Goal: Task Accomplishment & Management: Manage account settings

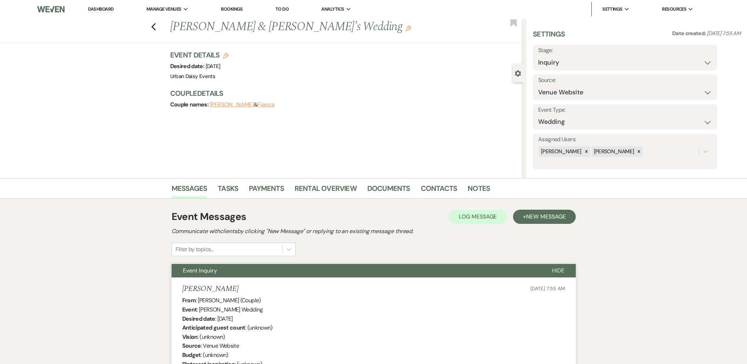
select select "5"
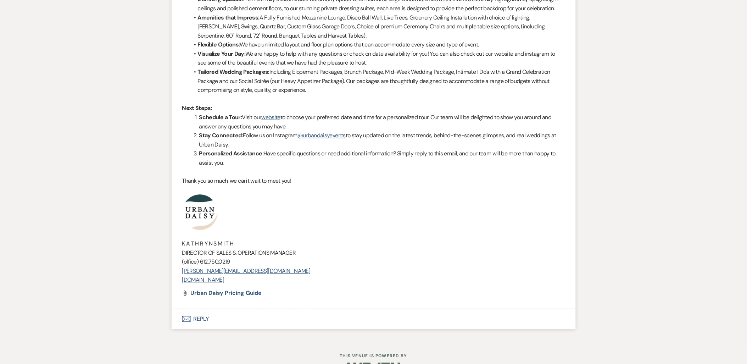
scroll to position [579, 0]
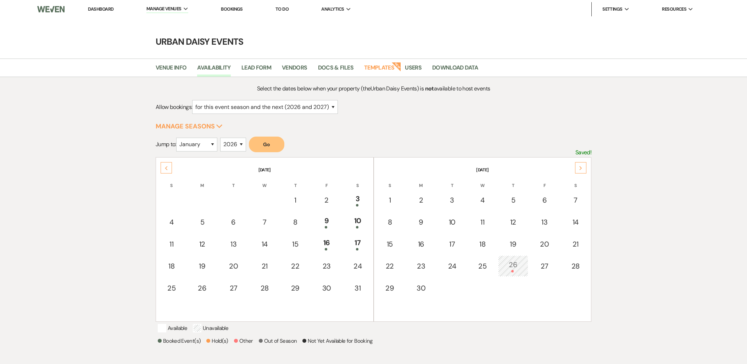
select select "2"
select select "2026"
click at [107, 6] on link "Dashboard" at bounding box center [101, 9] width 26 height 6
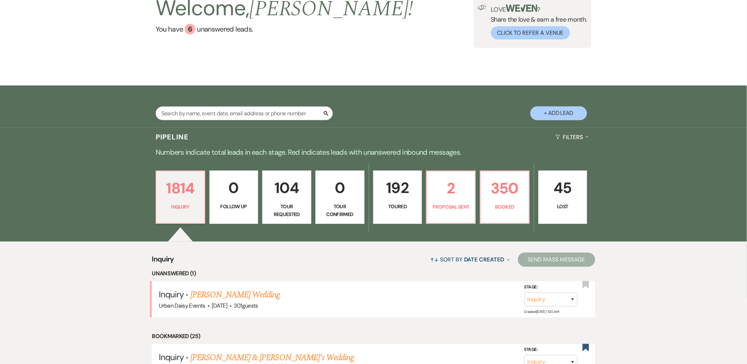
scroll to position [67, 0]
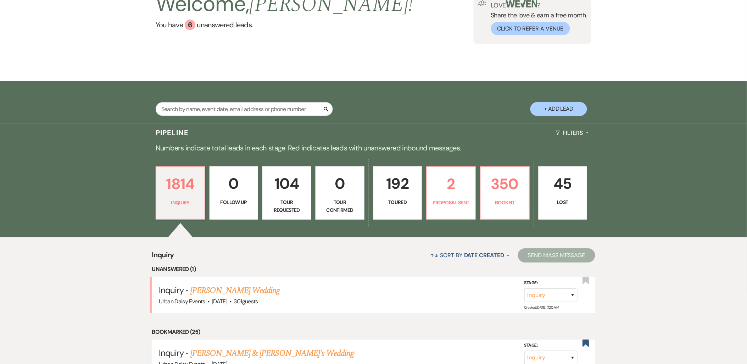
drag, startPoint x: 218, startPoint y: 286, endPoint x: 215, endPoint y: 288, distance: 3.8
click at [218, 286] on link "Aisha Gonjobe's Wedding" at bounding box center [235, 290] width 90 height 13
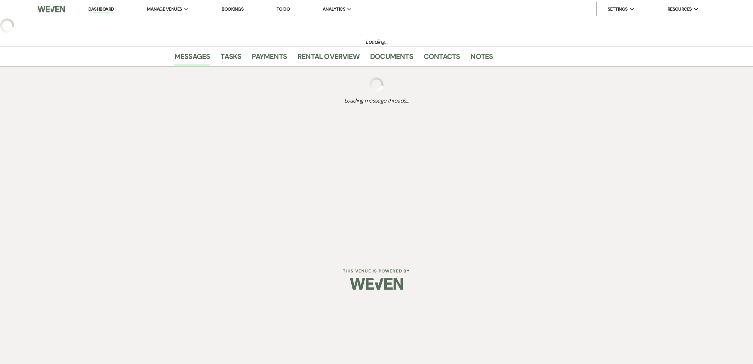
select select "2"
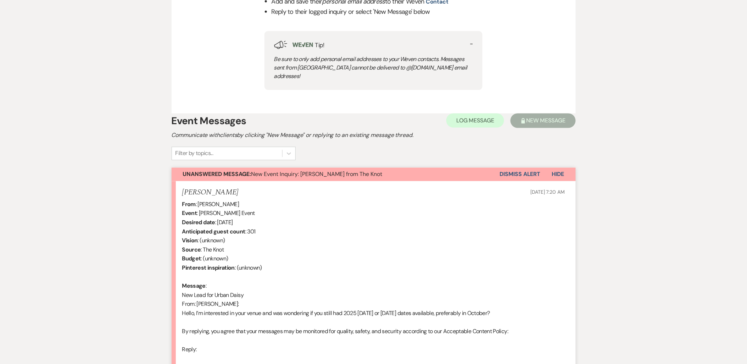
scroll to position [433, 0]
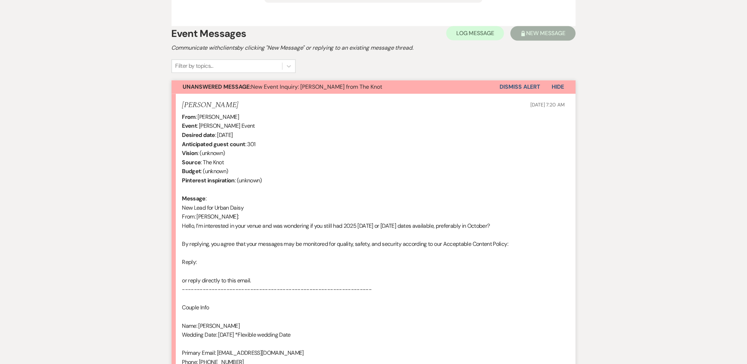
click at [524, 81] on button "Dismiss Alert" at bounding box center [520, 87] width 41 height 13
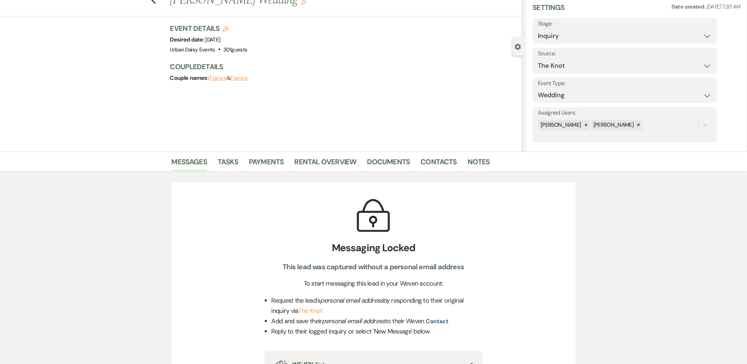
scroll to position [0, 0]
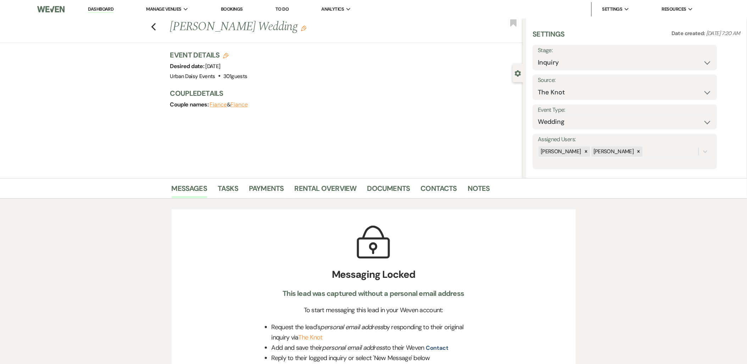
click at [96, 9] on link "Dashboard" at bounding box center [101, 9] width 26 height 7
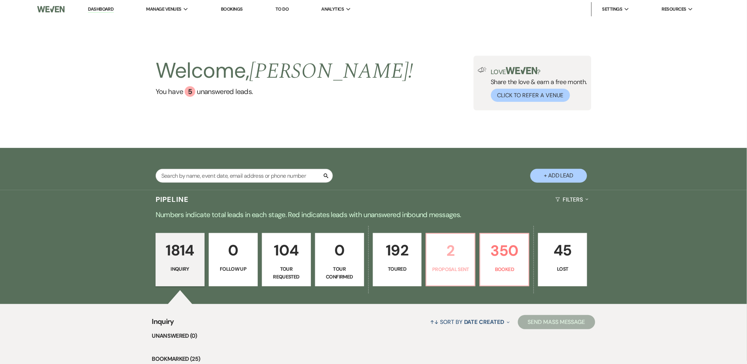
click at [445, 255] on p "2" at bounding box center [451, 251] width 40 height 24
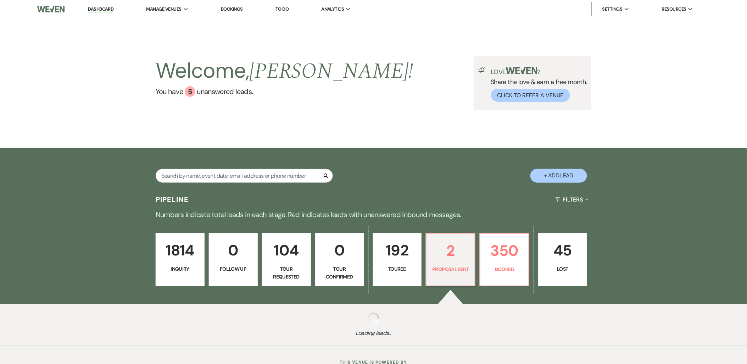
select select "6"
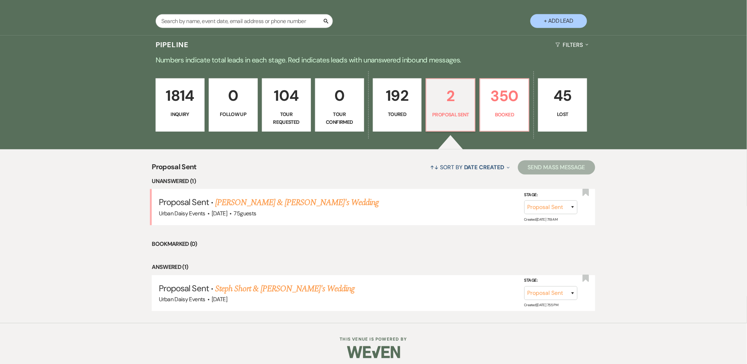
scroll to position [159, 0]
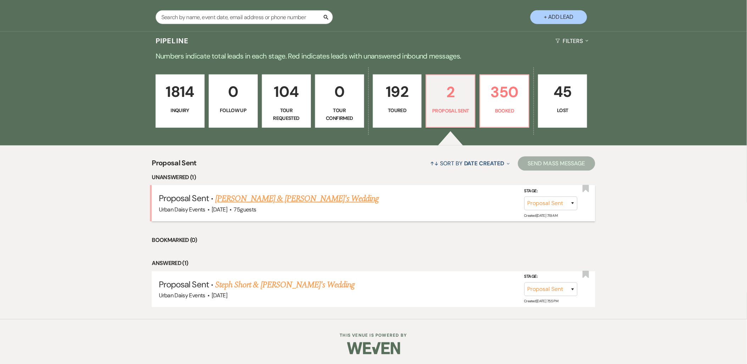
click at [264, 196] on link "Lashaye Walton & Fiance's Wedding" at bounding box center [297, 198] width 164 height 13
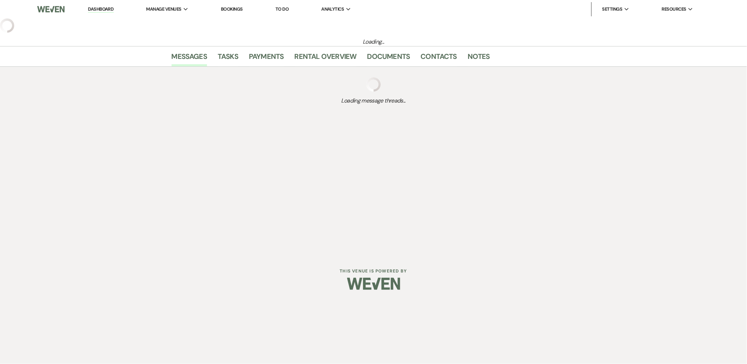
select select "6"
select select "5"
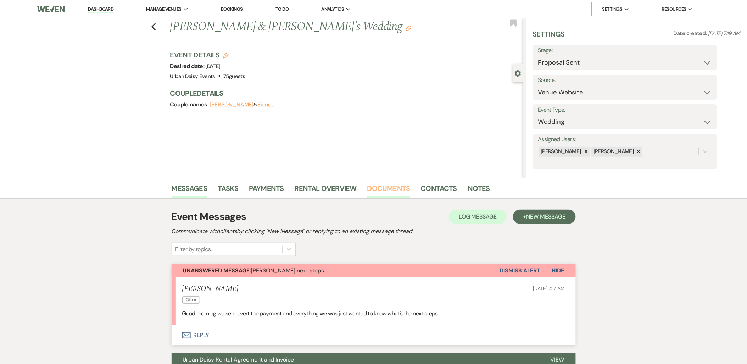
click at [389, 192] on link "Documents" at bounding box center [388, 191] width 43 height 16
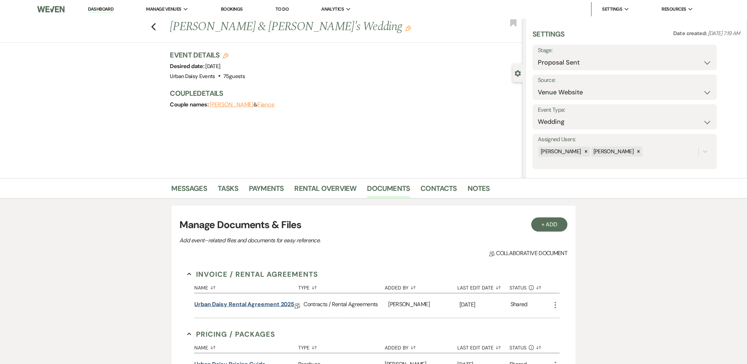
click at [242, 300] on link "Urban Daisy Rental Agreement 2025" at bounding box center [244, 305] width 100 height 11
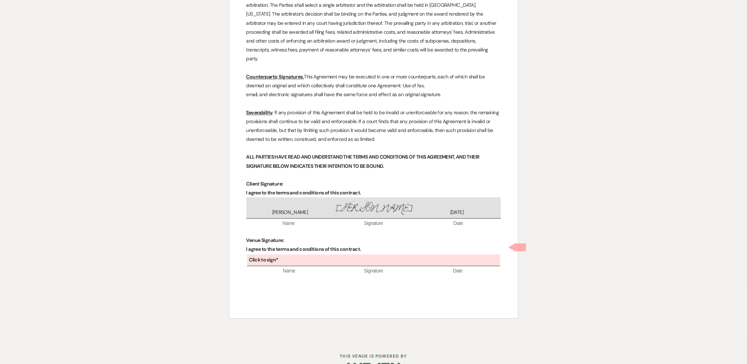
scroll to position [2515, 0]
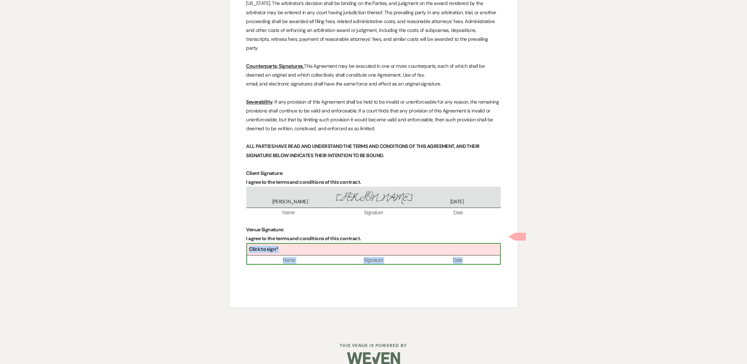
click at [282, 257] on span "Name" at bounding box center [289, 260] width 84 height 7
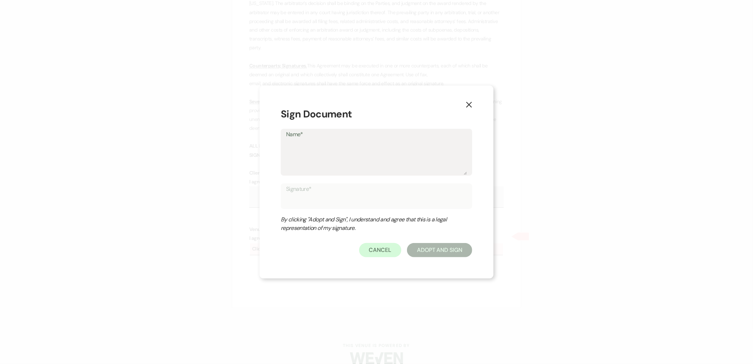
type textarea "K"
type input "K"
type textarea "Ka"
type input "Ka"
type textarea "Kat"
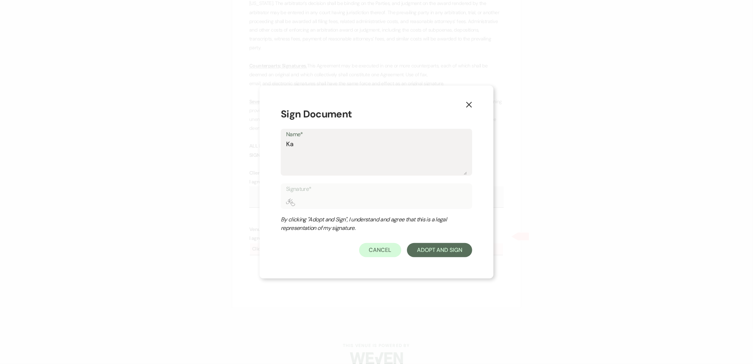
type input "Kat"
type textarea "Kath"
type input "Kath"
type textarea "Kathr"
type input "Kathr"
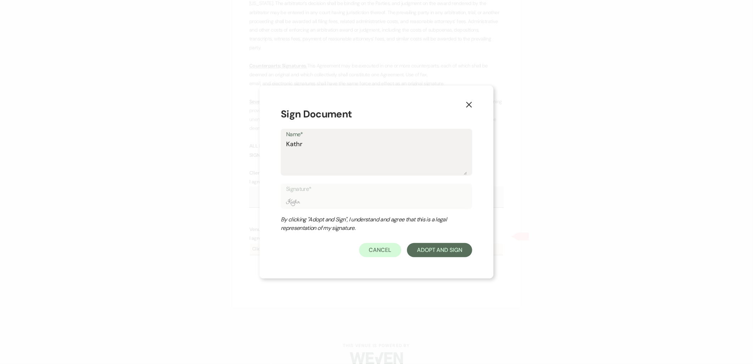
type textarea "Kathry"
type input "Kathry"
type textarea "[PERSON_NAME]"
type input "[PERSON_NAME]"
type textarea "[PERSON_NAME]"
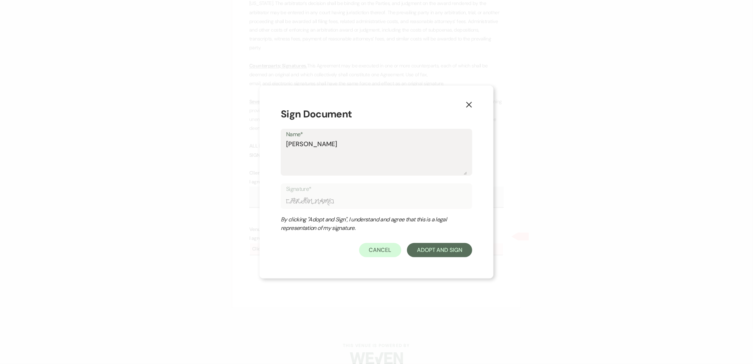
type input "[PERSON_NAME]"
type textarea "Kathryn S"
type input "Kathryn S"
type textarea "Kathryn Sm"
type input "Kathryn Sm"
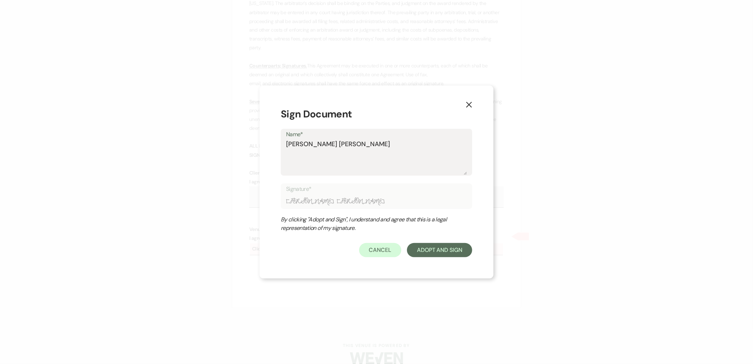
type textarea "Kathryn Smi"
type input "Kathryn Smi"
type textarea "Kathryn Smit"
type input "Kathryn Smit"
type textarea "Kathryn Smith"
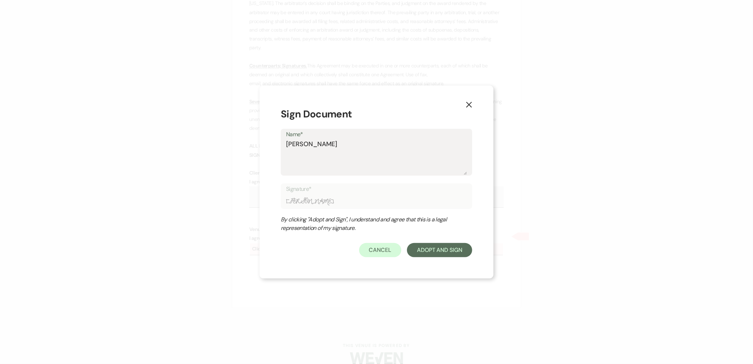
type input "Kathryn Smith"
type textarea "Kathryn Smith"
type input "Kathryn Smith"
type textarea "Kathryn Smith"
click at [432, 242] on form "Sign Document Name* Kathryn Smith Signature* Kathryn Smith By clicking "Adopt a…" at bounding box center [377, 182] width 192 height 151
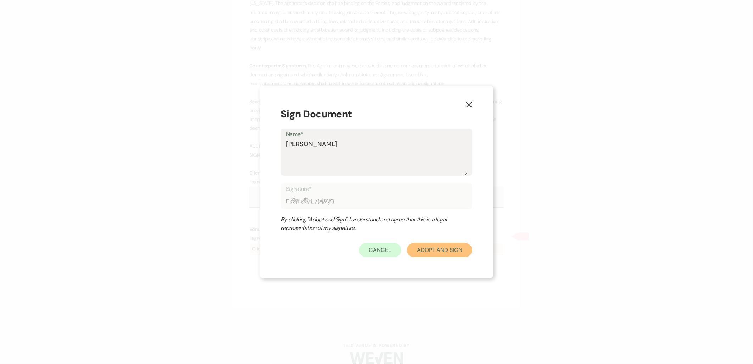
click at [432, 245] on button "Adopt And Sign" at bounding box center [439, 250] width 65 height 14
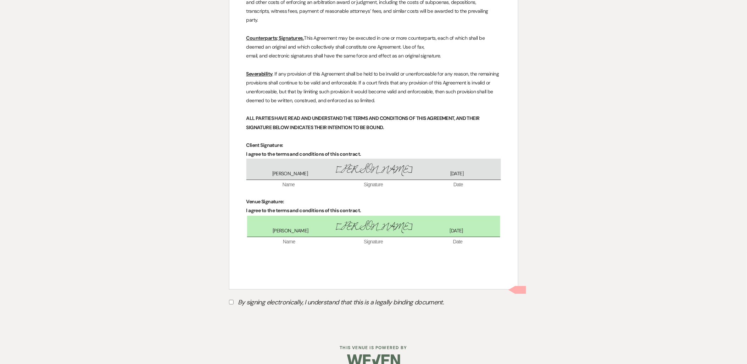
scroll to position [2546, 0]
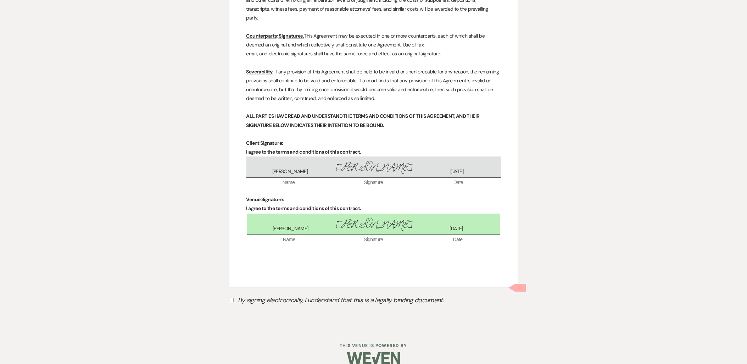
click at [298, 294] on label "By signing electronically, I understand that this is a legally binding document." at bounding box center [373, 300] width 289 height 13
click at [234, 298] on input "By signing electronically, I understand that this is a legally binding document." at bounding box center [231, 300] width 5 height 5
checkbox input "true"
click at [258, 311] on button "Submit" at bounding box center [254, 317] width 50 height 13
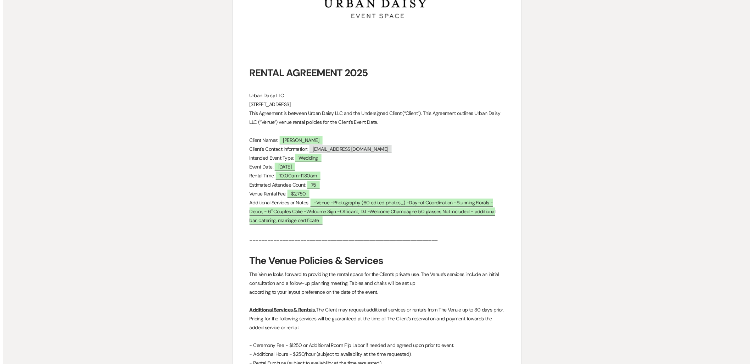
scroll to position [0, 0]
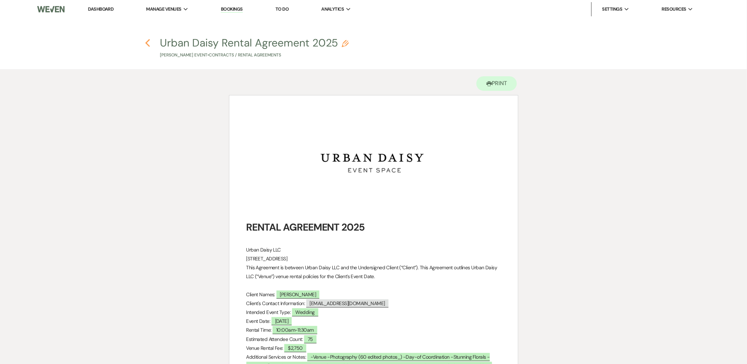
click at [147, 41] on icon "Previous" at bounding box center [147, 43] width 5 height 9
select select "6"
select select "5"
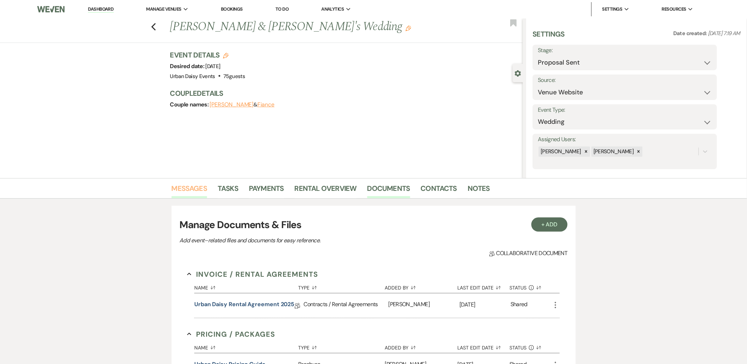
click at [194, 188] on link "Messages" at bounding box center [190, 191] width 36 height 16
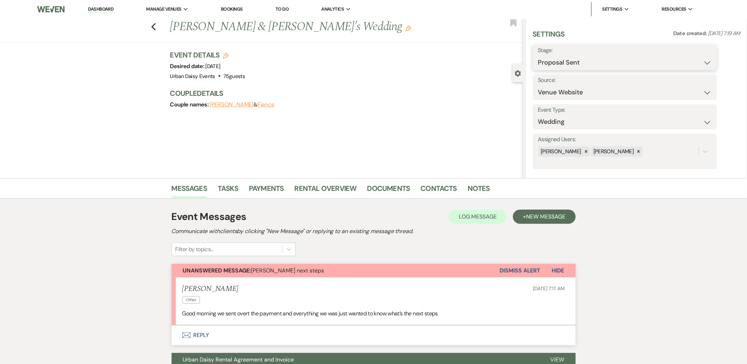
click at [580, 65] on select "Inquiry Follow Up Tour Requested Tour Confirmed Toured Proposal Sent Booked Lost" at bounding box center [625, 63] width 174 height 14
select select "7"
click at [538, 56] on select "Inquiry Follow Up Tour Requested Tour Confirmed Toured Proposal Sent Booked Lost" at bounding box center [625, 63] width 174 height 14
click at [703, 58] on button "Save" at bounding box center [697, 57] width 40 height 14
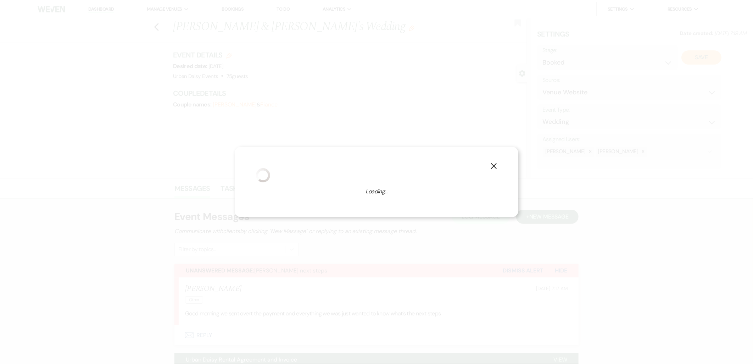
select select "1"
select select "635"
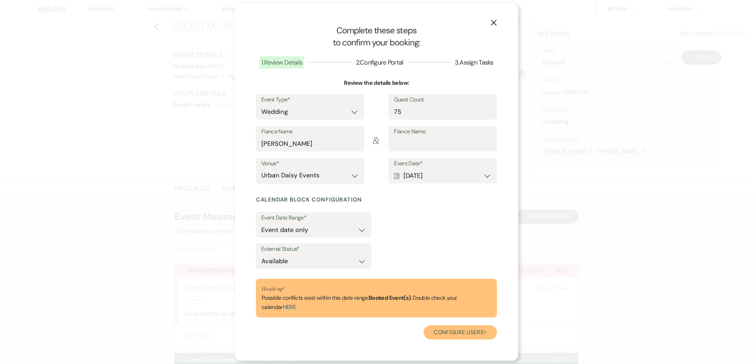
click at [451, 335] on button "Configure users Next" at bounding box center [460, 332] width 73 height 14
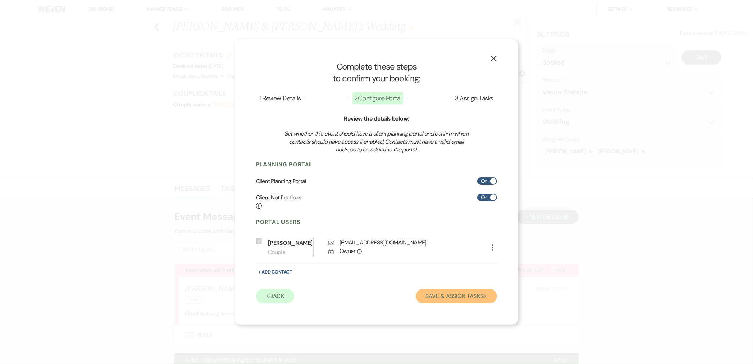
click at [432, 297] on button "Save & Assign Tasks Next" at bounding box center [456, 296] width 81 height 14
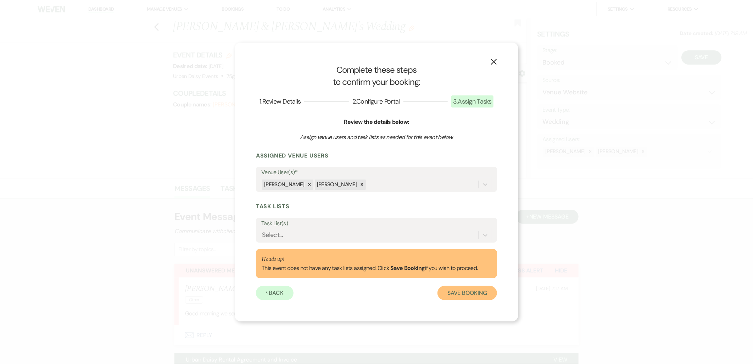
click at [447, 294] on button "Save Booking" at bounding box center [468, 293] width 60 height 14
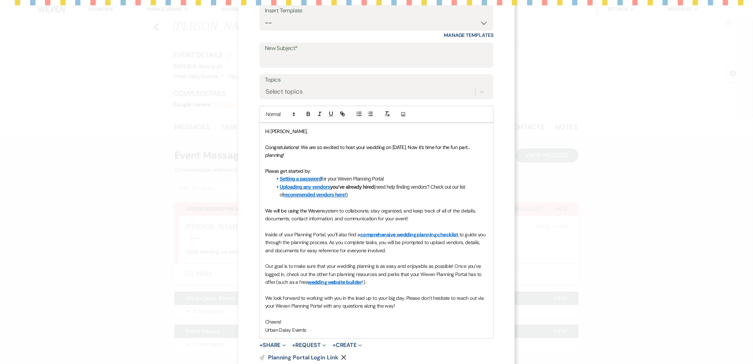
scroll to position [80, 0]
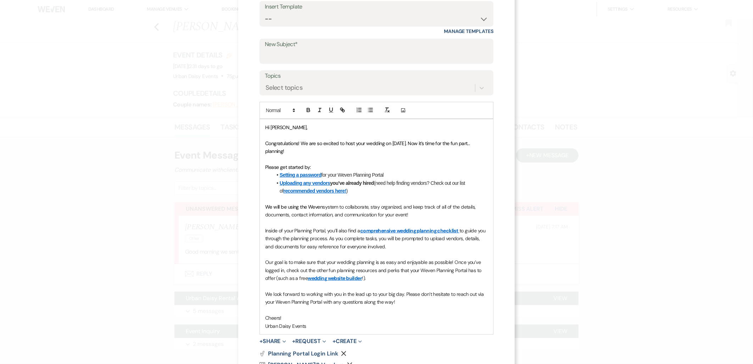
drag, startPoint x: 417, startPoint y: 143, endPoint x: 429, endPoint y: 151, distance: 14.4
click at [429, 151] on p "Congratulations! We are so excited to host your wedding on 05/03/2026. Now it’s…" at bounding box center [376, 147] width 223 height 16
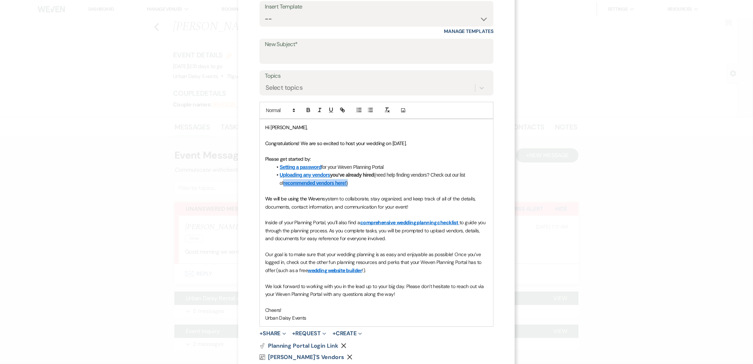
drag, startPoint x: 356, startPoint y: 181, endPoint x: 273, endPoint y: 182, distance: 83.4
click at [273, 182] on li "Uploading any vendors you’ve already hired (need help finding vendors? Check ou…" at bounding box center [380, 179] width 216 height 16
click at [268, 171] on div "Hi Lashaye, Congratulations! We are so excited to host your wedding on 05/03/20…" at bounding box center [376, 222] width 233 height 207
click at [453, 193] on p at bounding box center [376, 191] width 223 height 8
click at [396, 187] on p at bounding box center [376, 191] width 223 height 8
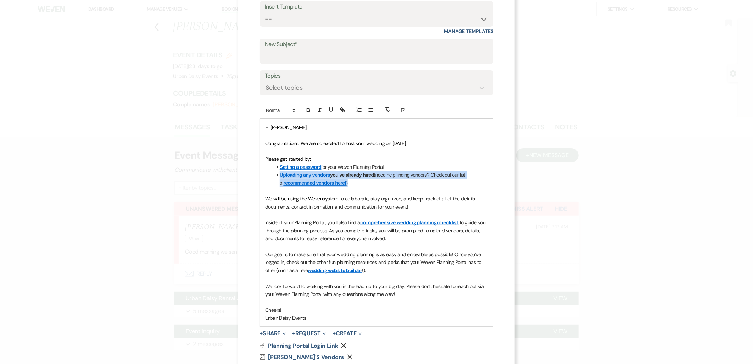
drag, startPoint x: 375, startPoint y: 184, endPoint x: 270, endPoint y: 175, distance: 106.1
click at [272, 175] on li "Uploading any vendors you’ve already hired (need help finding vendors? Check ou…" at bounding box center [380, 179] width 216 height 16
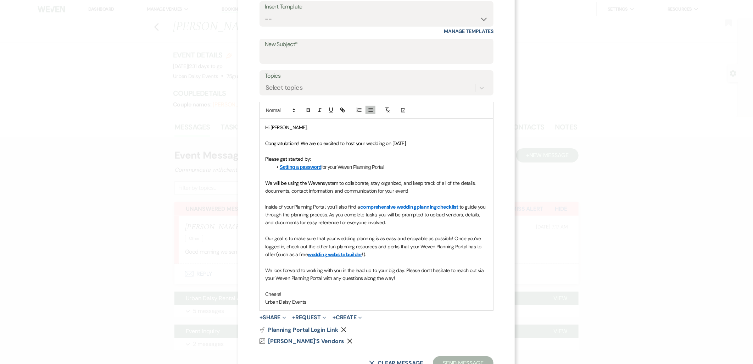
drag, startPoint x: 389, startPoint y: 221, endPoint x: 257, endPoint y: 199, distance: 133.4
click at [260, 199] on div "Hi Lashaye, Congratulations! We are so excited to host your wedding on 05/03/20…" at bounding box center [376, 214] width 233 height 191
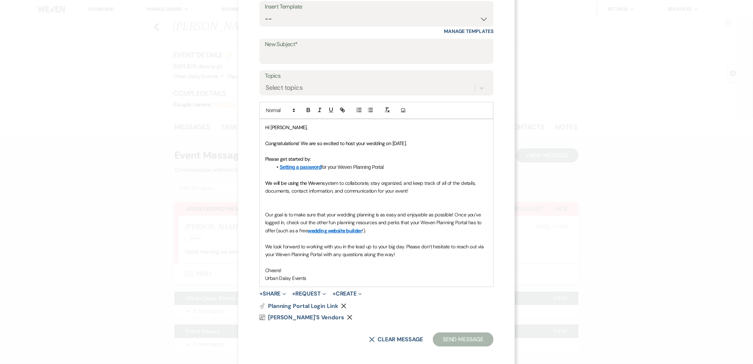
scroll to position [76, 0]
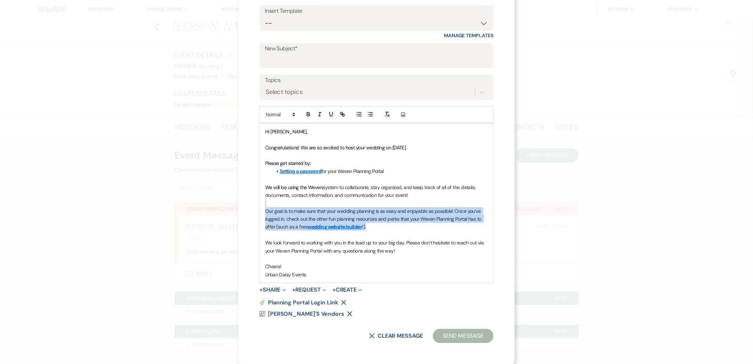
drag, startPoint x: 387, startPoint y: 228, endPoint x: 249, endPoint y: 207, distance: 139.7
click at [249, 207] on div "X Invite To Planning Portal Send a message with a link to this event's Planning…" at bounding box center [376, 144] width 277 height 440
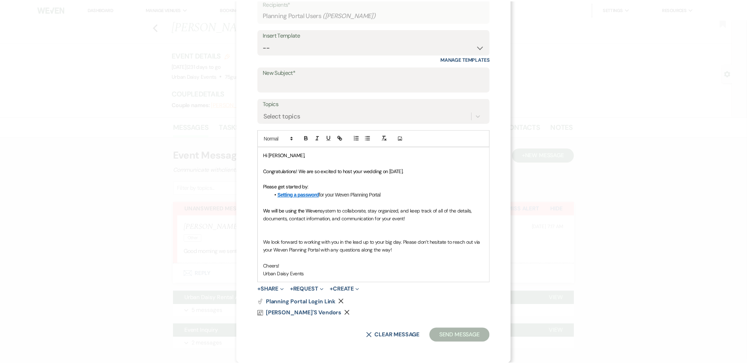
scroll to position [44, 0]
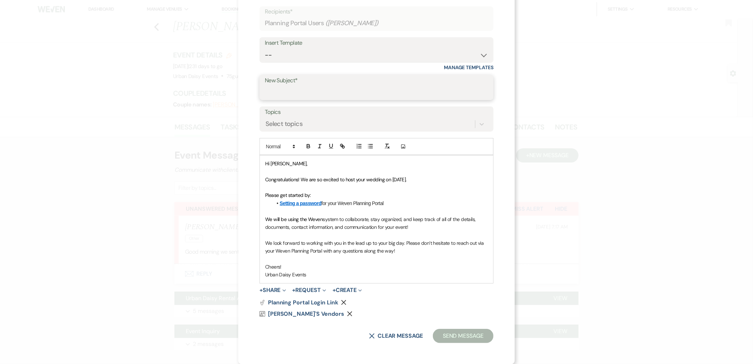
click at [325, 91] on input "New Subject*" at bounding box center [376, 92] width 223 height 14
type input "Weven Planning Portal Introduction"
click at [458, 340] on button "Send Message" at bounding box center [463, 336] width 61 height 14
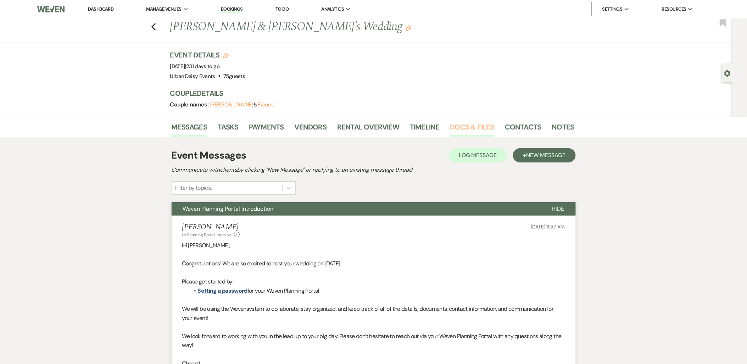
click at [488, 129] on link "Docs & Files" at bounding box center [472, 129] width 44 height 16
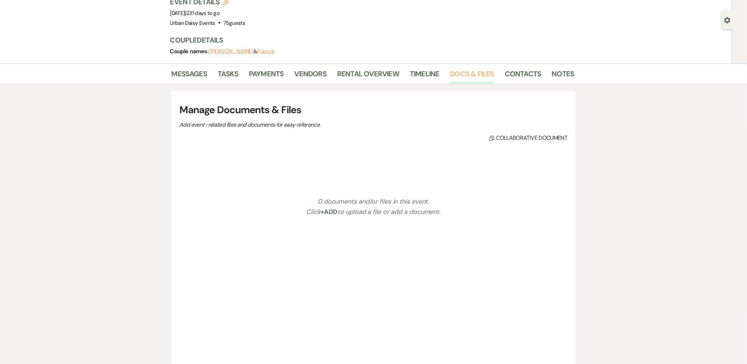
scroll to position [79, 0]
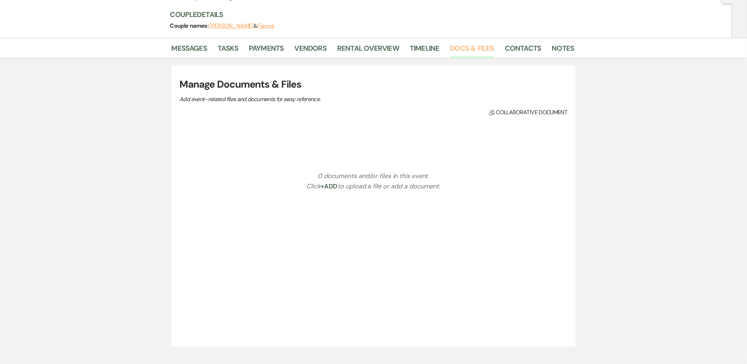
click at [474, 45] on link "Docs & Files" at bounding box center [472, 51] width 44 height 16
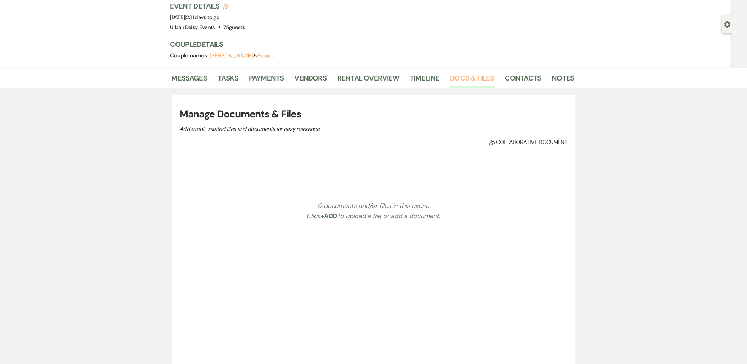
scroll to position [0, 0]
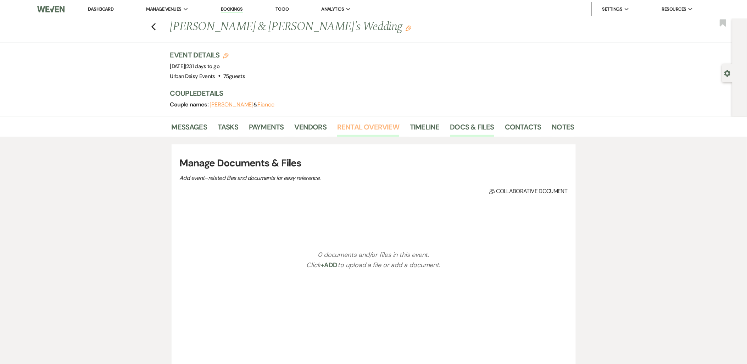
click at [388, 127] on link "Rental Overview" at bounding box center [368, 129] width 62 height 16
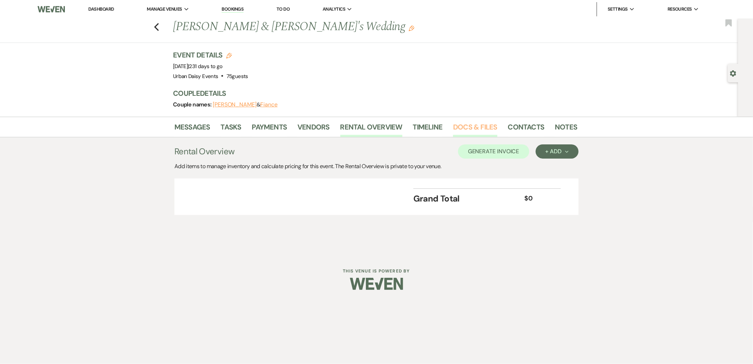
click at [470, 132] on link "Docs & Files" at bounding box center [475, 129] width 44 height 16
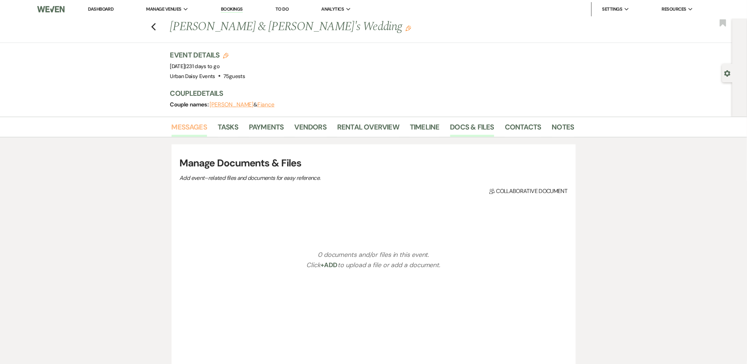
click at [201, 129] on link "Messages" at bounding box center [190, 129] width 36 height 16
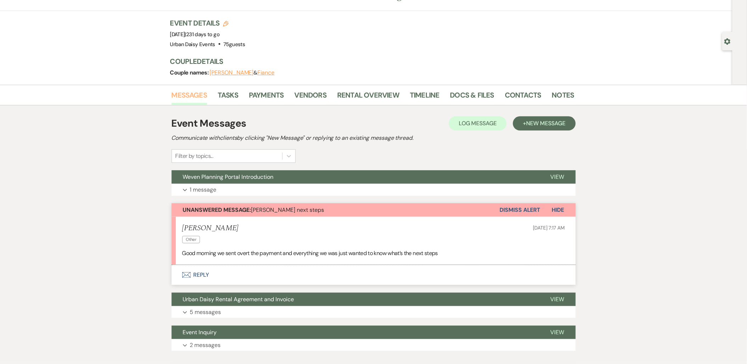
scroll to position [75, 0]
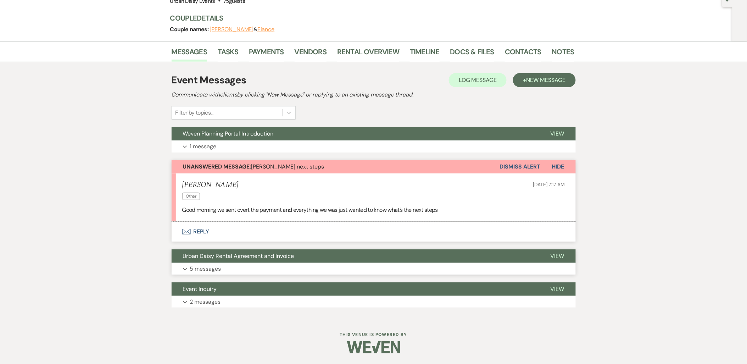
click at [234, 270] on button "Expand 5 messages" at bounding box center [374, 269] width 404 height 12
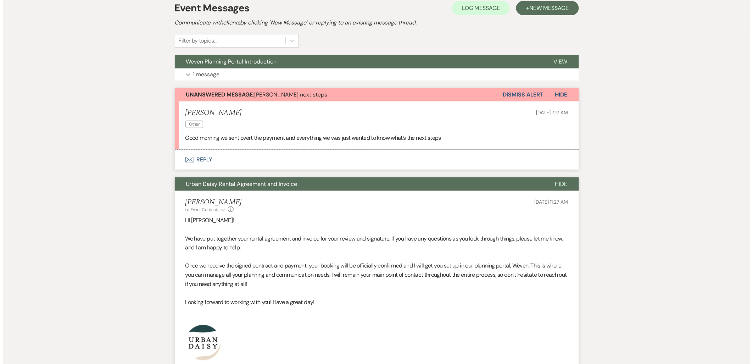
scroll to position [272, 0]
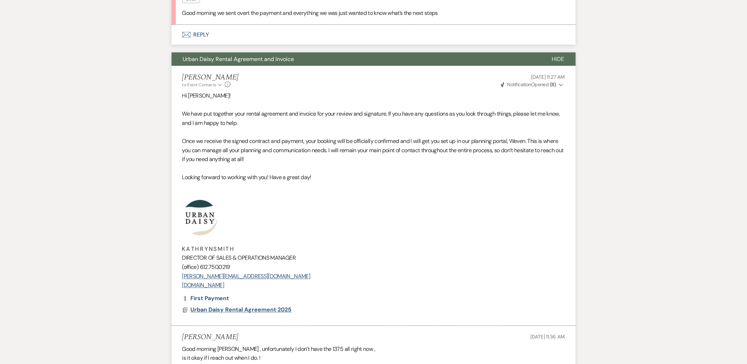
click at [220, 312] on span "Urban Daisy Rental Agreement 2025" at bounding box center [241, 309] width 101 height 7
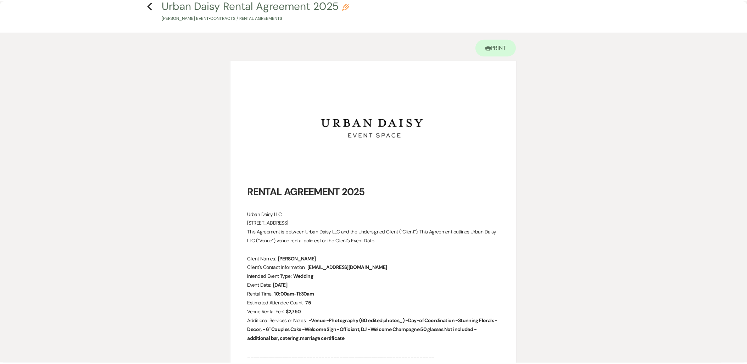
scroll to position [0, 0]
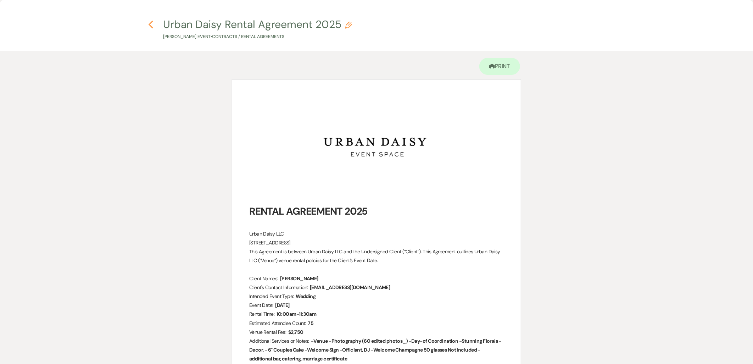
click at [150, 21] on icon "Previous" at bounding box center [150, 24] width 5 height 9
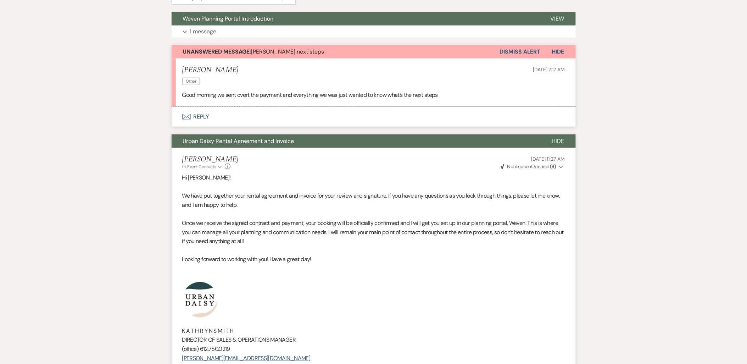
scroll to position [115, 0]
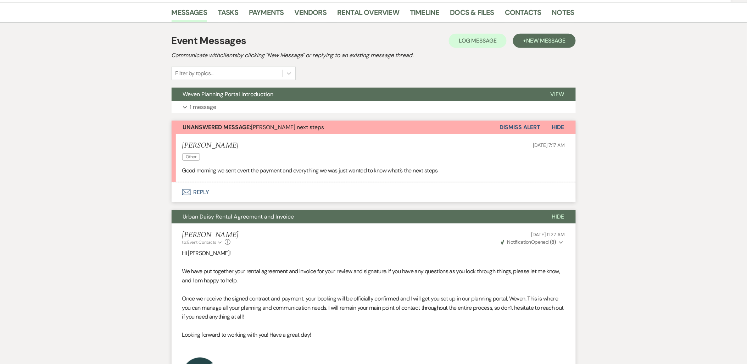
click at [204, 193] on button "Envelope Reply" at bounding box center [374, 192] width 404 height 20
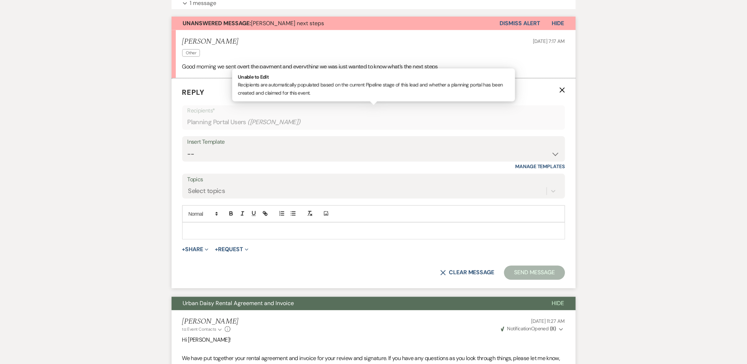
scroll to position [220, 0]
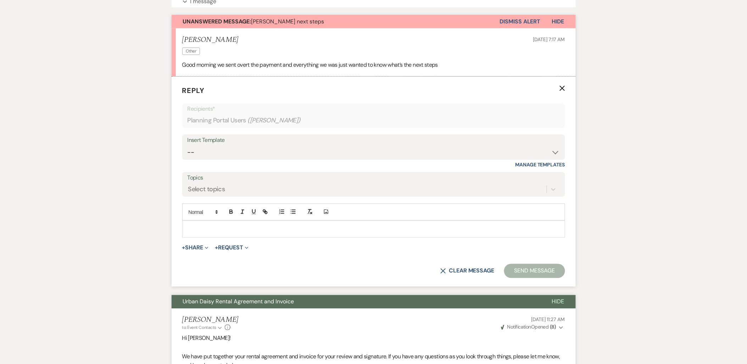
click at [219, 217] on div "Add Photo" at bounding box center [373, 212] width 383 height 17
click at [349, 151] on select "-- Payment Past Due Rental Agreement and First Payment Urban Daisy Initial Resp…" at bounding box center [374, 152] width 372 height 14
select select "1267"
click at [188, 145] on select "-- Payment Past Due Rental Agreement and First Payment Urban Daisy Initial Resp…" at bounding box center [374, 152] width 372 height 14
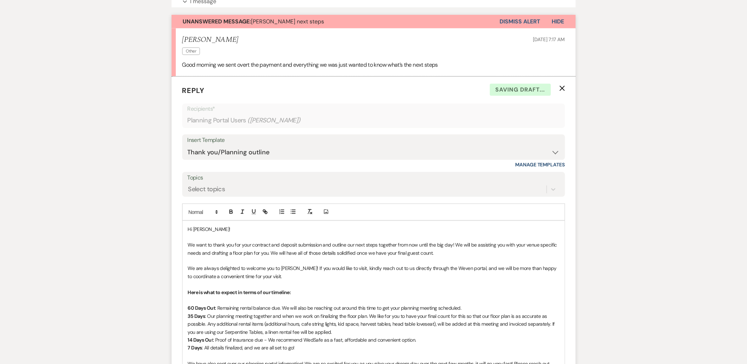
click at [263, 229] on p "Hi Lashaye!" at bounding box center [374, 229] width 372 height 8
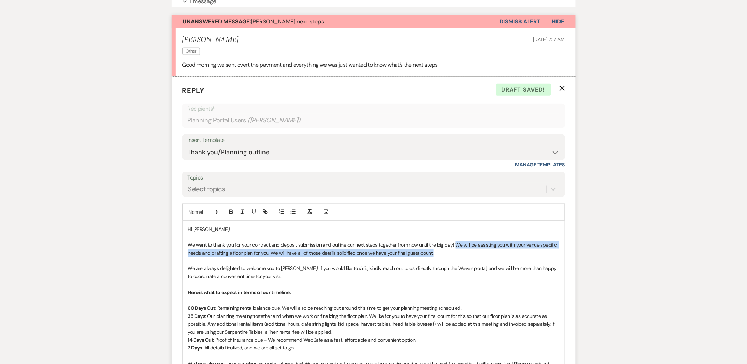
drag, startPoint x: 455, startPoint y: 243, endPoint x: 459, endPoint y: 252, distance: 10.0
click at [459, 252] on p "We want to thank you for your contract and deposit submission and outline our n…" at bounding box center [374, 249] width 372 height 16
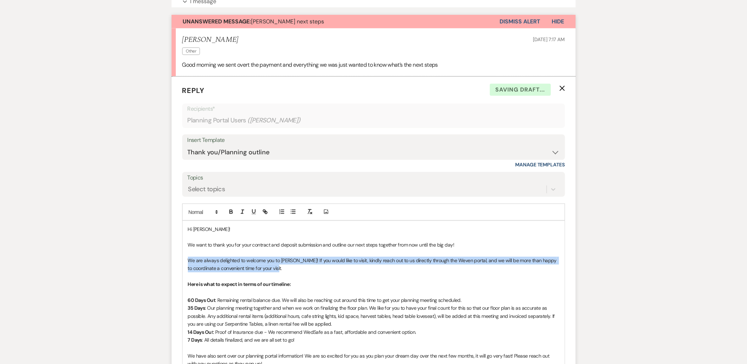
drag, startPoint x: 314, startPoint y: 268, endPoint x: 189, endPoint y: 260, distance: 124.7
click at [189, 260] on p "We are always delighted to welcome you to Urban Daisy! If you would like to vis…" at bounding box center [374, 265] width 372 height 16
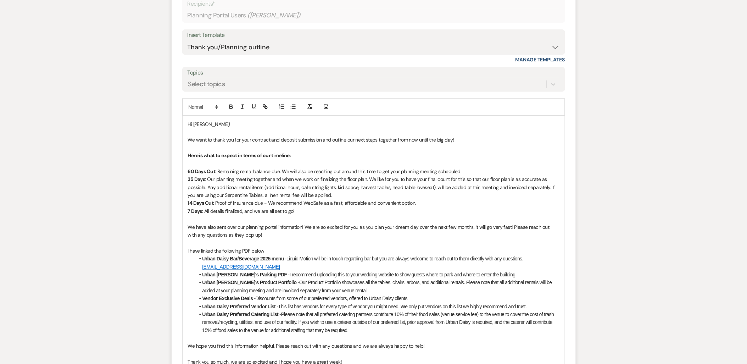
scroll to position [338, 0]
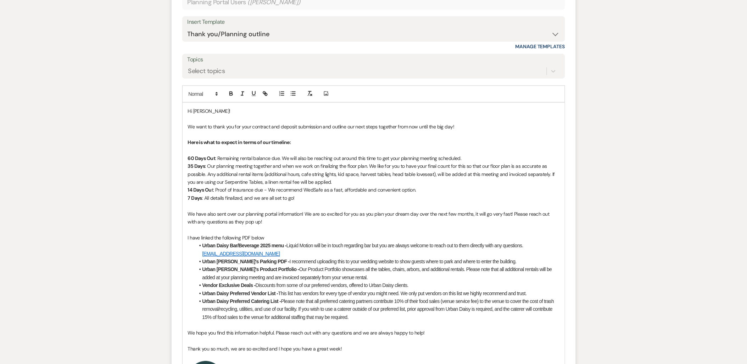
click at [293, 251] on li "Urban Daisy Bar/Beverage 2025 menu - Liquid Motion will be in touch regarding b…" at bounding box center [377, 250] width 365 height 16
click at [270, 245] on strong "Urban Daisy Bar/Beverage 2025 menu -" at bounding box center [245, 246] width 84 height 6
click at [293, 253] on li "Urban Daisy Bar/Beverage 2026 menu - Liquid Motion will be in touch regarding b…" at bounding box center [377, 250] width 365 height 16
click at [293, 268] on span "Our Product Portfolio showcases all the tables, chairs, arbors, and additional …" at bounding box center [378, 273] width 351 height 13
click at [338, 275] on li "Urban Daisy's Product Portfolio - Our Product Portfolio showcases all the table…" at bounding box center [377, 274] width 365 height 16
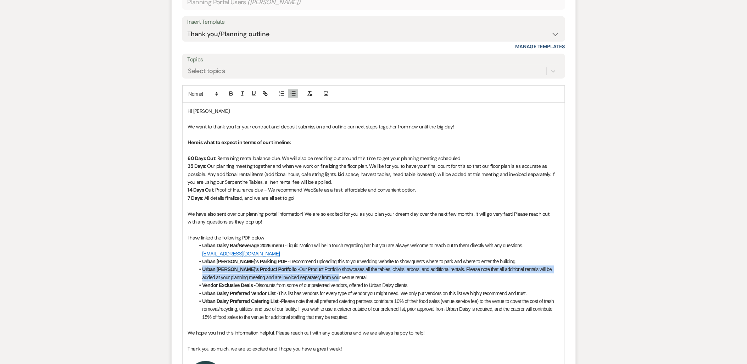
drag, startPoint x: 257, startPoint y: 272, endPoint x: 198, endPoint y: 272, distance: 59.2
click at [198, 272] on li "Urban Daisy's Product Portfolio - Our Product Portfolio showcases all the table…" at bounding box center [377, 274] width 365 height 16
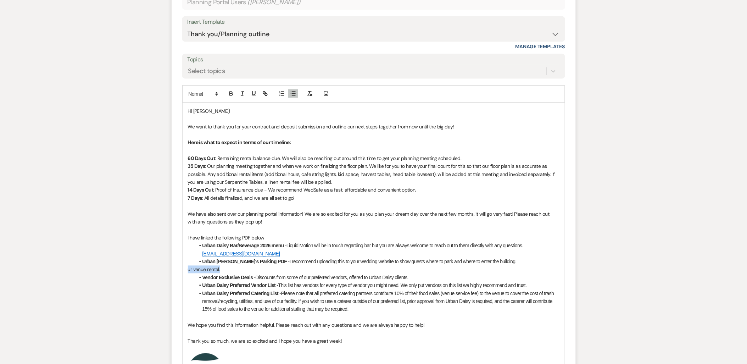
drag, startPoint x: 236, startPoint y: 266, endPoint x: 183, endPoint y: 272, distance: 53.2
click at [183, 272] on div "Hi Lashaye! We want to thank you for your contract and deposit submission and o…" at bounding box center [374, 272] width 382 height 338
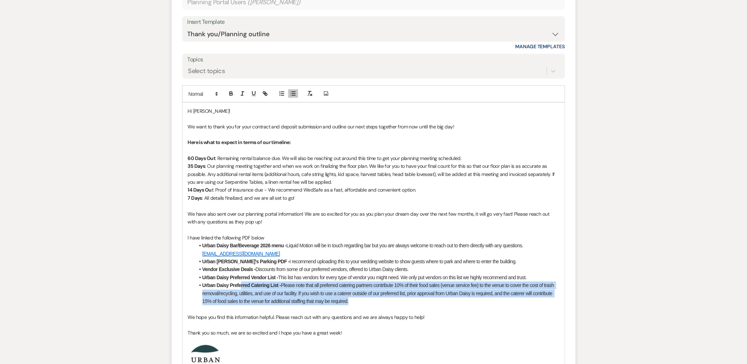
drag, startPoint x: 380, startPoint y: 301, endPoint x: 237, endPoint y: 280, distance: 144.9
click at [238, 281] on ul "Urban Daisy Bar/Beverage 2026 menu - Liquid Motion will be in touch regarding b…" at bounding box center [377, 273] width 365 height 63
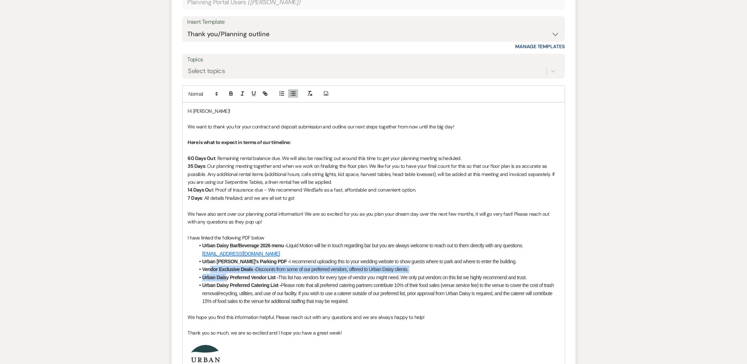
drag, startPoint x: 224, startPoint y: 276, endPoint x: 211, endPoint y: 270, distance: 14.8
click at [211, 270] on ul "Urban Daisy Bar/Beverage 2026 menu - Liquid Motion will be in touch regarding b…" at bounding box center [377, 273] width 365 height 63
click at [368, 308] on p at bounding box center [374, 309] width 372 height 8
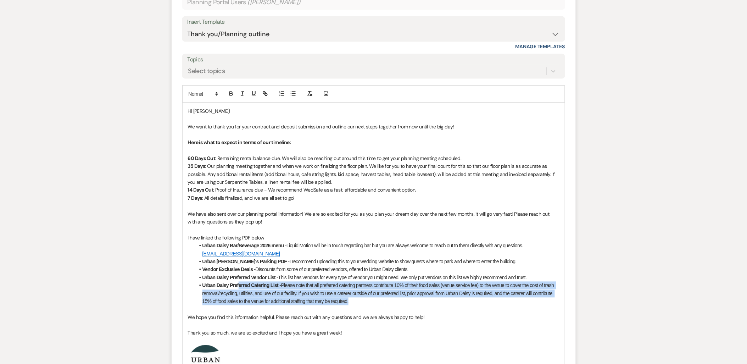
drag, startPoint x: 361, startPoint y: 299, endPoint x: 227, endPoint y: 283, distance: 135.0
click at [238, 286] on li "Urban Daisy Preferred Catering List - Please note that all preferred catering p…" at bounding box center [377, 294] width 365 height 24
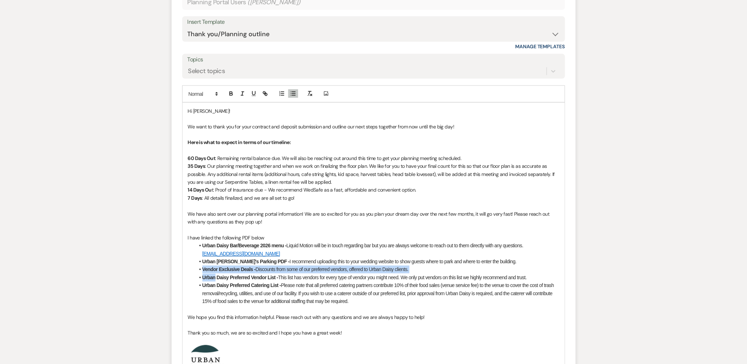
drag, startPoint x: 209, startPoint y: 276, endPoint x: 200, endPoint y: 271, distance: 11.0
click at [200, 271] on ul "Urban Daisy Bar/Beverage 2026 menu - Liquid Motion will be in touch regarding b…" at bounding box center [377, 273] width 365 height 63
click at [348, 304] on li "Urban Daisy Preferred Catering List - Please note that all preferred catering p…" at bounding box center [377, 294] width 365 height 24
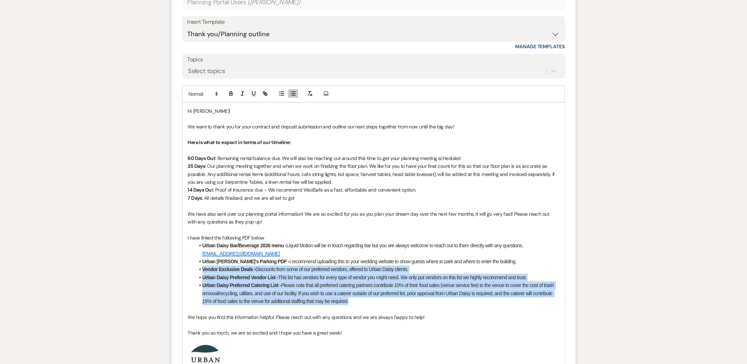
drag, startPoint x: 353, startPoint y: 302, endPoint x: 196, endPoint y: 268, distance: 160.1
click at [196, 268] on ul "Urban Daisy Bar/Beverage 2026 menu - Liquid Motion will be in touch regarding b…" at bounding box center [377, 273] width 365 height 63
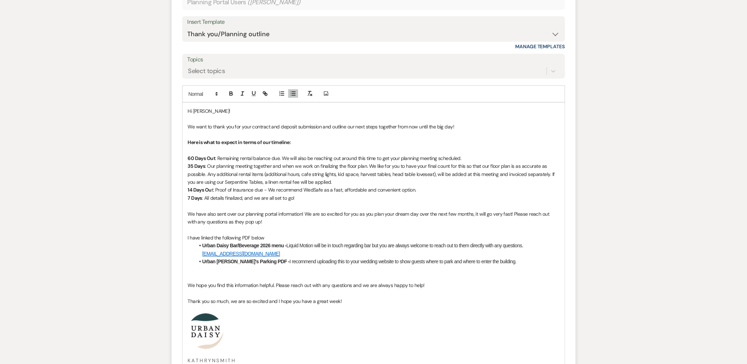
click at [203, 278] on p at bounding box center [374, 278] width 372 height 8
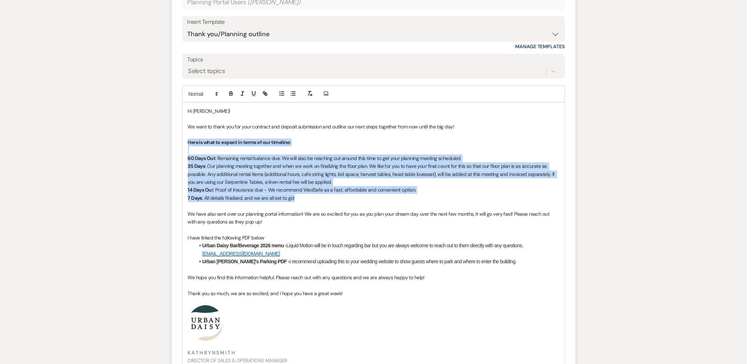
drag, startPoint x: 304, startPoint y: 196, endPoint x: 182, endPoint y: 139, distance: 134.6
click at [182, 139] on div "Hi Lashaye! We want to thank you for your contract and deposit submission and o…" at bounding box center [373, 248] width 383 height 291
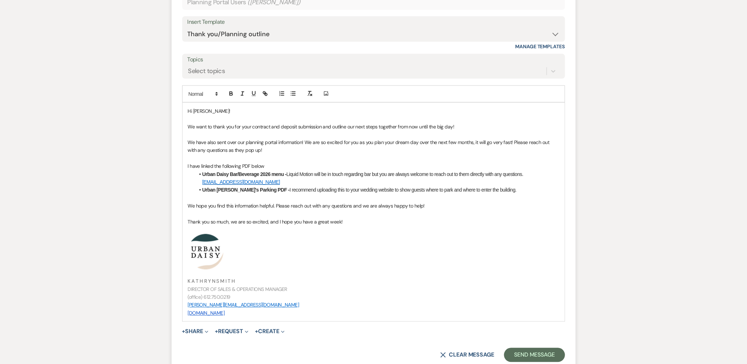
click at [259, 155] on p at bounding box center [374, 159] width 372 height 8
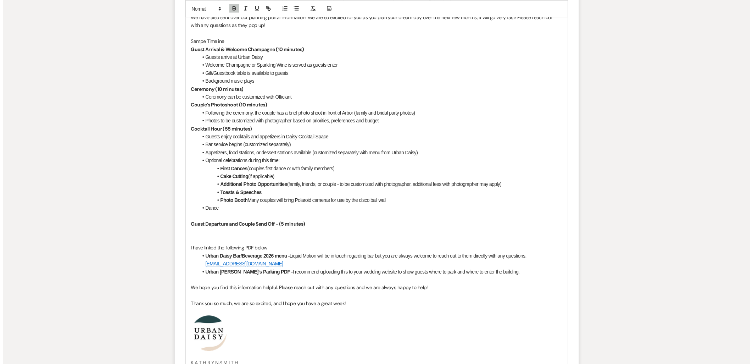
scroll to position [575, 0]
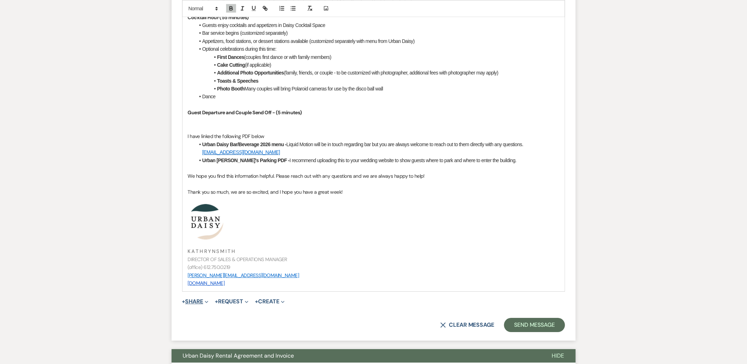
click at [203, 300] on button "+ Share Expand" at bounding box center [195, 302] width 27 height 6
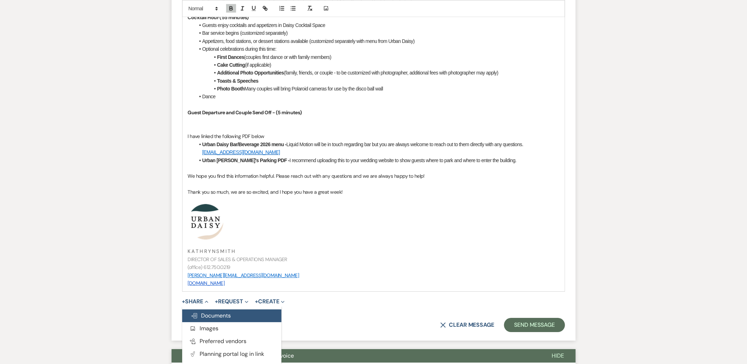
click at [201, 318] on span "Doc Upload Documents" at bounding box center [211, 315] width 40 height 7
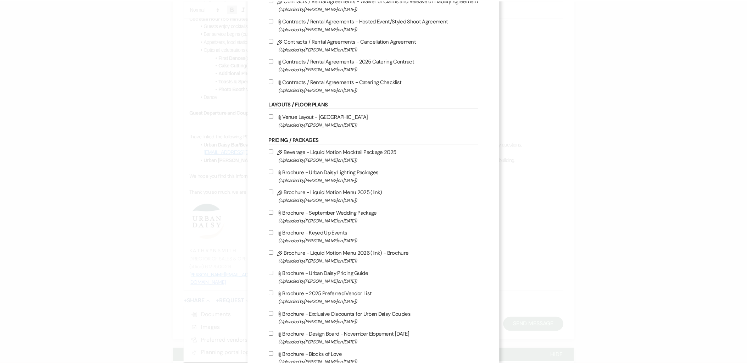
scroll to position [0, 0]
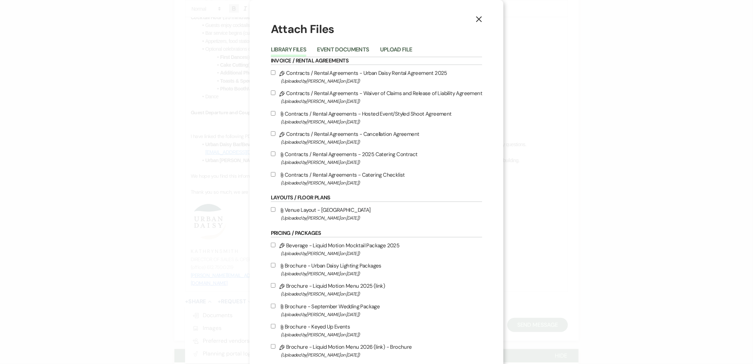
click at [297, 206] on label "Attach File Venue Layout - UD Parking (Uploaded by Amy Knight on Apr 18th, 2024…" at bounding box center [377, 213] width 212 height 17
click at [276, 207] on input "Attach File Venue Layout - UD Parking (Uploaded by Amy Knight on Apr 18th, 2024…" at bounding box center [273, 209] width 5 height 5
checkbox input "true"
click at [479, 20] on button "X" at bounding box center [479, 19] width 11 height 12
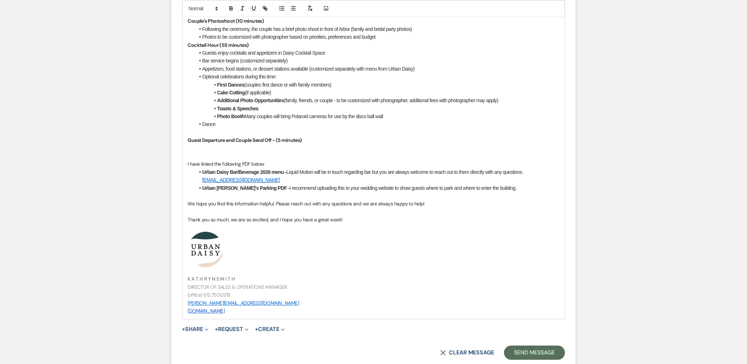
scroll to position [536, 0]
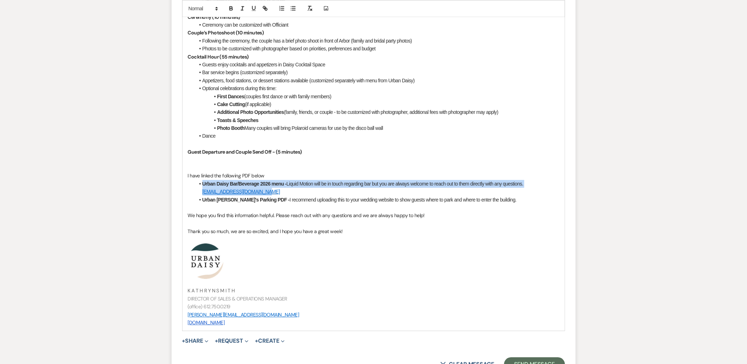
drag, startPoint x: 294, startPoint y: 194, endPoint x: 192, endPoint y: 182, distance: 103.6
click at [192, 182] on div "Hi Lashaye! We want to thank you for your contract and deposit submission and o…" at bounding box center [374, 118] width 382 height 425
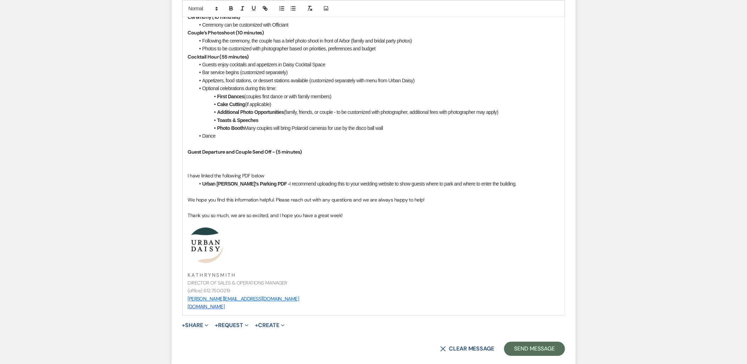
click at [211, 165] on p at bounding box center [374, 168] width 372 height 8
drag, startPoint x: 391, startPoint y: 217, endPoint x: 181, endPoint y: 175, distance: 213.8
click at [181, 175] on form "Reply X Draft Recipients* Planning Portal Users ( Lashaye Walton ) Insert Templ…" at bounding box center [374, 62] width 404 height 603
copy div "I have linked the following PDF below Urban Daisy's Parking PDF - I recommend u…"
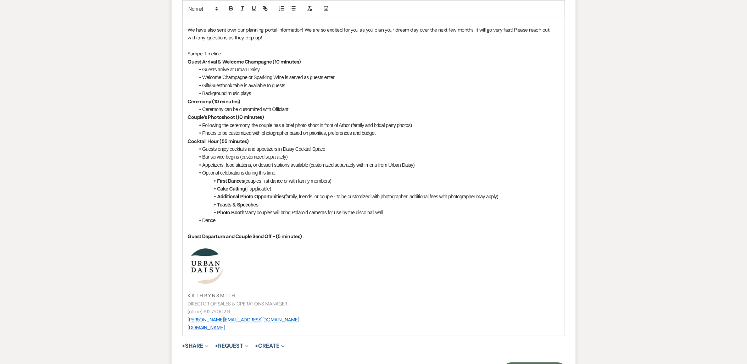
scroll to position [338, 0]
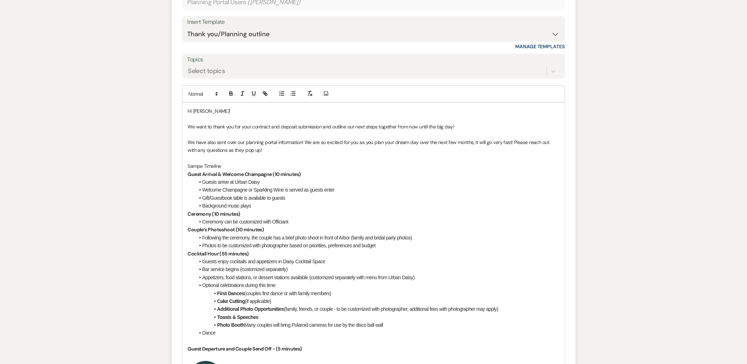
click at [256, 151] on p "We have also sent over our planning portal information! We are so excited for y…" at bounding box center [374, 147] width 372 height 16
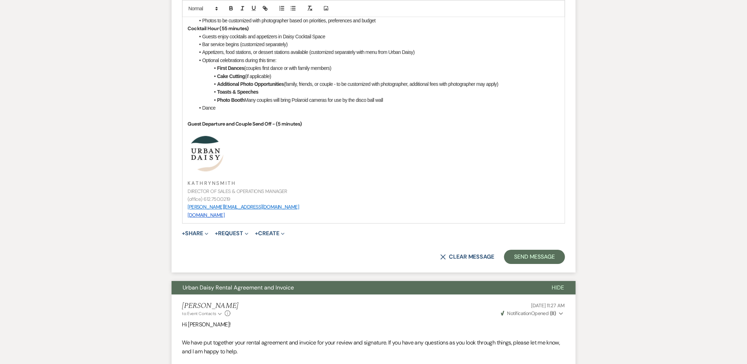
scroll to position [693, 0]
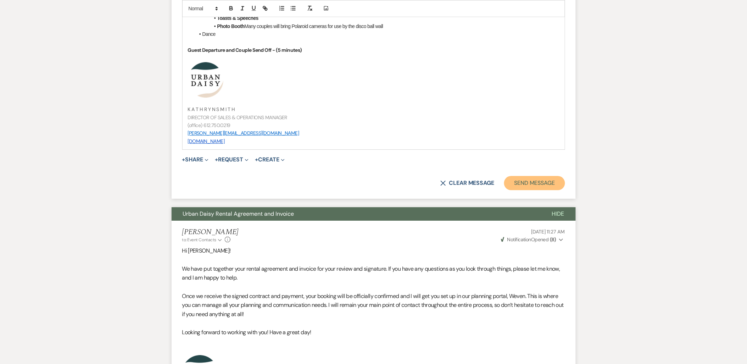
click at [537, 182] on button "Send Message" at bounding box center [534, 183] width 61 height 14
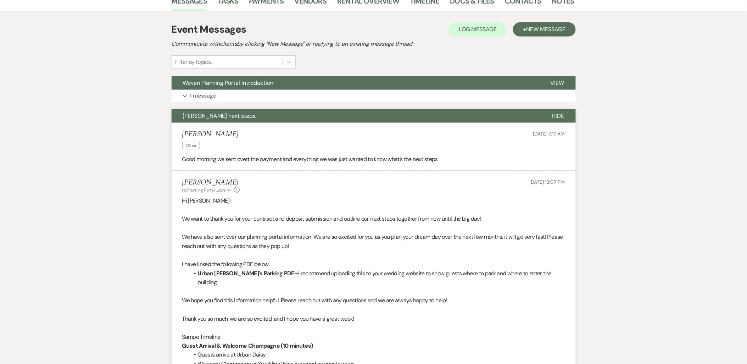
scroll to position [0, 0]
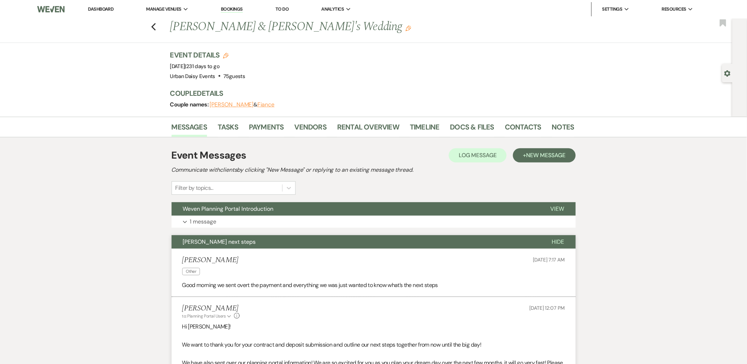
click at [103, 10] on link "Dashboard" at bounding box center [101, 9] width 26 height 6
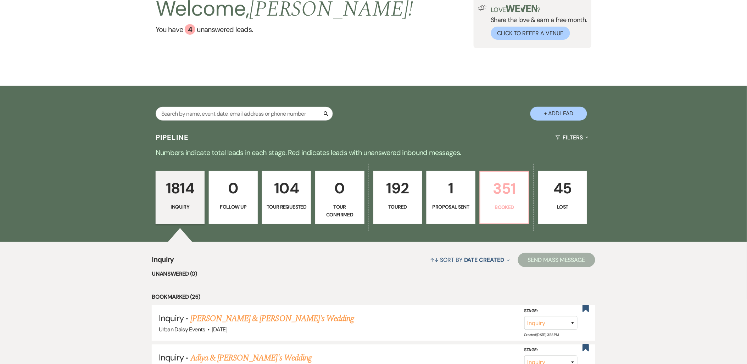
scroll to position [118, 0]
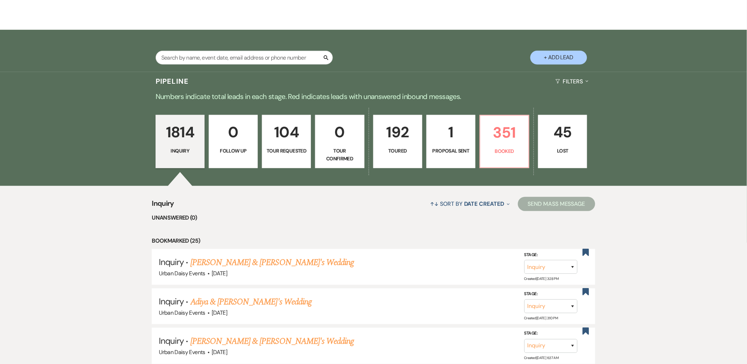
drag, startPoint x: 738, startPoint y: 153, endPoint x: 683, endPoint y: 145, distance: 55.9
click at [501, 132] on p "351" at bounding box center [505, 133] width 40 height 24
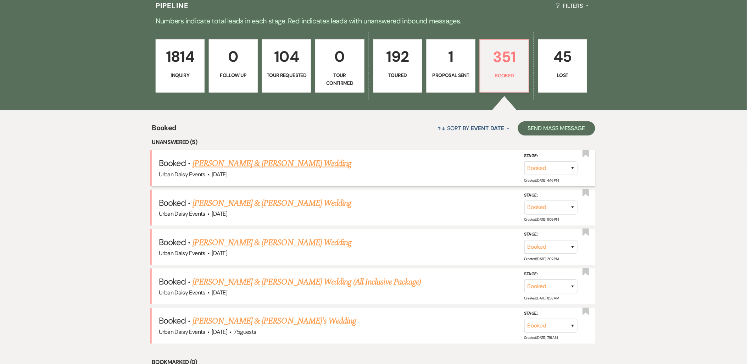
scroll to position [197, 0]
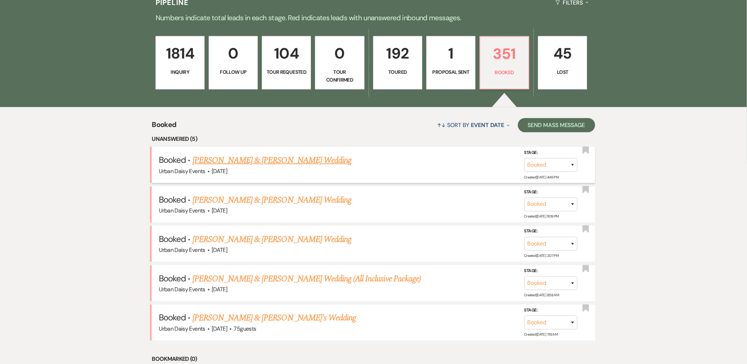
click at [289, 160] on link "Paul Hobus & Cyndi Hua's Wedding" at bounding box center [272, 160] width 159 height 13
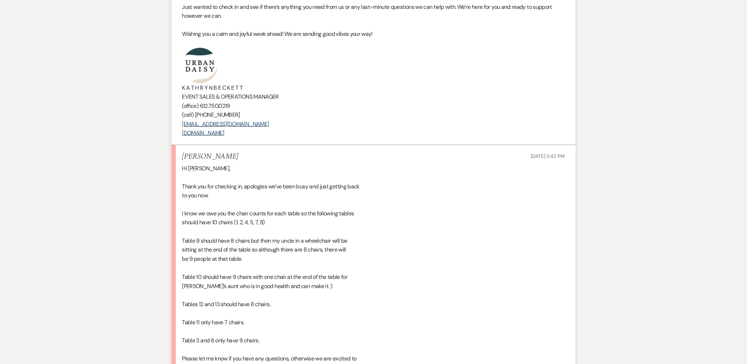
scroll to position [355, 0]
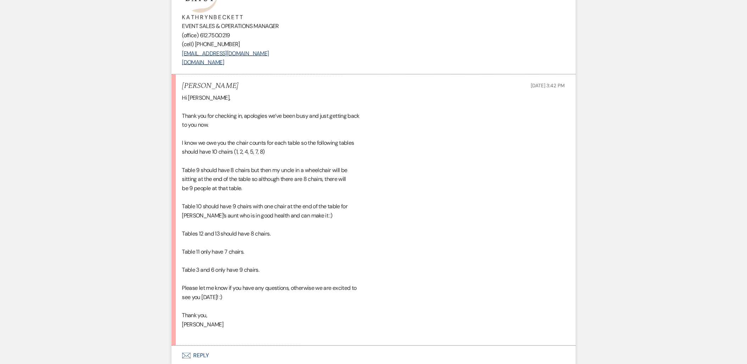
click at [181, 143] on li "Cyndi Hua Sep 12, 2025, 3:42 PM Hi Kathryn, Thank you for checking in, apologie…" at bounding box center [374, 209] width 404 height 271
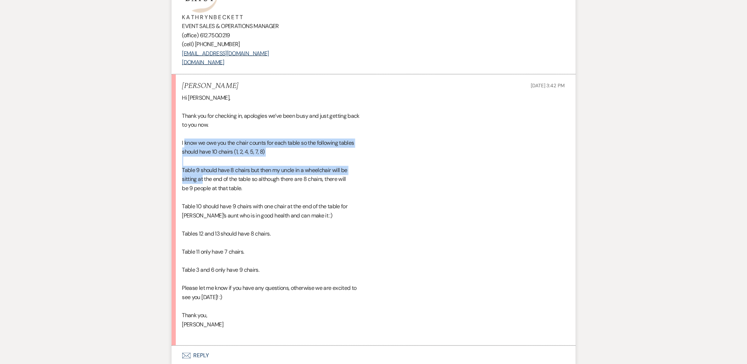
drag, startPoint x: 184, startPoint y: 143, endPoint x: 203, endPoint y: 178, distance: 39.8
click at [203, 178] on div "Hi Kathryn, Thank you for checking in, apologies we’ve been busy and just getti…" at bounding box center [373, 215] width 383 height 245
drag, startPoint x: 200, startPoint y: 168, endPoint x: 191, endPoint y: 155, distance: 16.5
click at [200, 168] on div "Hi Kathryn, Thank you for checking in, apologies we’ve been busy and just getti…" at bounding box center [373, 215] width 383 height 245
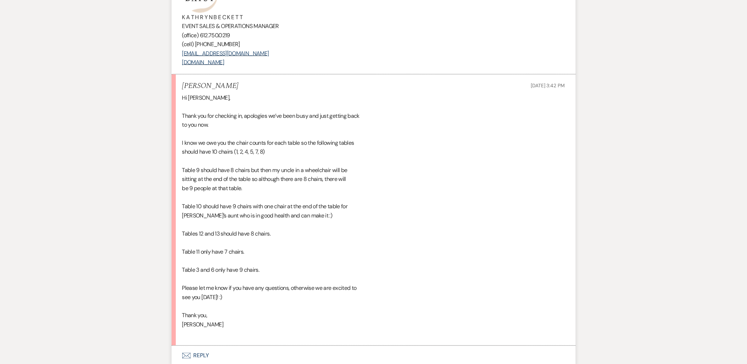
click at [180, 137] on li "Cyndi Hua Sep 12, 2025, 3:42 PM Hi Kathryn, Thank you for checking in, apologie…" at bounding box center [374, 209] width 404 height 271
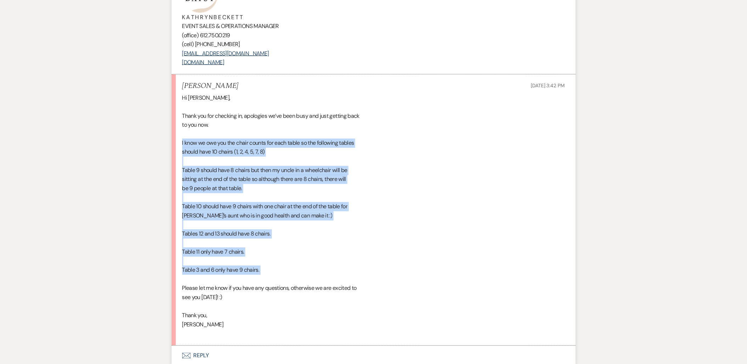
drag, startPoint x: 181, startPoint y: 142, endPoint x: 308, endPoint y: 275, distance: 183.6
click at [308, 275] on li "Cyndi Hua Sep 12, 2025, 3:42 PM Hi Kathryn, Thank you for checking in, apologie…" at bounding box center [374, 209] width 404 height 271
copy div "I know we owe you the chair counts for each table so the following tables shoul…"
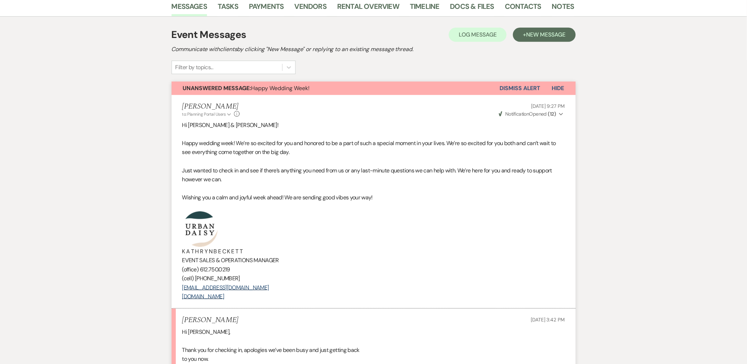
scroll to position [0, 0]
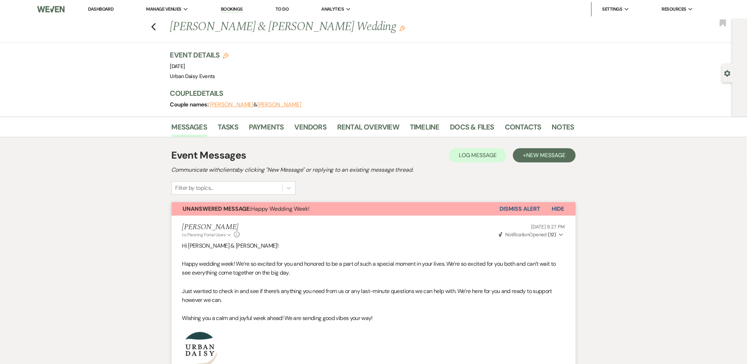
click at [513, 209] on button "Dismiss Alert" at bounding box center [520, 208] width 41 height 13
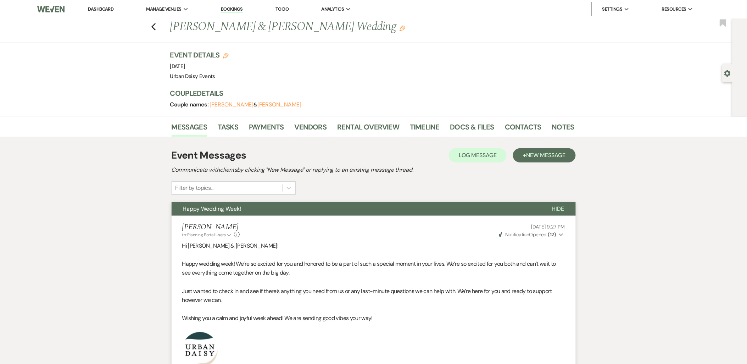
click at [110, 9] on link "Dashboard" at bounding box center [101, 9] width 26 height 6
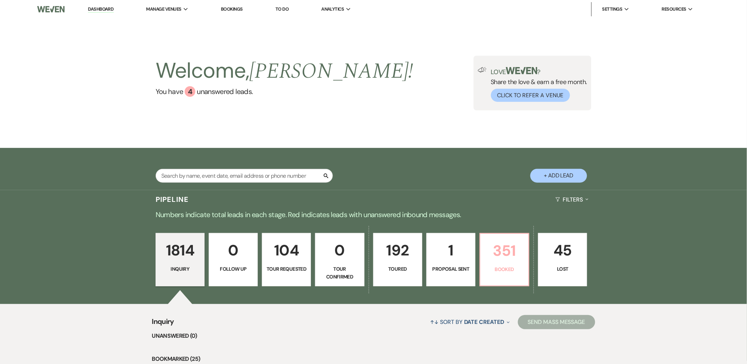
click at [490, 248] on p "351" at bounding box center [505, 251] width 40 height 24
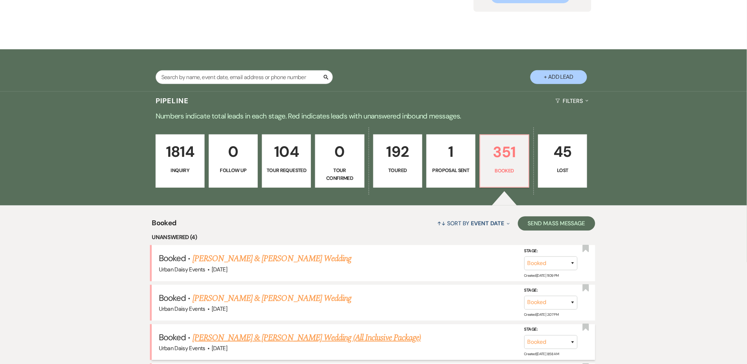
scroll to position [157, 0]
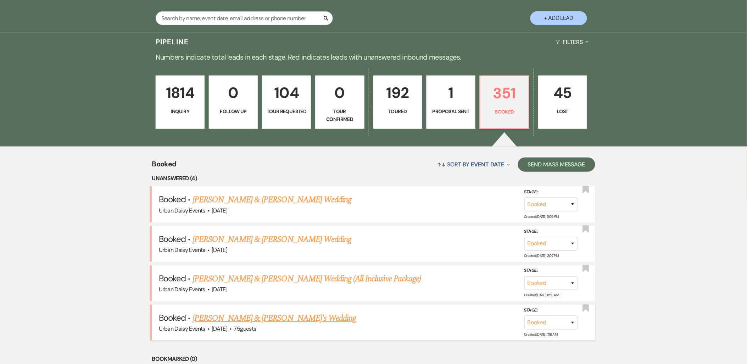
click at [234, 312] on link "Lashaye Walton & Fiance's Wedding" at bounding box center [275, 318] width 164 height 13
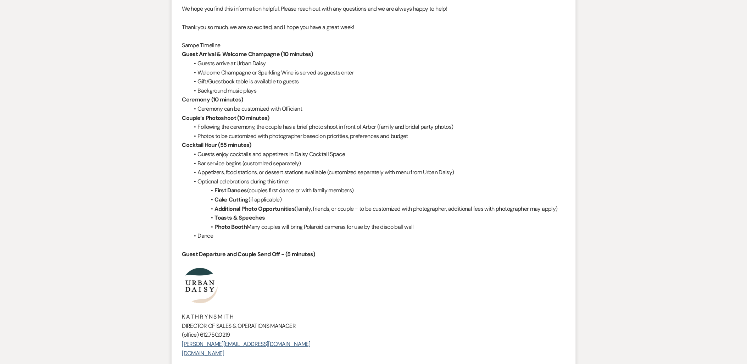
scroll to position [771, 0]
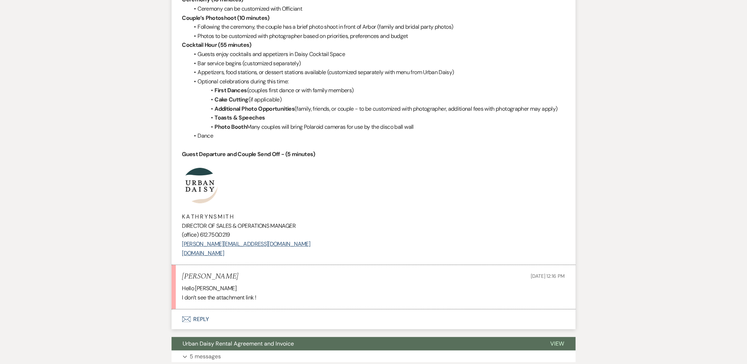
click at [203, 300] on li "Lashaye Walton Sep 13, 2025, 12:16 PM Hello kathryn I don’t see the attachment …" at bounding box center [374, 287] width 404 height 44
click at [200, 309] on button "Envelope Reply" at bounding box center [374, 319] width 404 height 20
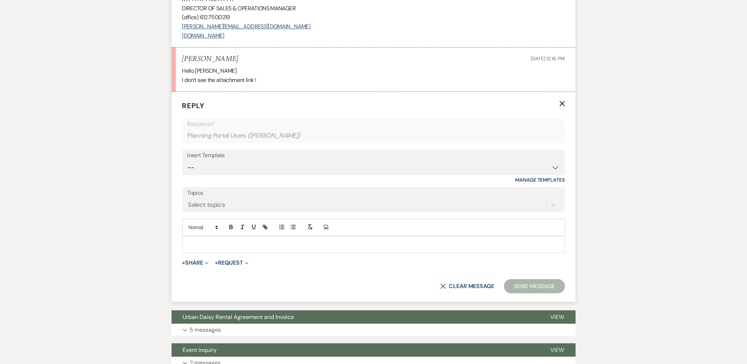
scroll to position [995, 0]
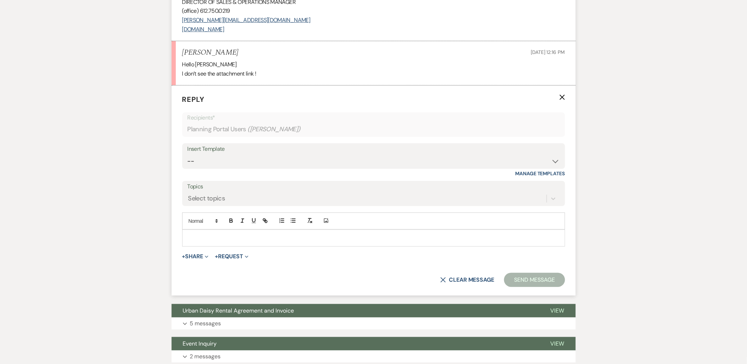
click at [208, 234] on p at bounding box center [374, 238] width 372 height 8
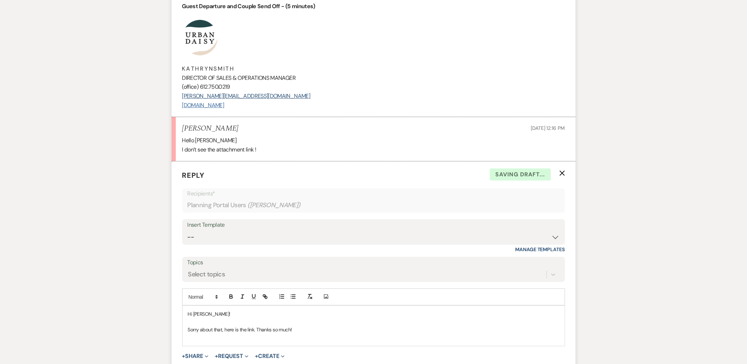
scroll to position [758, 0]
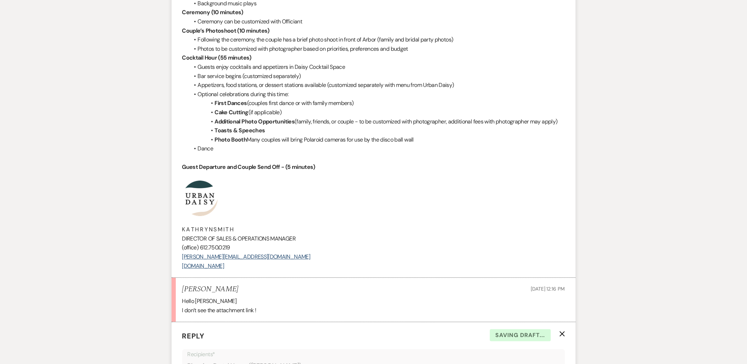
drag, startPoint x: 266, startPoint y: 258, endPoint x: 163, endPoint y: 201, distance: 117.6
copy div "K A T H R Y N S M I T H DIRECTOR OF SALES & OPERATIONS MANAGER (office) 612.750…"
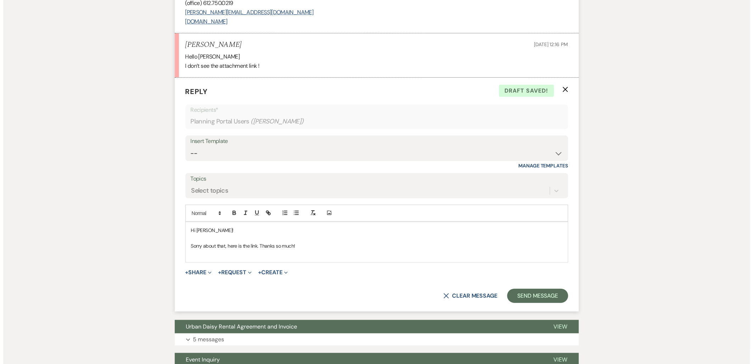
scroll to position [1065, 0]
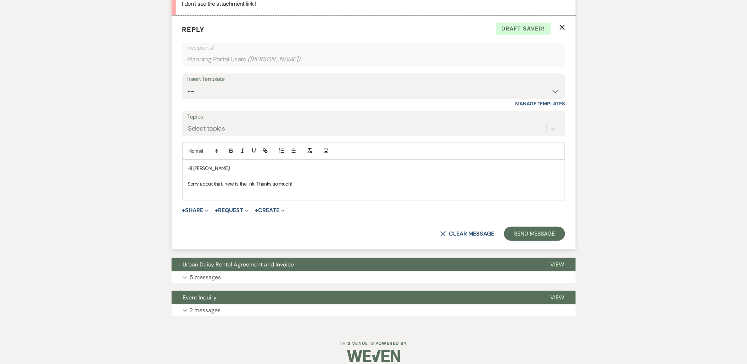
click at [208, 188] on p at bounding box center [374, 192] width 372 height 8
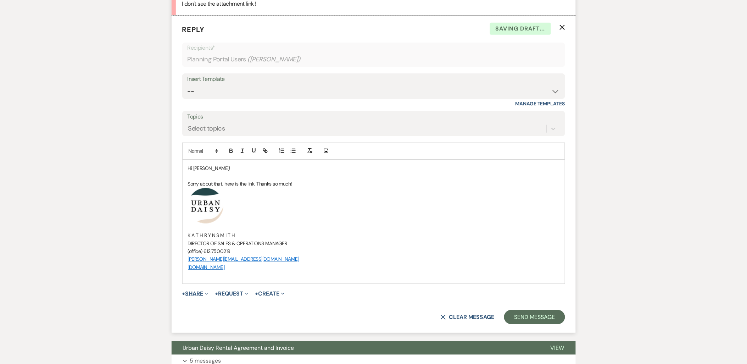
click at [202, 291] on button "+ Share Expand" at bounding box center [195, 294] width 27 height 6
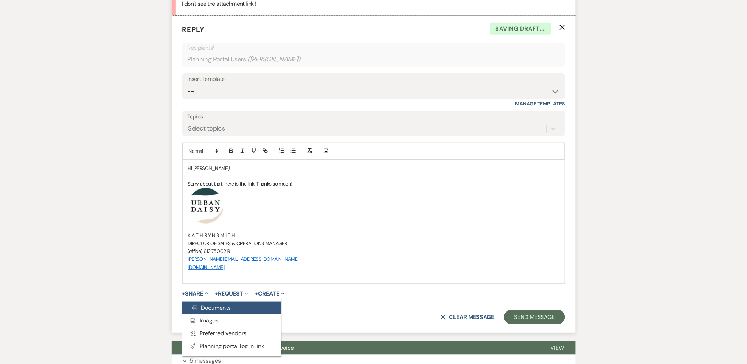
click at [200, 301] on button "Doc Upload Documents" at bounding box center [231, 307] width 99 height 13
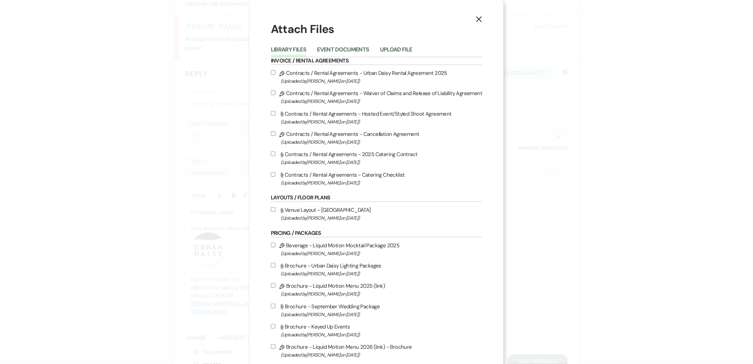
click at [296, 218] on span "(Uploaded by Amy Knight on Apr 18th, 2024 )" at bounding box center [382, 218] width 202 height 8
click at [276, 212] on input "Attach File Venue Layout - UD Parking (Uploaded by Amy Knight on Apr 18th, 2024…" at bounding box center [273, 209] width 5 height 5
checkbox input "true"
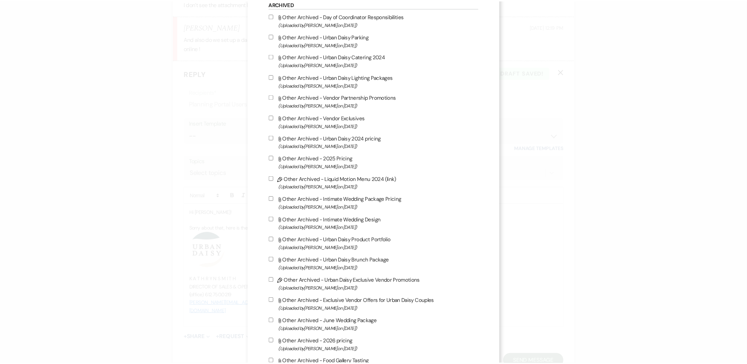
scroll to position [1040, 0]
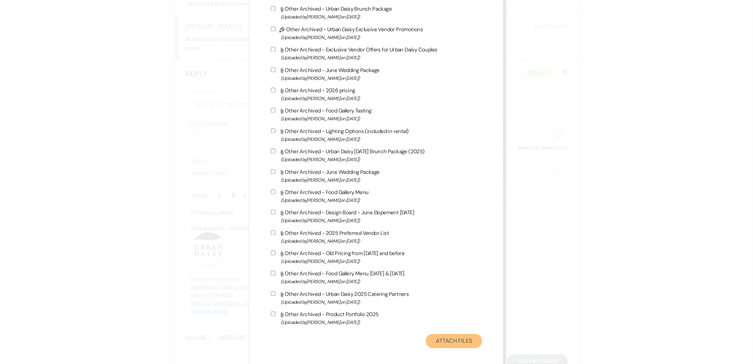
click at [462, 334] on button "Attach Files" at bounding box center [454, 341] width 56 height 14
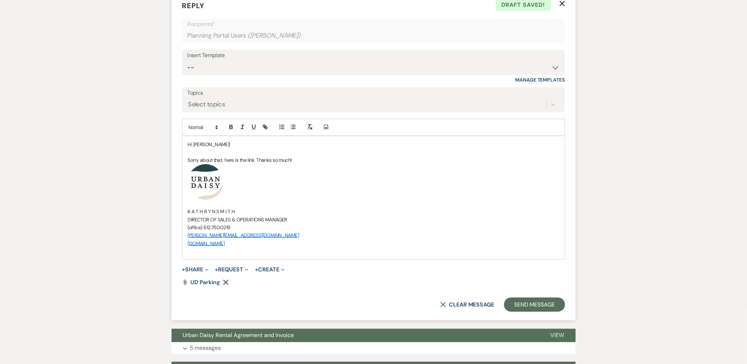
scroll to position [1144, 0]
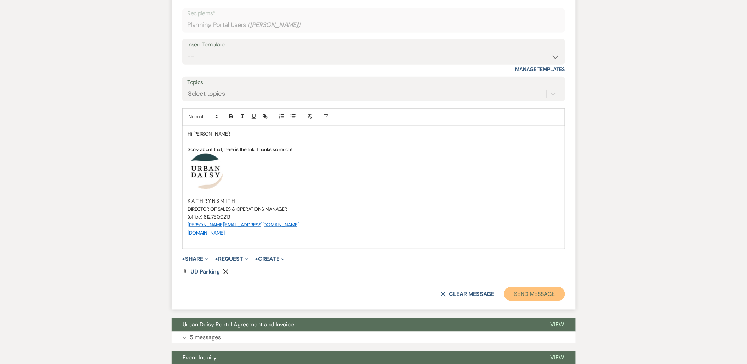
click at [542, 289] on button "Send Message" at bounding box center [534, 294] width 61 height 14
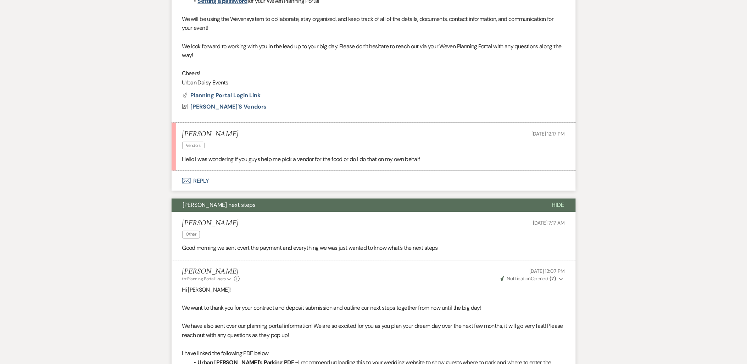
scroll to position [212, 0]
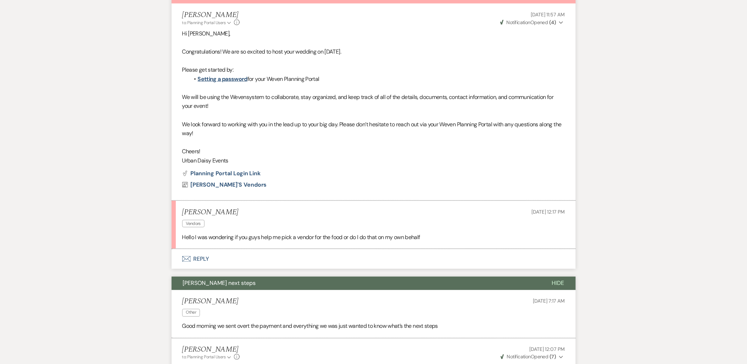
click at [190, 255] on button "Envelope Reply" at bounding box center [374, 259] width 404 height 20
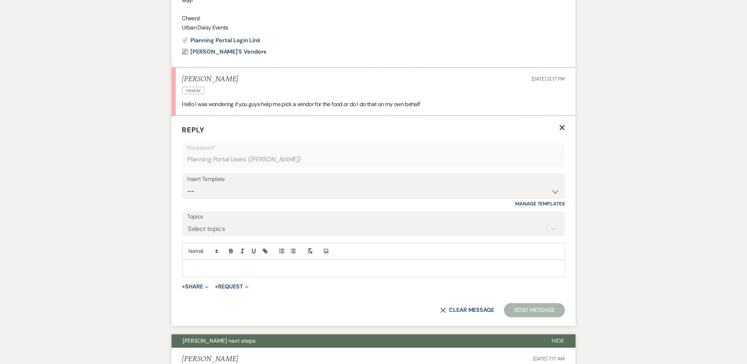
scroll to position [384, 0]
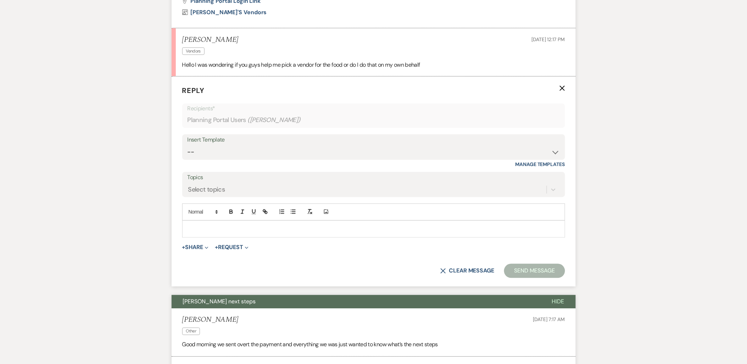
click at [203, 231] on p at bounding box center [374, 229] width 372 height 8
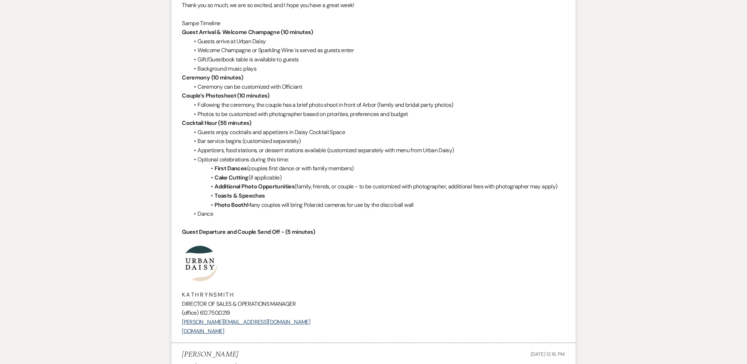
scroll to position [1015, 0]
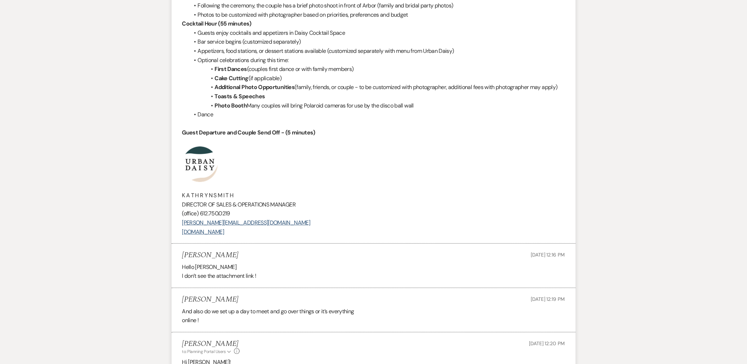
drag, startPoint x: 272, startPoint y: 225, endPoint x: 143, endPoint y: 166, distance: 141.4
copy div "K A T H R Y N S M I T H DIRECTOR OF SALES & OPERATIONS MANAGER (office) 612.750…"
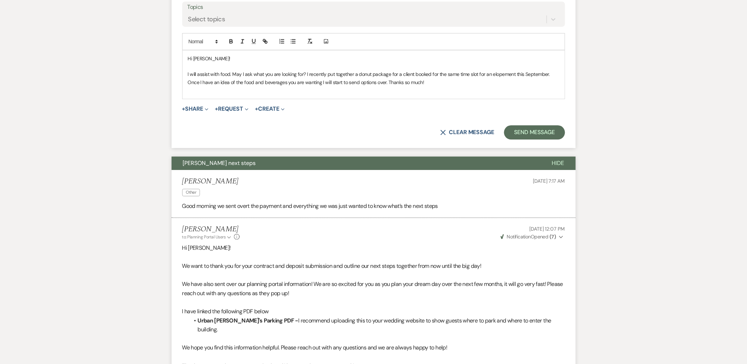
scroll to position [463, 0]
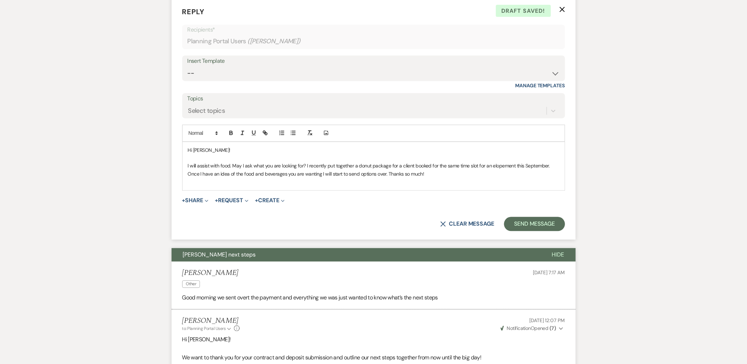
click at [218, 185] on p at bounding box center [374, 182] width 372 height 8
click at [292, 182] on p at bounding box center [374, 182] width 372 height 8
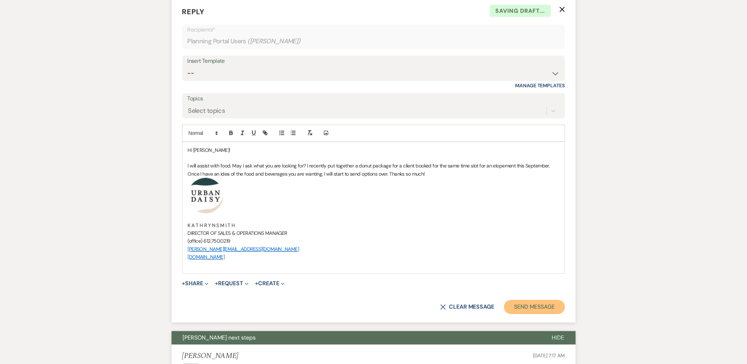
click at [539, 306] on button "Send Message" at bounding box center [534, 307] width 61 height 14
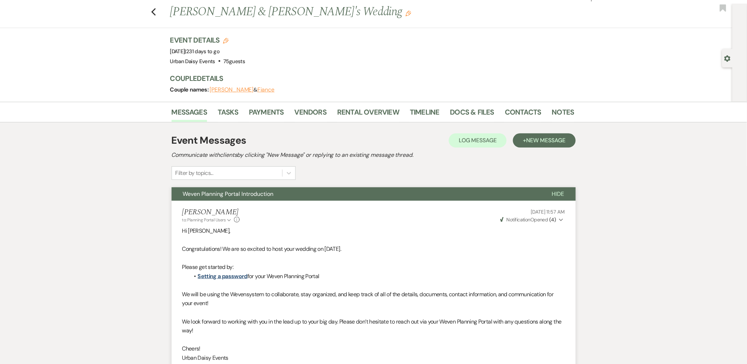
scroll to position [0, 0]
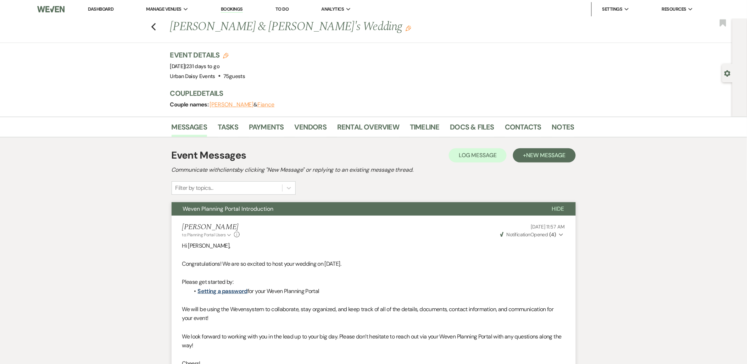
click at [105, 8] on link "Dashboard" at bounding box center [101, 9] width 26 height 6
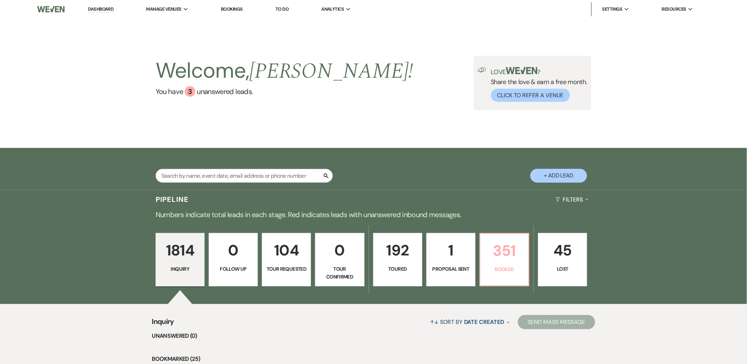
click at [519, 264] on link "351 Booked" at bounding box center [505, 259] width 50 height 53
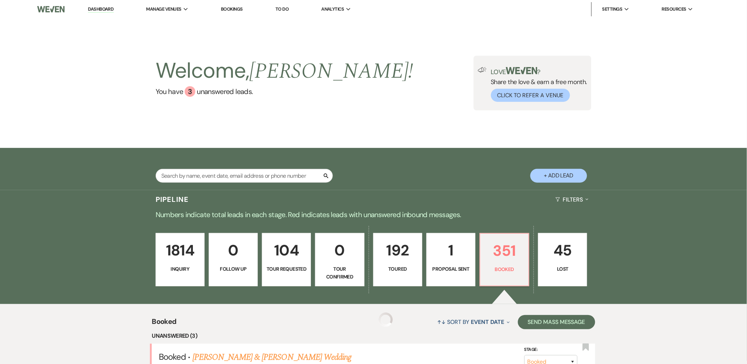
scroll to position [118, 0]
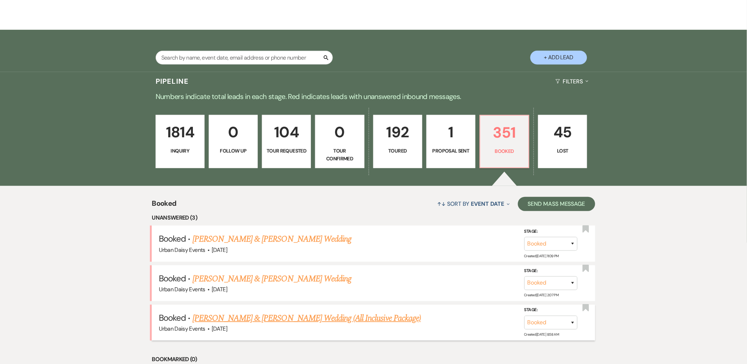
click at [262, 313] on link "Sana Khan & Mohamed Shire's Wedding (All Inclusive Package)" at bounding box center [307, 318] width 228 height 13
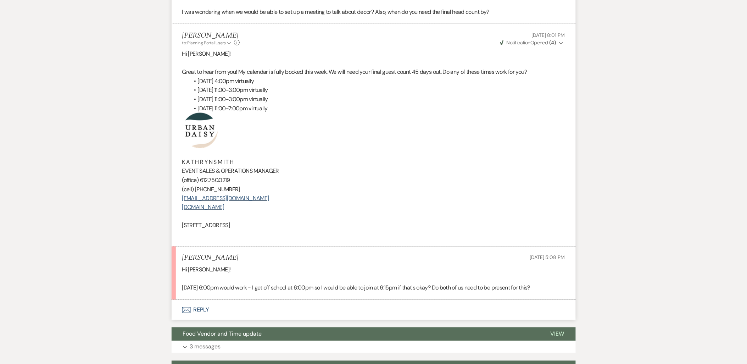
scroll to position [276, 0]
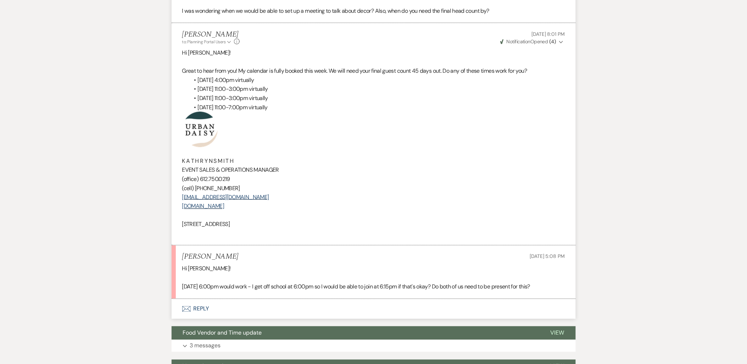
click at [190, 299] on button "Envelope Reply" at bounding box center [374, 309] width 404 height 20
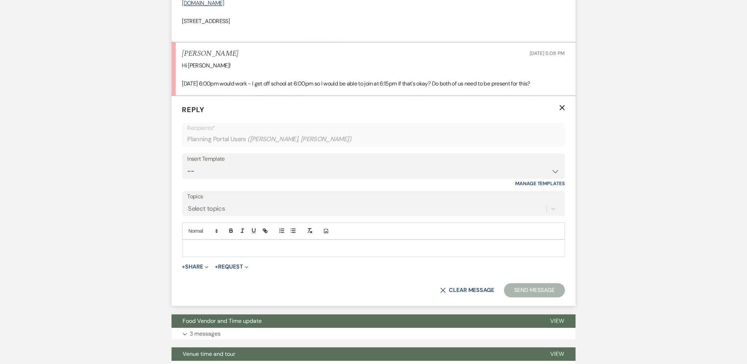
scroll to position [481, 0]
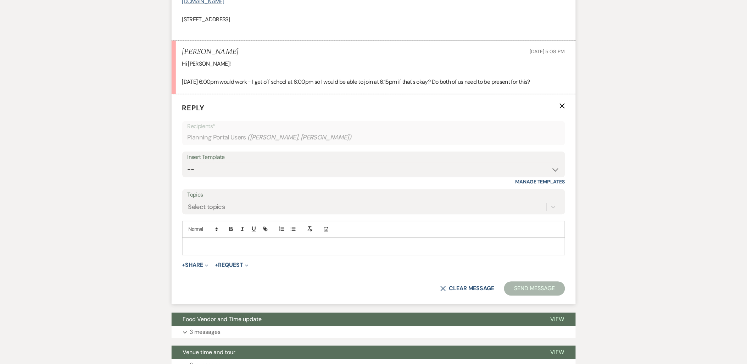
click at [205, 242] on p at bounding box center [374, 246] width 372 height 8
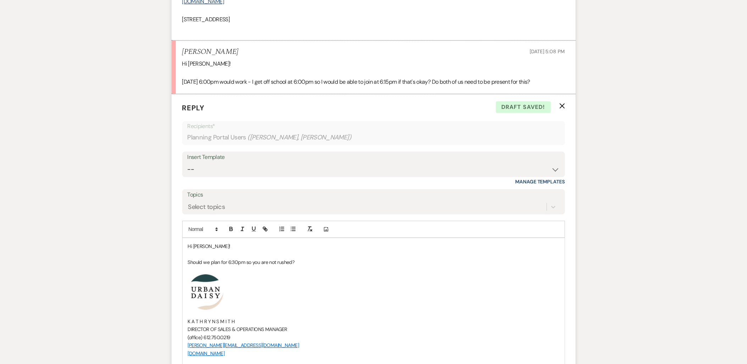
click at [312, 258] on p "Should we plan for 6:30pm so you are not rushed?" at bounding box center [374, 262] width 372 height 8
click at [308, 258] on p "Should we plan for 6:30pm so you are not rushed?" at bounding box center [374, 262] width 372 height 8
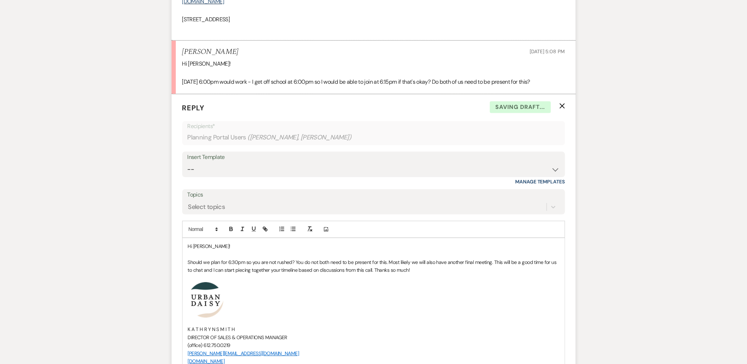
click at [199, 258] on p "Should we plan for 6:30pm so you are not rushed? You do not both need to be pre…" at bounding box center [374, 266] width 372 height 16
click at [197, 274] on p at bounding box center [374, 278] width 372 height 8
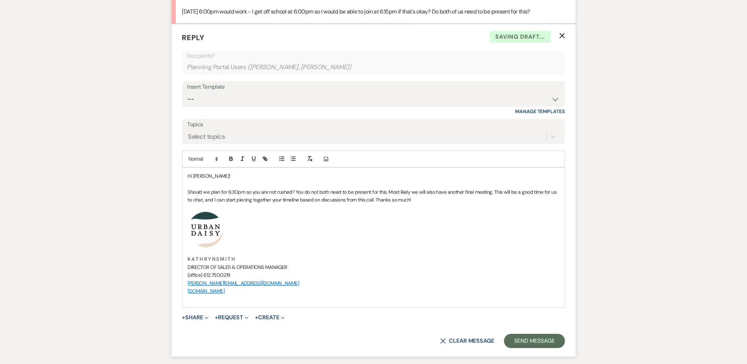
scroll to position [639, 0]
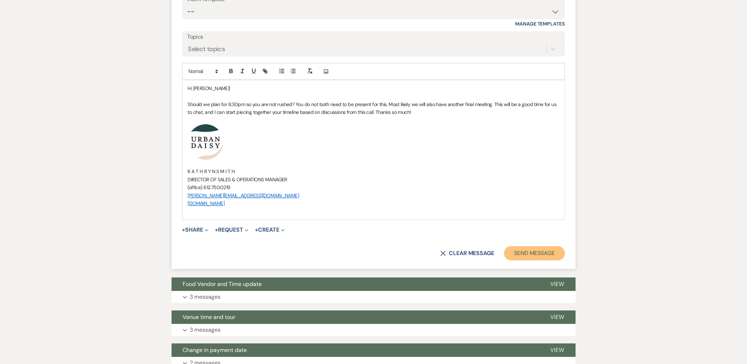
click at [522, 246] on button "Send Message" at bounding box center [534, 253] width 61 height 14
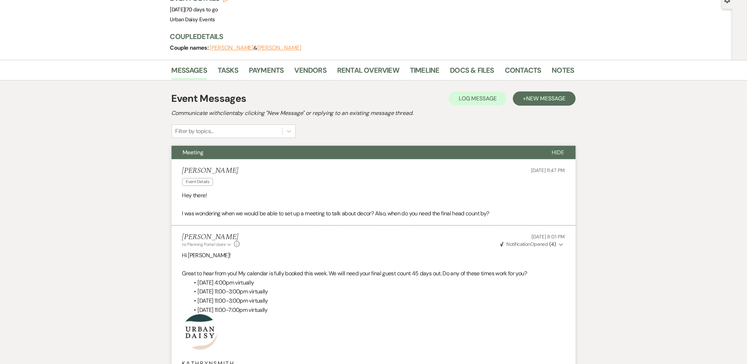
scroll to position [0, 0]
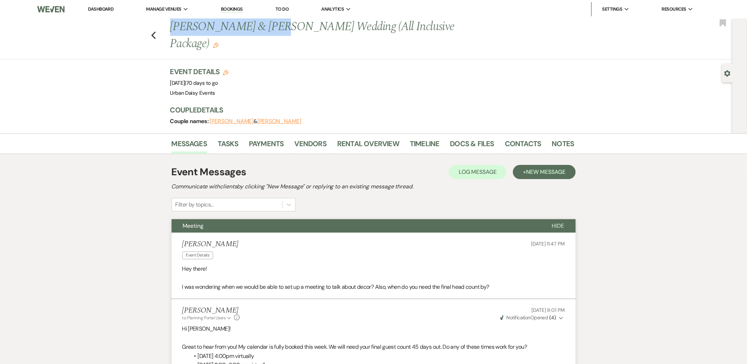
drag, startPoint x: 282, startPoint y: 25, endPoint x: 169, endPoint y: 26, distance: 112.8
click at [169, 26] on div "Previous Sana Khan & Mohamed Shire's Wedding (All Inclusive Package) Edit" at bounding box center [369, 35] width 404 height 34
copy h1 "Sana Khan & Mohamed"
click at [511, 138] on link "Contacts" at bounding box center [523, 146] width 37 height 16
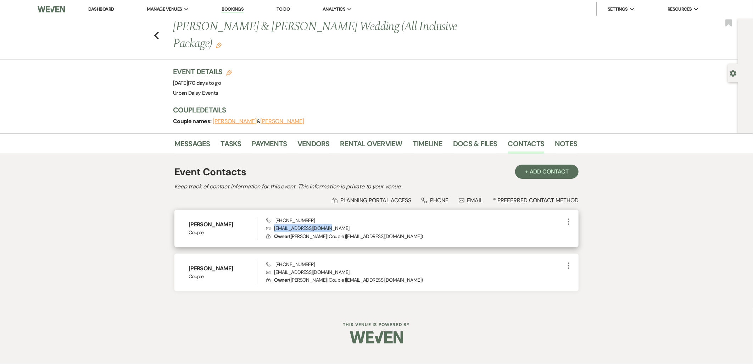
drag, startPoint x: 334, startPoint y: 213, endPoint x: 273, endPoint y: 212, distance: 60.3
click at [273, 224] on p "Envelope khansana1097@gmail.com" at bounding box center [415, 228] width 298 height 8
copy p "khansana1097@gmail.com"
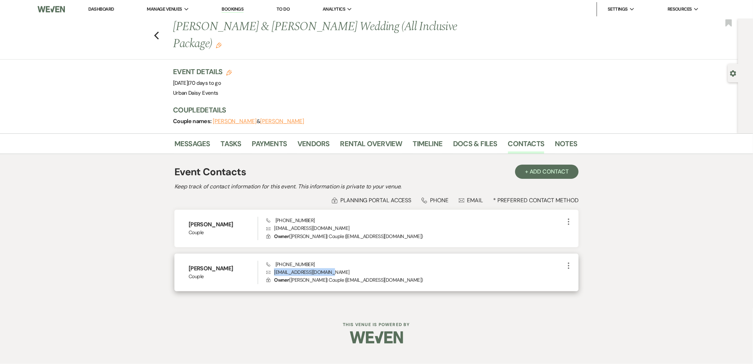
drag, startPoint x: 328, startPoint y: 253, endPoint x: 273, endPoint y: 251, distance: 54.7
click at [273, 268] on p "Envelope ali.shire2121@gmail.com" at bounding box center [415, 272] width 298 height 8
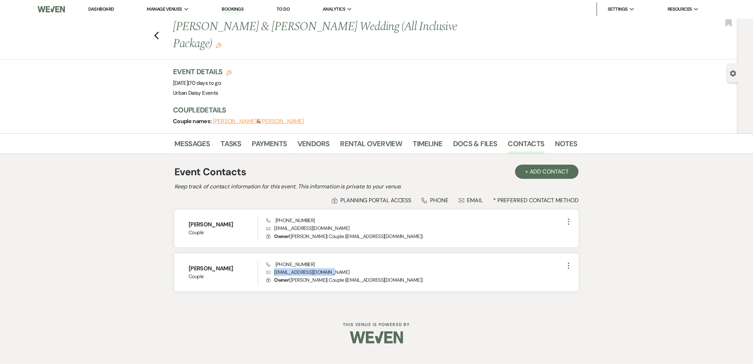
copy p "ali.shire2121@gmail.com"
click at [94, 9] on link "Dashboard" at bounding box center [101, 9] width 26 height 6
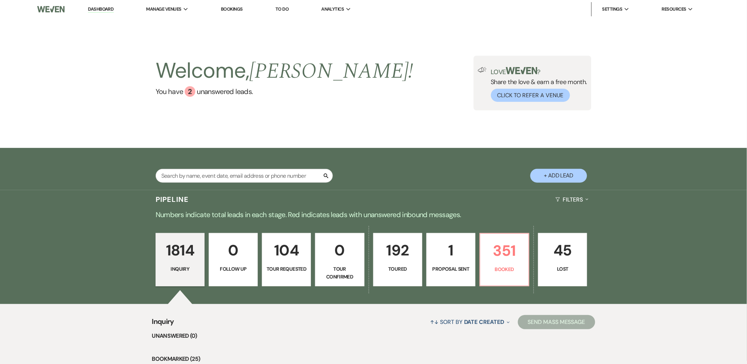
click at [476, 245] on link "1 Proposal Sent" at bounding box center [451, 259] width 49 height 53
select select "6"
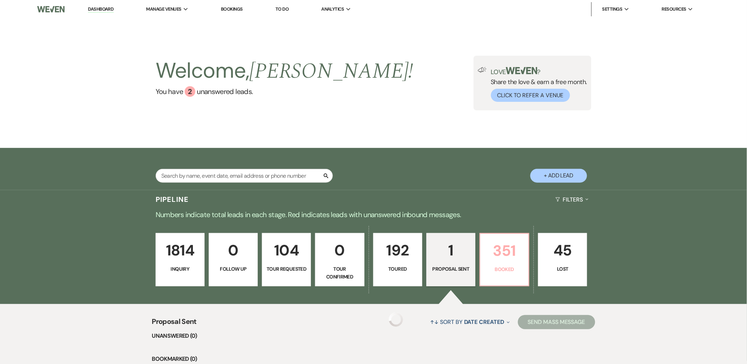
click at [481, 246] on link "351 Booked" at bounding box center [505, 259] width 50 height 53
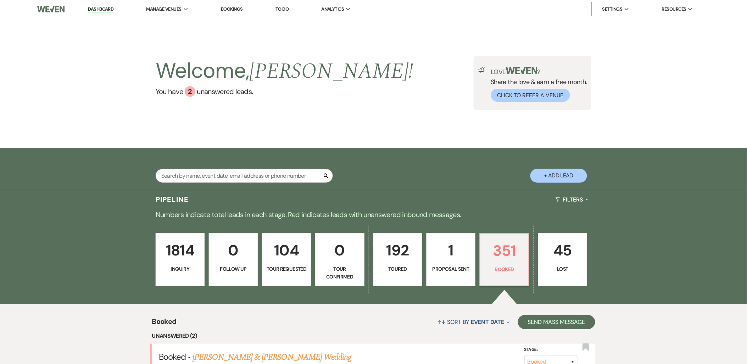
scroll to position [157, 0]
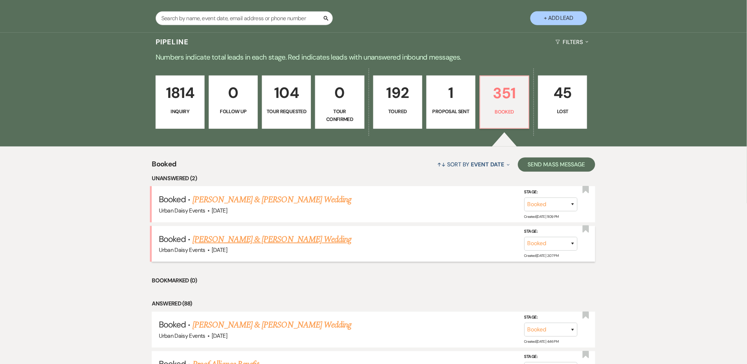
click at [212, 238] on link "Merissa Andersen & Nate Pinotti's Wedding" at bounding box center [272, 239] width 159 height 13
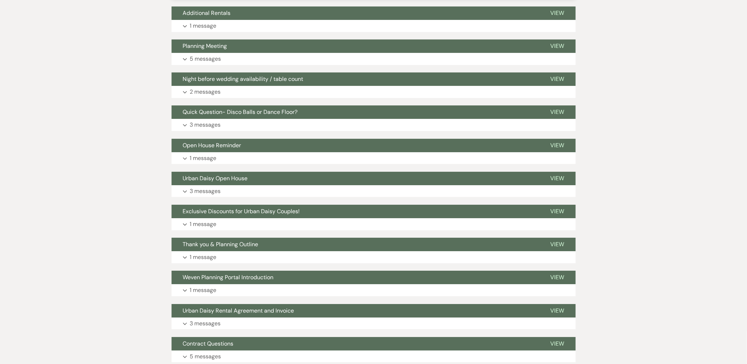
scroll to position [1498, 0]
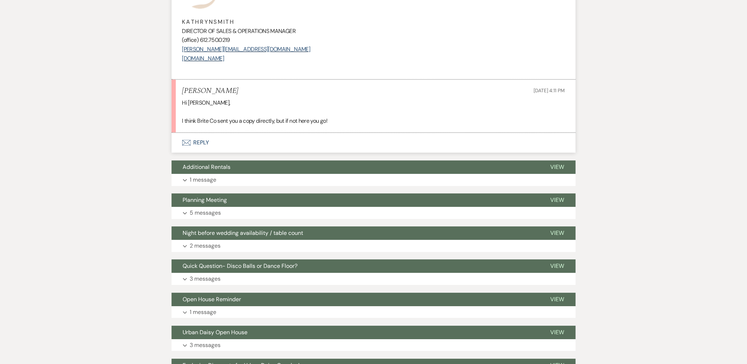
click at [179, 145] on button "Envelope Reply" at bounding box center [374, 143] width 404 height 20
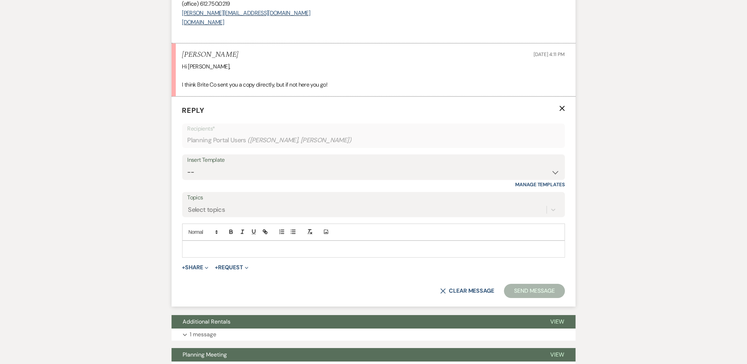
scroll to position [1554, 0]
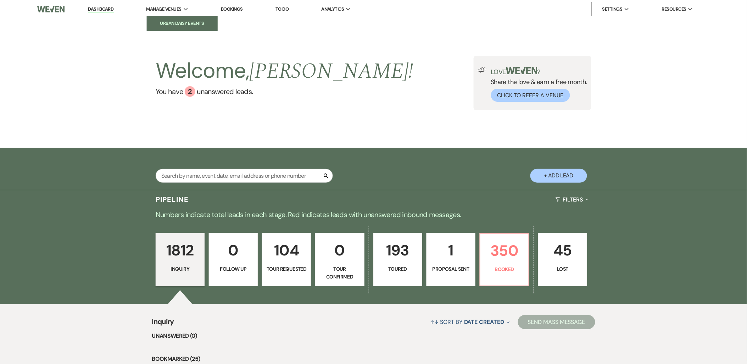
click at [166, 23] on li "Urban Daisy Events" at bounding box center [182, 23] width 64 height 7
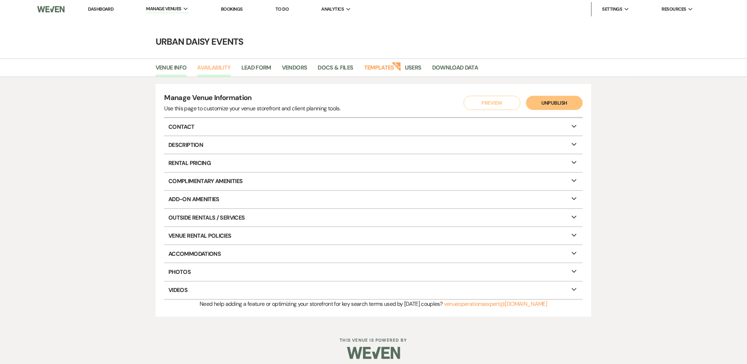
click at [228, 65] on link "Availability" at bounding box center [213, 69] width 33 height 13
select select "2"
select select "2026"
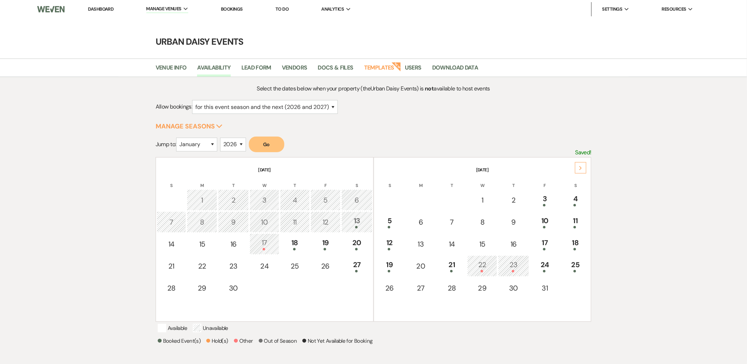
click at [583, 166] on icon "Next" at bounding box center [581, 168] width 4 height 4
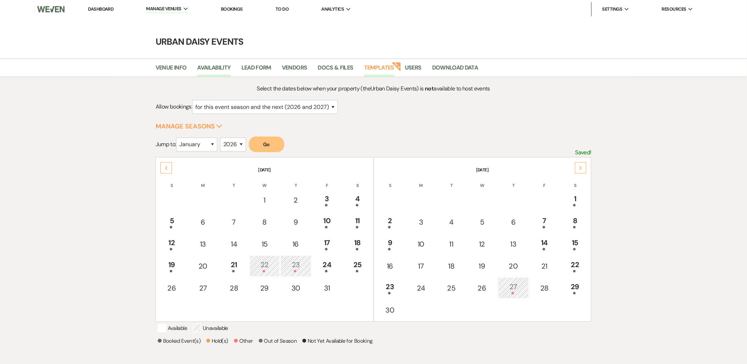
click at [387, 68] on link "Templates" at bounding box center [379, 69] width 30 height 13
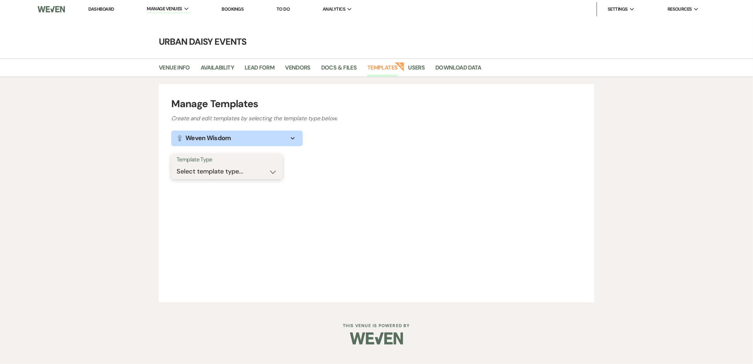
click at [253, 171] on select "Select template type... Task List Message Templates Payment Plan Inventory Item…" at bounding box center [227, 172] width 101 height 14
select select "Message Templates"
click at [177, 165] on select "Select template type... Task List Message Templates Payment Plan Inventory Item…" at bounding box center [227, 172] width 101 height 14
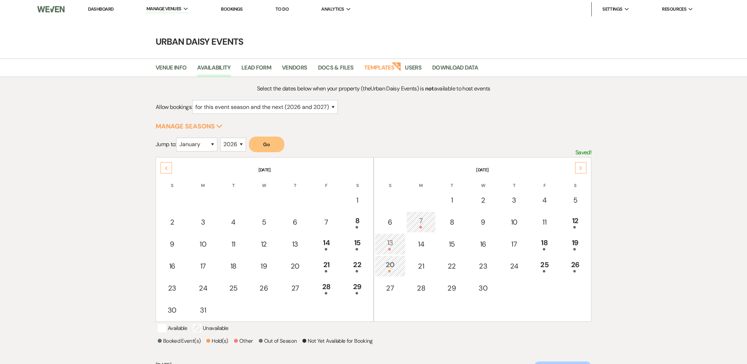
select select "2"
select select "2026"
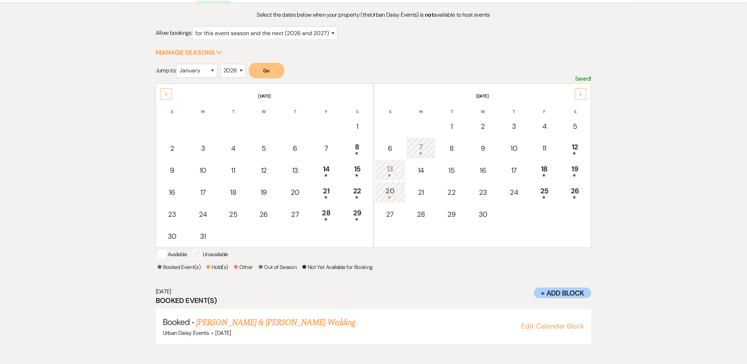
scroll to position [74, 0]
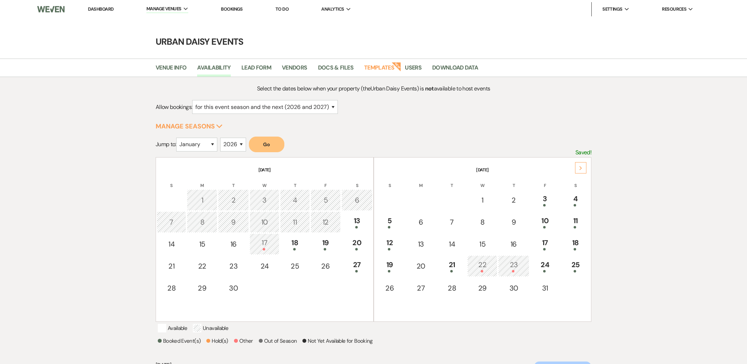
select select "2"
select select "2026"
click at [383, 65] on link "Templates" at bounding box center [379, 69] width 30 height 13
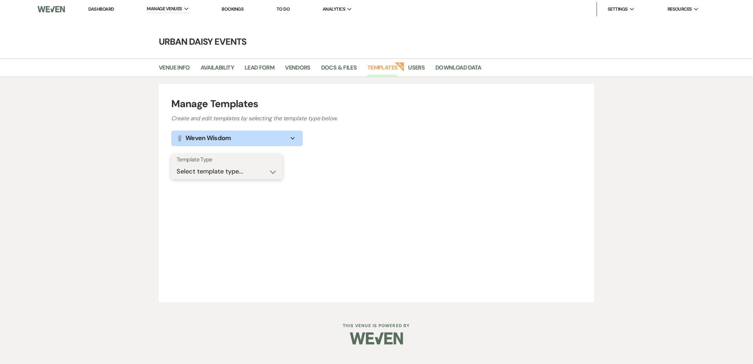
click at [271, 165] on select "Select template type... Task List Message Templates Payment Plan Inventory Item…" at bounding box center [227, 172] width 101 height 14
select select "Message Templates"
click at [177, 165] on select "Select template type... Task List Message Templates Payment Plan Inventory Item…" at bounding box center [227, 172] width 101 height 14
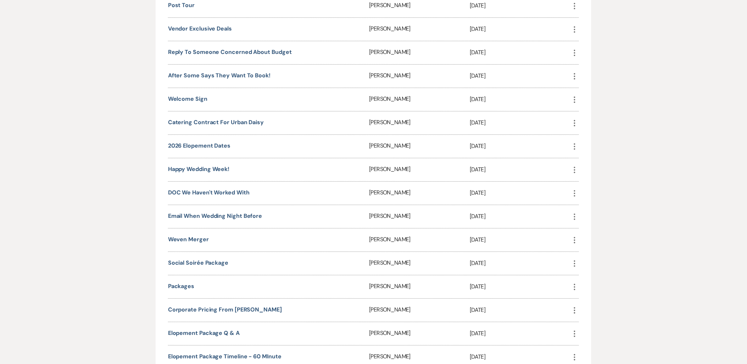
scroll to position [1029, 0]
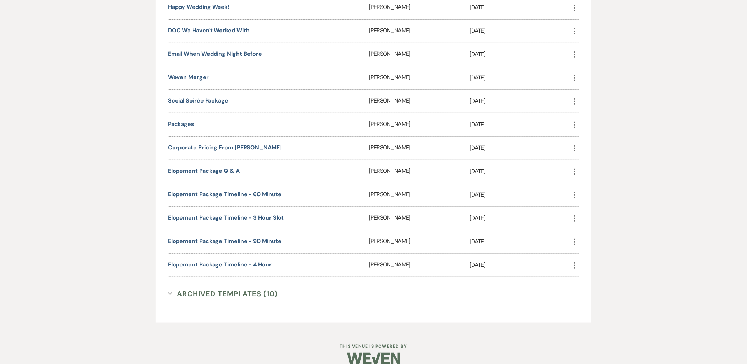
click at [215, 230] on div "Elopement Package Timeline - 90 Minute" at bounding box center [268, 241] width 201 height 23
click at [211, 237] on link "Elopement Package Timeline - 90 Minute" at bounding box center [224, 240] width 113 height 7
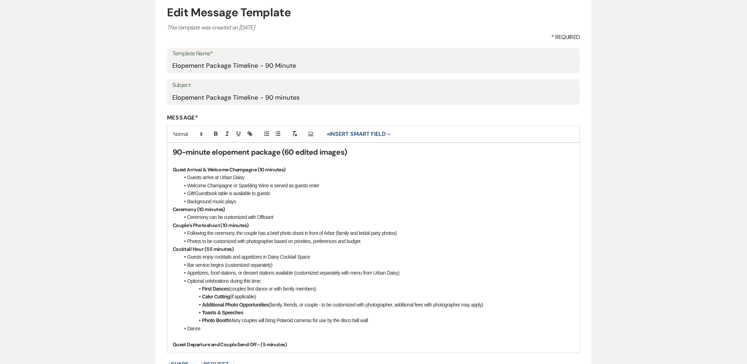
scroll to position [157, 0]
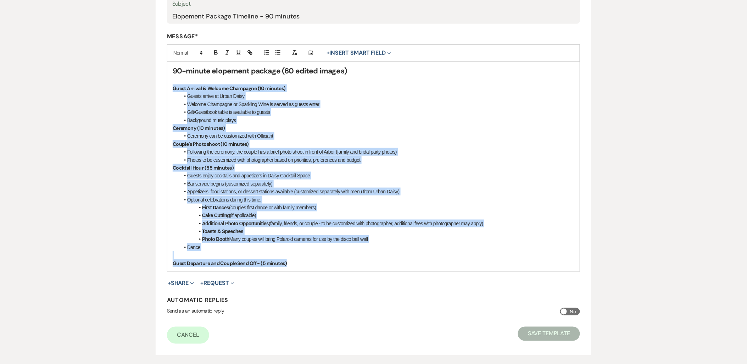
drag, startPoint x: 314, startPoint y: 264, endPoint x: 172, endPoint y: 86, distance: 227.6
click at [172, 86] on div "90-minute elopement package (60 edited images) Guest Arrival & Welcome Champagn…" at bounding box center [373, 167] width 412 height 210
copy div "Lorem Ipsumdo & Sitamet Consectet (91 adipisc) Elitse doeius te Incid Utlab Etd…"
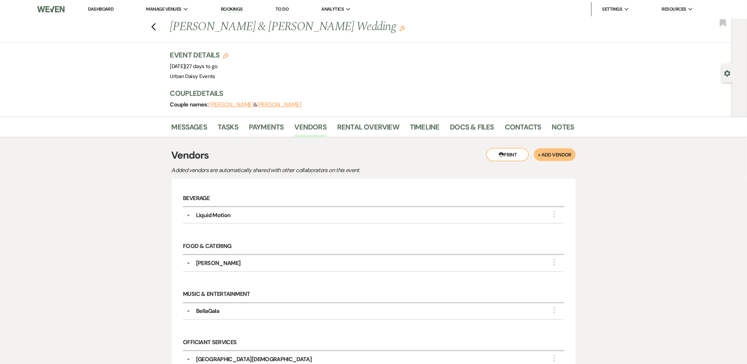
click at [99, 11] on link "Dashboard" at bounding box center [101, 9] width 26 height 6
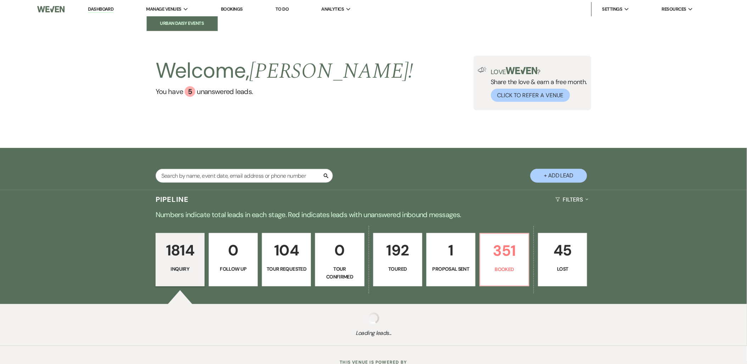
click at [175, 18] on link "Urban Daisy Events" at bounding box center [182, 23] width 71 height 14
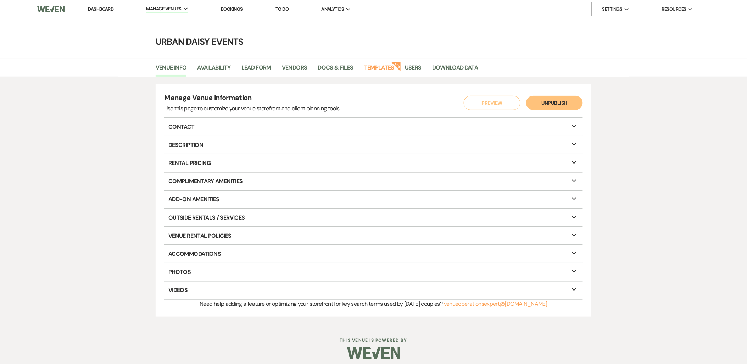
click at [392, 67] on strong "New" at bounding box center [397, 66] width 10 height 10
click at [382, 70] on link "Templates" at bounding box center [379, 69] width 30 height 13
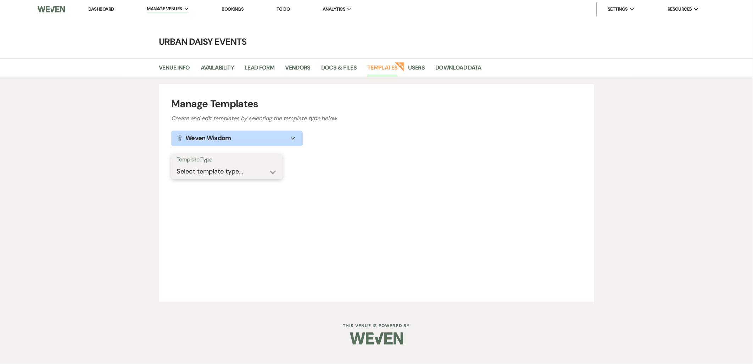
click at [230, 176] on select "Select template type... Task List Message Templates Payment Plan Inventory Item…" at bounding box center [227, 172] width 101 height 14
select select "Message Templates"
click at [177, 165] on select "Select template type... Task List Message Templates Payment Plan Inventory Item…" at bounding box center [227, 172] width 101 height 14
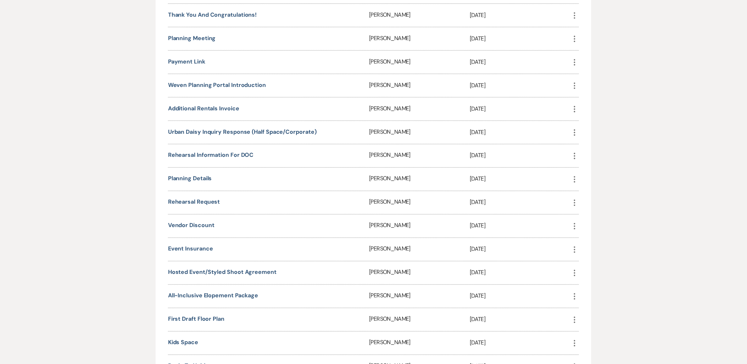
scroll to position [355, 0]
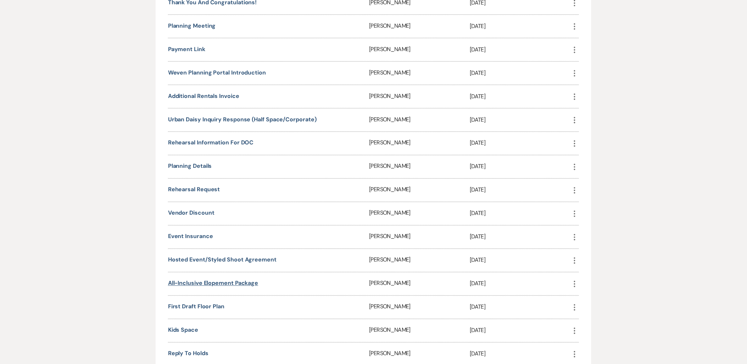
click at [210, 279] on link "All-Inclusive Elopement Package" at bounding box center [213, 282] width 90 height 7
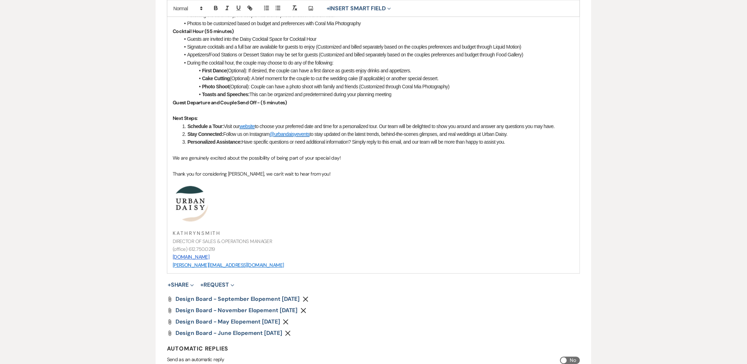
scroll to position [473, 0]
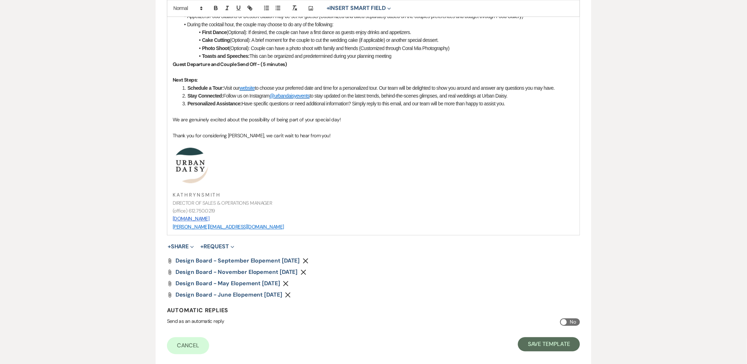
click at [308, 259] on use "button" at bounding box center [305, 260] width 5 height 5
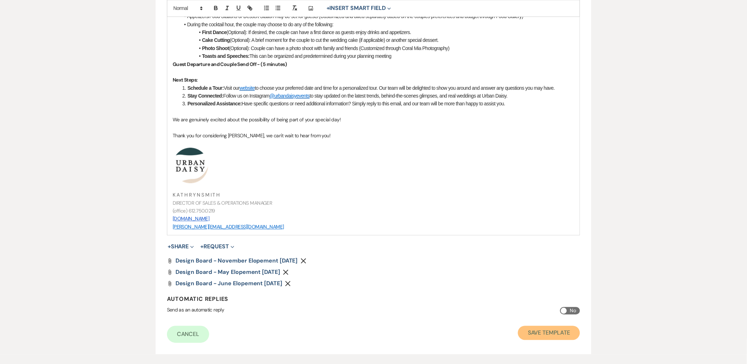
click at [535, 335] on button "Save Template" at bounding box center [549, 333] width 62 height 14
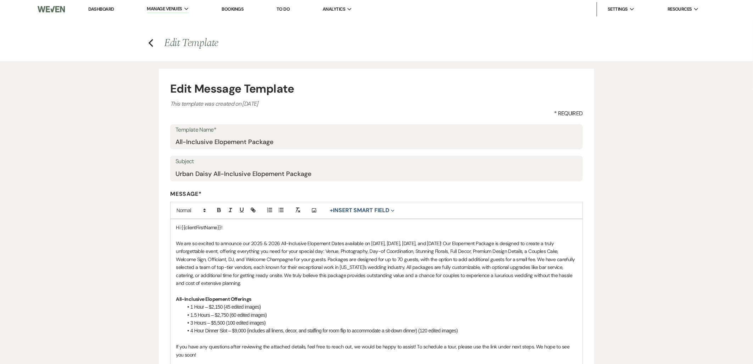
select select "Message Templates"
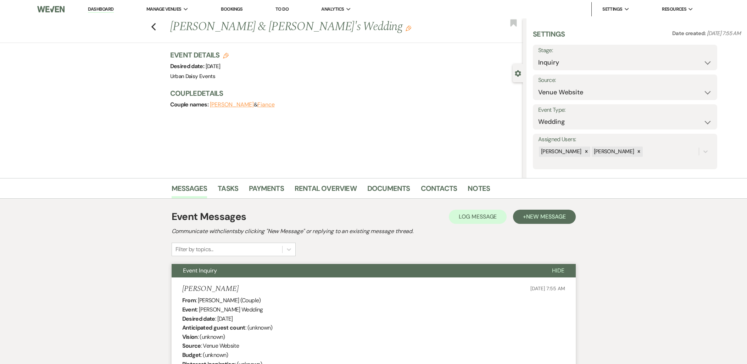
select select "5"
click at [105, 10] on link "Dashboard" at bounding box center [101, 9] width 26 height 7
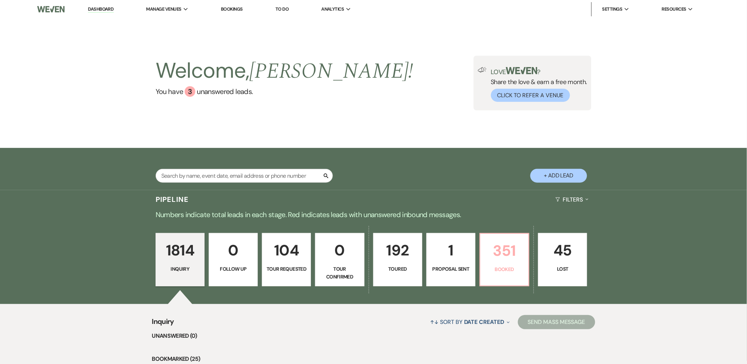
click at [521, 261] on p "351" at bounding box center [505, 251] width 40 height 24
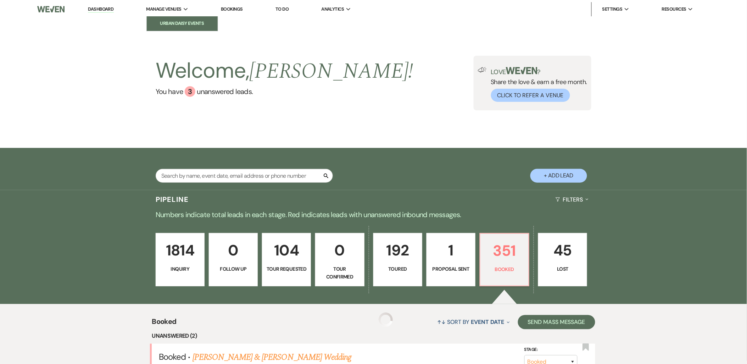
click at [167, 23] on li "Urban Daisy Events" at bounding box center [182, 23] width 64 height 7
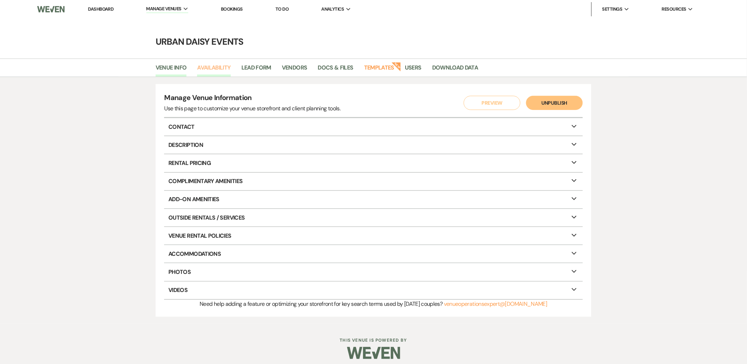
click at [219, 75] on link "Availability" at bounding box center [213, 69] width 33 height 13
select select "2"
select select "2026"
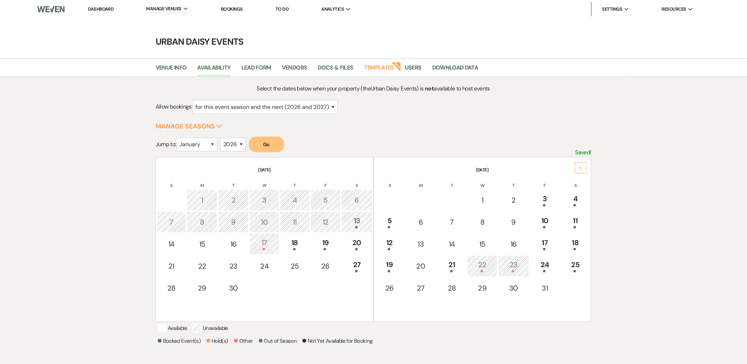
click at [584, 167] on div "Next" at bounding box center [580, 167] width 11 height 11
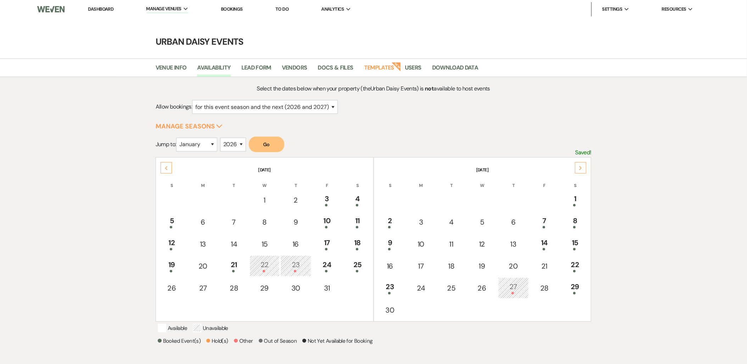
click at [165, 166] on icon "Previous" at bounding box center [167, 168] width 4 height 4
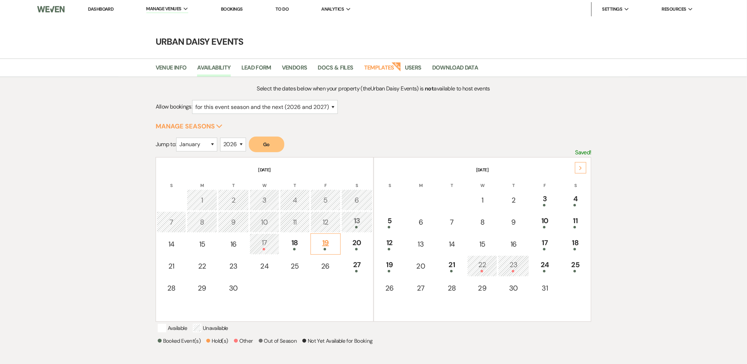
click at [335, 240] on div "19" at bounding box center [326, 243] width 23 height 13
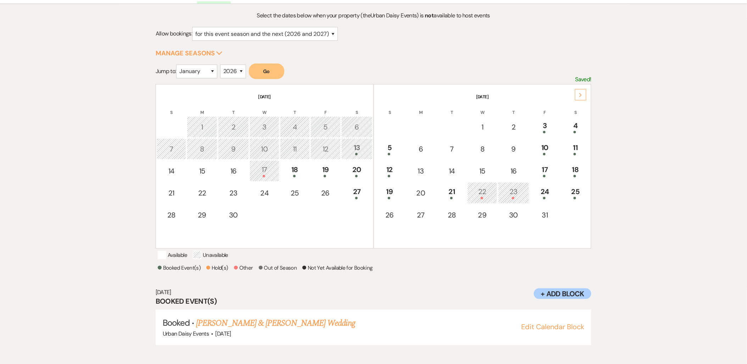
scroll to position [127, 0]
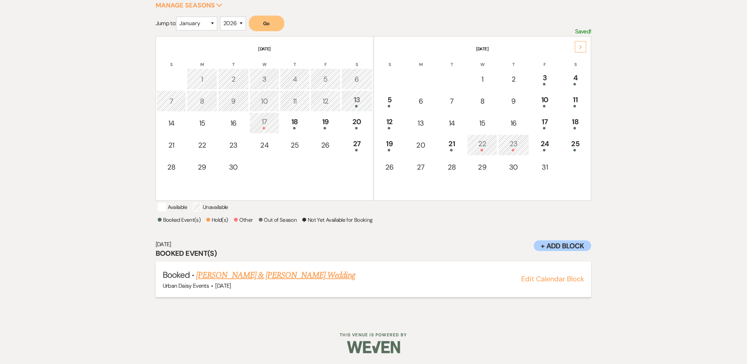
click at [279, 272] on link "[PERSON_NAME] & [PERSON_NAME] Wedding" at bounding box center [275, 275] width 159 height 13
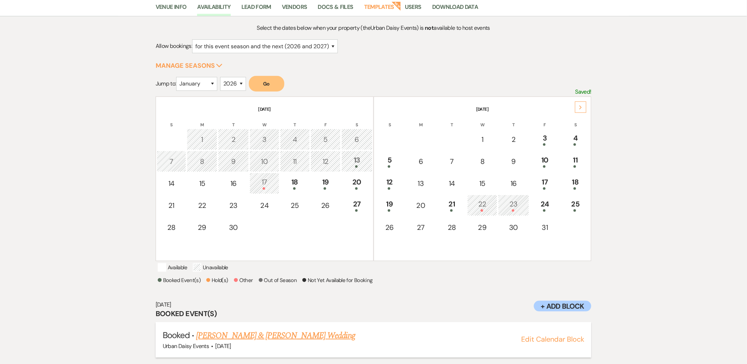
scroll to position [87, 0]
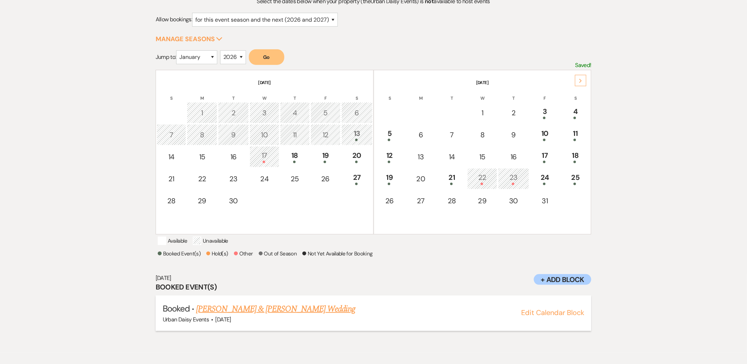
click at [305, 310] on link "[PERSON_NAME] & [PERSON_NAME] Wedding" at bounding box center [275, 309] width 159 height 13
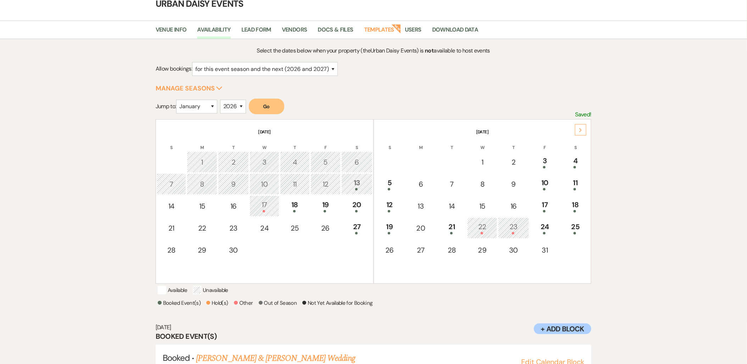
scroll to position [0, 0]
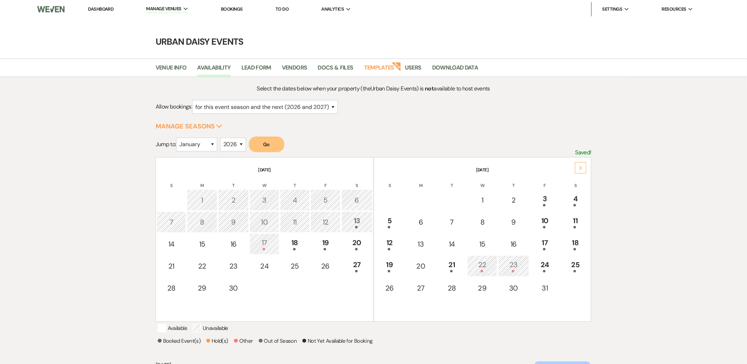
click at [96, 8] on link "Dashboard" at bounding box center [101, 9] width 26 height 6
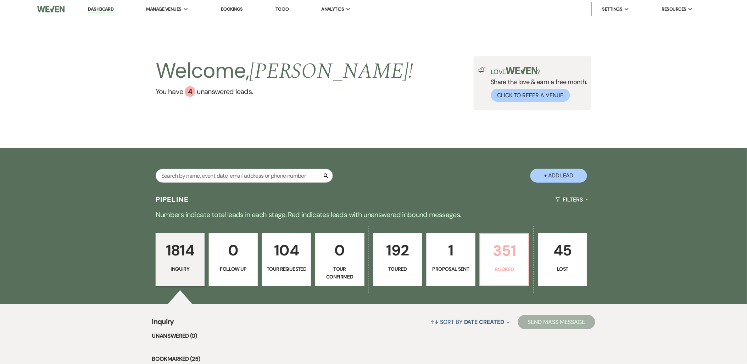
click at [505, 274] on link "351 Booked" at bounding box center [505, 259] width 50 height 53
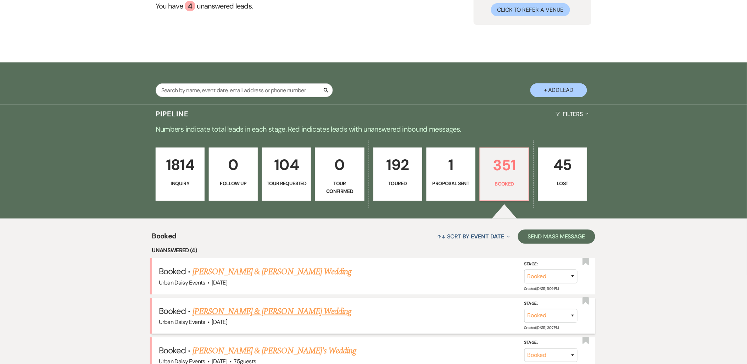
scroll to position [157, 0]
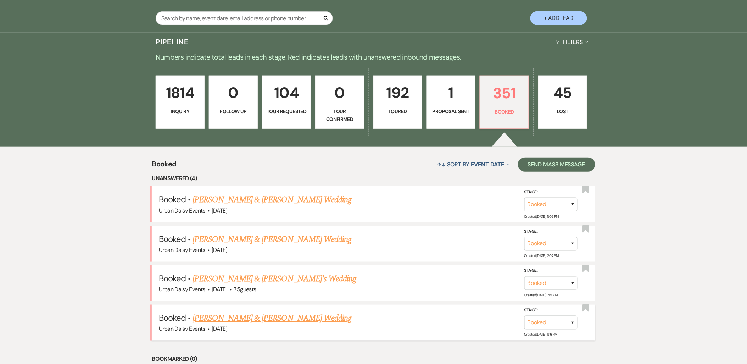
click at [238, 320] on link "[PERSON_NAME] & [PERSON_NAME] Wedding" at bounding box center [272, 318] width 159 height 13
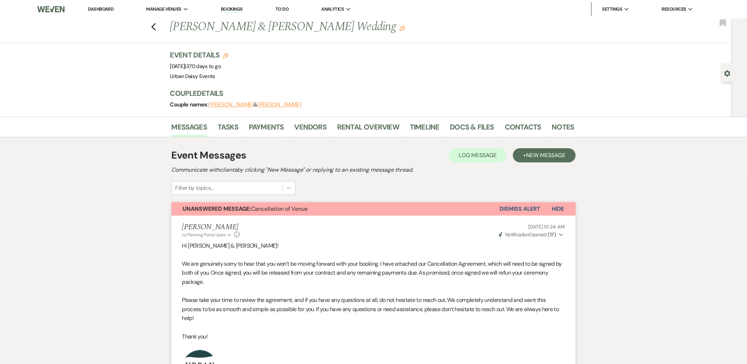
click at [113, 8] on link "Dashboard" at bounding box center [101, 9] width 26 height 6
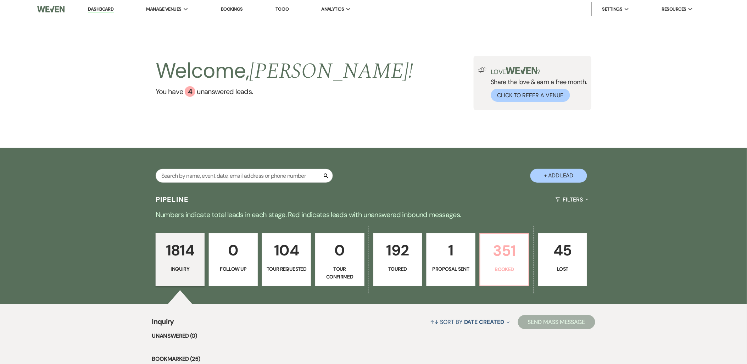
click at [502, 256] on p "351" at bounding box center [505, 251] width 40 height 24
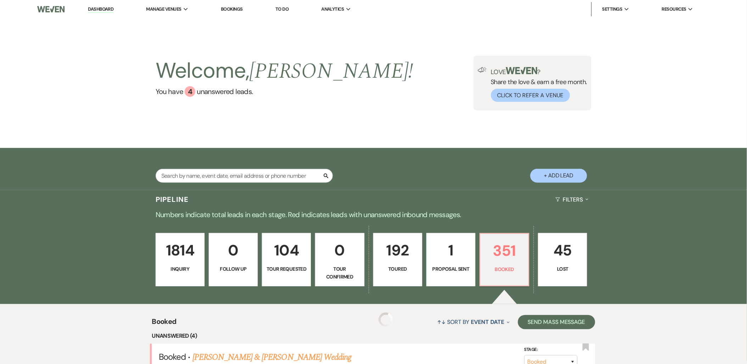
scroll to position [157, 0]
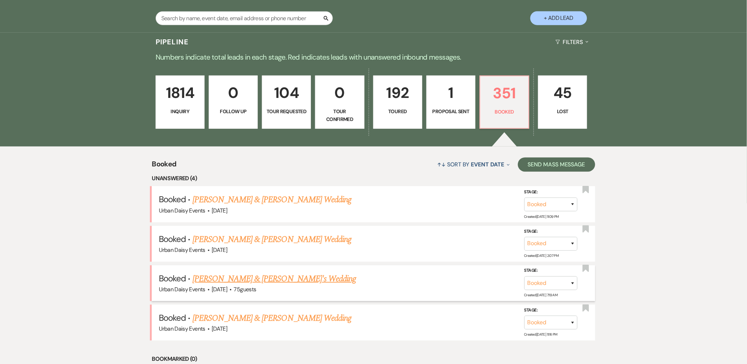
click at [242, 278] on link "Lashaye Walton & Fiance's Wedding" at bounding box center [275, 278] width 164 height 13
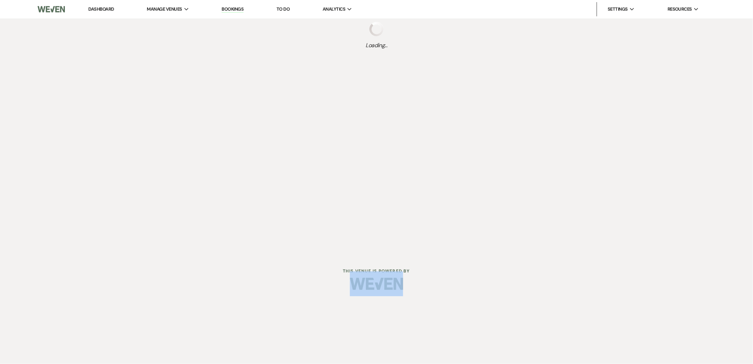
drag, startPoint x: 242, startPoint y: 278, endPoint x: 175, endPoint y: 278, distance: 66.7
click at [175, 278] on footer "This Venue is Powered By" at bounding box center [376, 284] width 753 height 32
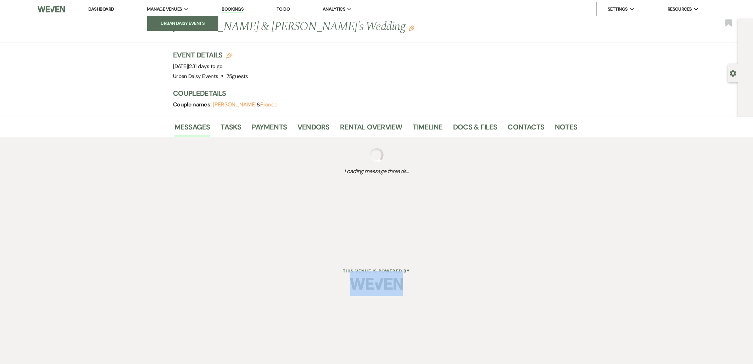
click at [167, 23] on li "Urban Daisy Events" at bounding box center [183, 23] width 64 height 7
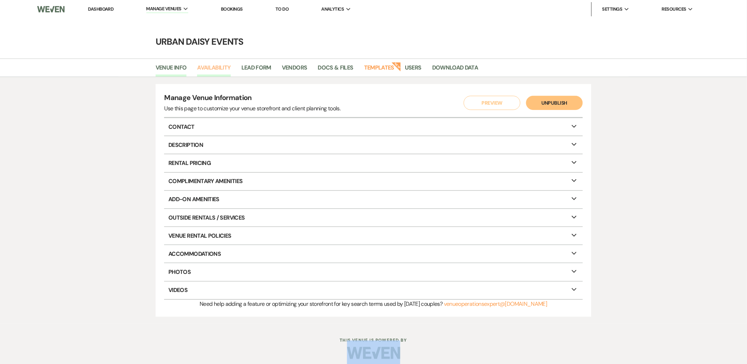
click at [218, 64] on link "Availability" at bounding box center [213, 69] width 33 height 13
select select "2"
select select "2026"
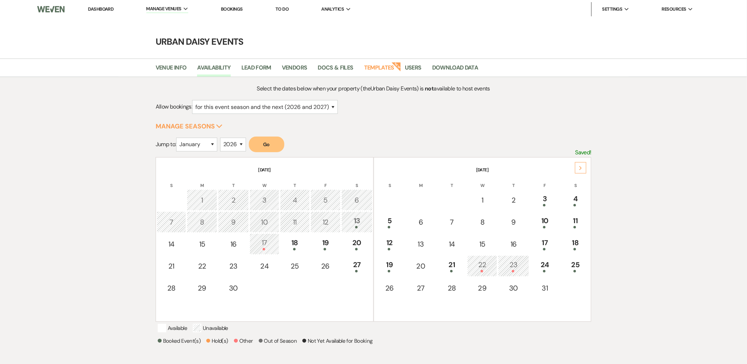
click at [580, 164] on div "Next" at bounding box center [580, 167] width 11 height 11
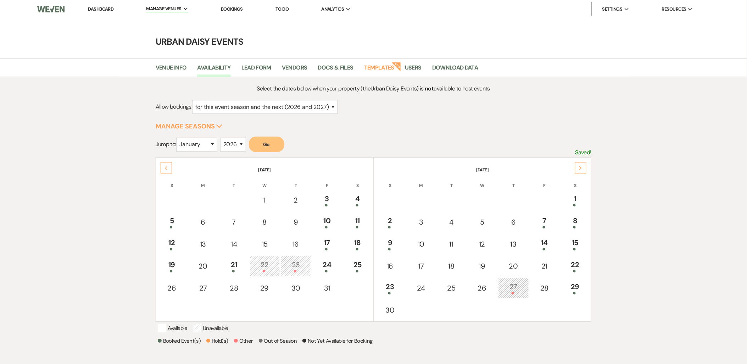
click at [580, 164] on div "Next" at bounding box center [580, 167] width 11 height 11
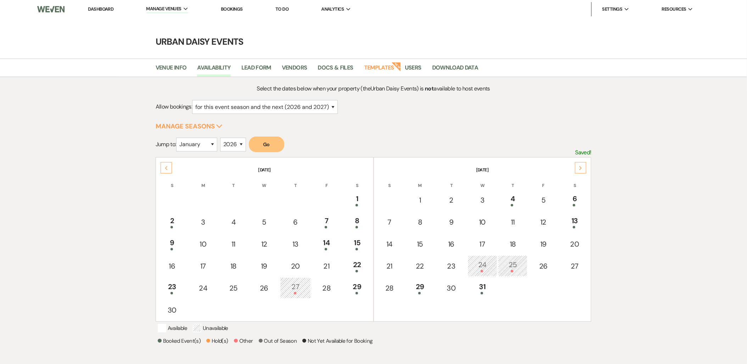
click at [580, 164] on div "Next" at bounding box center [580, 167] width 11 height 11
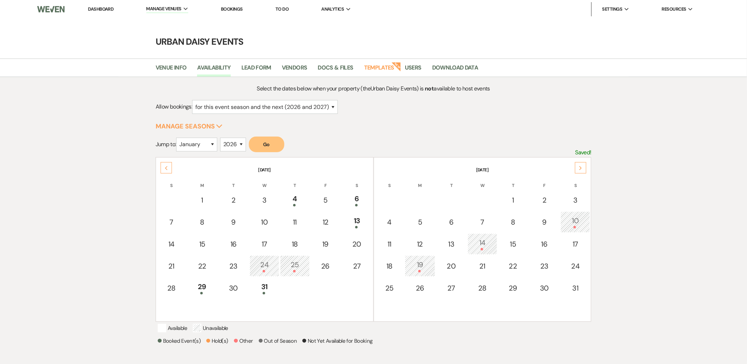
click at [580, 164] on div "Next" at bounding box center [580, 167] width 11 height 11
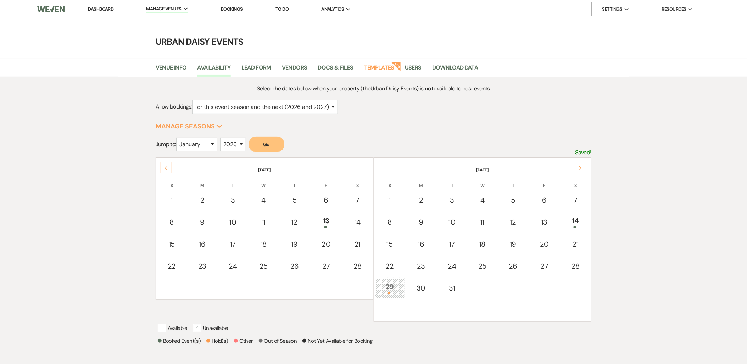
click at [580, 164] on div "Next" at bounding box center [580, 167] width 11 height 11
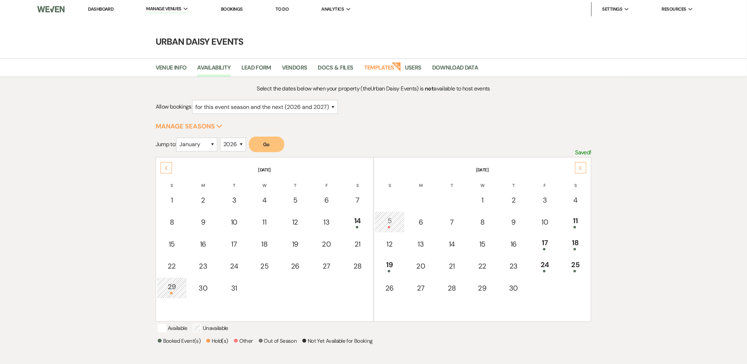
click at [580, 164] on div "Next" at bounding box center [580, 167] width 11 height 11
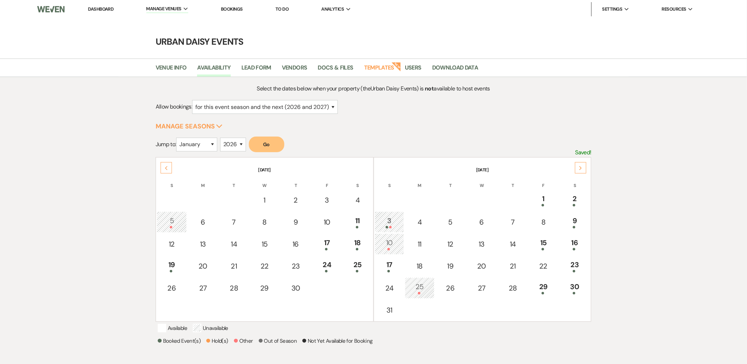
click at [580, 164] on div "Next" at bounding box center [580, 167] width 11 height 11
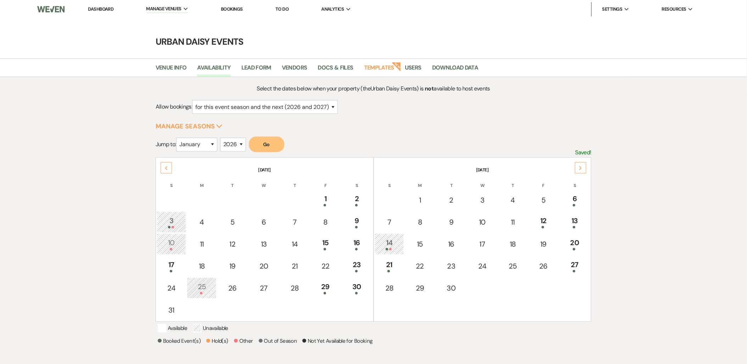
click at [167, 215] on div "3" at bounding box center [172, 221] width 22 height 13
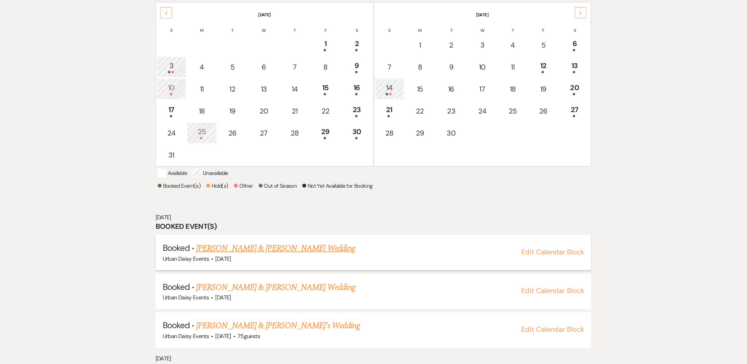
scroll to position [206, 0]
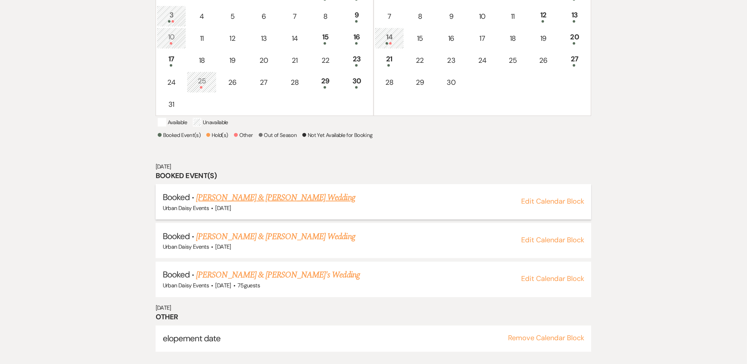
click at [217, 204] on link "Kiley Smith & Maxamus Hagans's Wedding" at bounding box center [275, 197] width 159 height 13
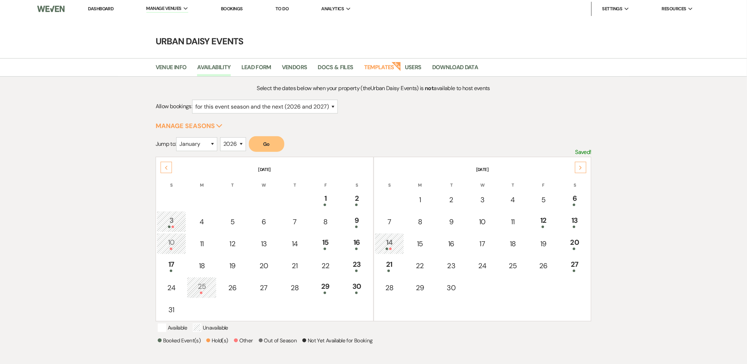
scroll to position [0, 0]
click at [169, 168] on div "Previous" at bounding box center [166, 167] width 11 height 11
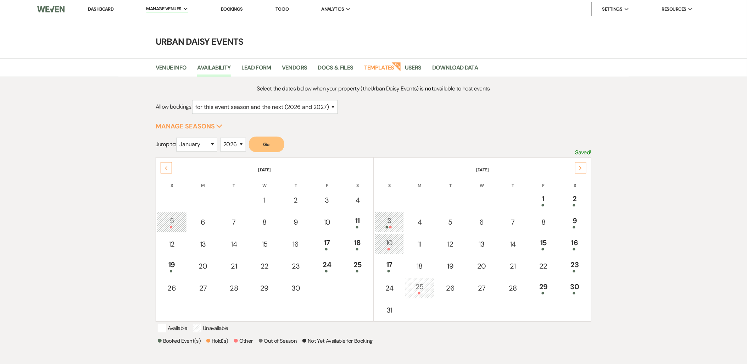
click at [169, 168] on div "Previous" at bounding box center [166, 167] width 11 height 11
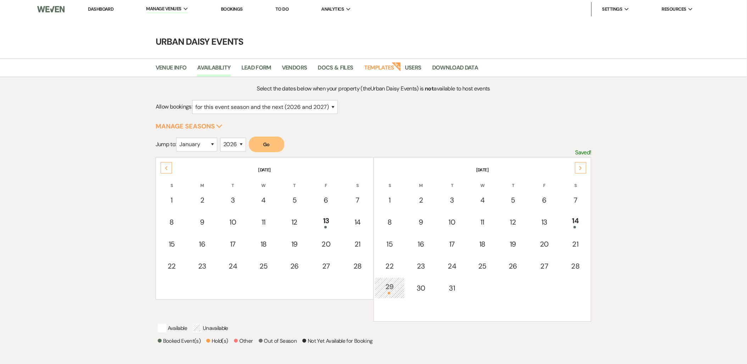
click at [169, 168] on div "Previous" at bounding box center [166, 167] width 11 height 11
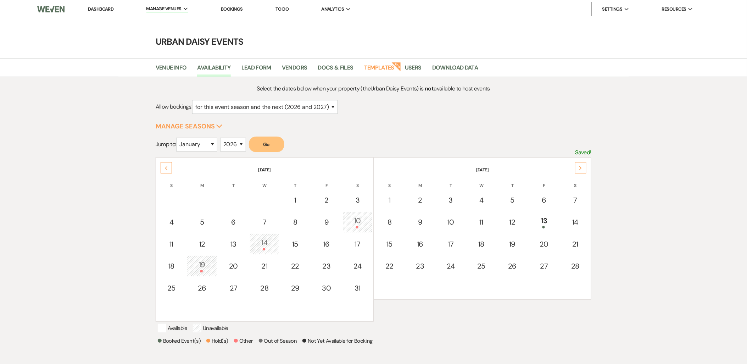
click at [169, 168] on div "Previous" at bounding box center [166, 167] width 11 height 11
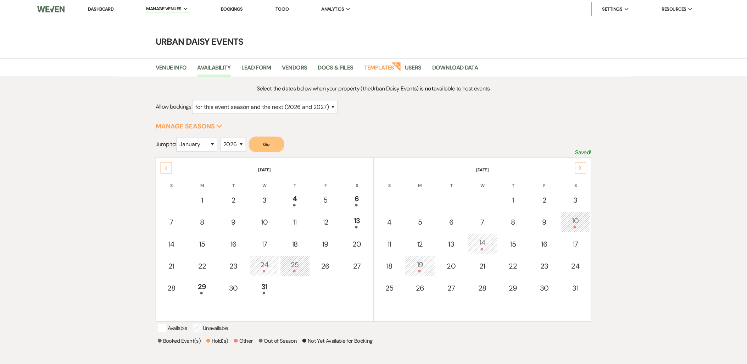
click at [169, 168] on div "Previous" at bounding box center [166, 167] width 11 height 11
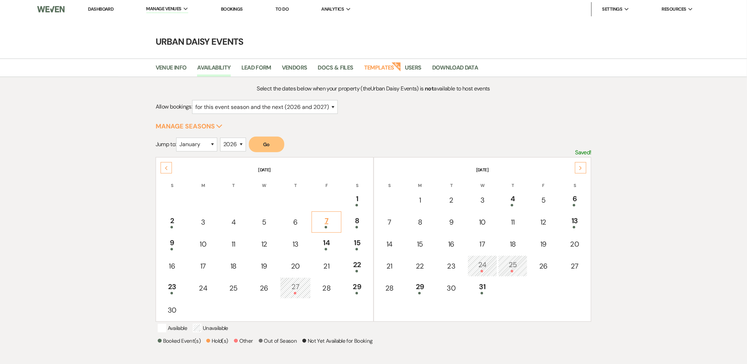
click at [341, 223] on td "7" at bounding box center [327, 221] width 30 height 21
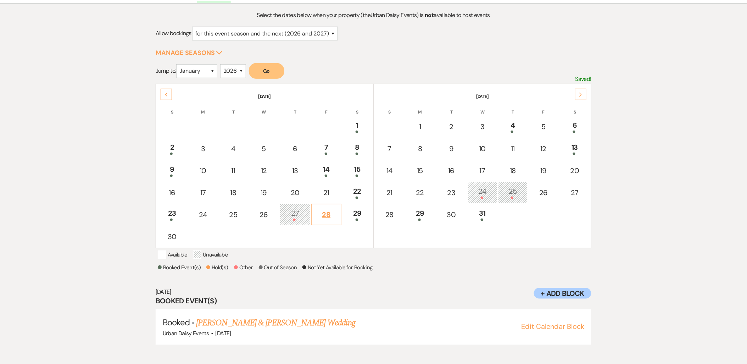
scroll to position [74, 0]
click at [328, 170] on div "14" at bounding box center [327, 170] width 22 height 13
click at [231, 323] on link "Allison Hunter & Keaton Miller's Wedding" at bounding box center [275, 322] width 159 height 13
click at [161, 92] on div "Previous" at bounding box center [166, 93] width 11 height 11
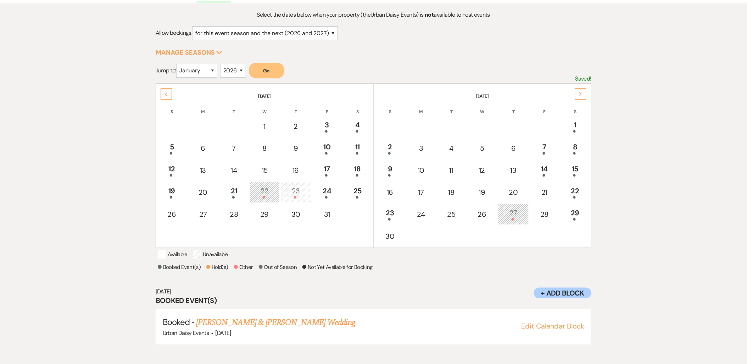
click at [166, 89] on div "Previous" at bounding box center [166, 93] width 11 height 11
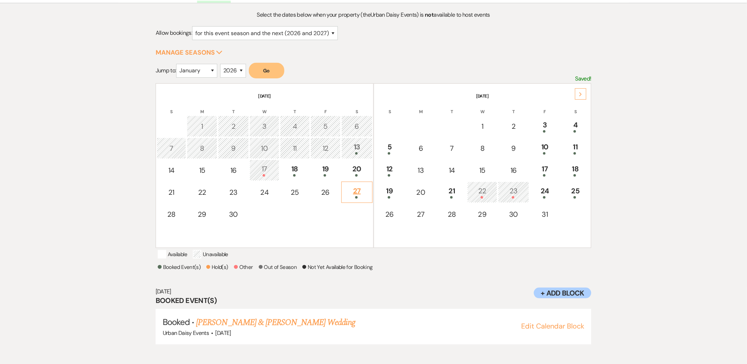
click at [349, 187] on div "27" at bounding box center [356, 192] width 23 height 13
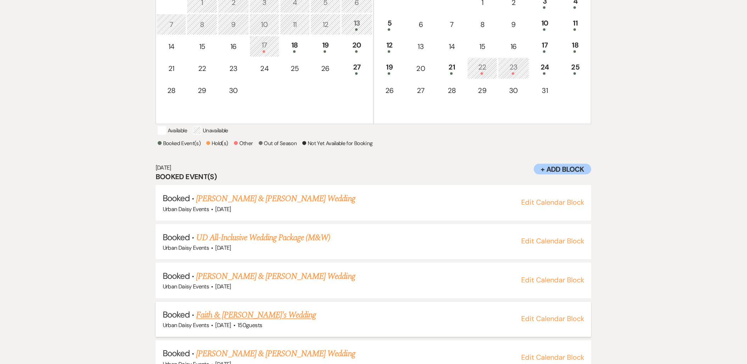
scroll to position [221, 0]
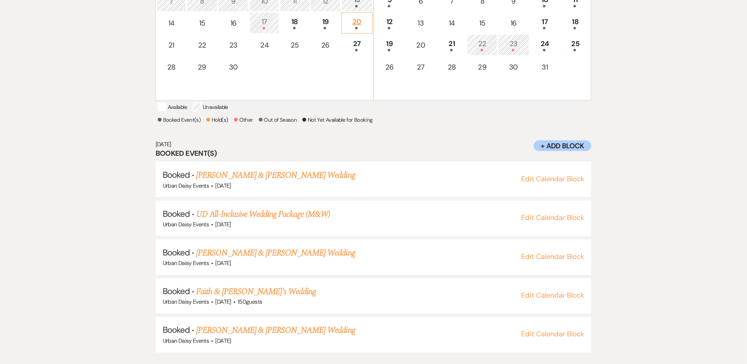
click at [350, 22] on div "20" at bounding box center [356, 22] width 23 height 13
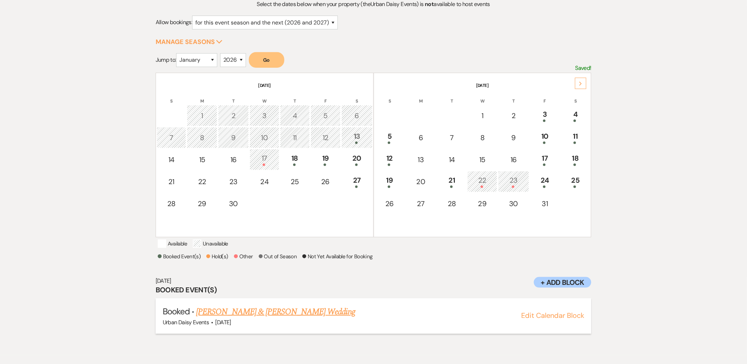
scroll to position [74, 0]
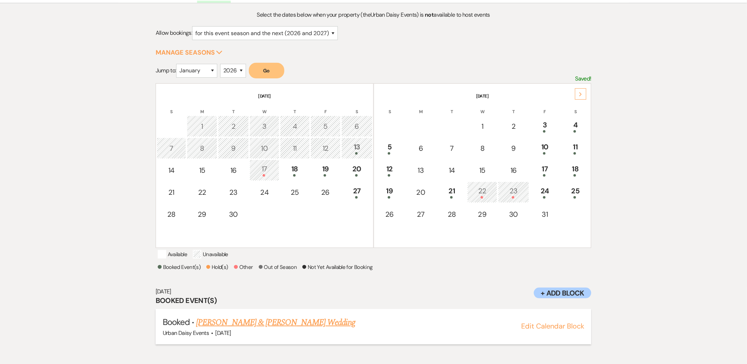
click at [240, 329] on link "Maren Chapman & Nick Sheak's Wedding" at bounding box center [275, 322] width 159 height 13
click at [317, 167] on div "19" at bounding box center [326, 170] width 23 height 13
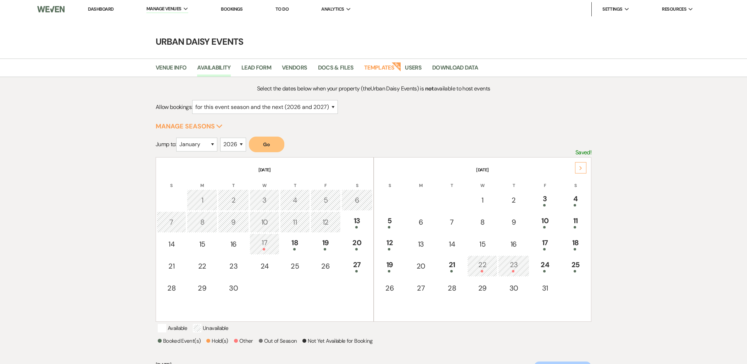
select select "2"
select select "2026"
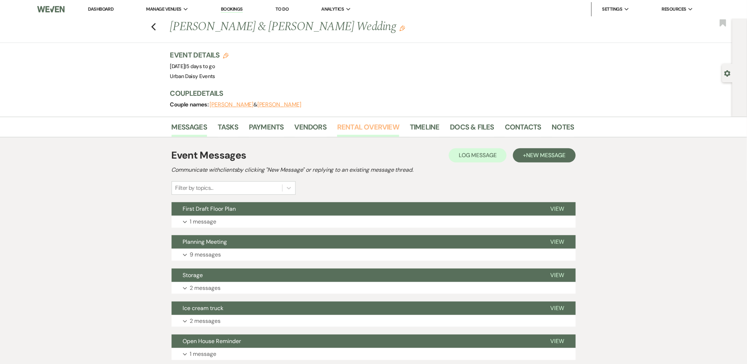
drag, startPoint x: 0, startPoint y: 0, endPoint x: 354, endPoint y: 131, distance: 377.5
click at [354, 131] on link "Rental Overview" at bounding box center [368, 129] width 62 height 16
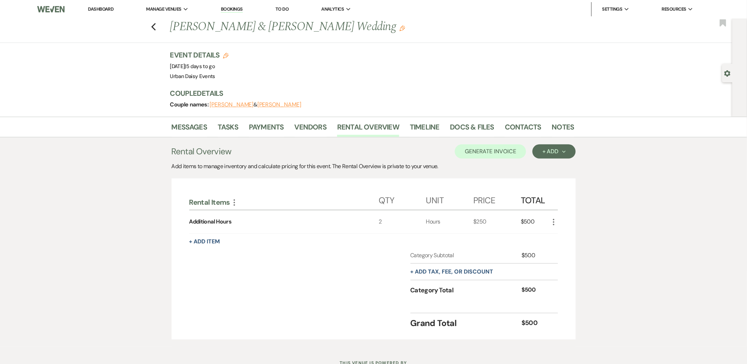
click at [555, 222] on icon "More" at bounding box center [554, 222] width 9 height 9
click at [548, 151] on div "+ Add Next" at bounding box center [554, 152] width 23 height 6
click at [548, 168] on button "Item" at bounding box center [551, 167] width 36 height 11
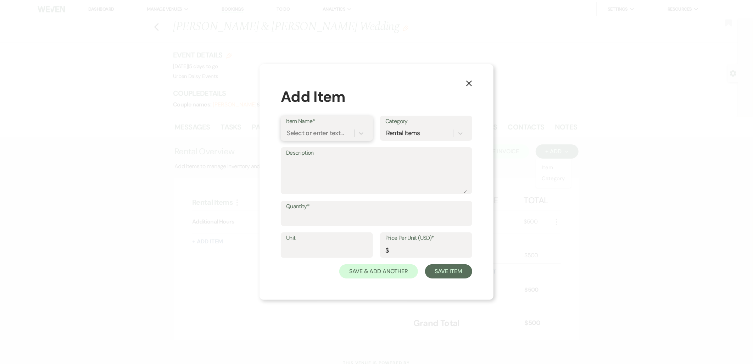
click at [341, 137] on div "Select or enter text..." at bounding box center [315, 133] width 57 height 10
type input "30 minutes"
click at [332, 216] on input "Quantity*" at bounding box center [376, 218] width 181 height 14
type input "1"
click at [413, 245] on input "Price Per Unit (USD)*" at bounding box center [427, 250] width 82 height 14
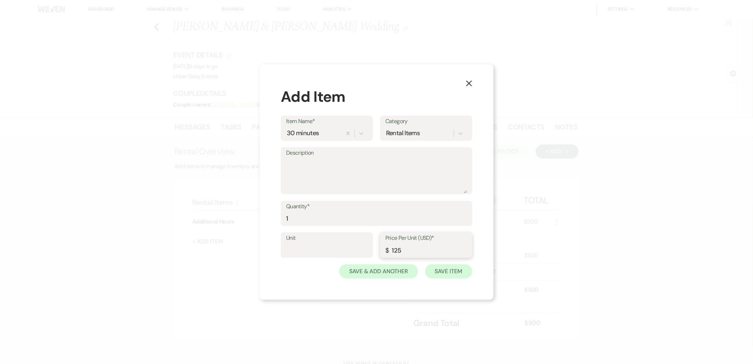
type input "125"
click at [428, 271] on button "Save Item" at bounding box center [448, 271] width 47 height 14
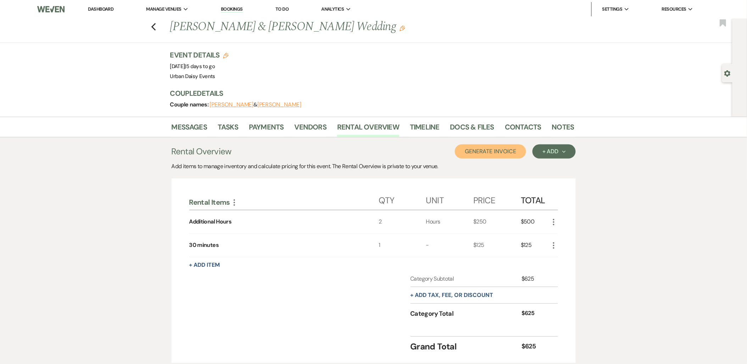
click at [490, 151] on button "Generate Invoice" at bounding box center [490, 151] width 71 height 14
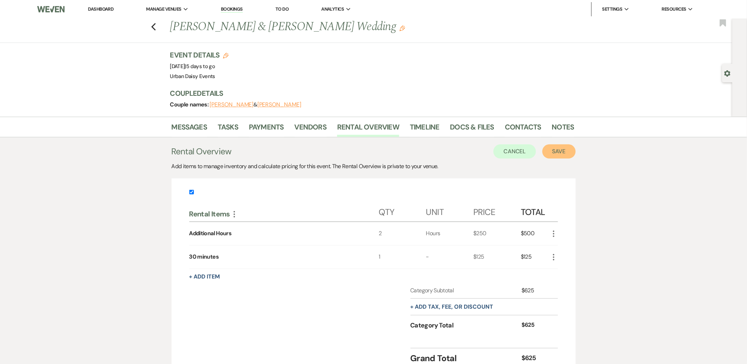
click at [558, 152] on button "Save" at bounding box center [559, 151] width 33 height 14
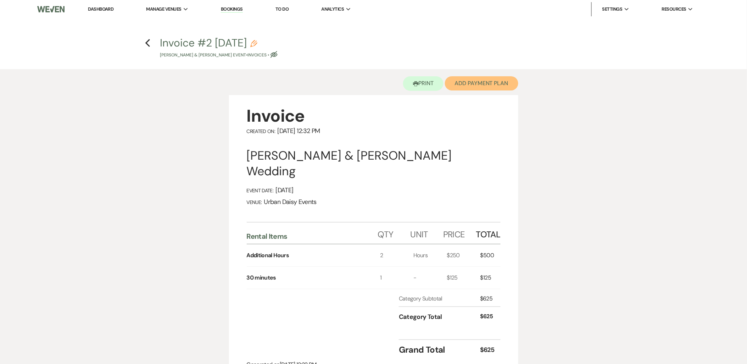
click at [467, 89] on button "Add Payment Plan" at bounding box center [481, 83] width 73 height 14
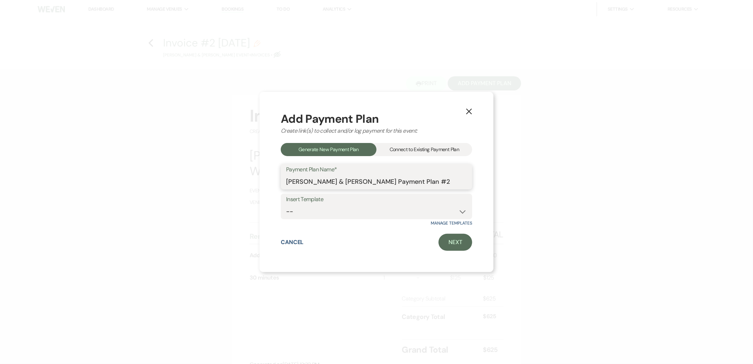
drag, startPoint x: 460, startPoint y: 182, endPoint x: 292, endPoint y: 178, distance: 168.5
click at [292, 178] on input "Madeline Dowson & Ryan Nelson's Payment Plan #2" at bounding box center [376, 182] width 181 height 14
type input "M"
type input "Additional Hours"
click at [455, 232] on div "Add Payment Plan Create link(s) to collect and/or log payment for this event: G…" at bounding box center [377, 182] width 192 height 138
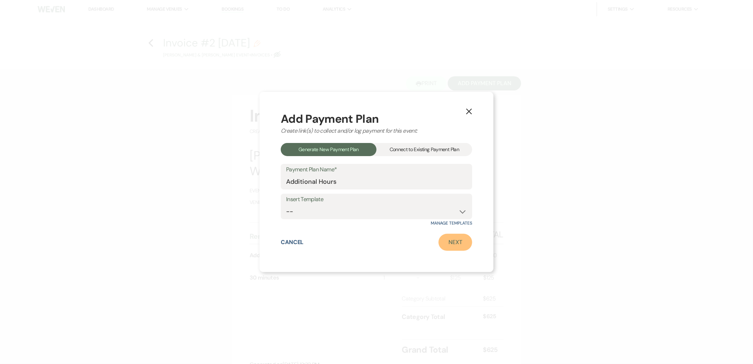
click at [454, 239] on link "Next" at bounding box center [456, 242] width 34 height 17
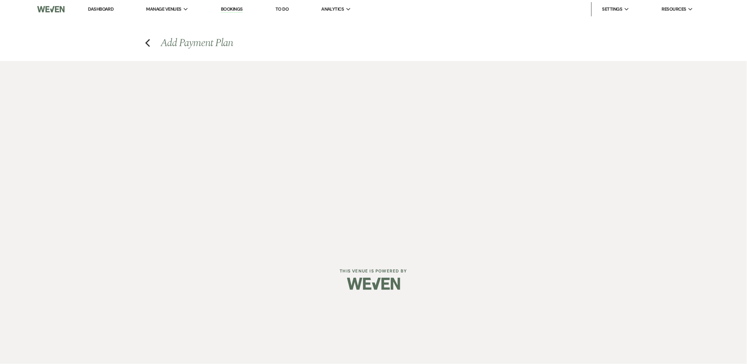
select select "28615"
select select "2"
select select "percentage"
select select "true"
select select "client"
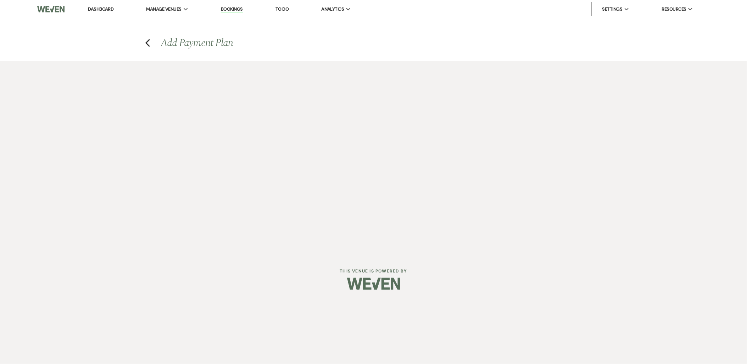
select select "weeks"
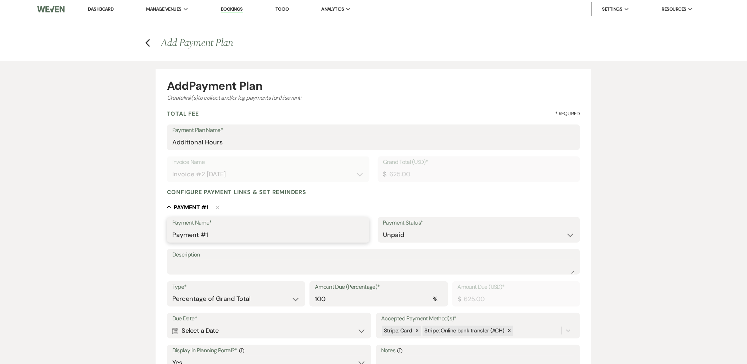
drag, startPoint x: 302, startPoint y: 234, endPoint x: 131, endPoint y: 239, distance: 171.4
click at [131, 239] on div "Add Payment Plan Create link(s) to collect and/or log payments for this event: …" at bounding box center [373, 277] width 511 height 433
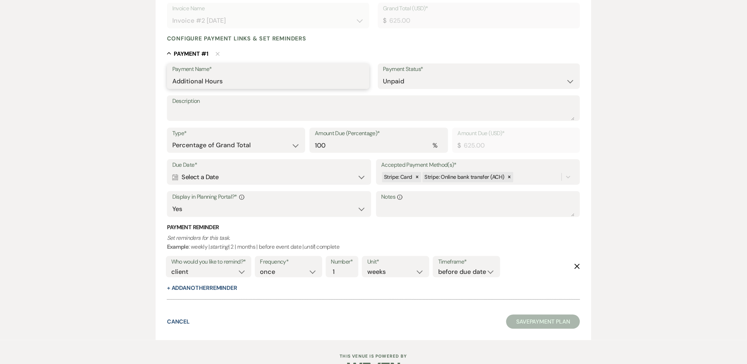
scroll to position [157, 0]
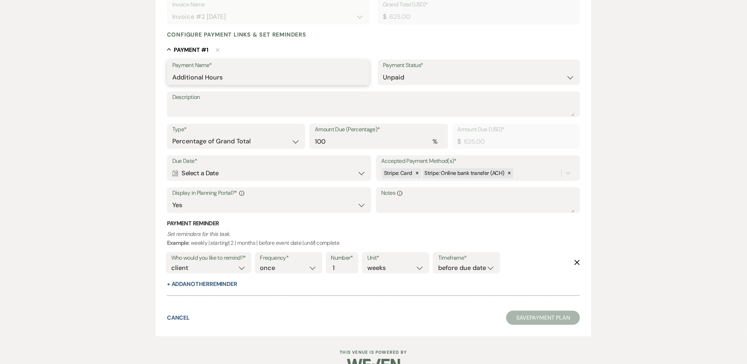
type input "Additional Hours"
click at [222, 167] on div "Calendar Select a Date Expand" at bounding box center [269, 173] width 194 height 14
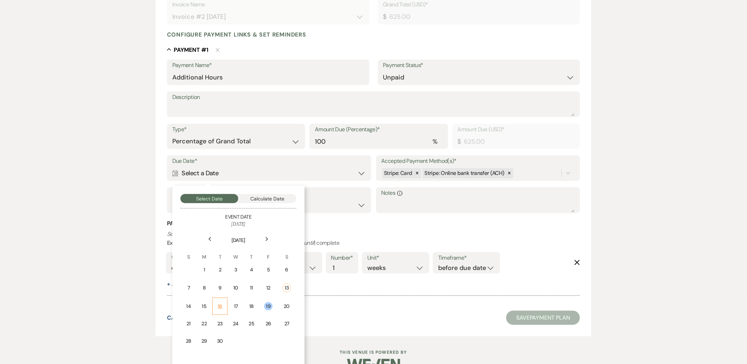
click at [220, 304] on div "16" at bounding box center [220, 306] width 6 height 7
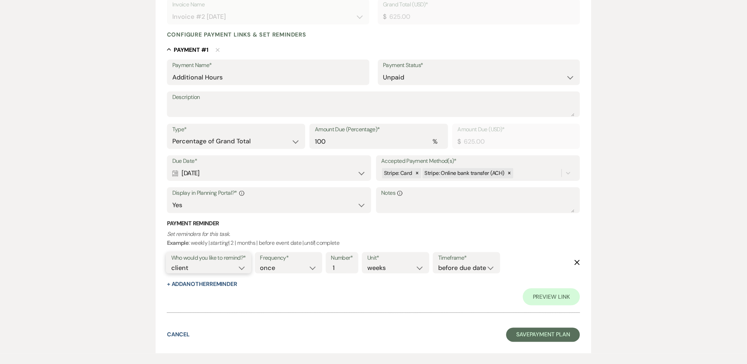
click at [231, 271] on select "client venue both" at bounding box center [208, 268] width 75 height 10
click at [453, 261] on label "Timeframe*" at bounding box center [466, 258] width 57 height 10
click at [453, 272] on div "Timeframe* before due date after due date on due date on custom date" at bounding box center [466, 262] width 67 height 21
click at [450, 268] on select "before due date after due date on due date on custom date" at bounding box center [466, 268] width 57 height 10
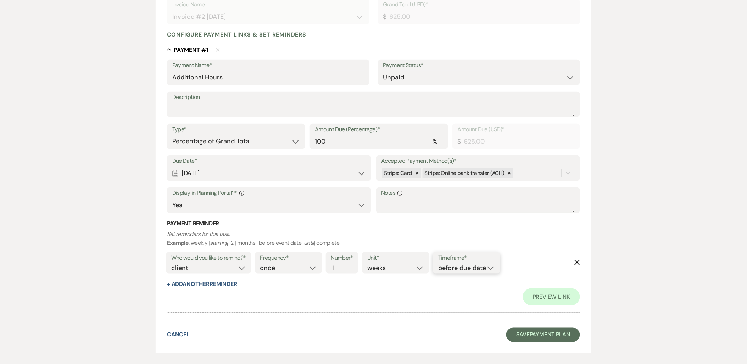
select select "onDueDate"
click at [438, 263] on select "before due date after due date on due date on custom date" at bounding box center [466, 268] width 57 height 10
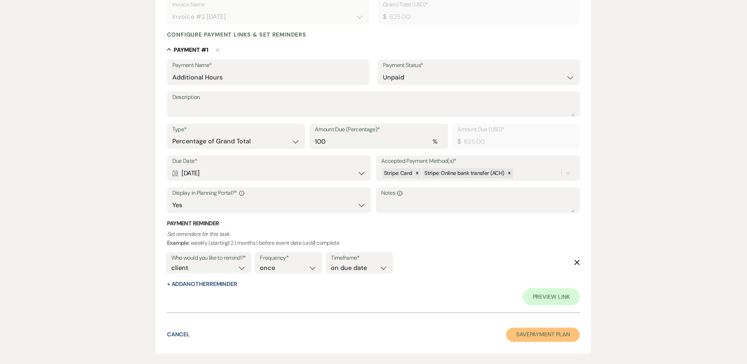
click at [534, 336] on button "Save Payment Plan" at bounding box center [543, 335] width 74 height 14
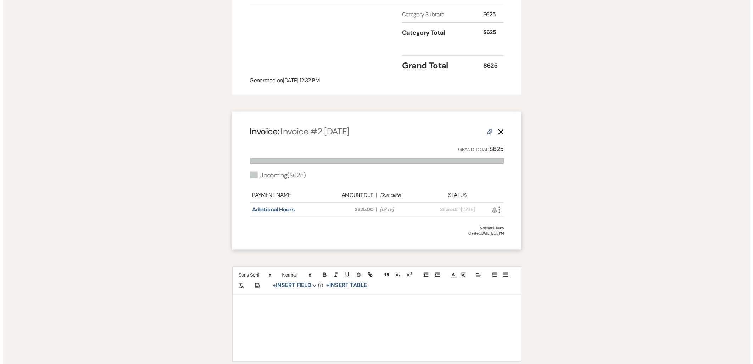
scroll to position [333, 0]
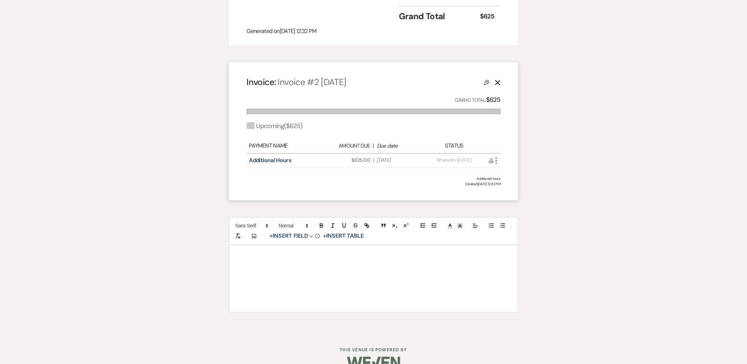
click at [495, 156] on icon "More" at bounding box center [496, 160] width 9 height 9
click at [508, 169] on button "Attach File Attach to Message" at bounding box center [528, 175] width 72 height 12
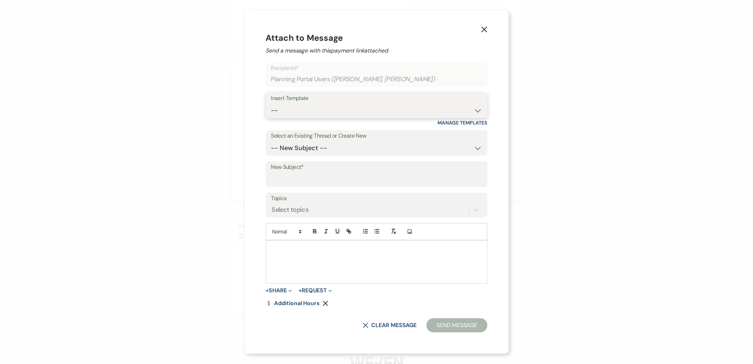
click at [354, 113] on select "-- Payment Past Due Rental Agreement and First Payment Urban Daisy Initial Resp…" at bounding box center [376, 111] width 211 height 14
select select "1532"
click at [272, 104] on select "-- Payment Past Due Rental Agreement and First Payment Urban Daisy Initial Resp…" at bounding box center [376, 111] width 211 height 14
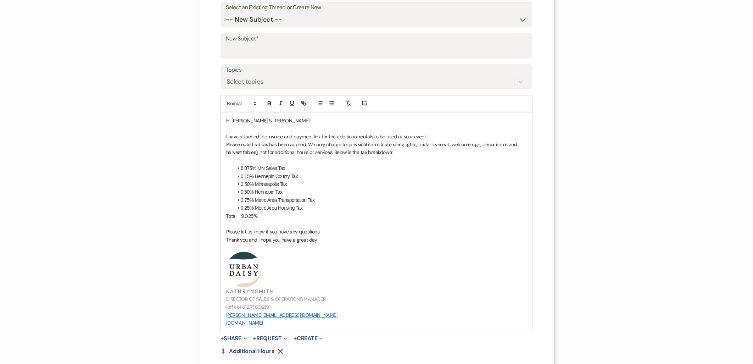
scroll to position [155, 0]
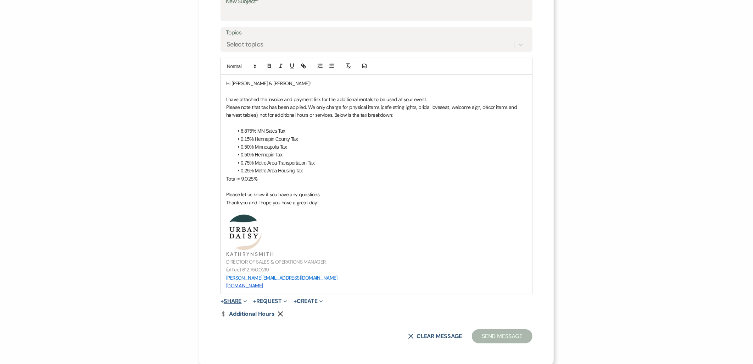
click at [234, 298] on button "+ Share Expand" at bounding box center [234, 301] width 27 height 6
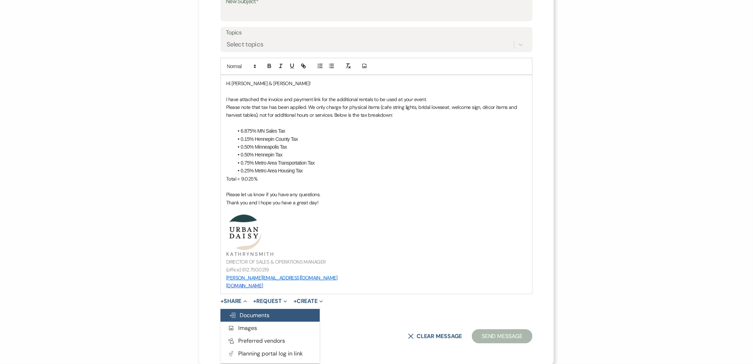
click at [233, 314] on icon "Doc Upload" at bounding box center [232, 315] width 7 height 6
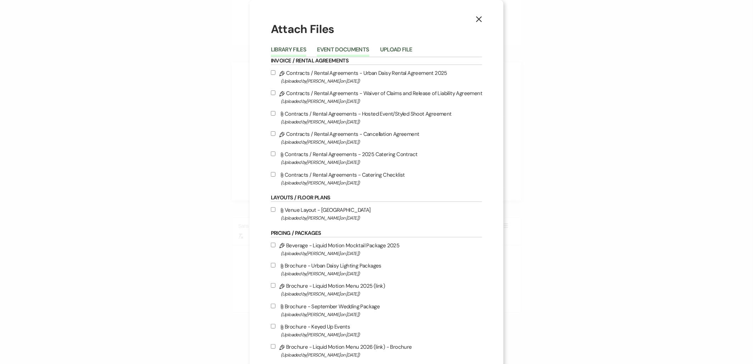
click at [338, 52] on button "Event Documents" at bounding box center [343, 52] width 52 height 10
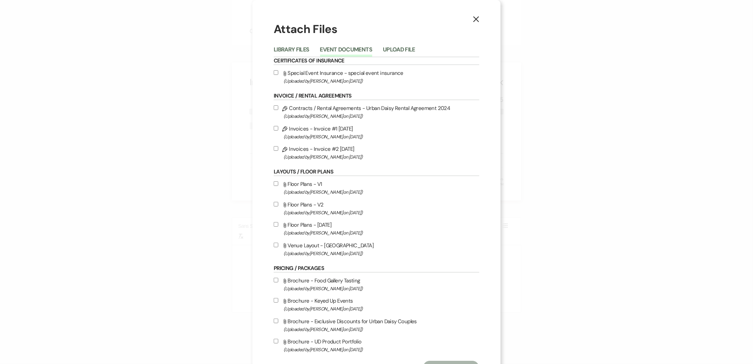
click at [301, 70] on label "Attach File Special Event Insurance - special event insurance (Uploaded by Kath…" at bounding box center [377, 76] width 206 height 17
click at [278, 70] on input "Attach File Special Event Insurance - special event insurance (Uploaded by Kath…" at bounding box center [276, 72] width 5 height 5
click at [301, 70] on label "Attach File Special Event Insurance - special event insurance (Uploaded by Kath…" at bounding box center [377, 76] width 206 height 17
click at [278, 70] on input "Attach File Special Event Insurance - special event insurance (Uploaded by Kath…" at bounding box center [276, 72] width 5 height 5
checkbox input "false"
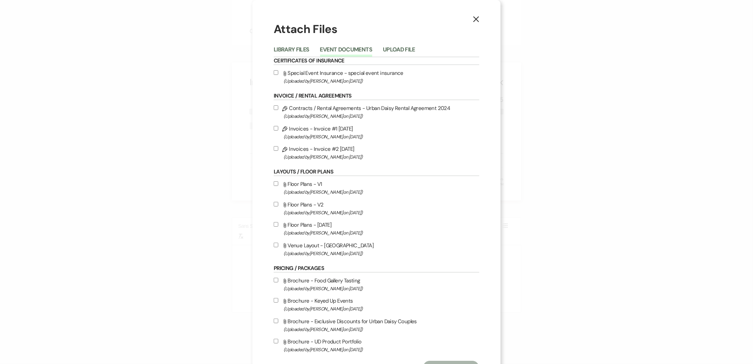
click at [325, 166] on div "Certificates of Insurance Attach File Special Event Insurance - special event i…" at bounding box center [377, 205] width 206 height 297
click at [325, 150] on label "Pencil Invoices - Invoice #2 9-13-2025 (Uploaded by Kathryn Beckett on Sep 13th…" at bounding box center [377, 152] width 206 height 17
click at [278, 150] on input "Pencil Invoices - Invoice #2 9-13-2025 (Uploaded by Kathryn Beckett on Sep 13th…" at bounding box center [276, 148] width 5 height 5
checkbox input "true"
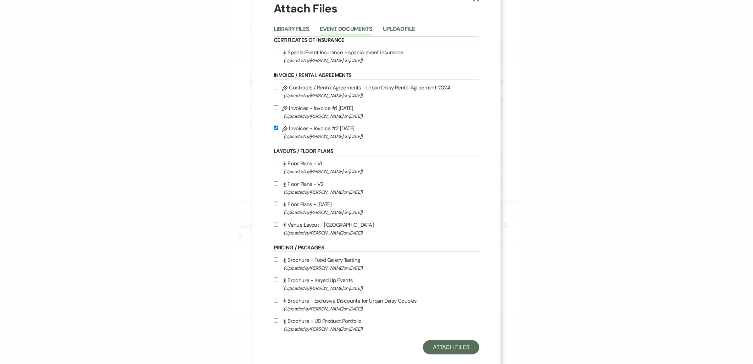
scroll to position [31, 0]
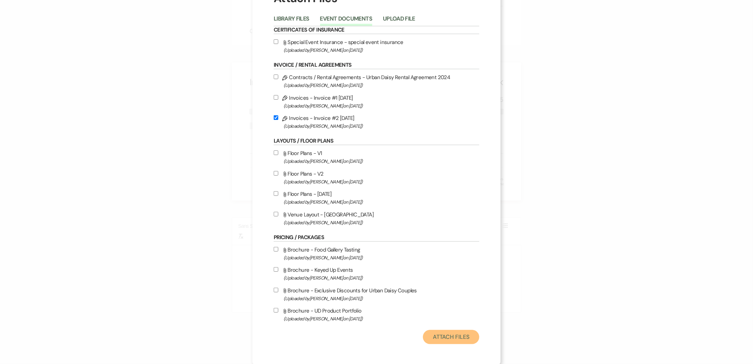
click at [438, 335] on button "Attach Files" at bounding box center [451, 337] width 56 height 14
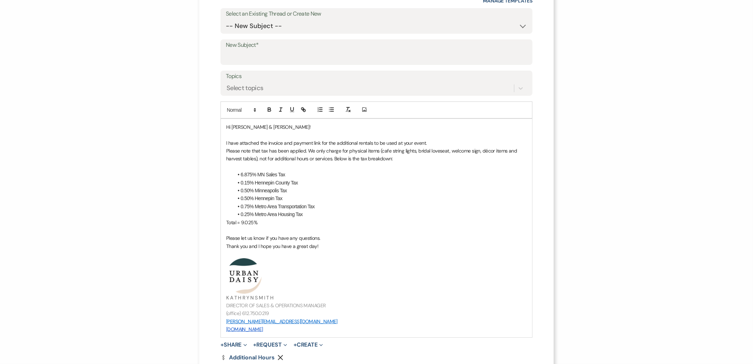
scroll to position [37, 0]
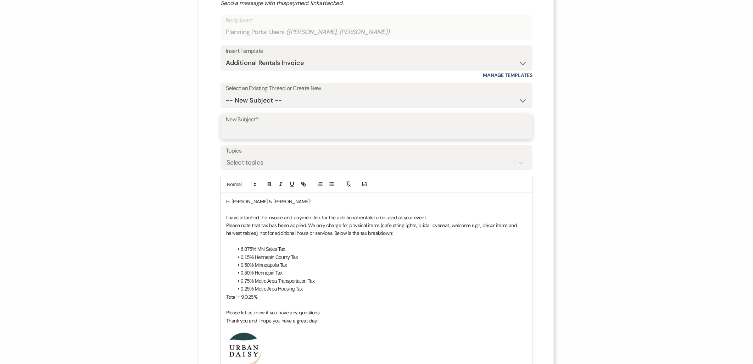
click at [272, 132] on input "New Subject*" at bounding box center [376, 132] width 301 height 14
drag, startPoint x: 279, startPoint y: 129, endPoint x: 256, endPoint y: 131, distance: 22.8
click at [256, 131] on input "Additional Rentals" at bounding box center [376, 132] width 301 height 14
type input "Additional Hours"
drag, startPoint x: 386, startPoint y: 281, endPoint x: 382, endPoint y: 271, distance: 10.5
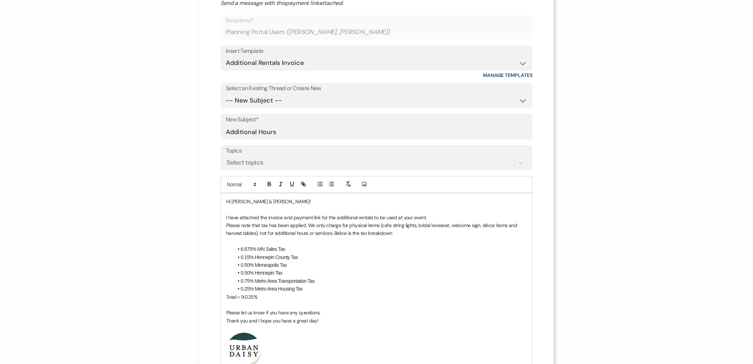
click at [386, 281] on li "0.75% Metro Area Transportation Tax" at bounding box center [380, 281] width 294 height 8
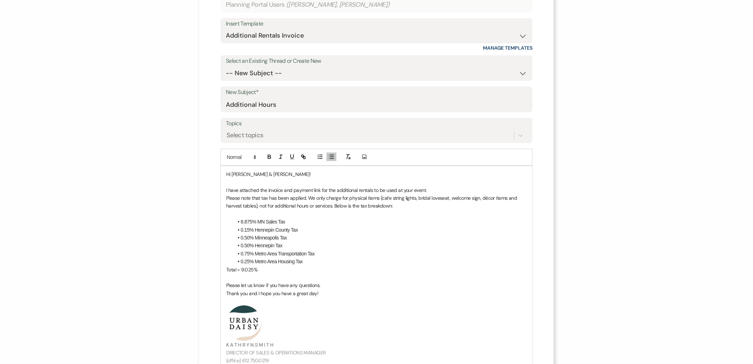
scroll to position [167, 0]
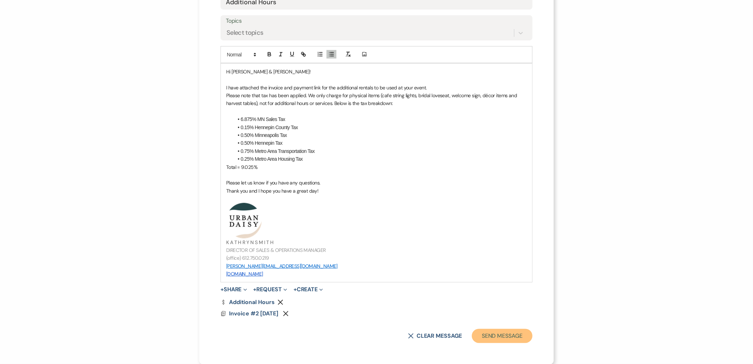
click at [502, 336] on button "Send Message" at bounding box center [502, 336] width 61 height 14
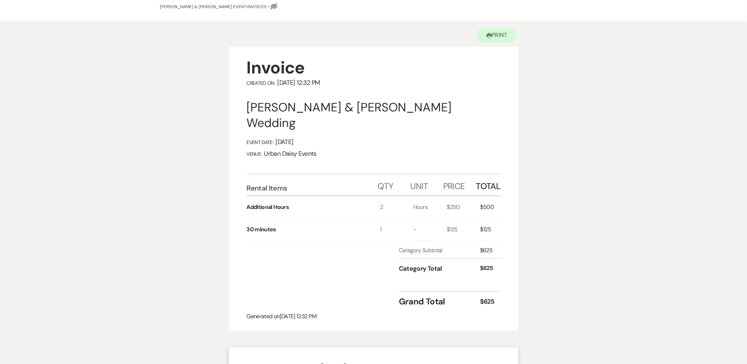
scroll to position [40, 0]
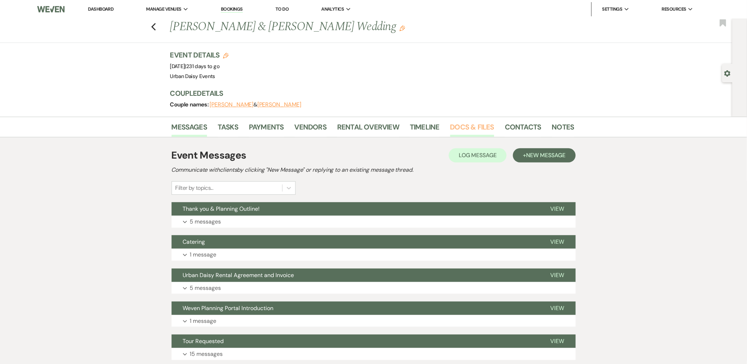
click at [487, 126] on link "Docs & Files" at bounding box center [472, 129] width 44 height 16
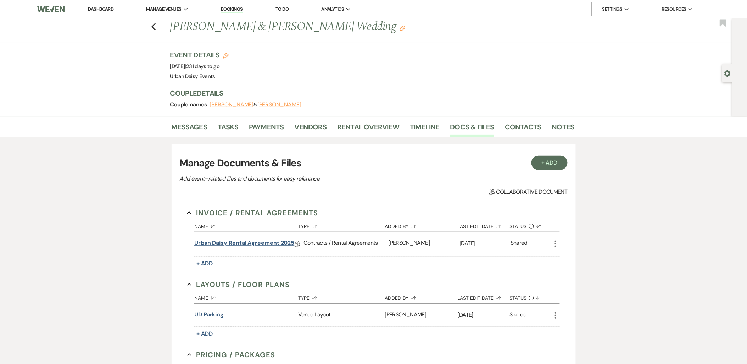
click at [222, 245] on link "Urban Daisy Rental Agreement 2025" at bounding box center [244, 244] width 100 height 11
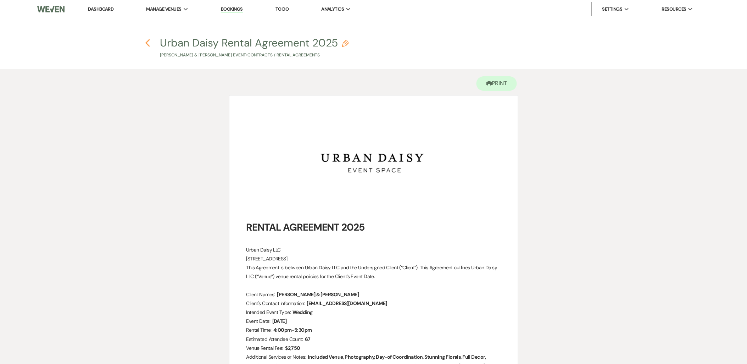
click at [146, 44] on icon "Previous" at bounding box center [147, 43] width 5 height 9
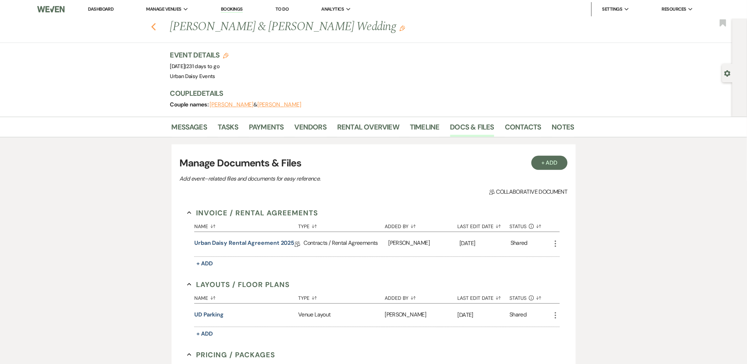
click at [155, 27] on use "button" at bounding box center [153, 27] width 5 height 8
click at [319, 129] on link "Vendors" at bounding box center [311, 129] width 32 height 16
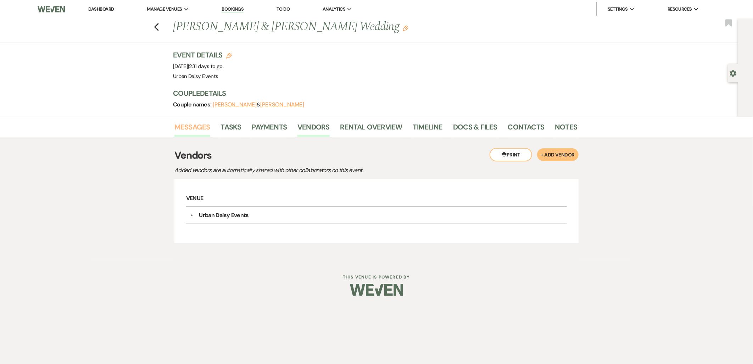
click at [187, 130] on link "Messages" at bounding box center [193, 129] width 36 height 16
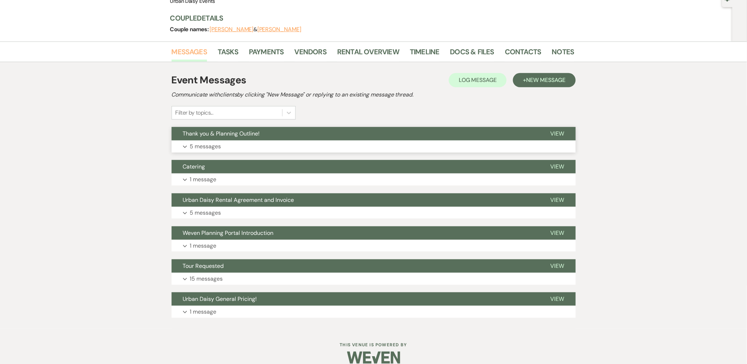
scroll to position [79, 0]
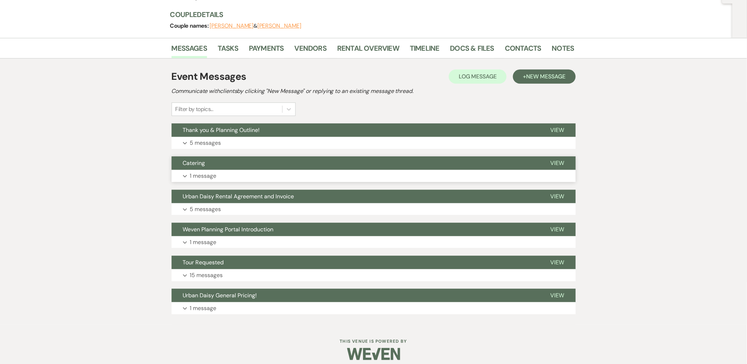
click at [204, 175] on p "1 message" at bounding box center [203, 175] width 27 height 9
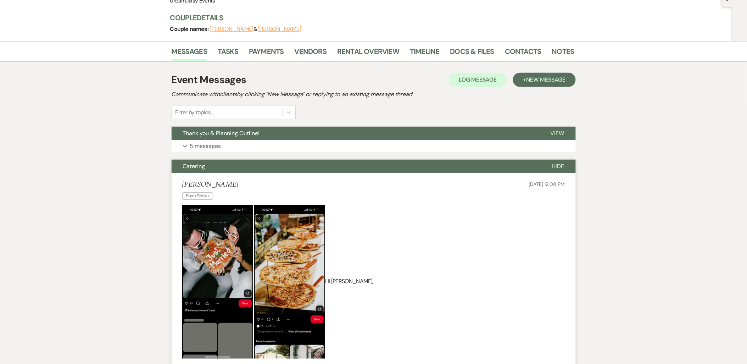
scroll to position [0, 0]
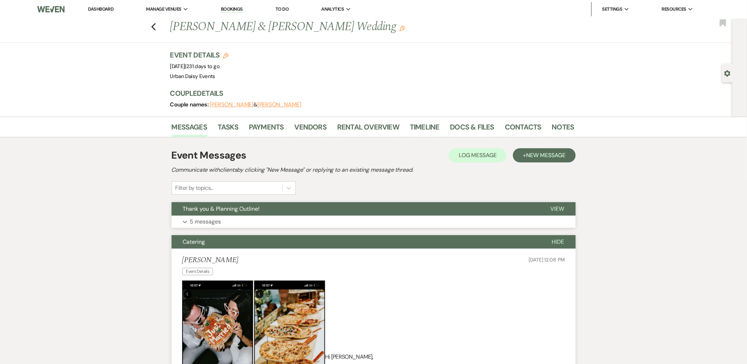
click at [182, 219] on button "Expand 5 messages" at bounding box center [374, 222] width 404 height 12
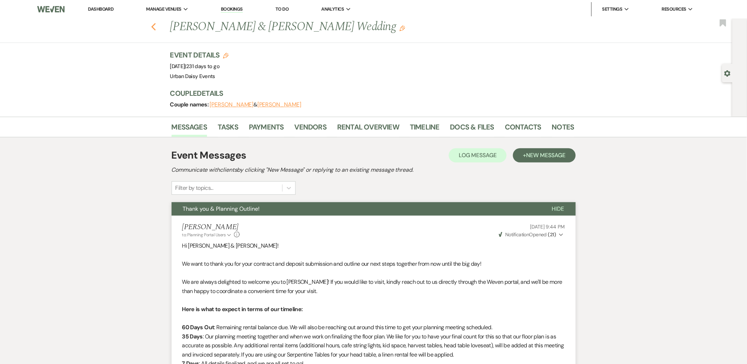
click at [156, 29] on icon "Previous" at bounding box center [153, 27] width 5 height 9
click at [162, 24] on li "Urban Daisy Events" at bounding box center [182, 23] width 64 height 7
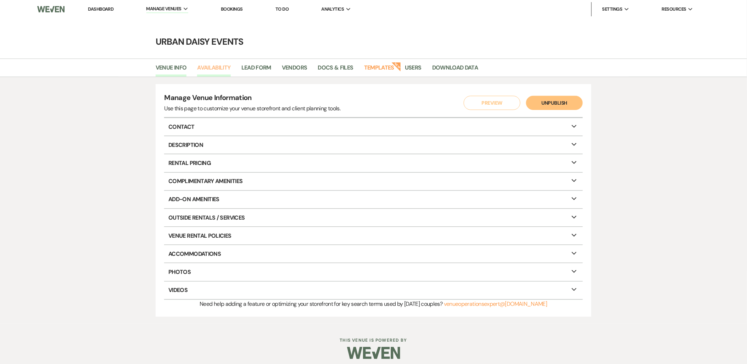
click at [212, 67] on link "Availability" at bounding box center [213, 69] width 33 height 13
select select "2"
select select "2026"
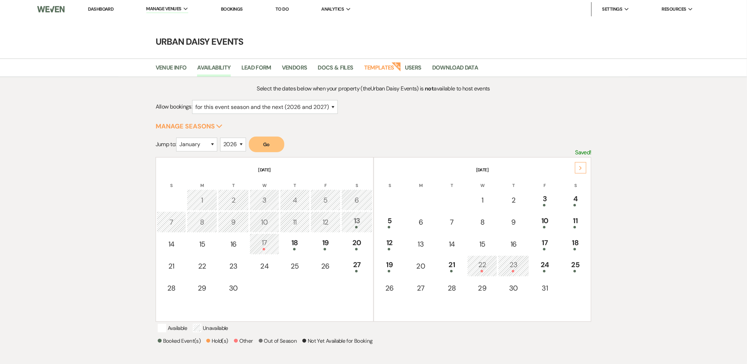
click at [583, 171] on div "Next" at bounding box center [580, 167] width 11 height 11
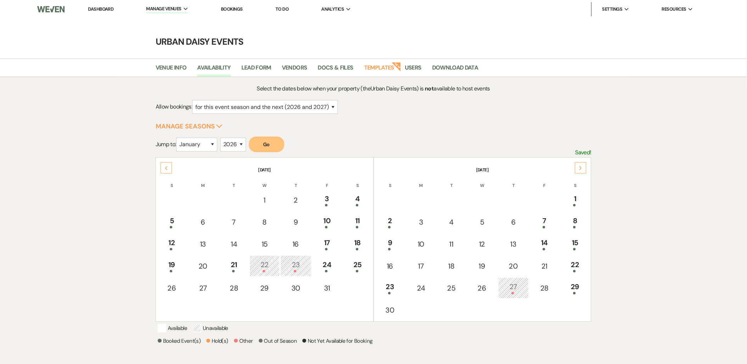
click at [583, 171] on div "Next" at bounding box center [580, 167] width 11 height 11
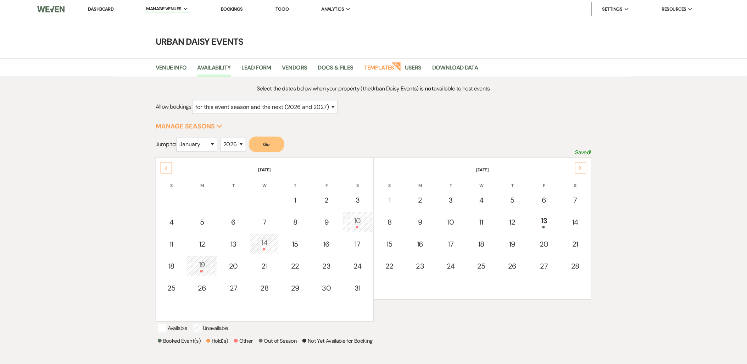
click at [583, 171] on div "Next" at bounding box center [580, 167] width 11 height 11
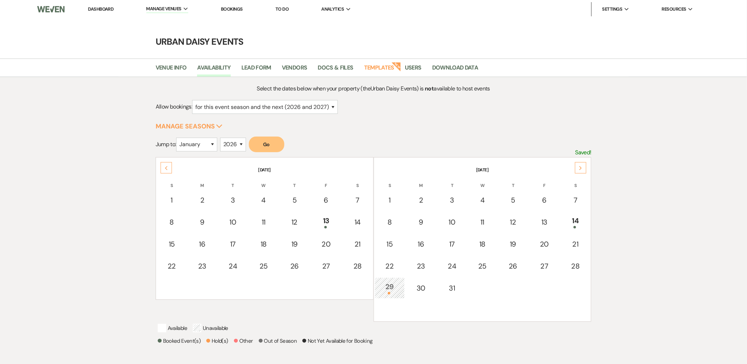
click at [583, 171] on div "Next" at bounding box center [580, 167] width 11 height 11
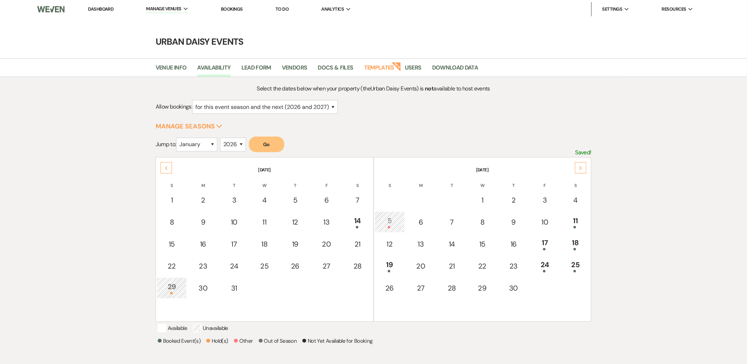
click at [583, 171] on div "Next" at bounding box center [580, 167] width 11 height 11
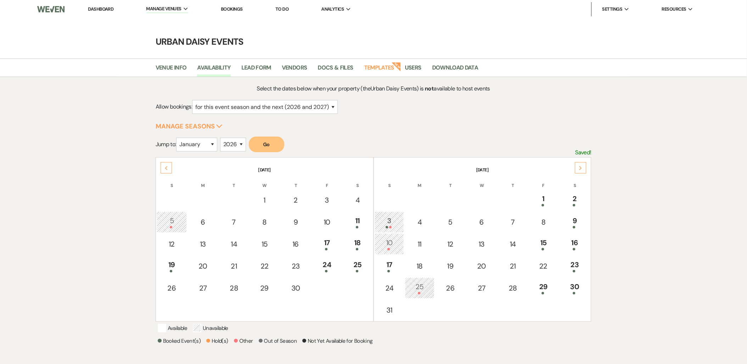
drag, startPoint x: 583, startPoint y: 171, endPoint x: 395, endPoint y: 215, distance: 193.2
click at [395, 157] on div "Next May 2026 S M T W T F S 1 2 3 4 5 6 7 8 9 10 11 12 13 14 15 16 17 18 19 20 …" at bounding box center [374, 157] width 436 height 0
click at [395, 215] on div "3" at bounding box center [390, 221] width 22 height 13
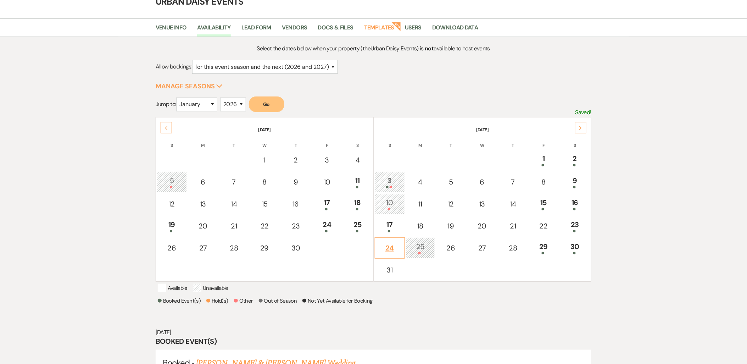
scroll to position [206, 0]
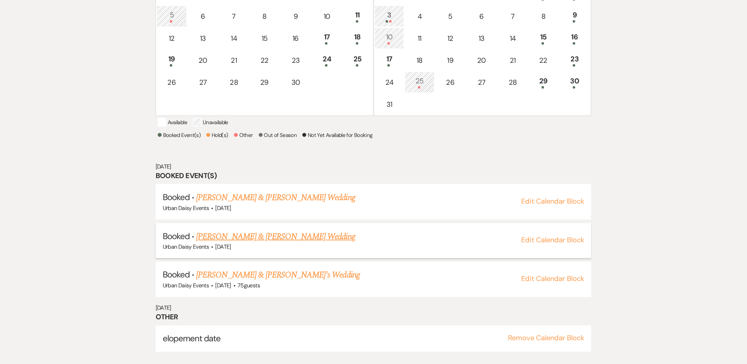
click at [221, 243] on link "Alexis Pham & Nathaniel Ross's Wedding" at bounding box center [275, 236] width 159 height 13
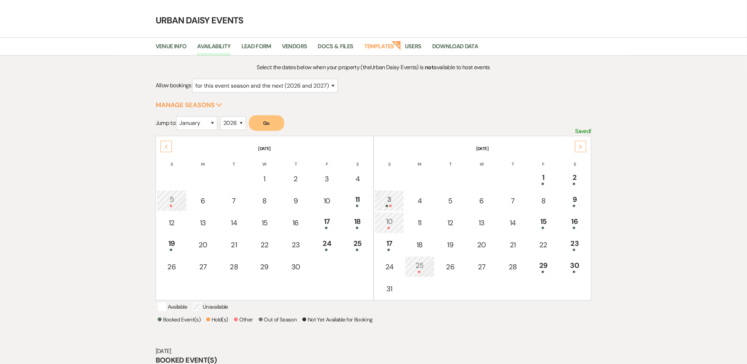
scroll to position [0, 0]
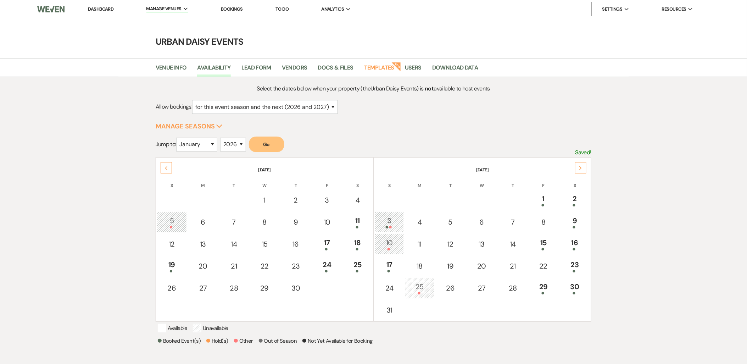
click at [109, 9] on link "Dashboard" at bounding box center [101, 9] width 26 height 6
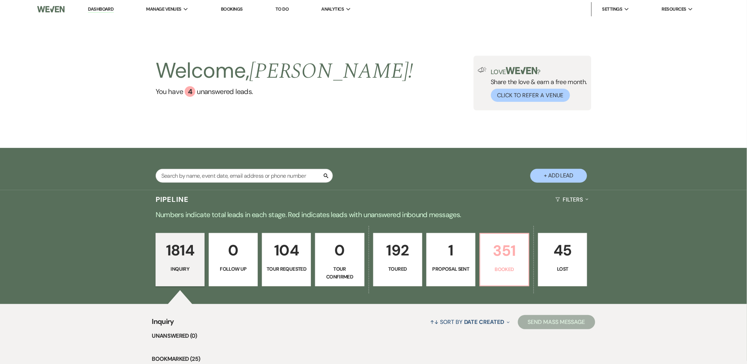
click at [495, 256] on p "351" at bounding box center [505, 251] width 40 height 24
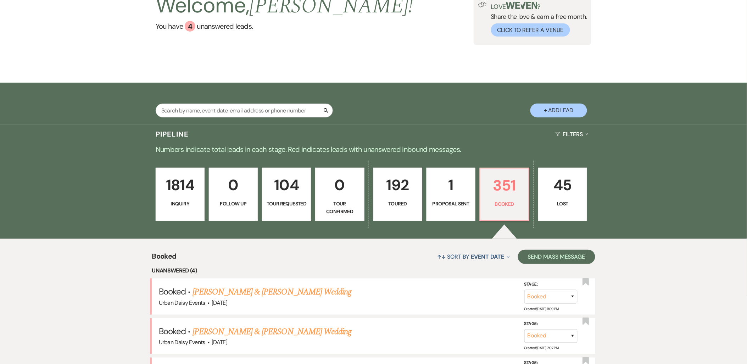
scroll to position [106, 0]
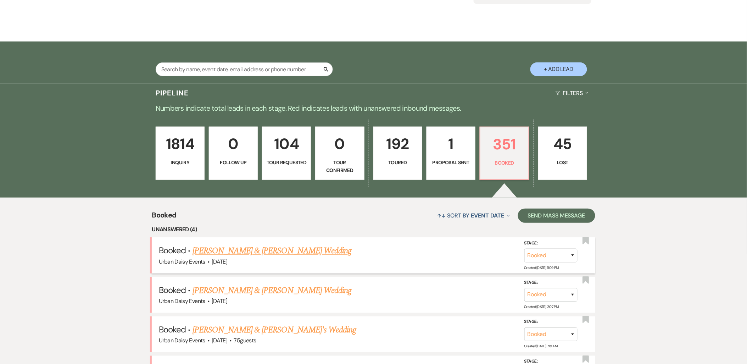
click at [245, 250] on link "Sarah & Graham Sauer's Wedding" at bounding box center [272, 250] width 159 height 13
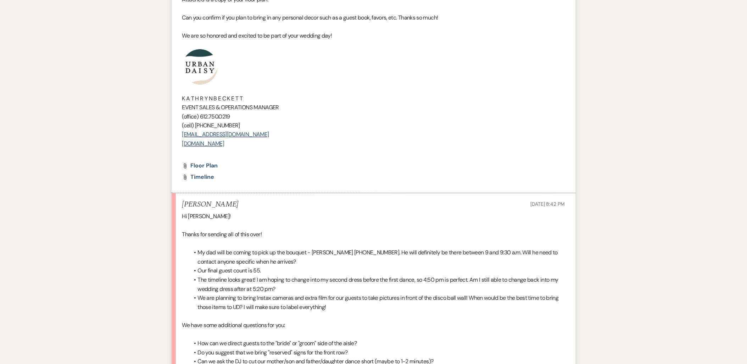
scroll to position [513, 0]
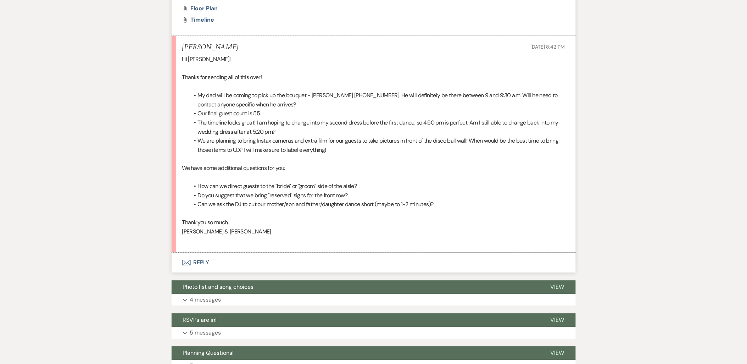
click at [241, 240] on p at bounding box center [373, 240] width 383 height 9
drag, startPoint x: 240, startPoint y: 235, endPoint x: 165, endPoint y: 224, distance: 76.0
click at [165, 224] on div "Messages Tasks Payments Vendors Rental Overview Timeline Docs & Files Contacts …" at bounding box center [373, 158] width 747 height 1109
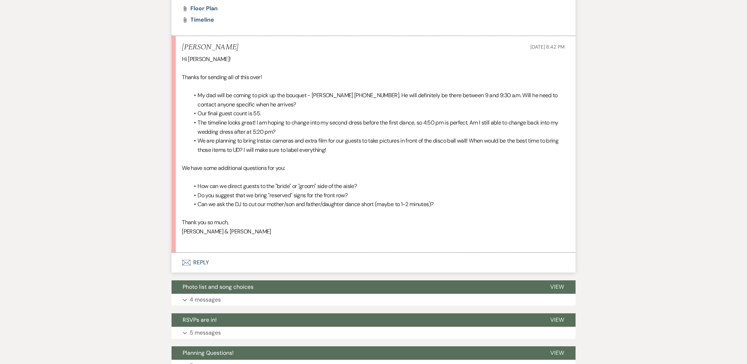
click at [248, 227] on p "Sarah & Graham" at bounding box center [373, 231] width 383 height 9
drag, startPoint x: 240, startPoint y: 233, endPoint x: 162, endPoint y: 234, distance: 77.7
click at [162, 234] on div "Messages Tasks Payments Vendors Rental Overview Timeline Docs & Files Contacts …" at bounding box center [373, 158] width 747 height 1109
drag, startPoint x: 254, startPoint y: 233, endPoint x: 172, endPoint y: 225, distance: 82.7
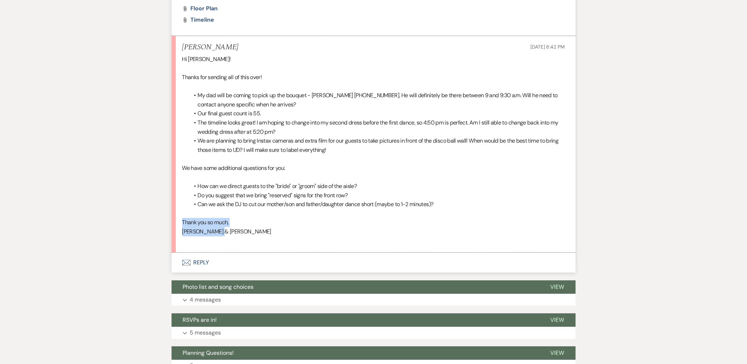
click at [172, 225] on li "Sarah Sep 11, 2025, 8:42 PM Hi Kathryn! Thanks for sending all of this over! My…" at bounding box center [374, 144] width 404 height 217
click at [181, 226] on li "Sarah Sep 11, 2025, 8:42 PM Hi Kathryn! Thanks for sending all of this over! My…" at bounding box center [374, 144] width 404 height 217
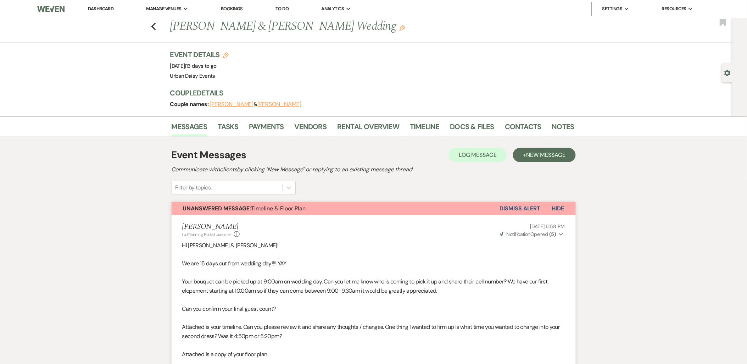
scroll to position [0, 0]
click at [99, 11] on link "Dashboard" at bounding box center [101, 9] width 26 height 6
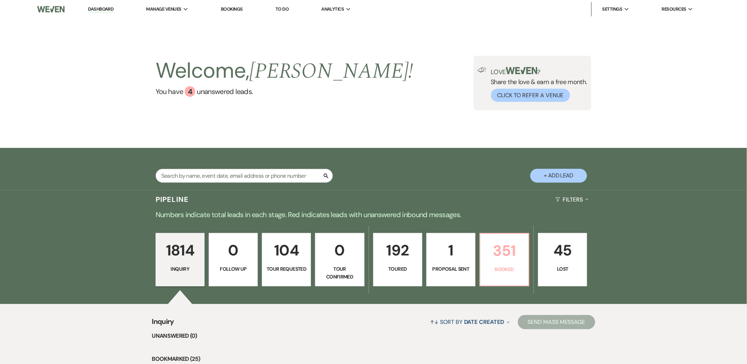
click at [508, 261] on p "351" at bounding box center [505, 251] width 40 height 24
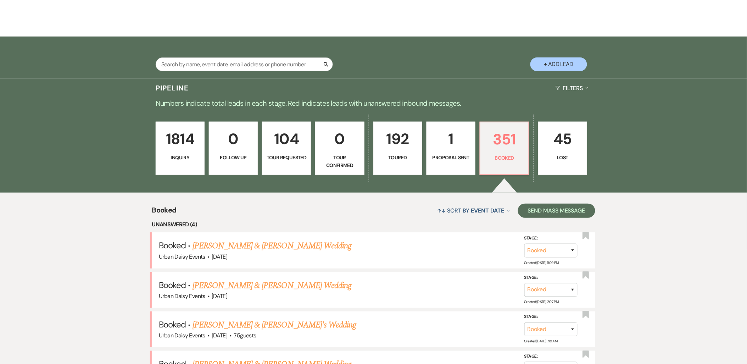
scroll to position [157, 0]
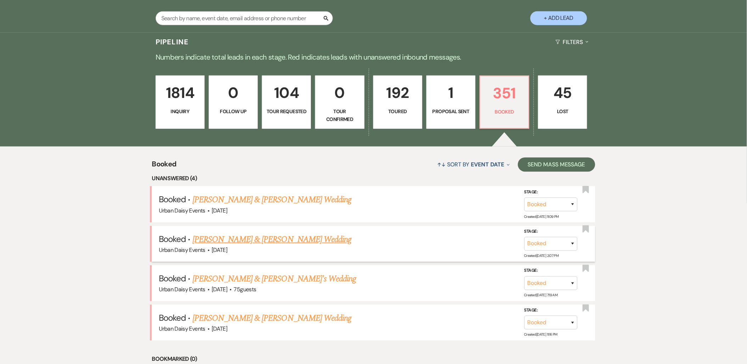
click at [275, 240] on link "Merissa Andersen & Nate Pinotti's Wedding" at bounding box center [272, 239] width 159 height 13
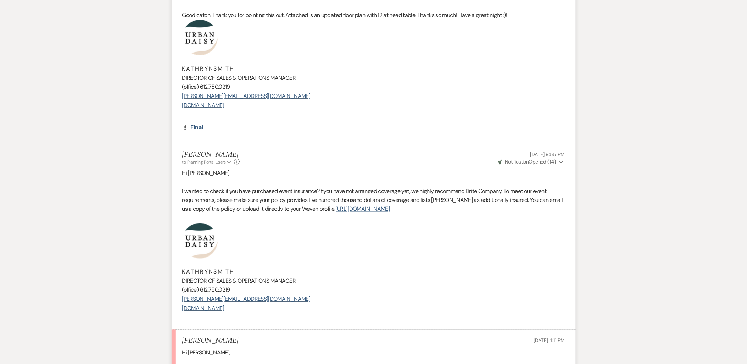
scroll to position [1419, 0]
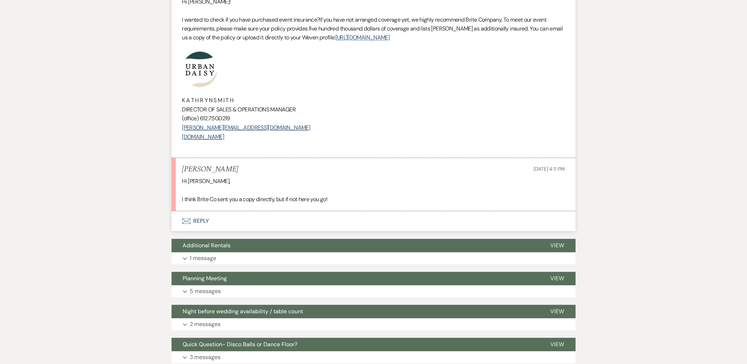
click at [193, 226] on button "Envelope Reply" at bounding box center [374, 221] width 404 height 20
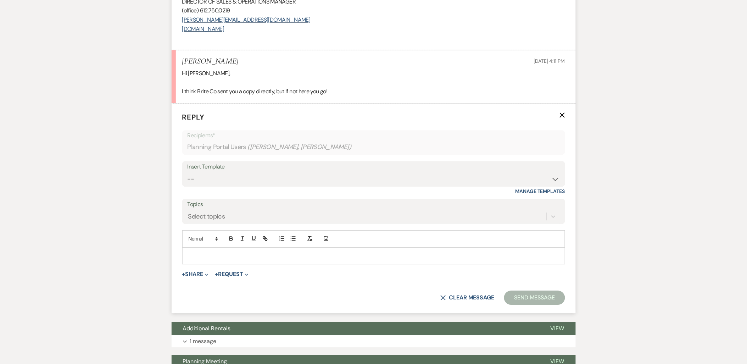
scroll to position [1536, 0]
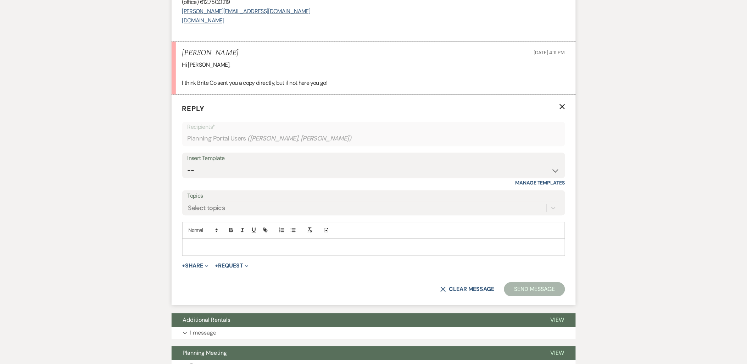
click at [199, 245] on p at bounding box center [374, 247] width 372 height 8
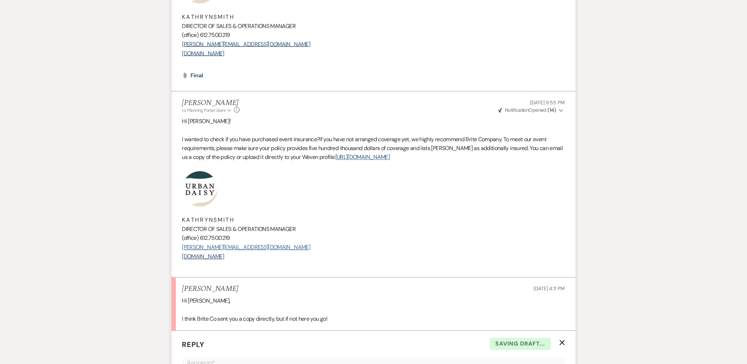
scroll to position [1299, 0]
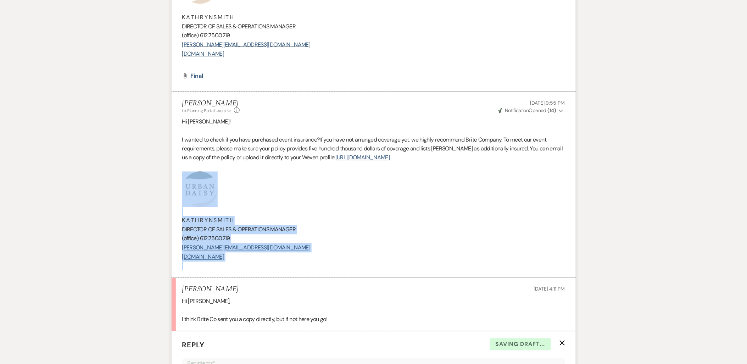
drag, startPoint x: 272, startPoint y: 271, endPoint x: 160, endPoint y: 189, distance: 138.3
copy div "K A T H R Y N S M I T H DIRECTOR OF SALES & OPERATIONS MANAGER (office) 612.750…"
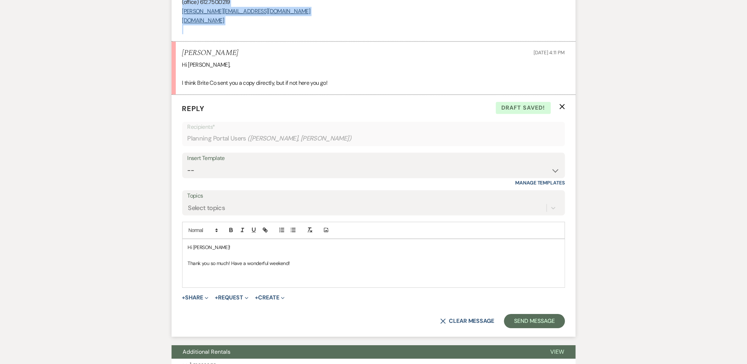
scroll to position [1615, 0]
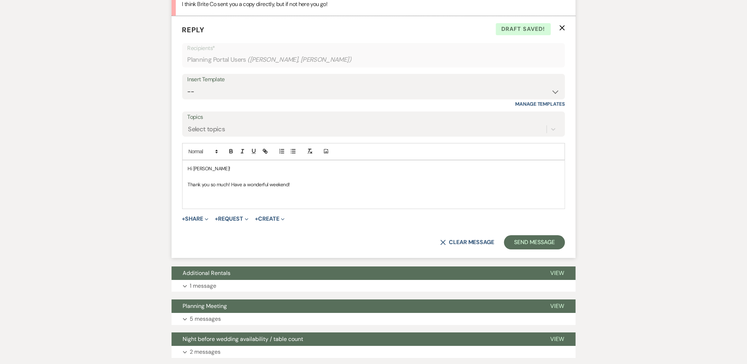
click at [200, 207] on div "Hi Merissa! Thank you so much! Have a wonderful weekend!" at bounding box center [374, 184] width 382 height 48
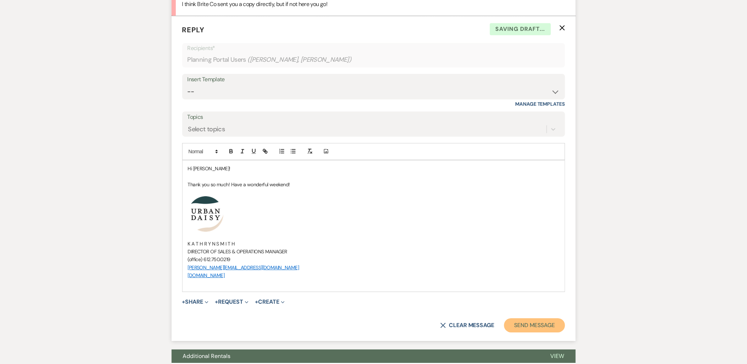
click at [524, 325] on button "Send Message" at bounding box center [534, 325] width 61 height 14
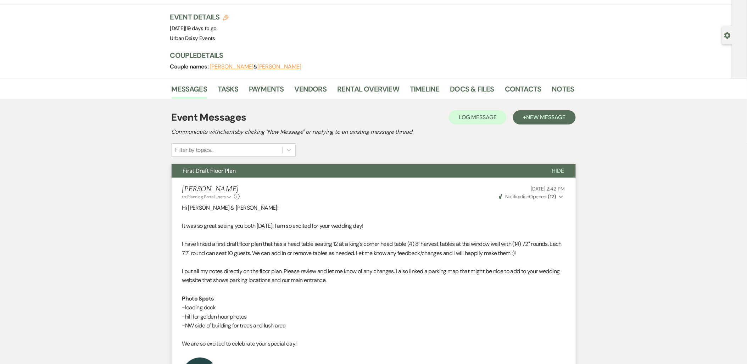
scroll to position [0, 0]
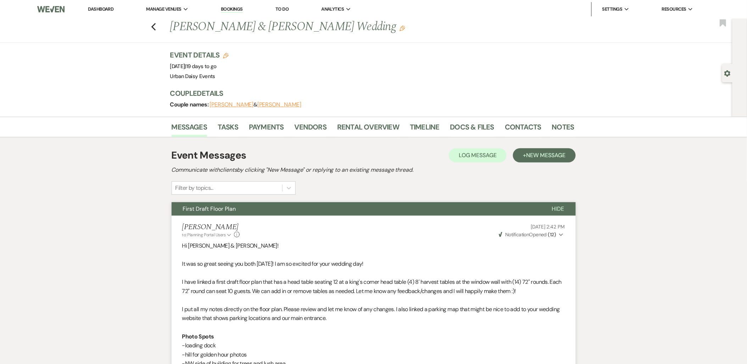
click at [95, 8] on link "Dashboard" at bounding box center [101, 9] width 26 height 6
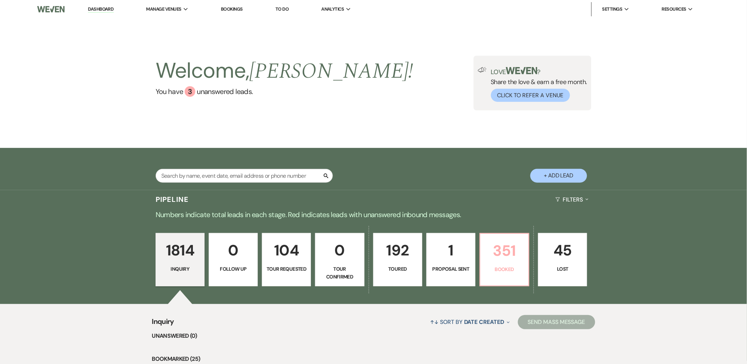
click at [503, 260] on p "351" at bounding box center [505, 251] width 40 height 24
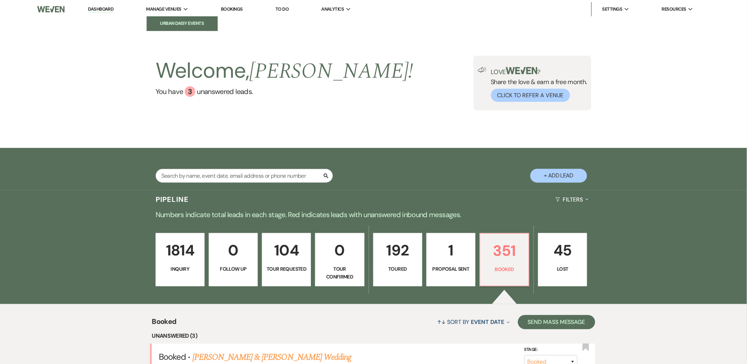
click at [178, 20] on li "Urban Daisy Events" at bounding box center [182, 23] width 64 height 7
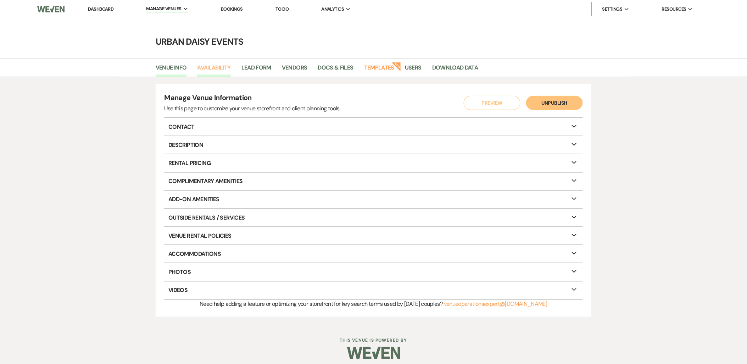
click at [214, 70] on link "Availability" at bounding box center [213, 69] width 33 height 13
select select "2"
select select "2026"
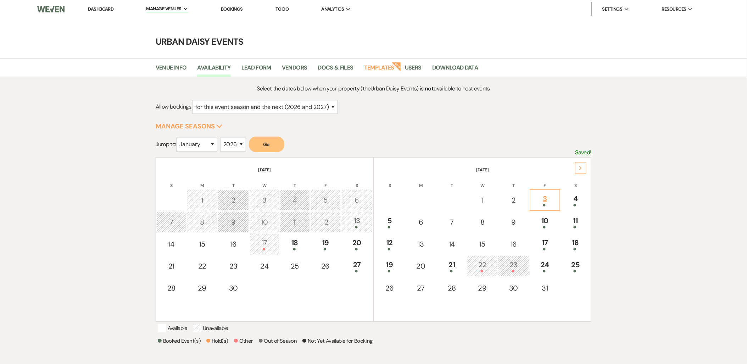
click at [556, 198] on div "3" at bounding box center [545, 199] width 22 height 13
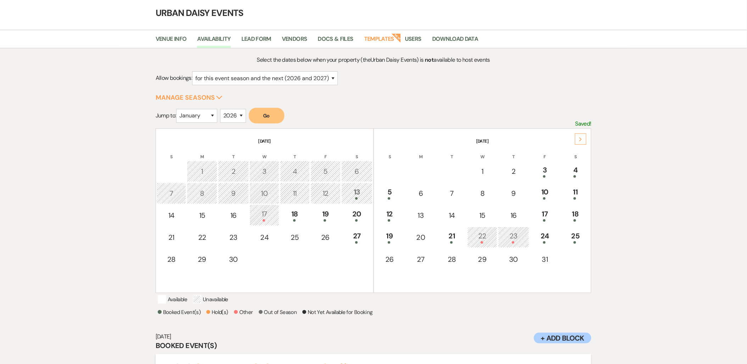
scroll to position [74, 0]
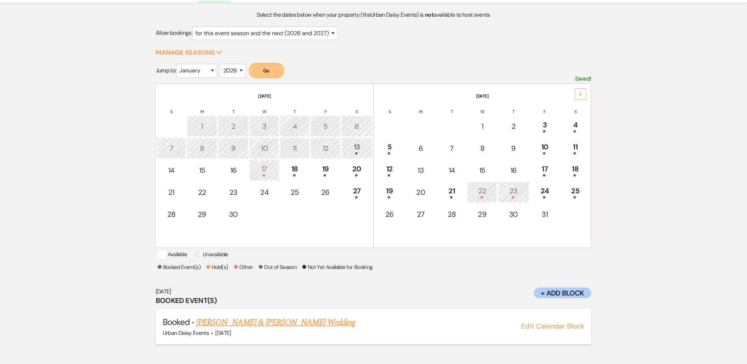
click at [281, 329] on link "Merissa Andersen & Nate Pinotti's Wedding" at bounding box center [275, 322] width 159 height 13
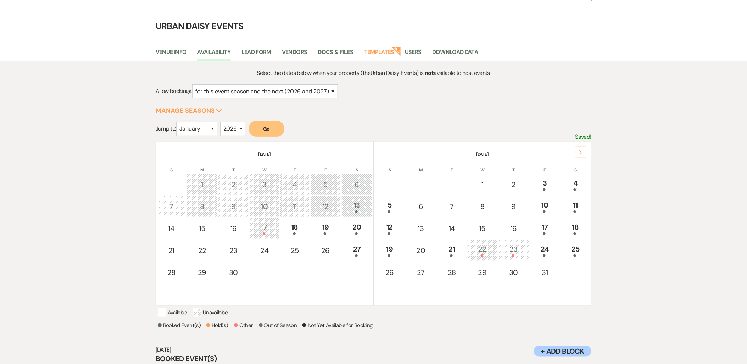
scroll to position [0, 0]
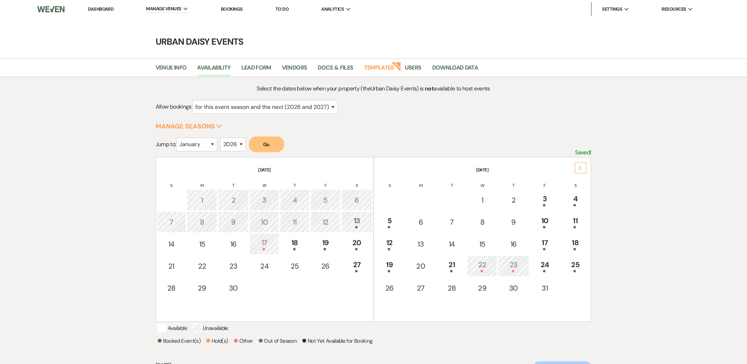
click at [107, 11] on link "Dashboard" at bounding box center [101, 9] width 26 height 6
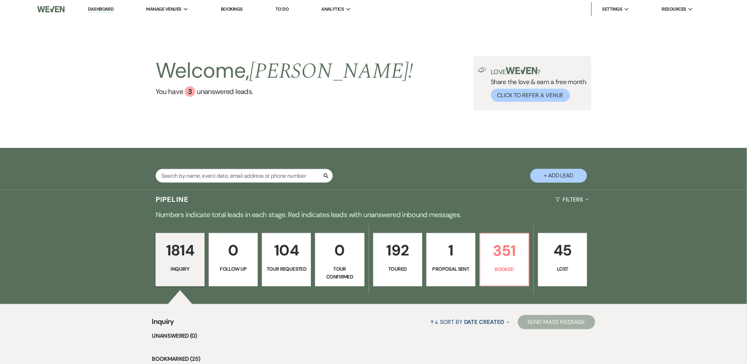
click at [388, 268] on p "Toured" at bounding box center [398, 269] width 40 height 8
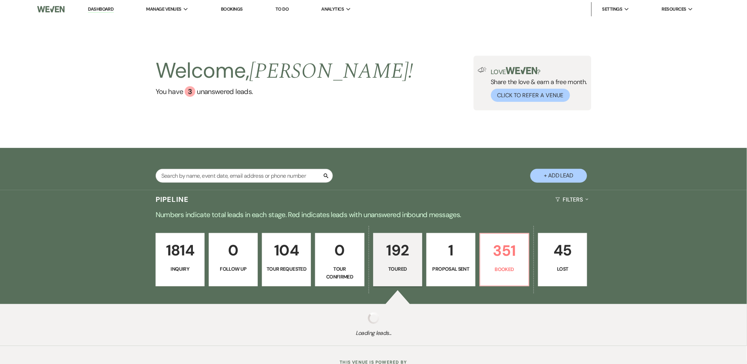
select select "5"
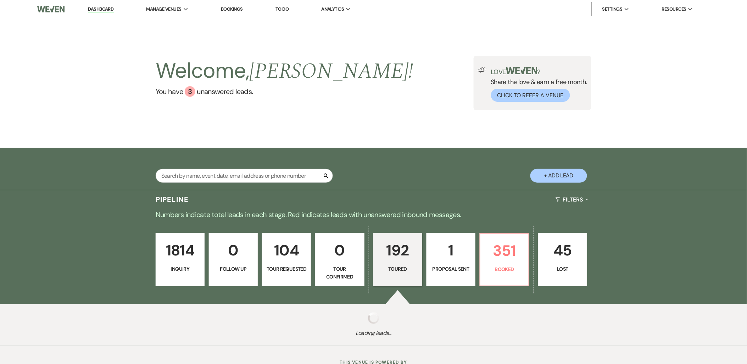
select select "5"
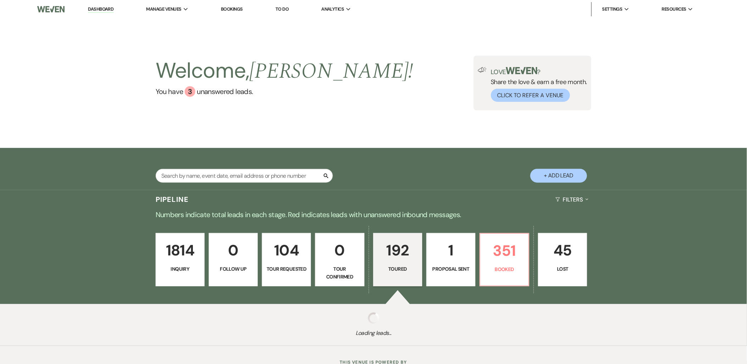
select select "5"
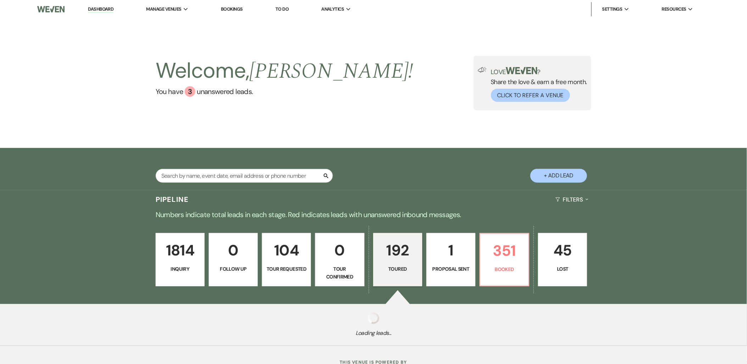
select select "5"
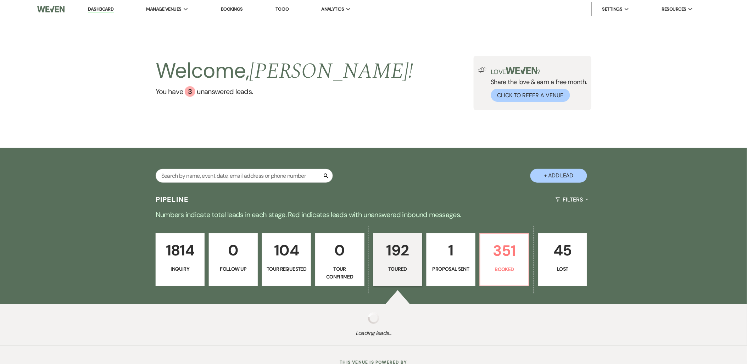
select select "5"
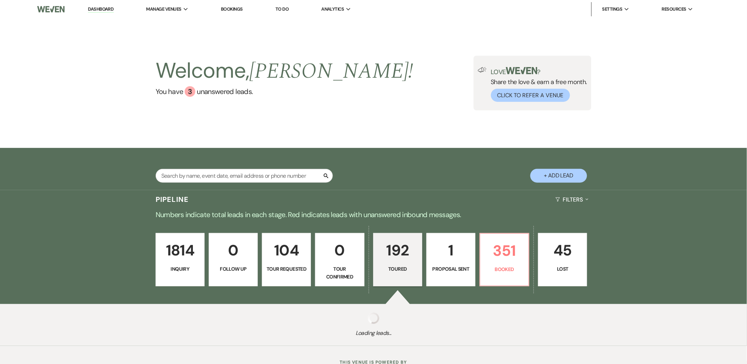
select select "5"
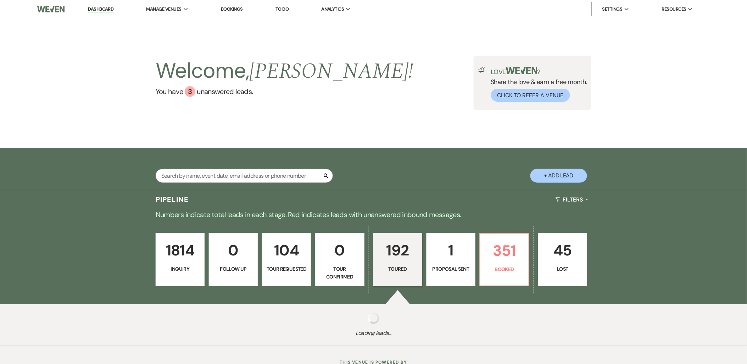
select select "5"
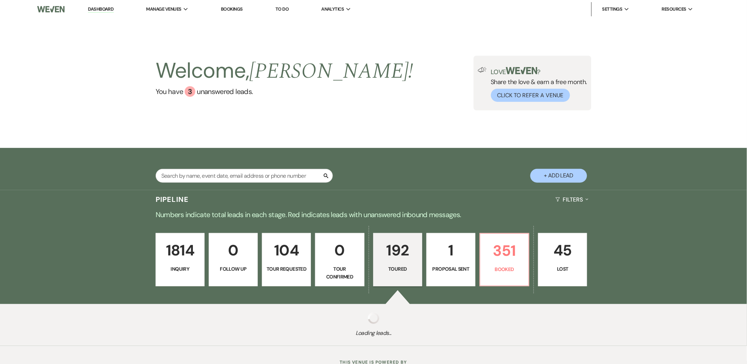
select select "5"
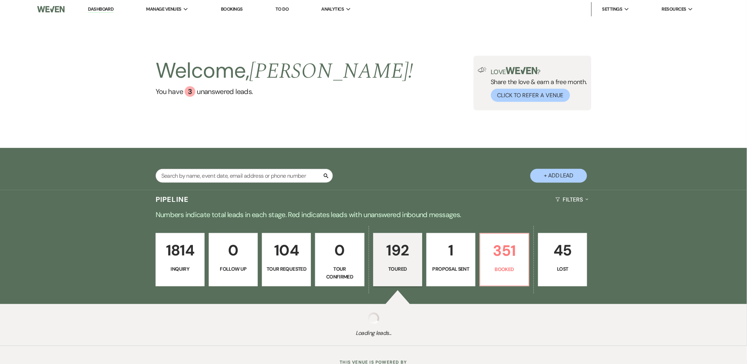
select select "5"
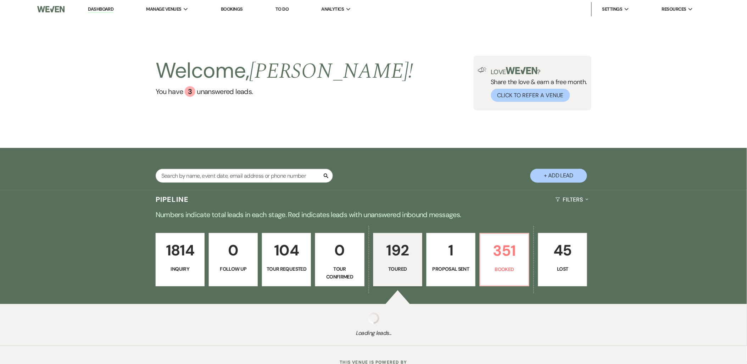
select select "5"
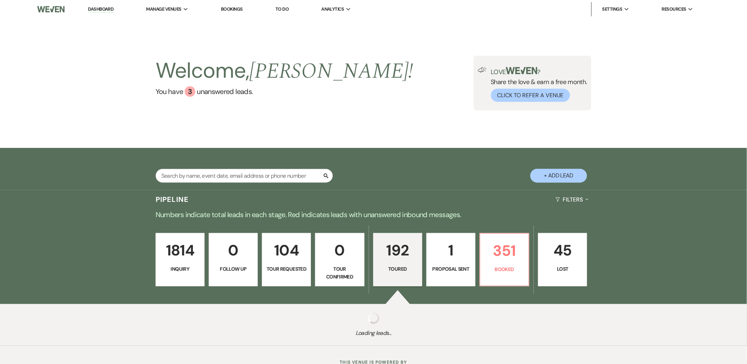
select select "5"
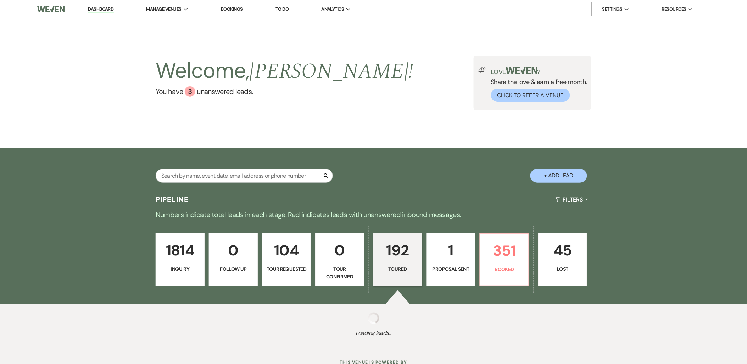
select select "5"
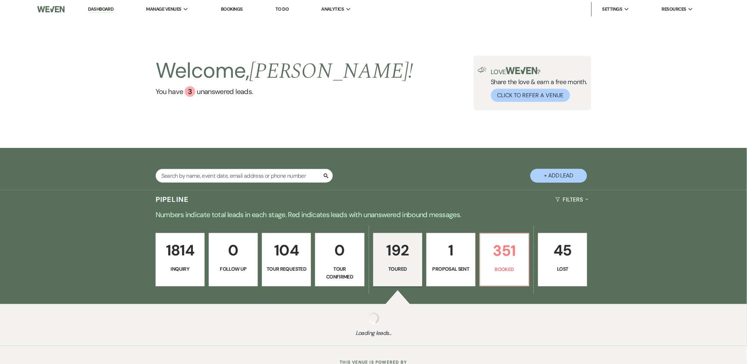
select select "5"
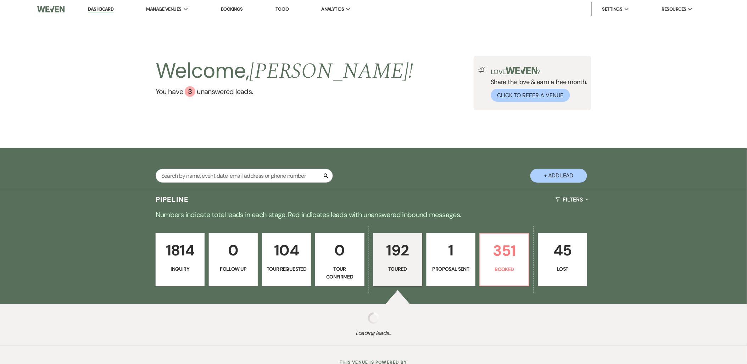
select select "5"
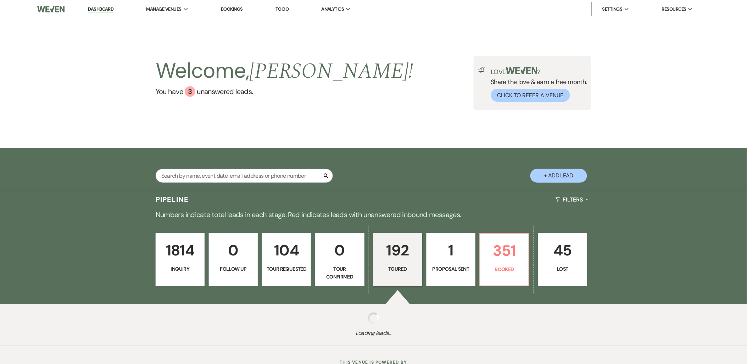
select select "5"
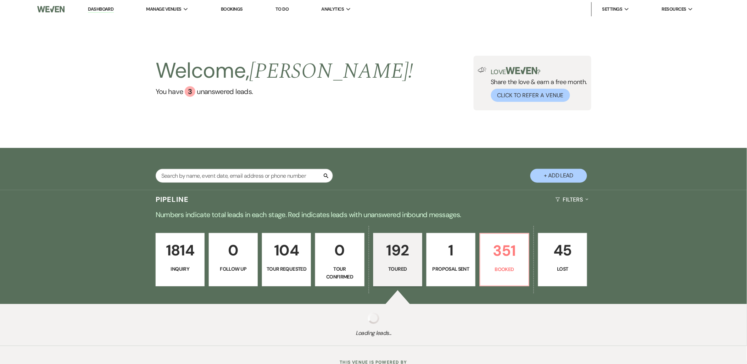
select select "5"
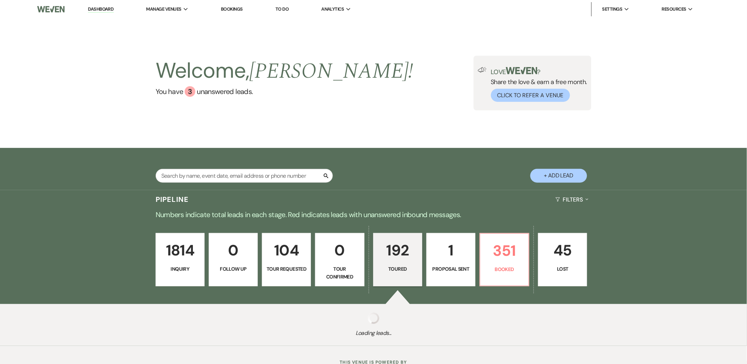
select select "5"
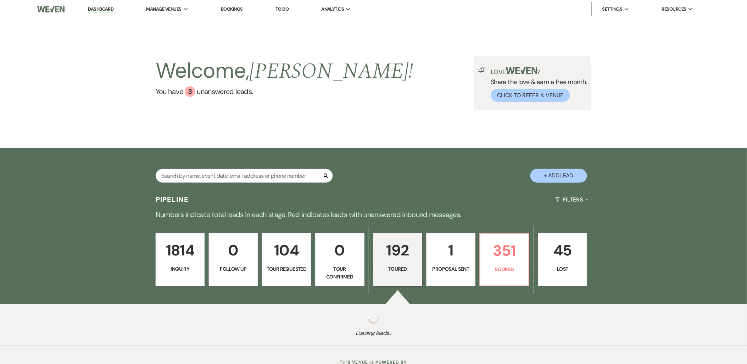
select select "5"
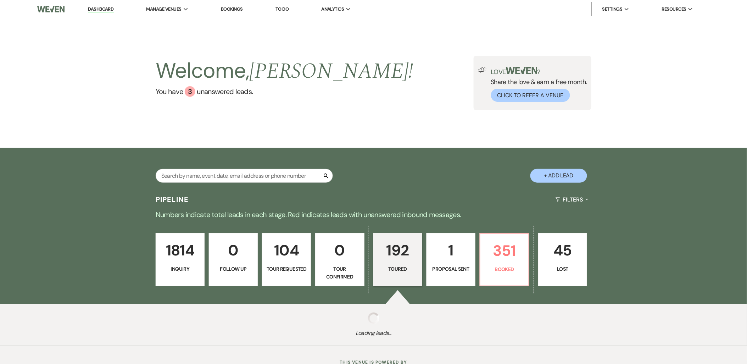
select select "5"
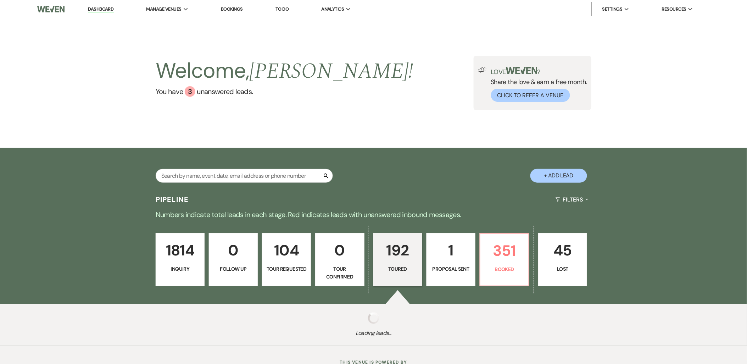
select select "5"
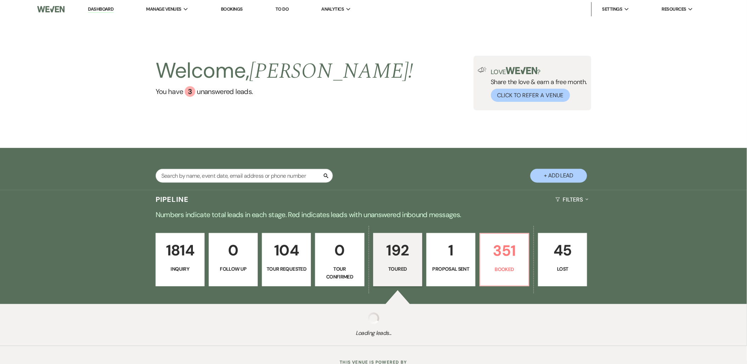
select select "5"
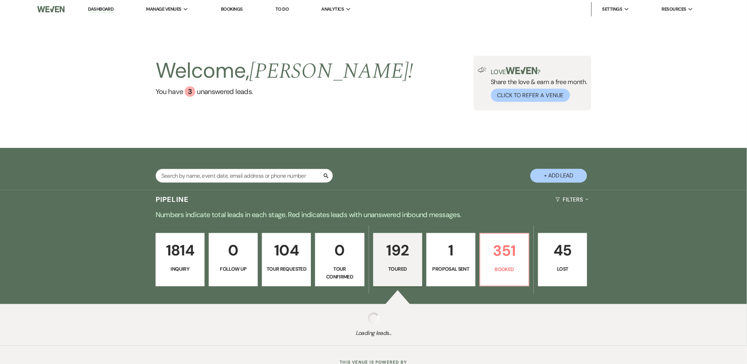
select select "5"
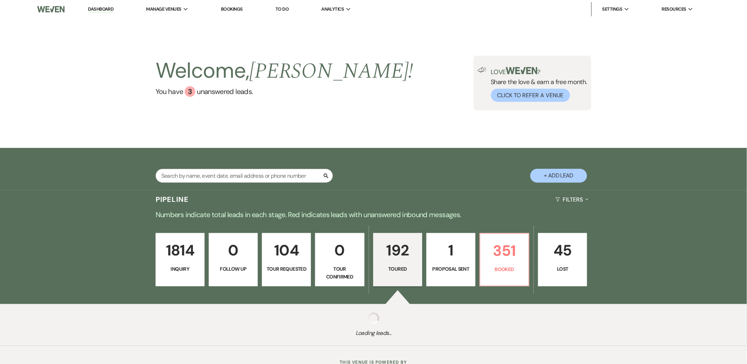
select select "5"
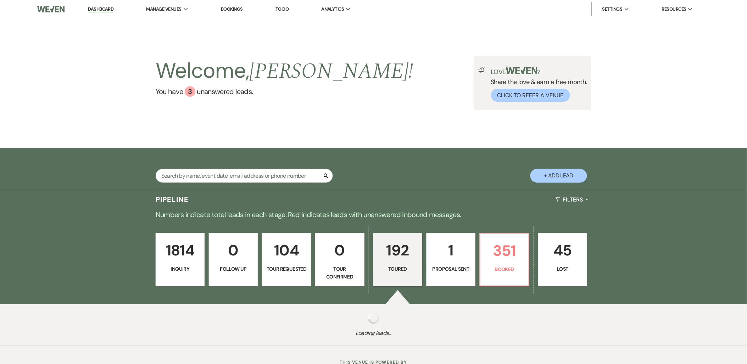
select select "5"
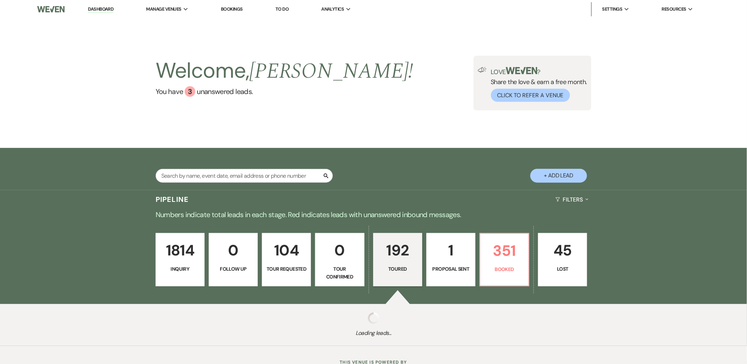
select select "5"
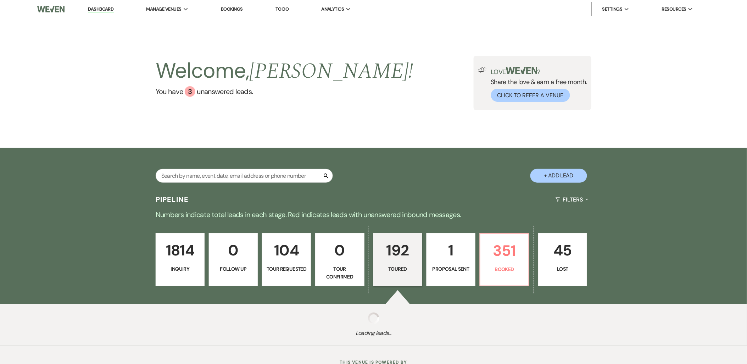
select select "5"
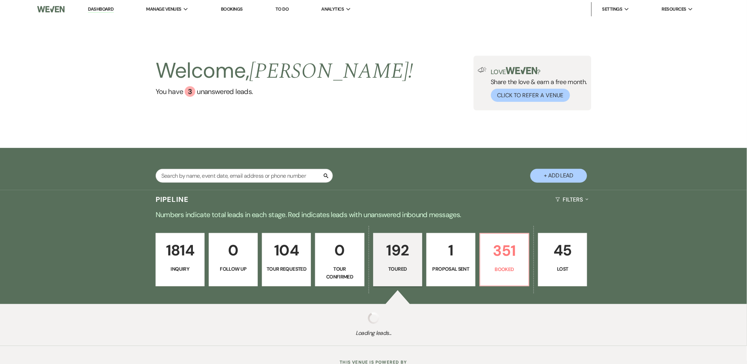
select select "5"
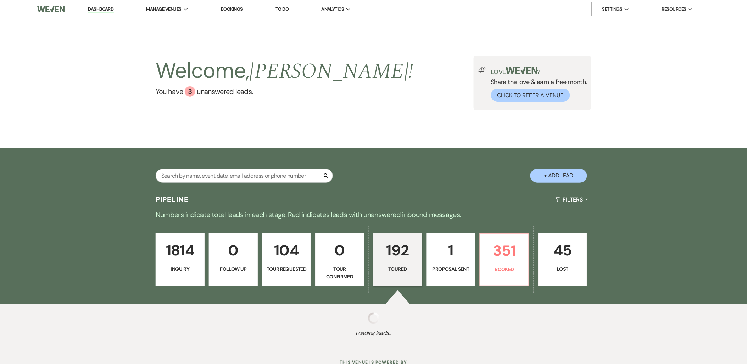
select select "5"
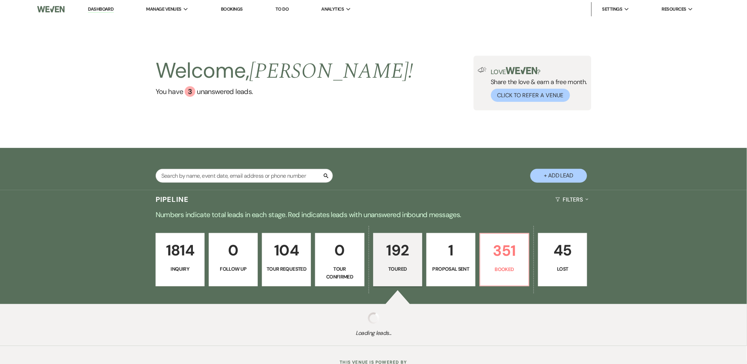
select select "5"
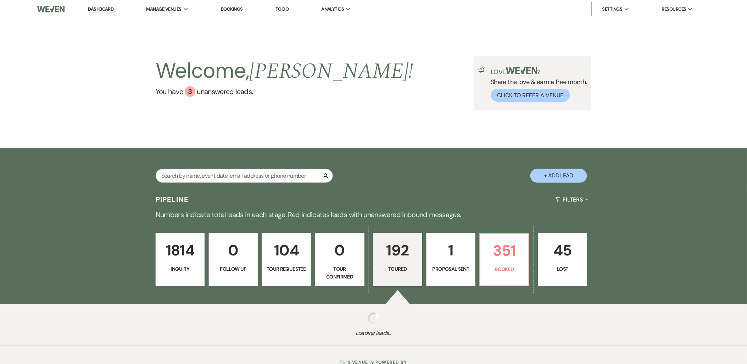
select select "5"
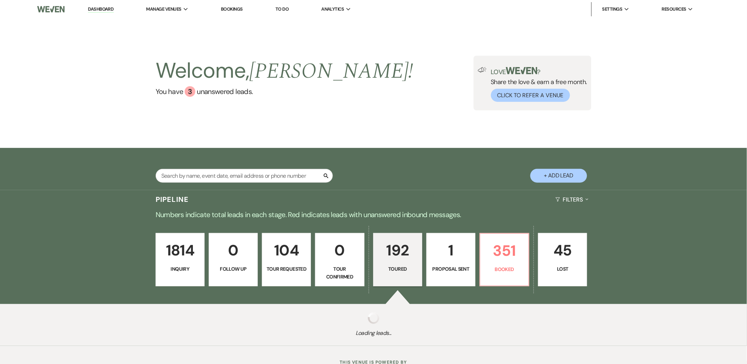
select select "5"
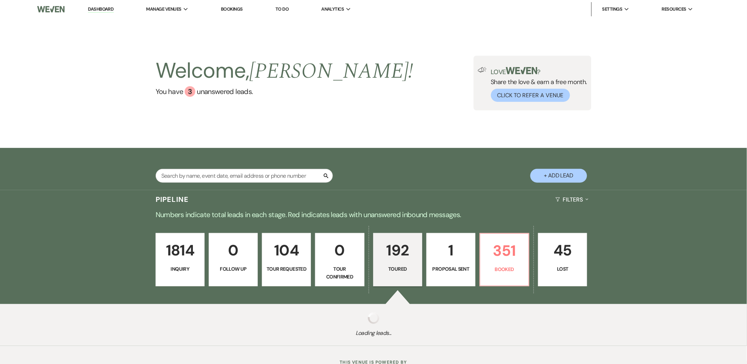
select select "5"
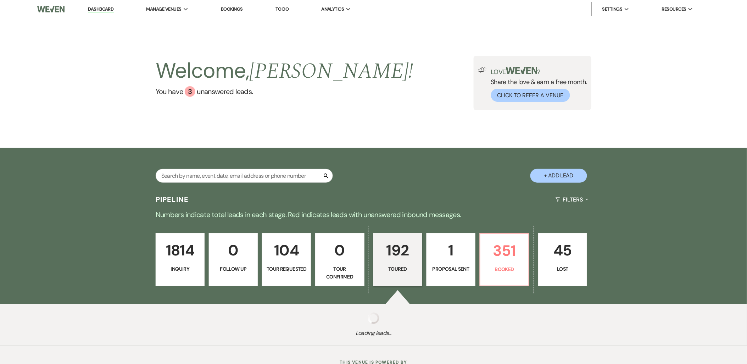
select select "5"
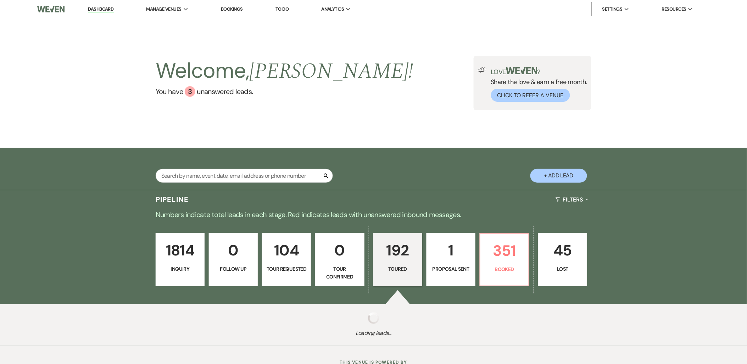
select select "5"
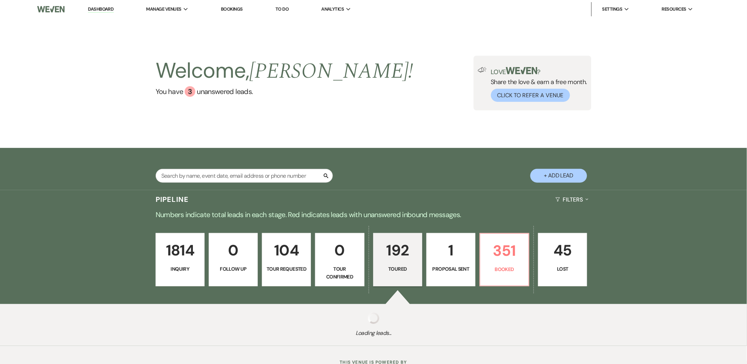
select select "5"
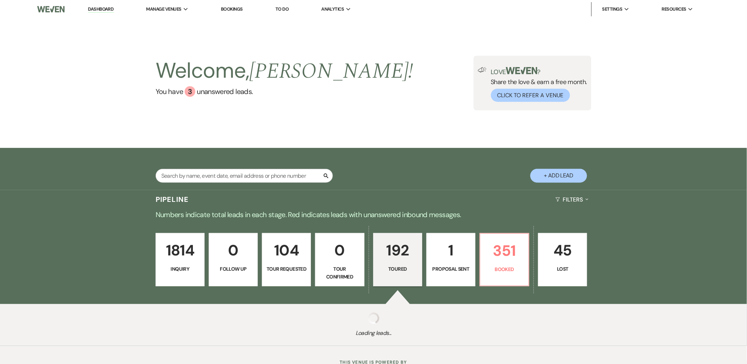
select select "5"
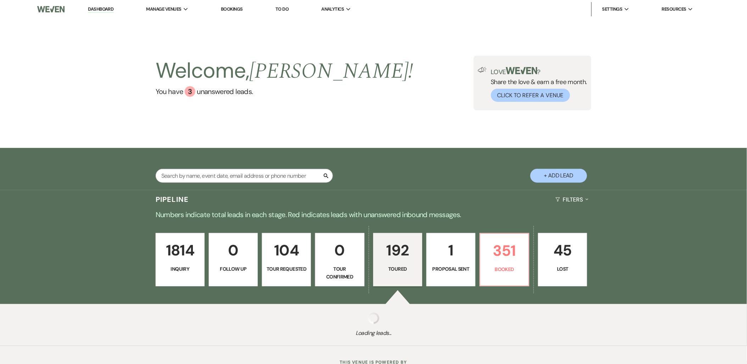
select select "5"
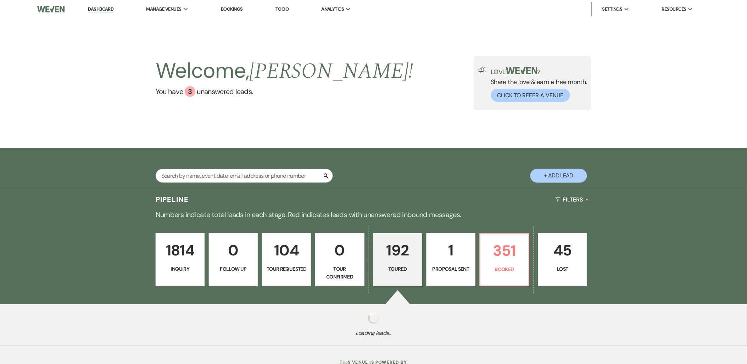
select select "5"
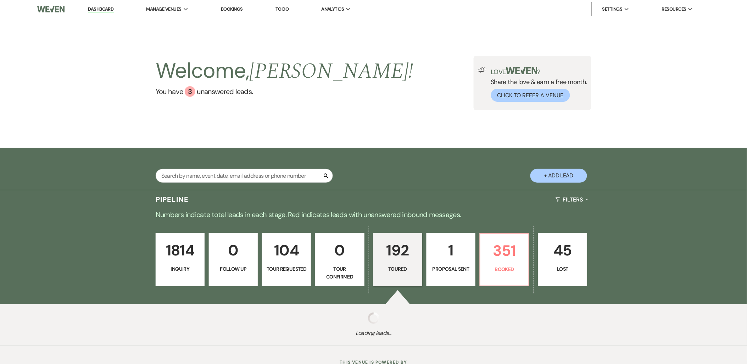
select select "5"
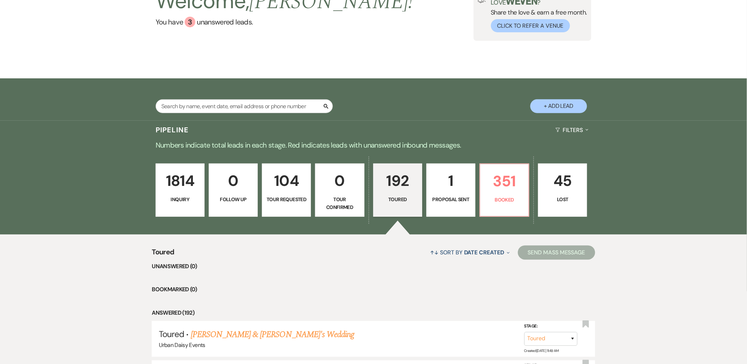
scroll to position [197, 0]
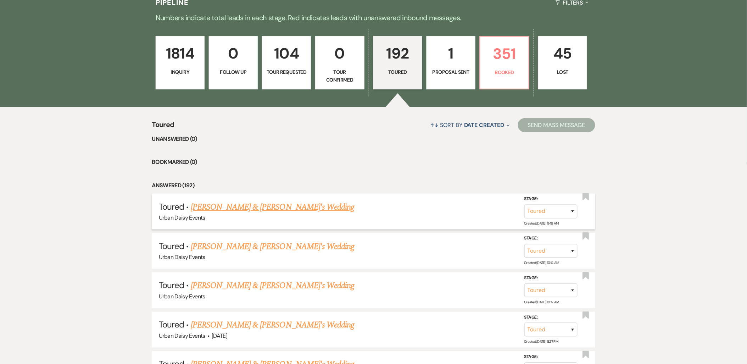
click at [225, 208] on link "[PERSON_NAME] & [PERSON_NAME]'s Wedding" at bounding box center [273, 207] width 164 height 13
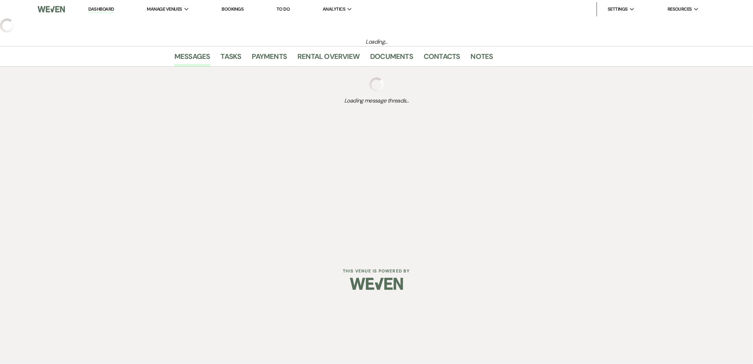
select select "5"
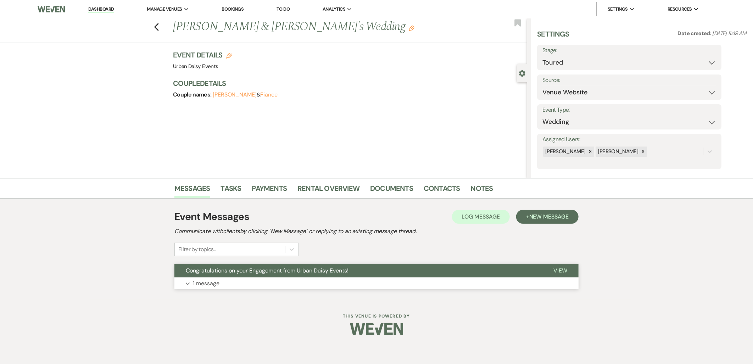
click at [222, 275] on button "Congratulations on your Engagement from Urban Daisy Events!" at bounding box center [359, 270] width 368 height 13
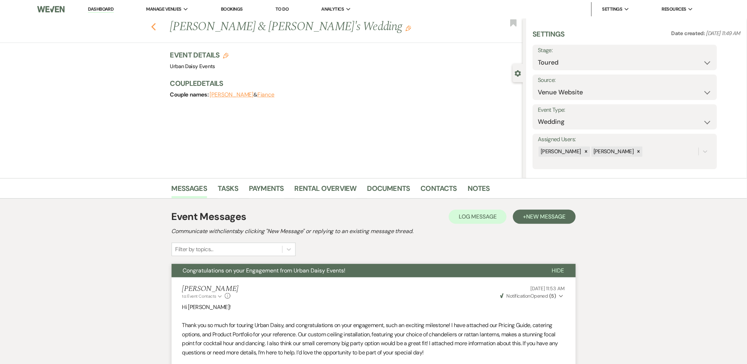
click at [155, 26] on use "button" at bounding box center [153, 27] width 5 height 8
select select "5"
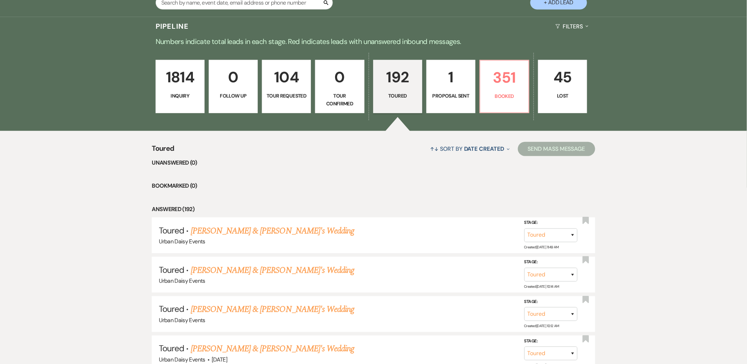
scroll to position [79, 0]
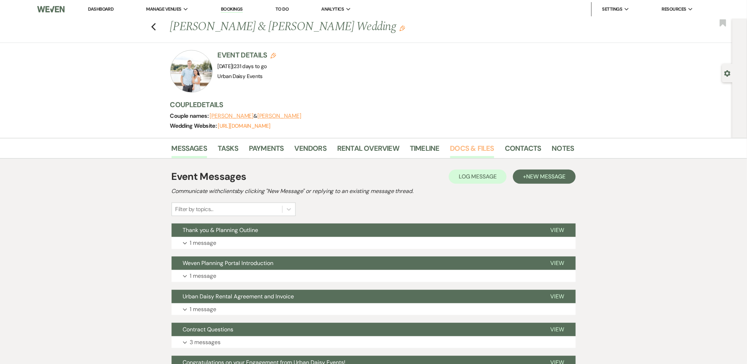
click at [488, 150] on link "Docs & Files" at bounding box center [472, 151] width 44 height 16
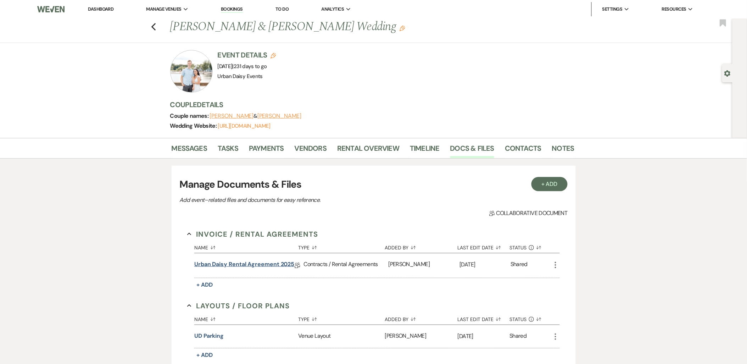
click at [229, 264] on link "Urban Daisy Rental Agreement 2025" at bounding box center [244, 265] width 100 height 11
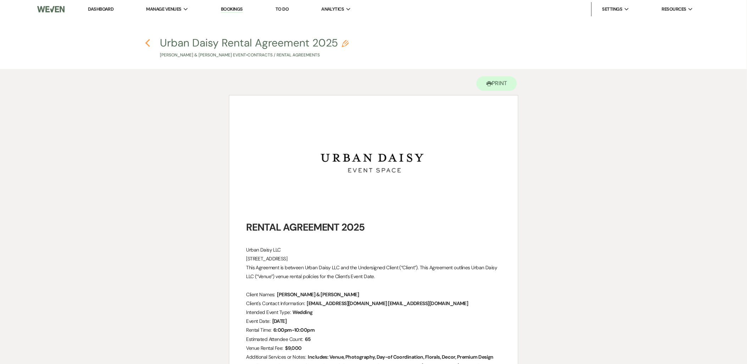
click at [147, 41] on use "button" at bounding box center [147, 43] width 5 height 8
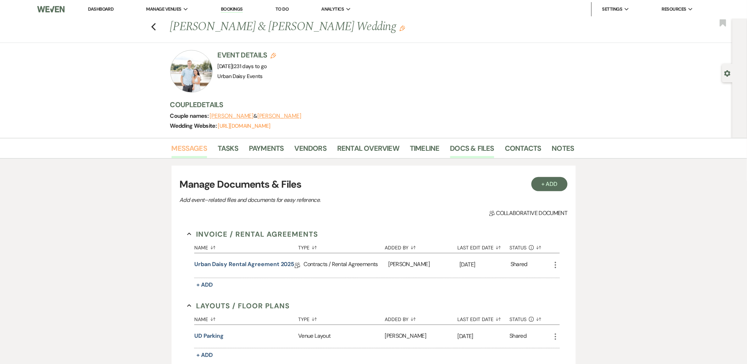
click at [203, 151] on link "Messages" at bounding box center [190, 151] width 36 height 16
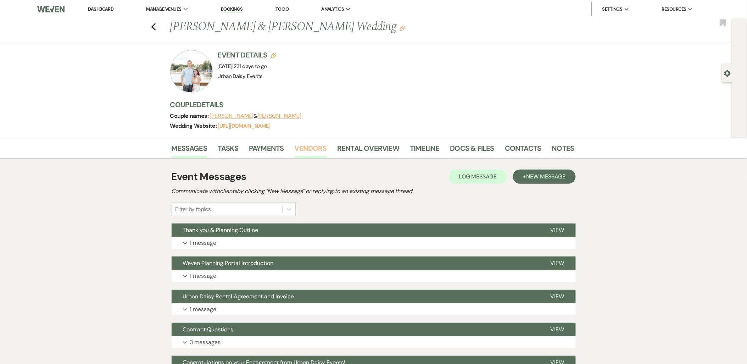
click at [297, 149] on link "Vendors" at bounding box center [311, 151] width 32 height 16
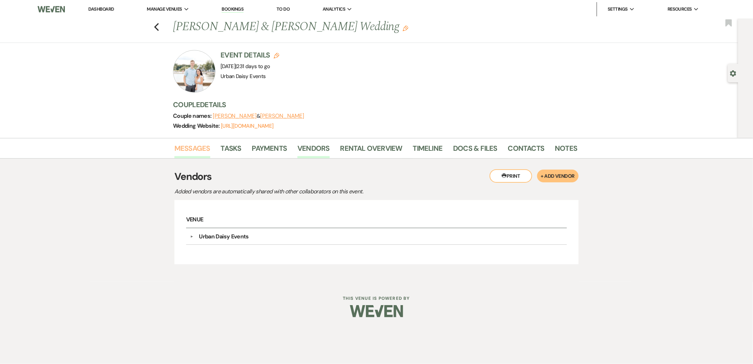
click at [196, 153] on link "Messages" at bounding box center [193, 151] width 36 height 16
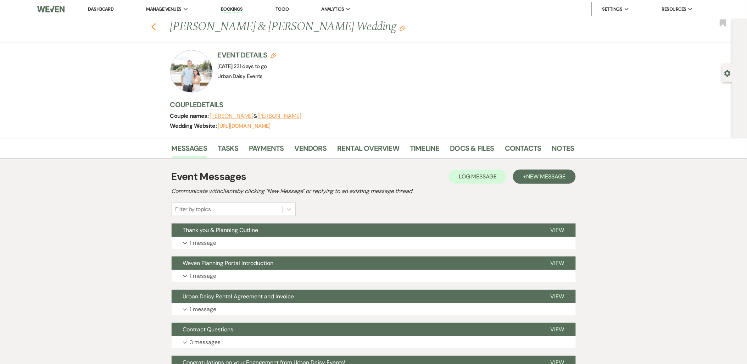
click at [156, 27] on use "button" at bounding box center [153, 27] width 5 height 8
click at [103, 10] on link "Dashboard" at bounding box center [101, 9] width 26 height 6
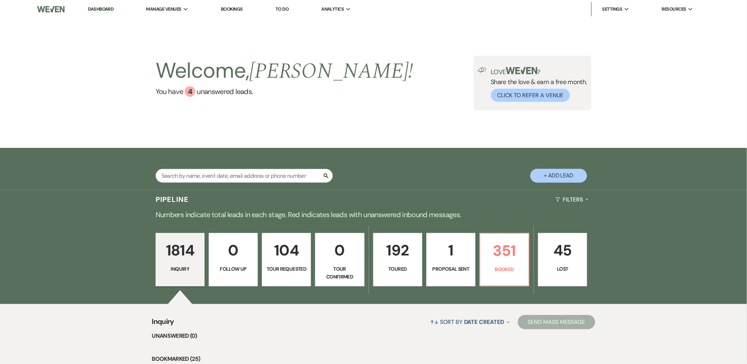
click at [491, 142] on div "Welcome, Kathryn ! You have 4 unanswered lead s . Love ? Share the love & earn …" at bounding box center [373, 82] width 747 height 129
click at [504, 174] on div "Search + Add Lead" at bounding box center [373, 169] width 511 height 37
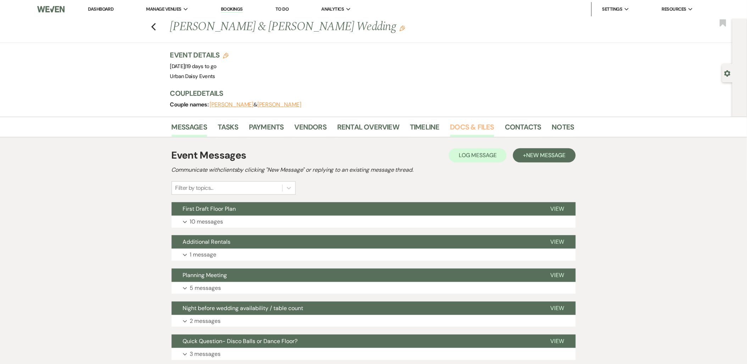
click at [460, 133] on link "Docs & Files" at bounding box center [472, 129] width 44 height 16
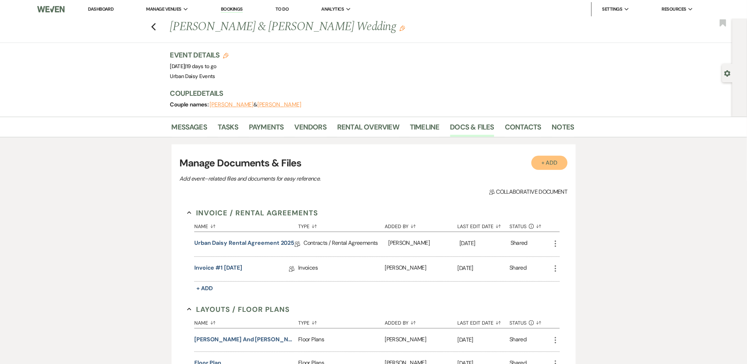
click at [562, 162] on button "+ Add" at bounding box center [550, 163] width 36 height 14
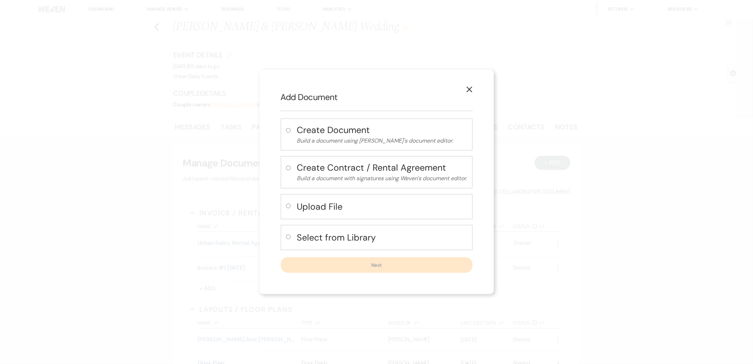
click at [288, 212] on label at bounding box center [289, 208] width 7 height 12
click at [288, 208] on input "radio" at bounding box center [288, 206] width 5 height 5
radio input "true"
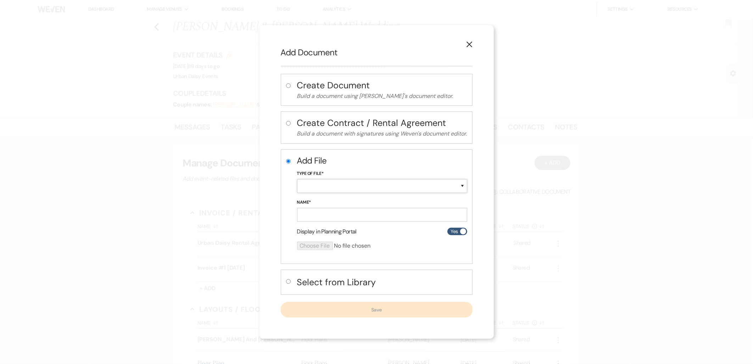
click at [308, 188] on select "Special Event Insurance Vendor Certificate of Insurance Contracts / Rental Agre…" at bounding box center [382, 186] width 170 height 14
select select "19"
click at [297, 179] on select "Special Event Insurance Vendor Certificate of Insurance Contracts / Rental Agre…" at bounding box center [382, 186] width 170 height 14
click at [323, 217] on input "Name*" at bounding box center [382, 215] width 170 height 14
type input "special event insurance"
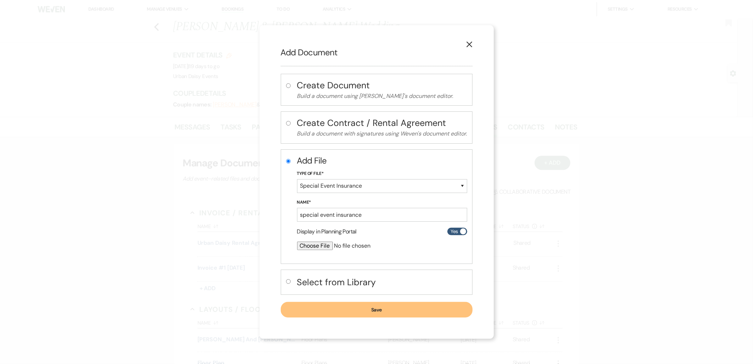
click at [323, 245] on input "file" at bounding box center [363, 246] width 133 height 9
type input "C:\fakepath\Certificate_Of_Liability_EG42X009195-00_urban-daisy-events.pdf"
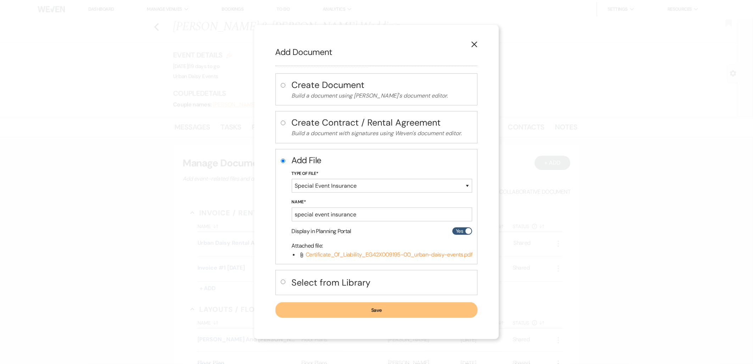
click at [384, 307] on button "Save" at bounding box center [377, 310] width 203 height 16
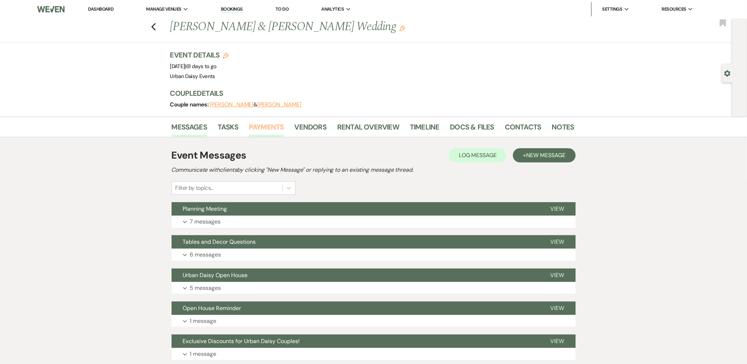
click at [264, 127] on link "Payments" at bounding box center [266, 129] width 35 height 16
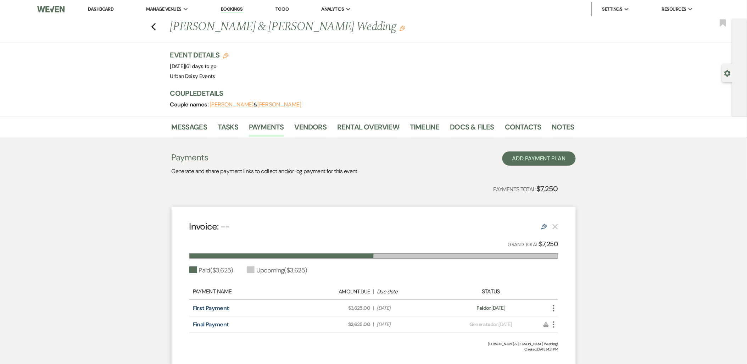
click at [553, 324] on icon "More" at bounding box center [554, 324] width 9 height 9
click at [543, 228] on icon "Edit" at bounding box center [545, 227] width 6 height 6
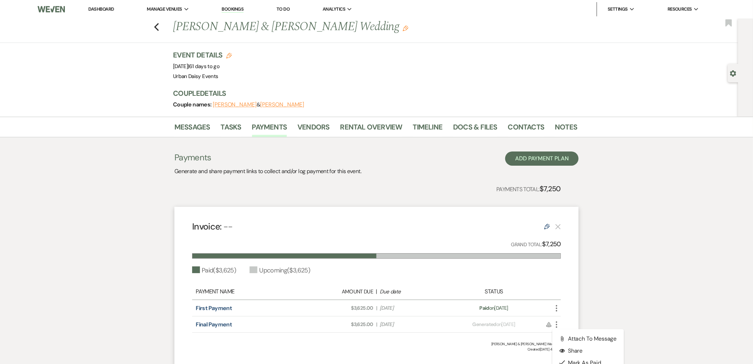
select select "1"
select select "2"
select select "percentage"
select select "false"
select select "client"
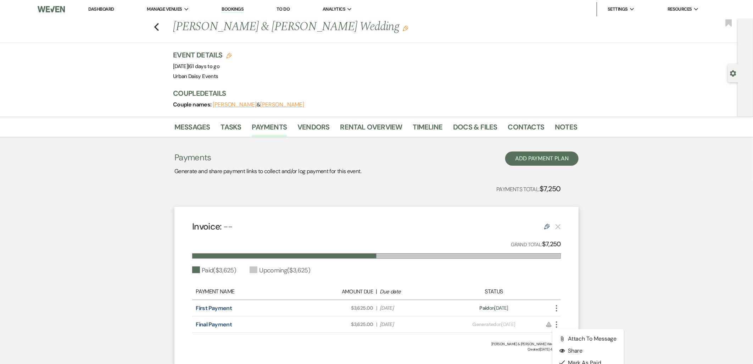
select select "days"
select select "both"
select select "onDueDate"
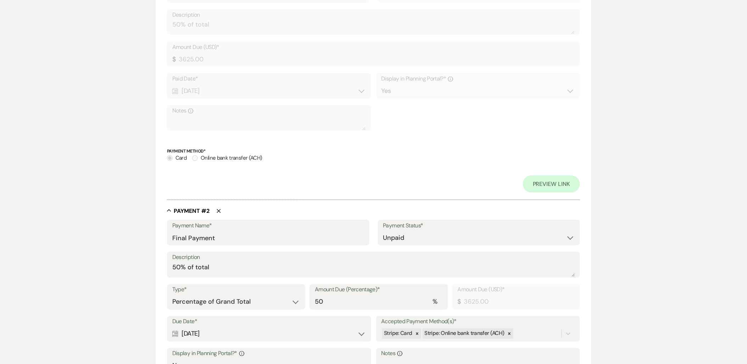
scroll to position [315, 0]
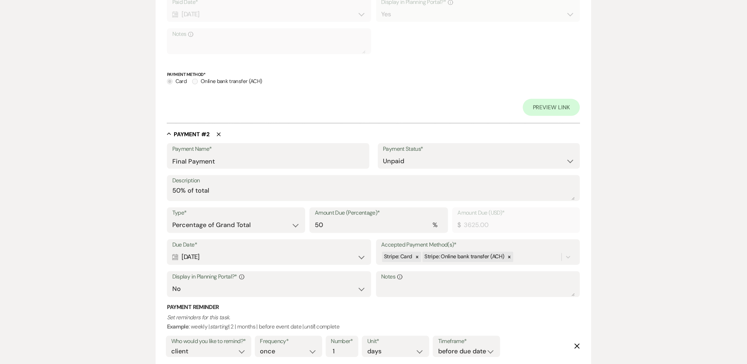
click at [231, 256] on div "Calendar [DATE] Expand" at bounding box center [269, 257] width 194 height 14
select select "day"
select select "beforeEventDate"
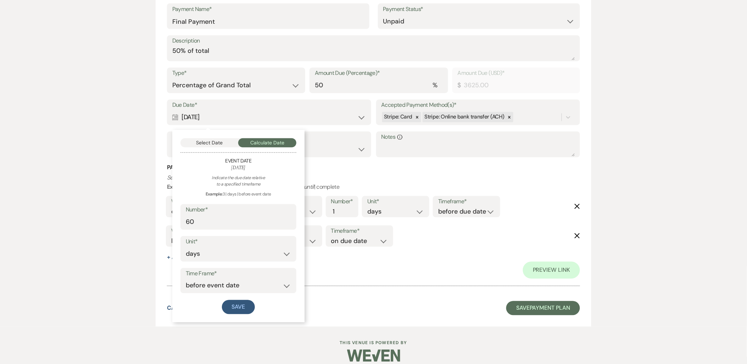
scroll to position [463, 0]
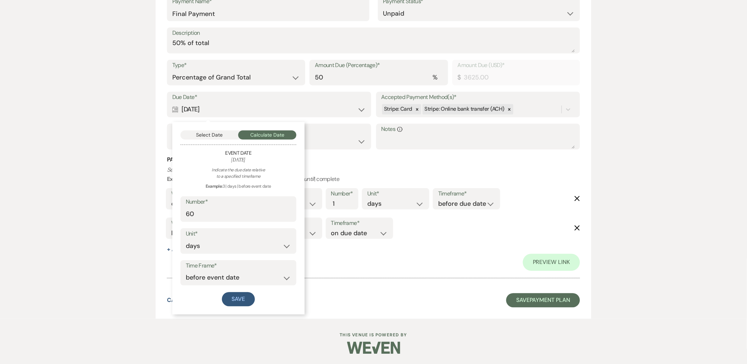
click at [214, 223] on div "Indicate the due date relative to a specified timeframe Example: 3 | days | bef…" at bounding box center [239, 236] width 116 height 139
click at [211, 215] on input "60" at bounding box center [238, 214] width 105 height 14
click at [204, 136] on button "Select Date" at bounding box center [210, 135] width 58 height 9
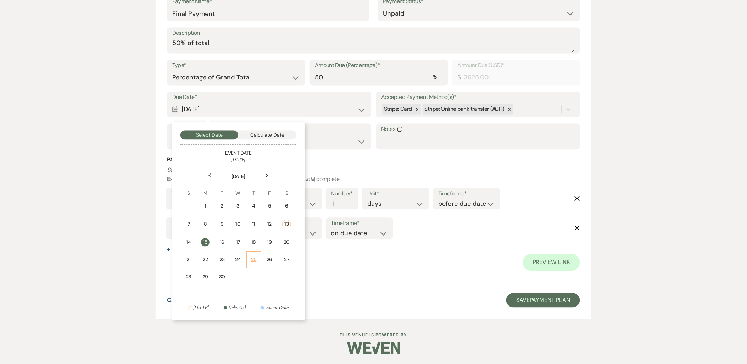
click at [258, 258] on td "25" at bounding box center [254, 259] width 15 height 17
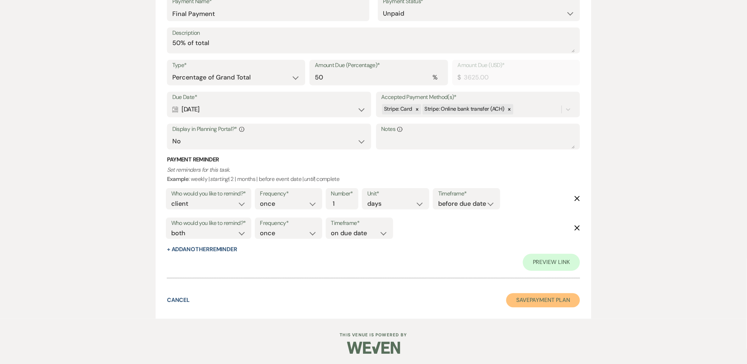
click at [553, 301] on button "Save Payment Plan" at bounding box center [543, 300] width 74 height 14
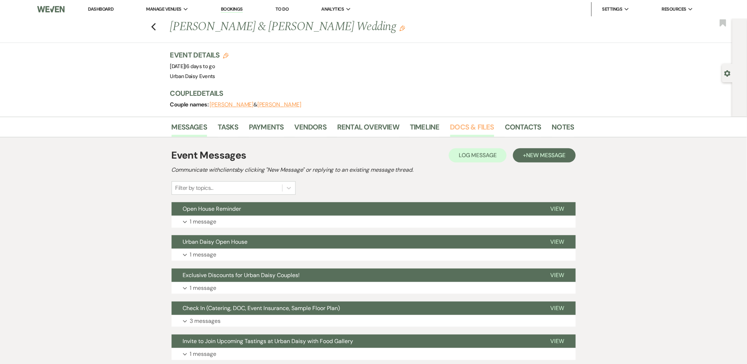
click at [454, 128] on link "Docs & Files" at bounding box center [472, 129] width 44 height 16
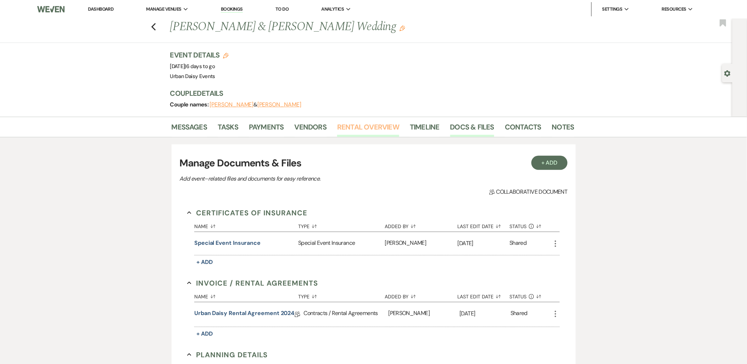
click at [377, 129] on link "Rental Overview" at bounding box center [368, 129] width 62 height 16
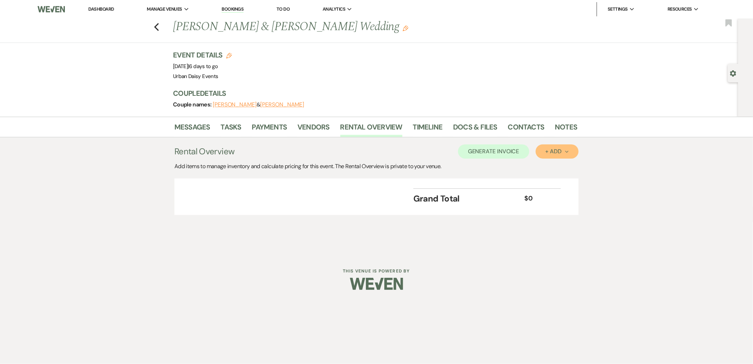
click at [553, 156] on button "+ Add Next" at bounding box center [557, 151] width 43 height 14
click at [540, 160] on ul "Item Category" at bounding box center [554, 173] width 36 height 29
click at [544, 171] on button "Item" at bounding box center [554, 167] width 36 height 11
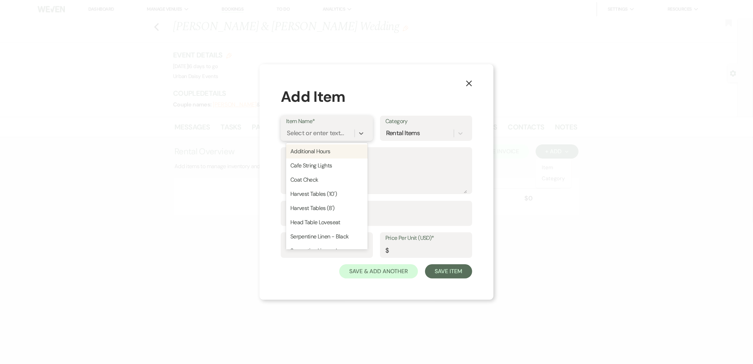
click at [332, 139] on div "Select or enter text..." at bounding box center [320, 133] width 68 height 12
click at [330, 150] on div "Additional Hours" at bounding box center [327, 151] width 82 height 14
type input "Hours"
type input "250"
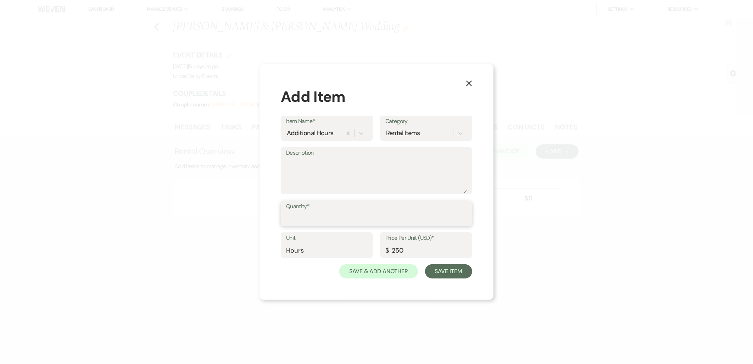
click at [322, 214] on input "Quantity*" at bounding box center [376, 218] width 181 height 14
type input "4"
click at [469, 270] on button "Save Item" at bounding box center [448, 271] width 47 height 14
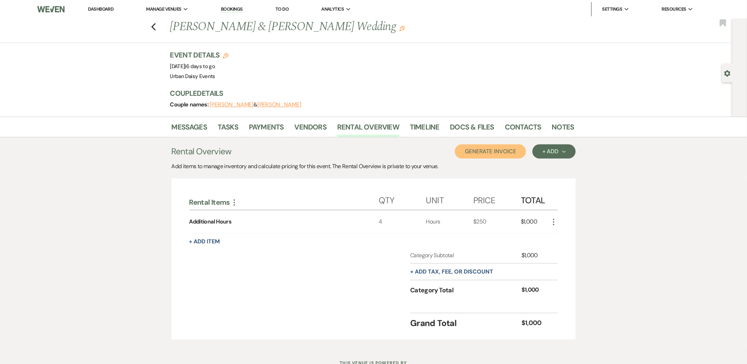
click at [506, 153] on button "Generate Invoice" at bounding box center [490, 151] width 71 height 14
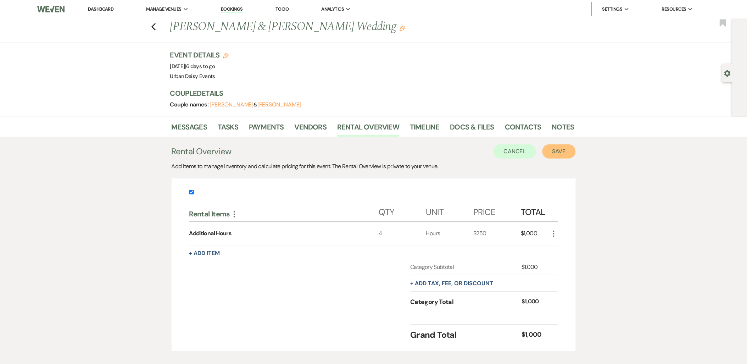
click at [548, 154] on button "Save" at bounding box center [559, 151] width 33 height 14
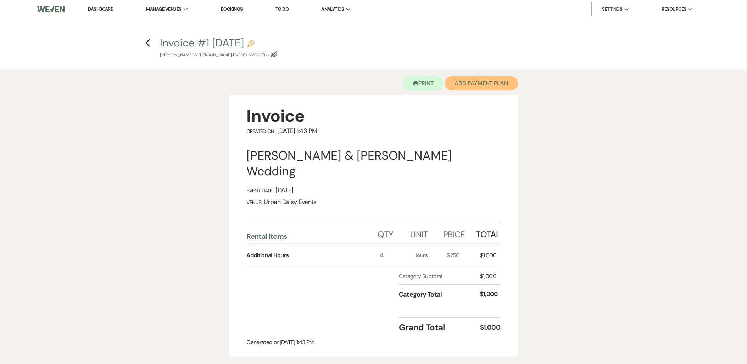
click at [492, 82] on button "Add Payment Plan" at bounding box center [481, 83] width 73 height 14
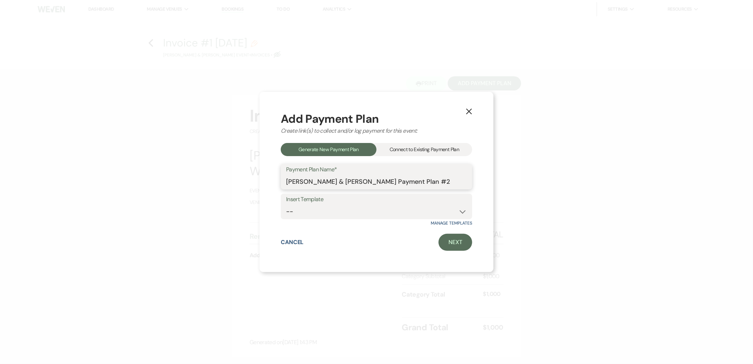
drag, startPoint x: 441, startPoint y: 183, endPoint x: 229, endPoint y: 189, distance: 212.2
click at [229, 189] on div "X Add Payment Plan Create link(s) to collect and/or log payment for this event:…" at bounding box center [376, 182] width 753 height 364
type input "Additional Rentals"
click at [445, 242] on link "Next" at bounding box center [456, 242] width 34 height 17
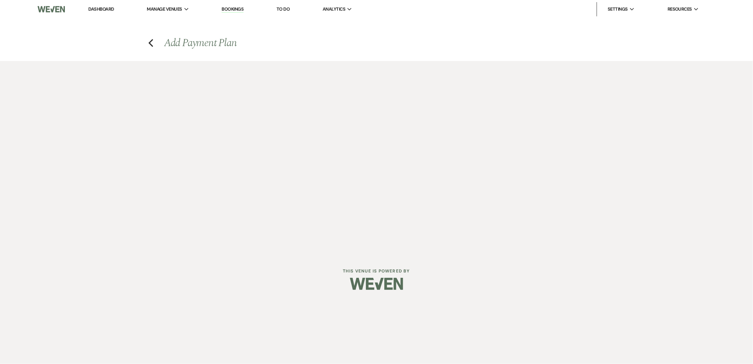
select select "28619"
select select "2"
select select "percentage"
select select "true"
select select "client"
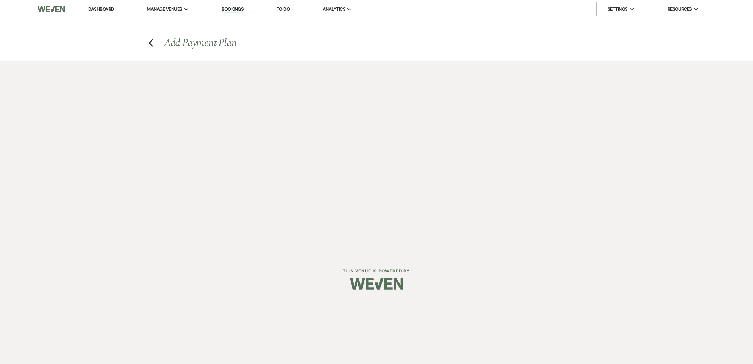
select select "weeks"
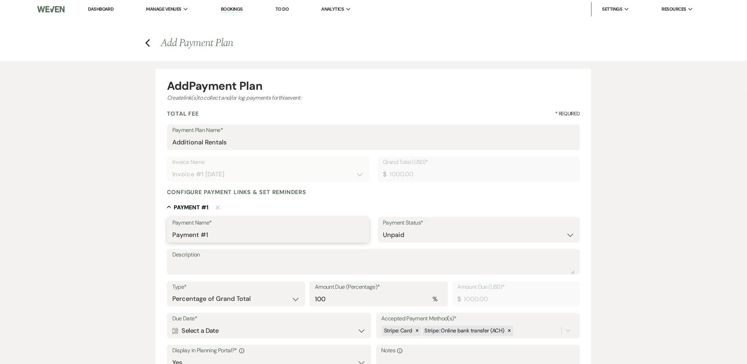
drag, startPoint x: 261, startPoint y: 233, endPoint x: 117, endPoint y: 229, distance: 144.0
click at [119, 229] on div "Add Payment Plan Create link(s) to collect and/or log payments for this event: …" at bounding box center [373, 277] width 511 height 433
type input "Additional Rentals"
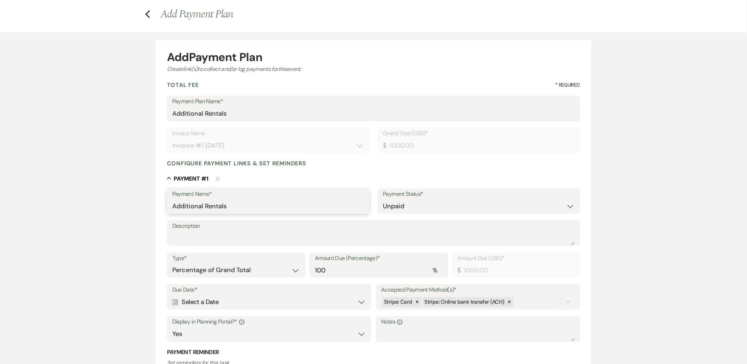
scroll to position [157, 0]
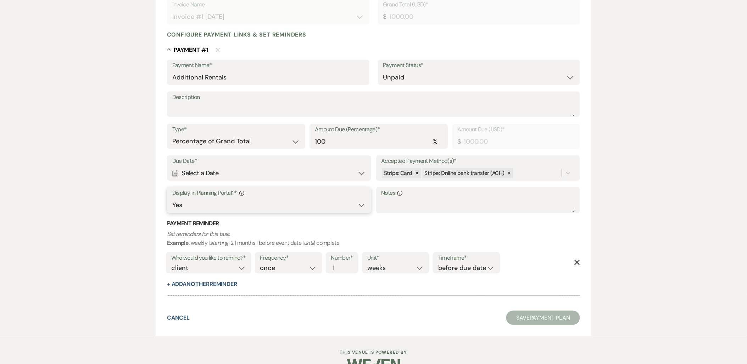
click at [212, 206] on select "Yes No" at bounding box center [269, 205] width 194 height 14
click at [205, 173] on div "Calendar Select a Date Expand" at bounding box center [269, 173] width 194 height 14
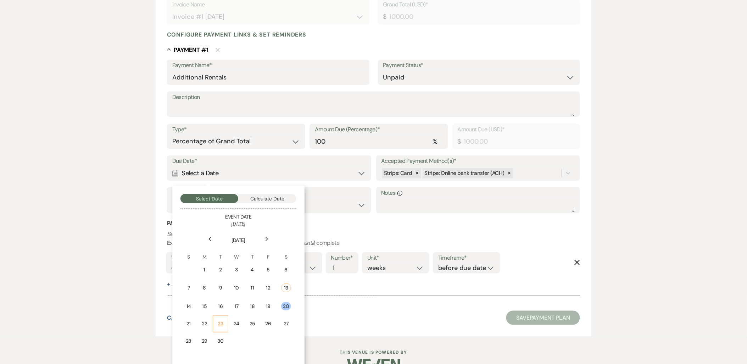
click at [224, 321] on td "23" at bounding box center [221, 324] width 16 height 17
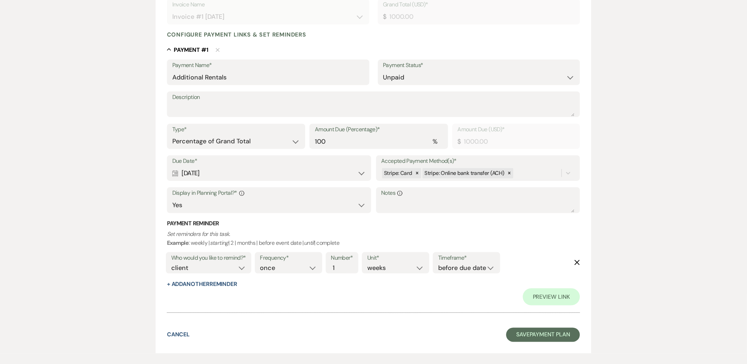
click at [214, 257] on label "Who would you like to remind?*" at bounding box center [208, 258] width 75 height 10
click at [212, 268] on select "client venue both" at bounding box center [208, 268] width 75 height 10
select select "both"
click at [171, 263] on select "client venue both" at bounding box center [208, 268] width 75 height 10
click at [443, 269] on select "before due date after due date on due date on custom date" at bounding box center [466, 268] width 57 height 10
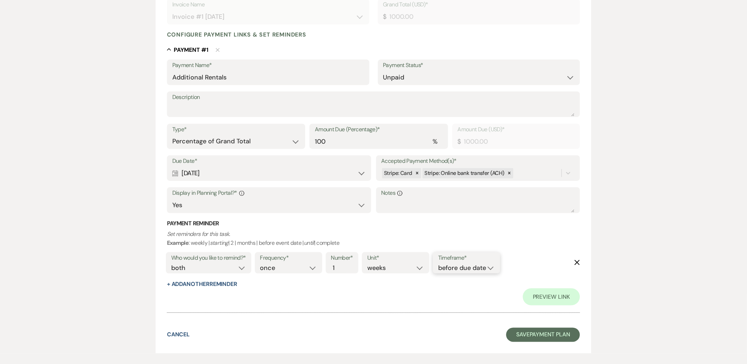
select select "onDueDate"
click at [438, 263] on select "before due date after due date on due date on custom date" at bounding box center [466, 268] width 57 height 10
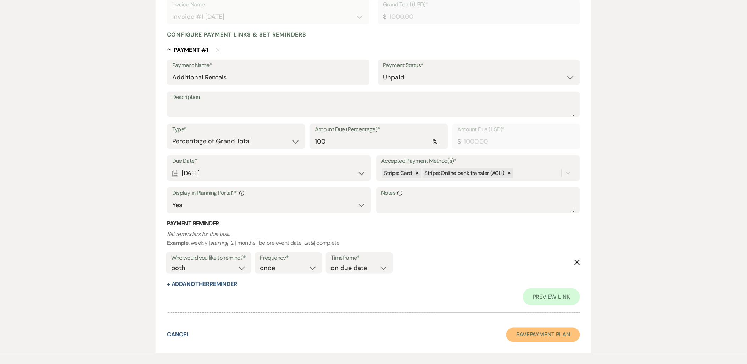
click at [527, 331] on button "Save Payment Plan" at bounding box center [543, 335] width 74 height 14
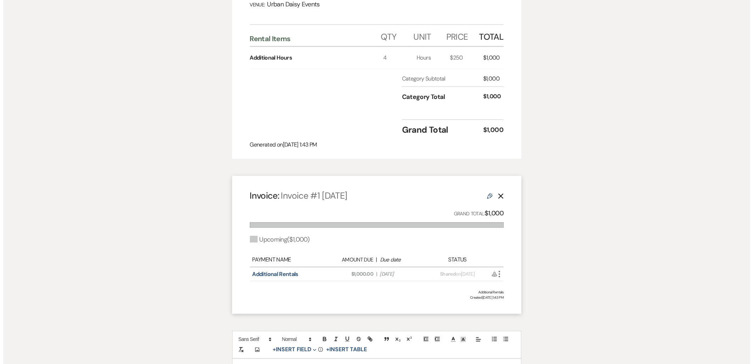
scroll to position [197, 0]
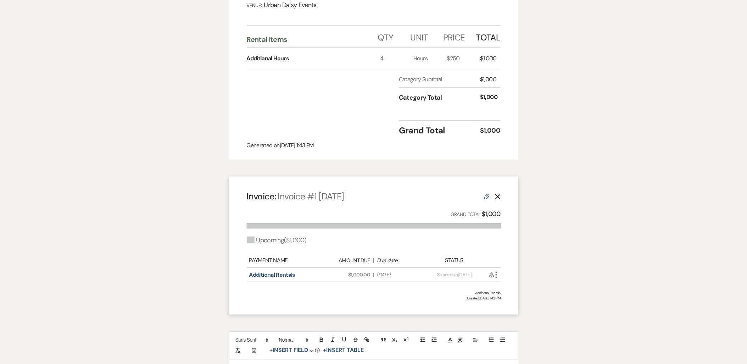
click at [498, 271] on icon "More" at bounding box center [496, 275] width 9 height 9
click at [499, 283] on button "Attach File Attach to Message" at bounding box center [528, 289] width 72 height 12
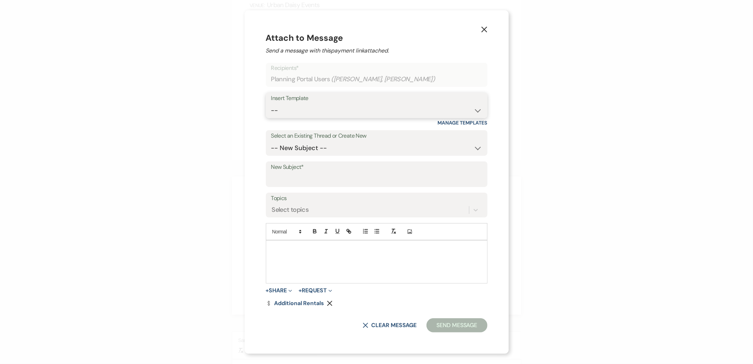
click at [364, 110] on select "-- Payment Past Due Rental Agreement and First Payment Urban Daisy Initial Resp…" at bounding box center [376, 111] width 211 height 14
select select "1532"
click at [272, 104] on select "-- Payment Past Due Rental Agreement and First Payment Urban Daisy Initial Resp…" at bounding box center [376, 111] width 211 height 14
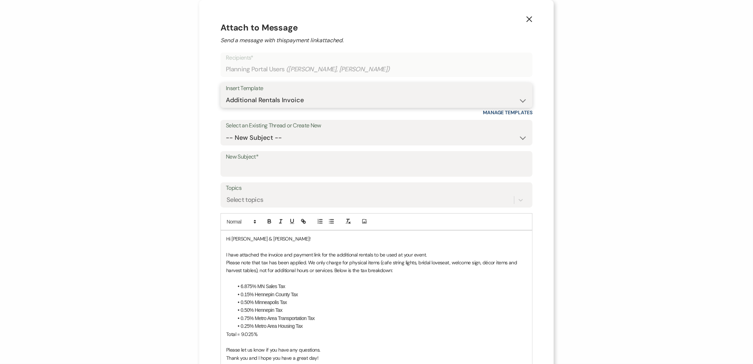
scroll to position [155, 0]
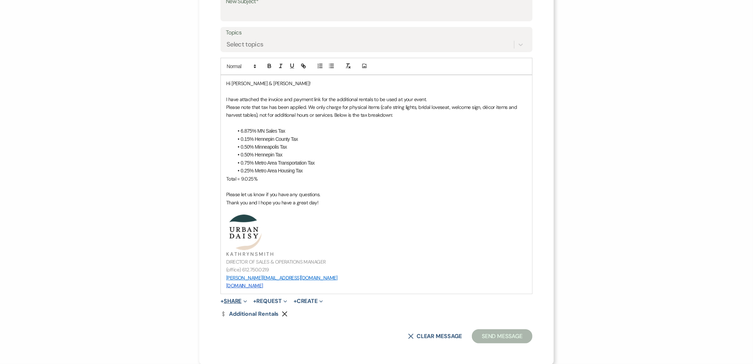
click at [237, 298] on button "+ Share Expand" at bounding box center [234, 301] width 27 height 6
click at [235, 305] on ul "Doc Upload Documents Add Photo Images Pref Vendors Preferred vendors Plan Porta…" at bounding box center [270, 334] width 99 height 58
click at [235, 305] on form "Recipients* Planning Portal Users ( Maren Chapman, Nick Sheak ) Insert Template…" at bounding box center [377, 120] width 312 height 446
click at [235, 303] on button "+ Share Expand" at bounding box center [234, 301] width 27 height 6
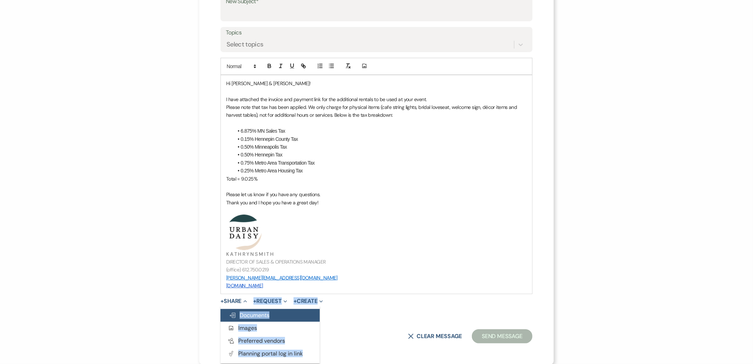
click at [235, 310] on button "Doc Upload Documents" at bounding box center [270, 315] width 99 height 13
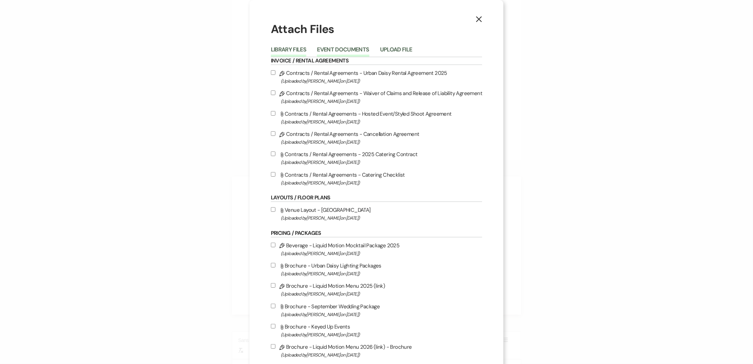
click at [365, 47] on button "Event Documents" at bounding box center [343, 52] width 52 height 10
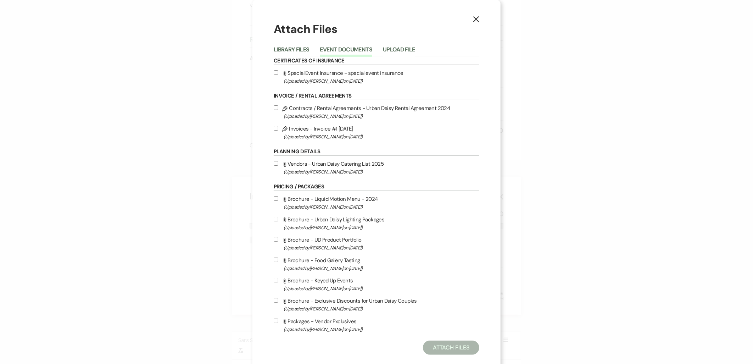
click at [321, 77] on span "(Uploaded by Kathryn Beckett on Sep 9th, 2025 )" at bounding box center [382, 81] width 196 height 8
click at [278, 75] on input "Attach File Special Event Insurance - special event insurance (Uploaded by Kath…" at bounding box center [276, 72] width 5 height 5
click at [321, 77] on span "(Uploaded by Kathryn Beckett on Sep 9th, 2025 )" at bounding box center [382, 81] width 196 height 8
click at [278, 75] on input "Attach File Special Event Insurance - special event insurance (Uploaded by Kath…" at bounding box center [276, 72] width 5 height 5
checkbox input "false"
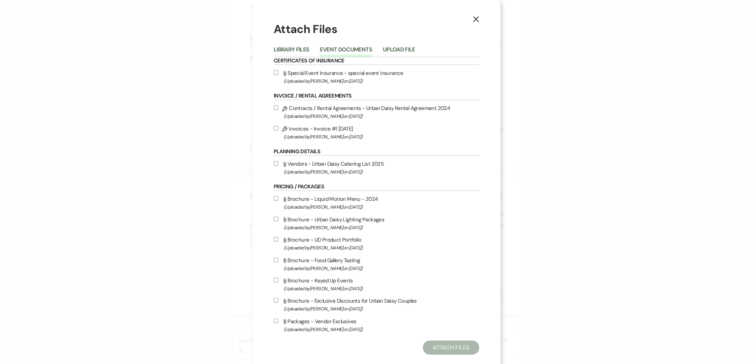
click at [313, 129] on label "Pencil Invoices - Invoice #1 9-13-2025 (Uploaded by Kathryn Beckett on Sep 13th…" at bounding box center [377, 132] width 206 height 17
click at [278, 129] on input "Pencil Invoices - Invoice #1 9-13-2025 (Uploaded by Kathryn Beckett on Sep 13th…" at bounding box center [276, 128] width 5 height 5
checkbox input "true"
click at [444, 335] on div "Attach Files Library Files Event Documents Upload File Certificates of Insuranc…" at bounding box center [377, 187] width 206 height 333
click at [444, 343] on button "Attach Files" at bounding box center [451, 347] width 56 height 14
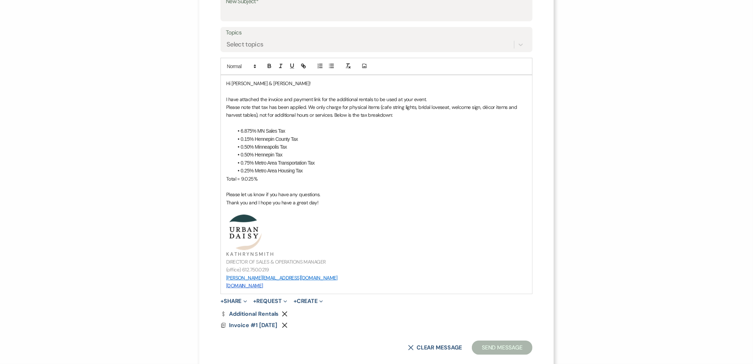
scroll to position [116, 0]
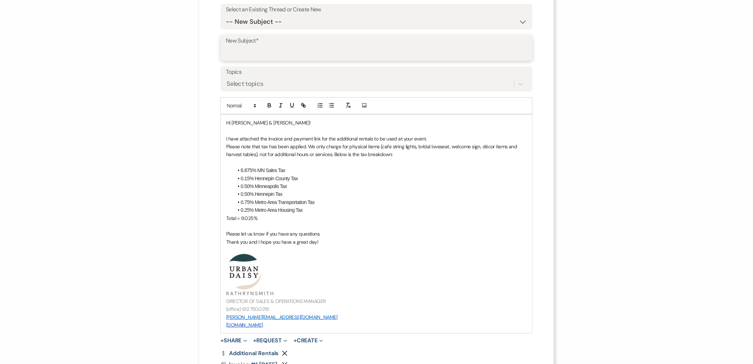
click at [267, 55] on input "New Subject*" at bounding box center [376, 53] width 301 height 14
type input "Additional Hours"
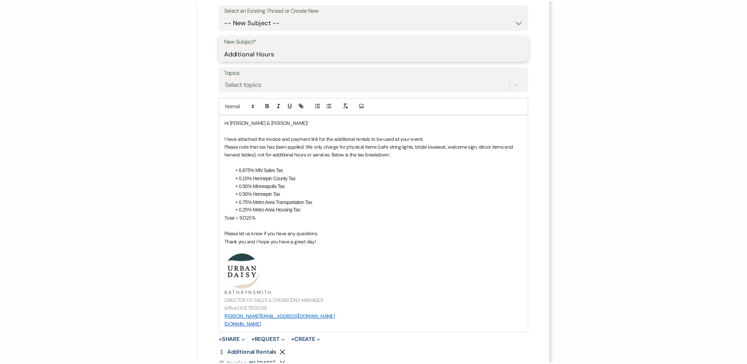
scroll to position [167, 0]
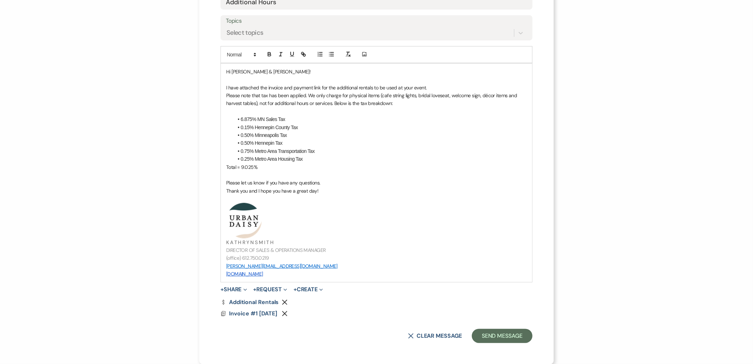
click at [491, 351] on div "X Attach to Message Send a message with this payment link attached. Recipients*…" at bounding box center [376, 98] width 355 height 531
click at [491, 331] on button "Send Message" at bounding box center [502, 336] width 61 height 14
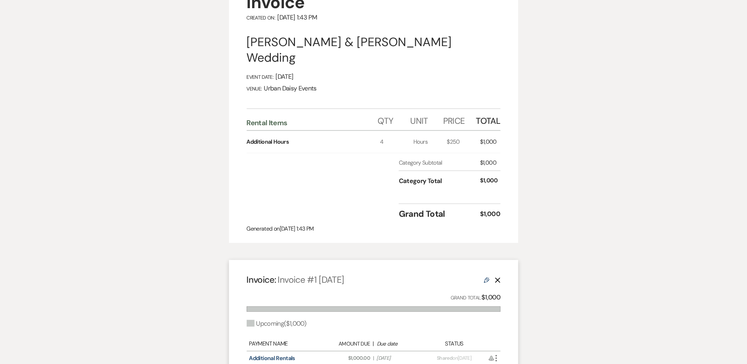
scroll to position [0, 0]
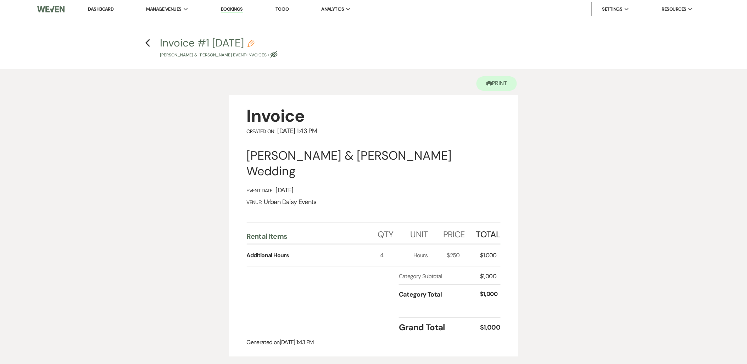
click at [112, 5] on li "Dashboard" at bounding box center [100, 9] width 33 height 14
click at [109, 9] on link "Dashboard" at bounding box center [101, 9] width 26 height 6
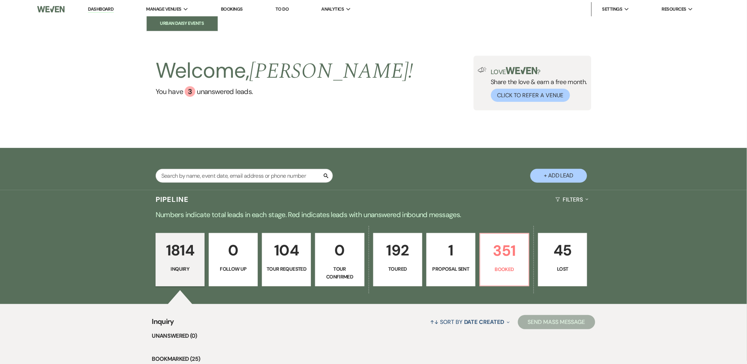
click at [158, 25] on li "Urban Daisy Events" at bounding box center [182, 23] width 64 height 7
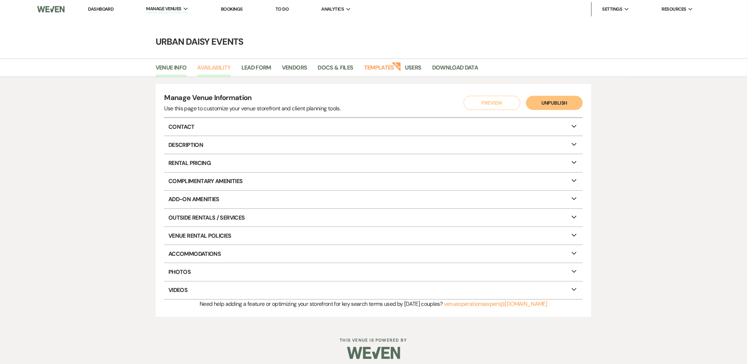
click at [201, 72] on link "Availability" at bounding box center [213, 69] width 33 height 13
select select "2"
select select "2026"
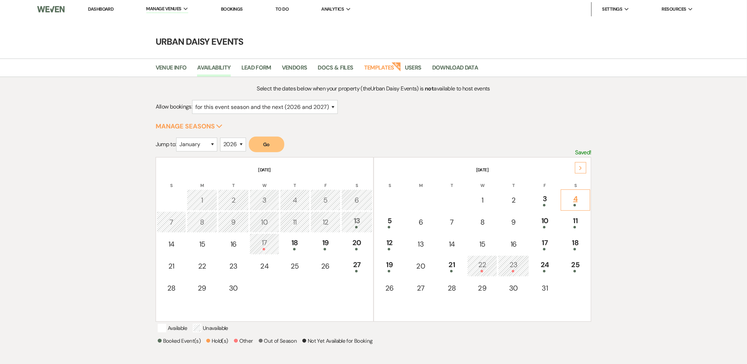
click at [572, 195] on div "4" at bounding box center [576, 199] width 22 height 13
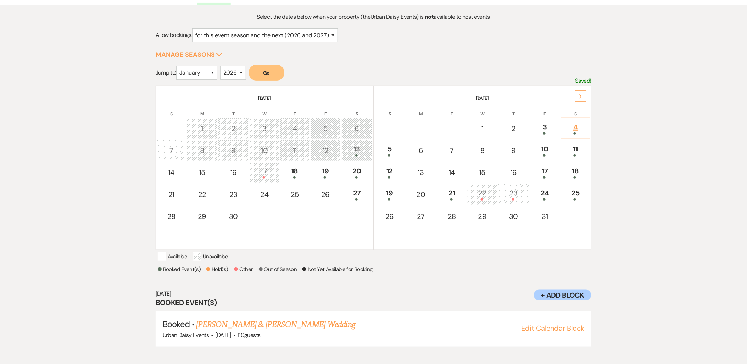
scroll to position [74, 0]
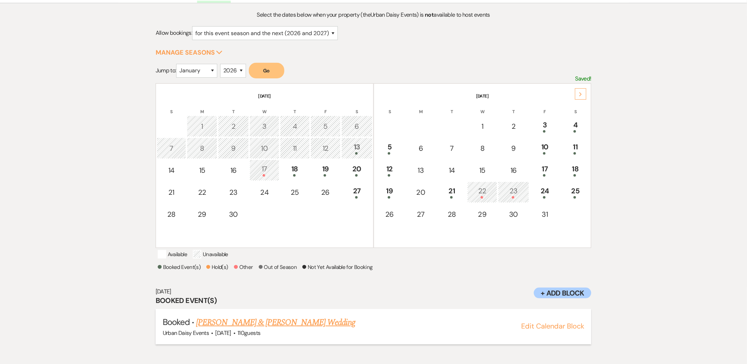
click at [257, 324] on link "[PERSON_NAME] & [PERSON_NAME] Wedding" at bounding box center [275, 322] width 159 height 13
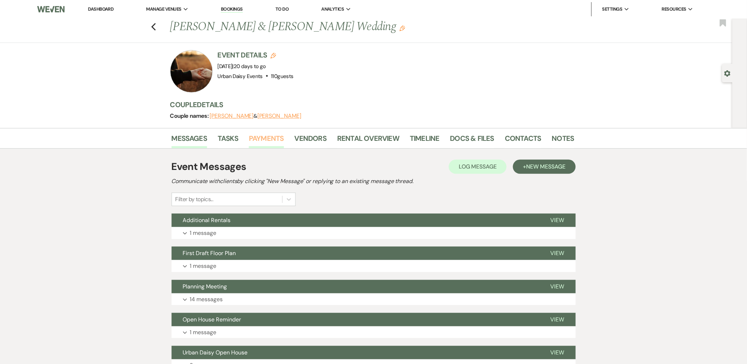
click at [272, 138] on link "Payments" at bounding box center [266, 141] width 35 height 16
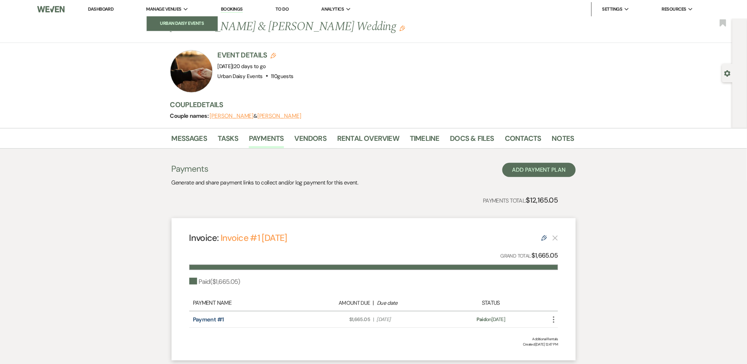
click at [174, 20] on li "Urban Daisy Events" at bounding box center [182, 23] width 64 height 7
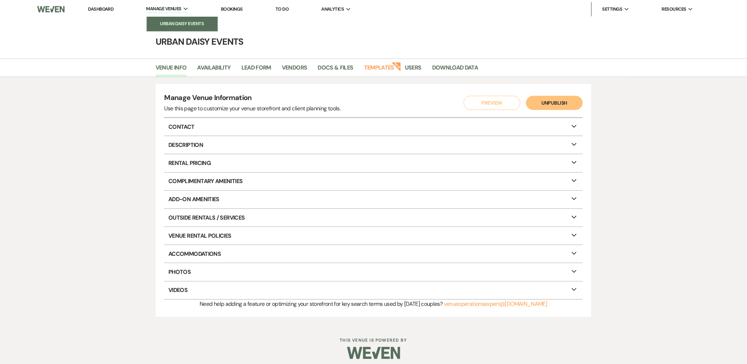
click at [168, 22] on li "Urban Daisy Events" at bounding box center [182, 23] width 64 height 7
click at [99, 6] on link "Dashboard" at bounding box center [101, 9] width 26 height 6
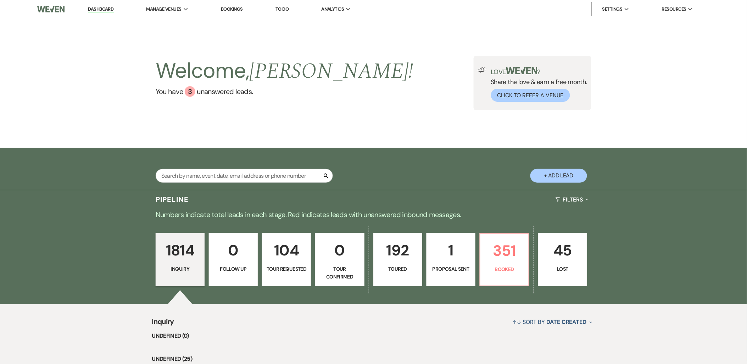
click at [384, 244] on p "192" at bounding box center [398, 250] width 40 height 24
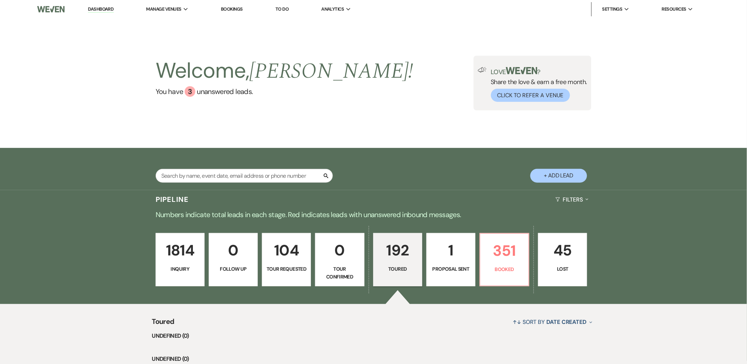
scroll to position [157, 0]
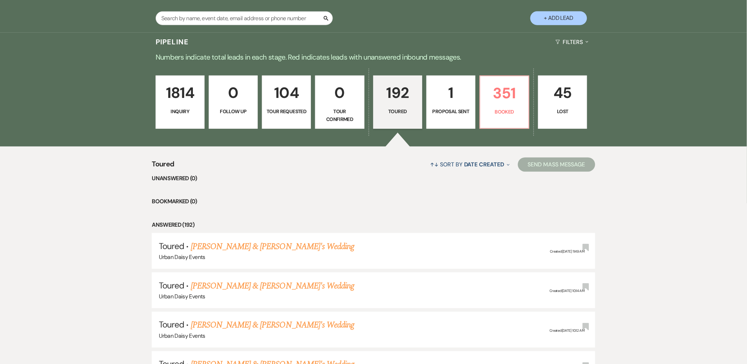
select select "5"
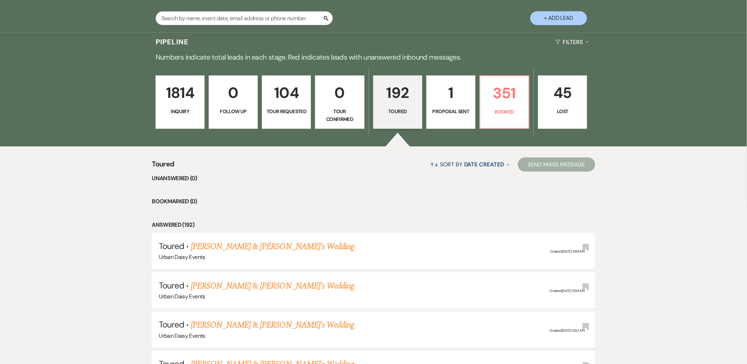
select select "5"
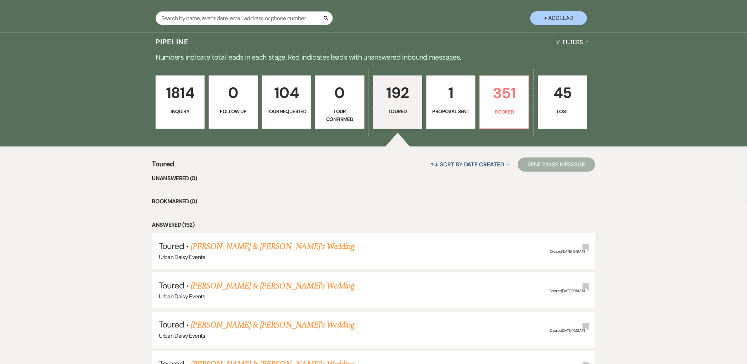
select select "5"
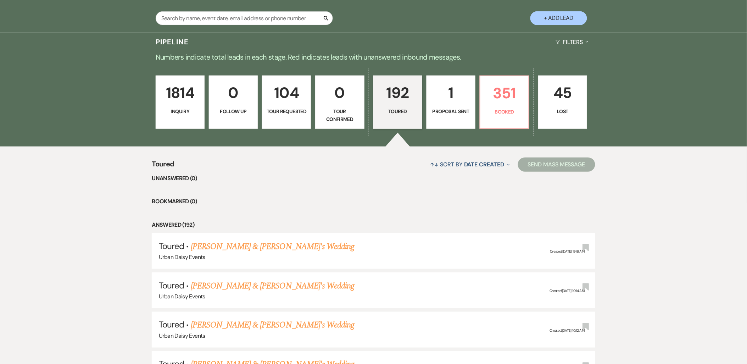
select select "5"
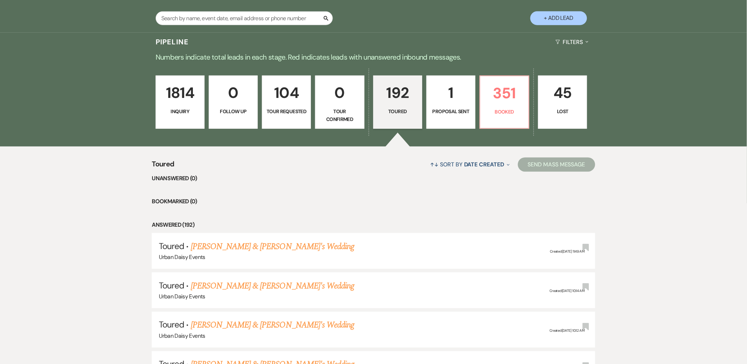
select select "5"
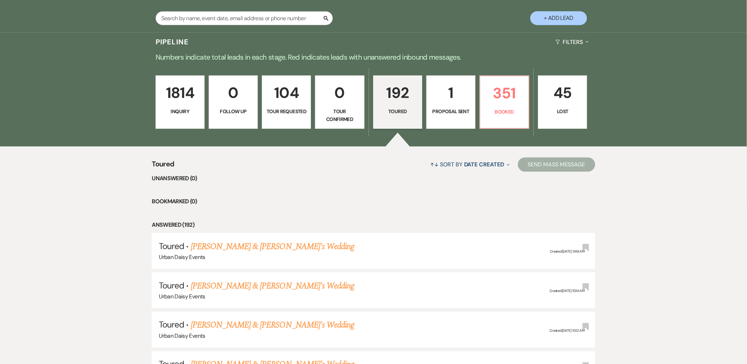
select select "5"
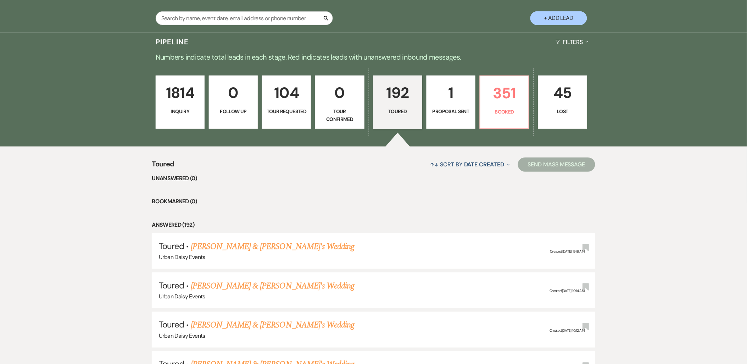
select select "5"
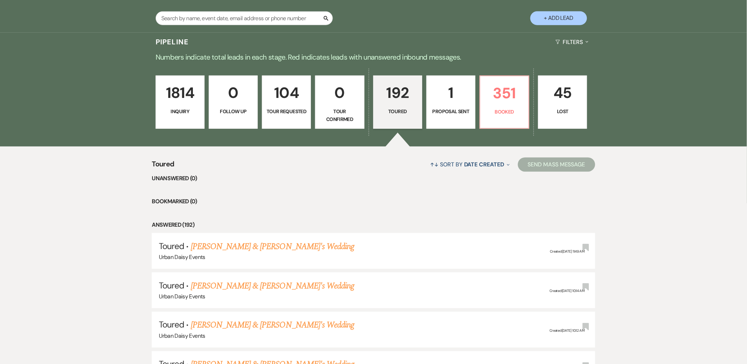
select select "5"
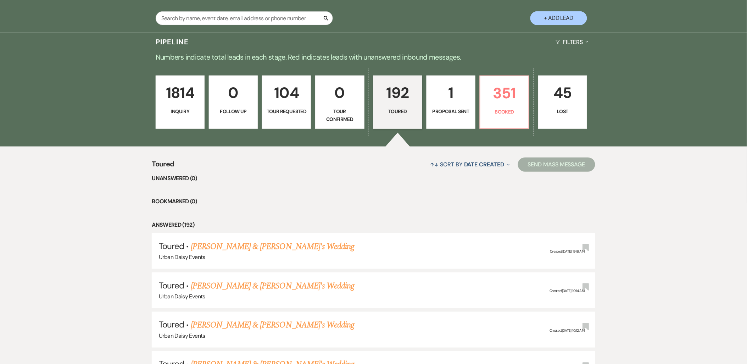
select select "5"
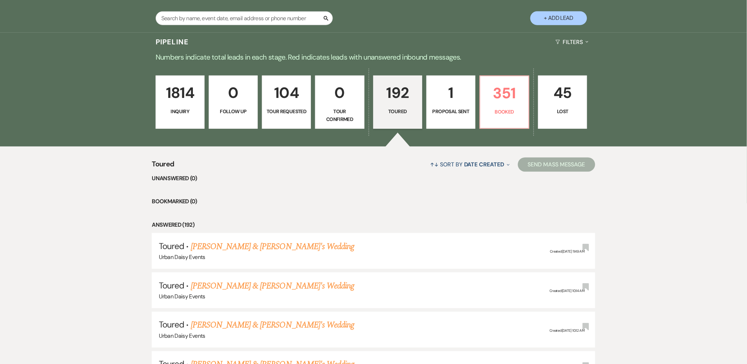
select select "5"
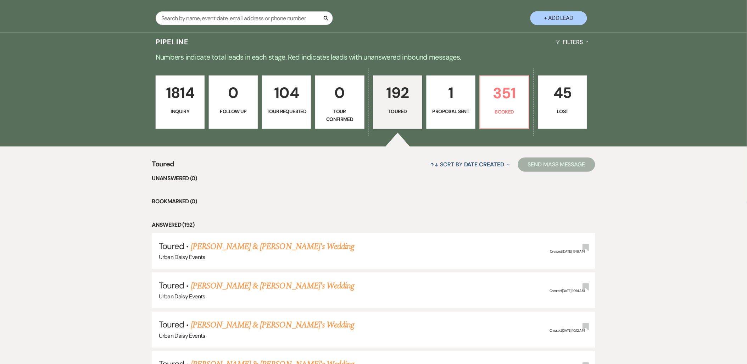
select select "5"
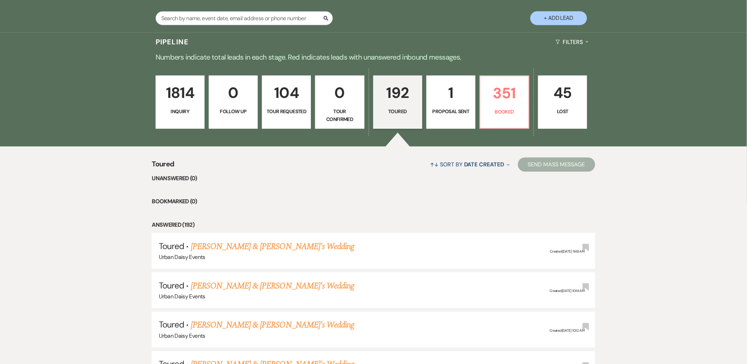
select select "5"
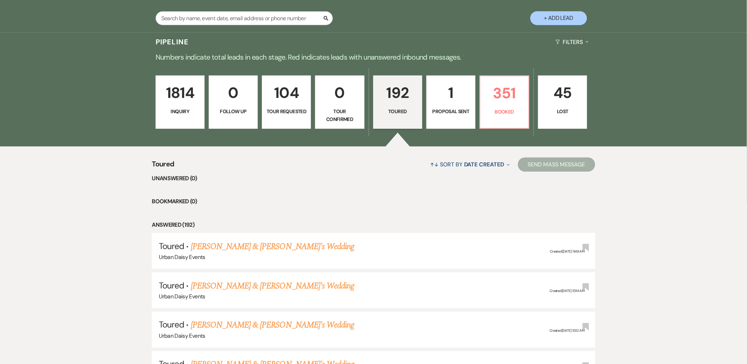
select select "5"
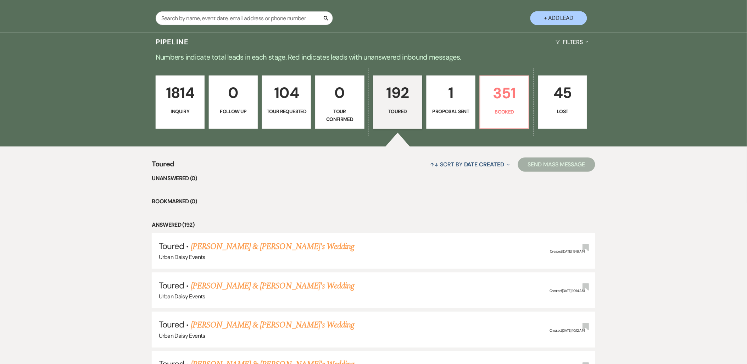
select select "5"
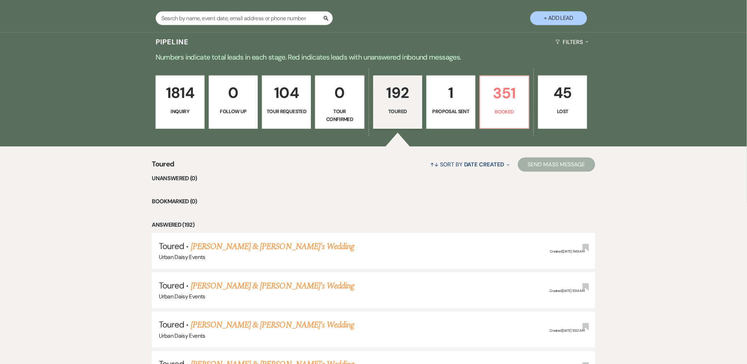
select select "5"
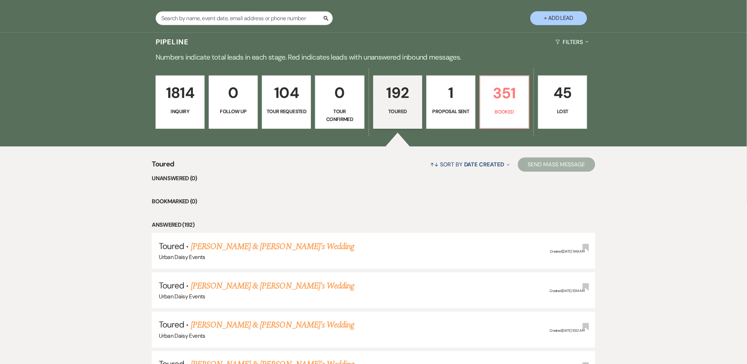
select select "5"
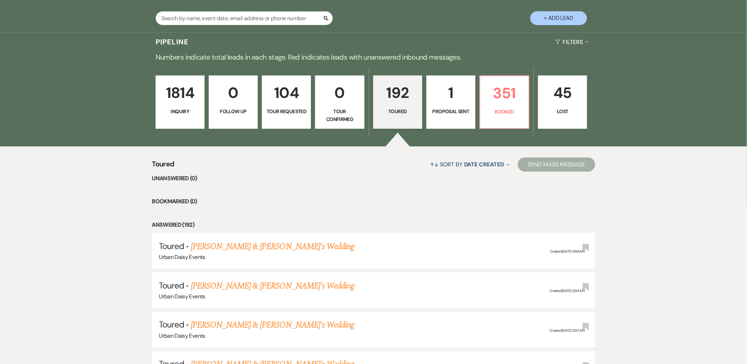
select select "5"
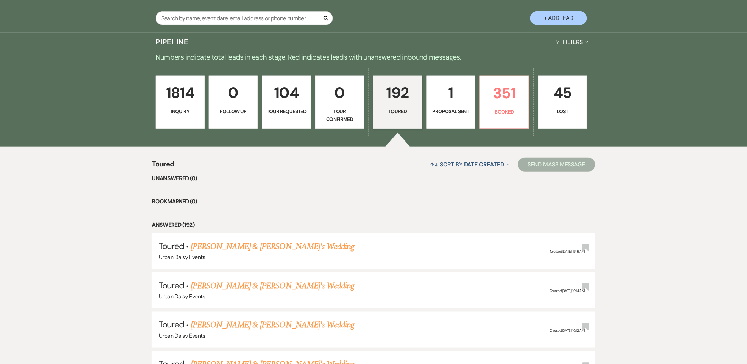
select select "5"
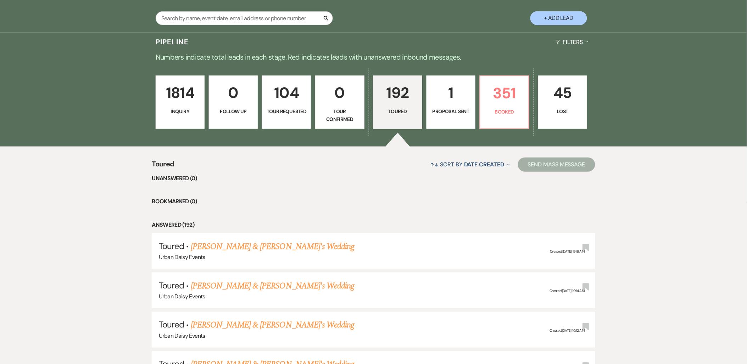
select select "5"
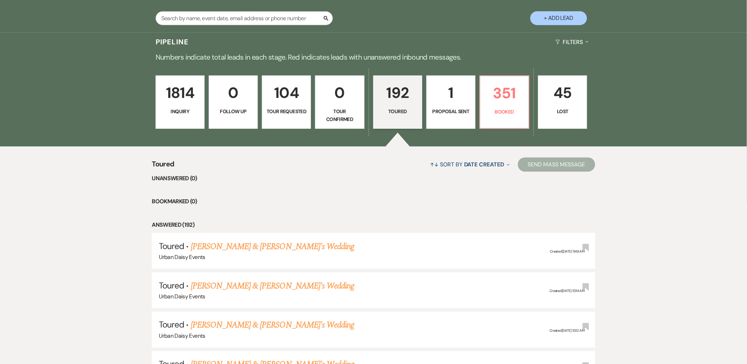
select select "5"
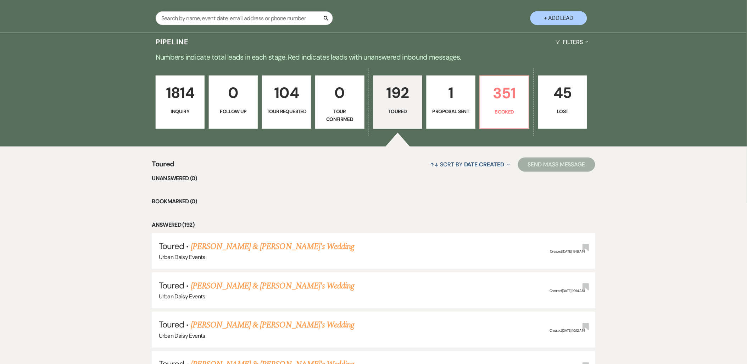
select select "5"
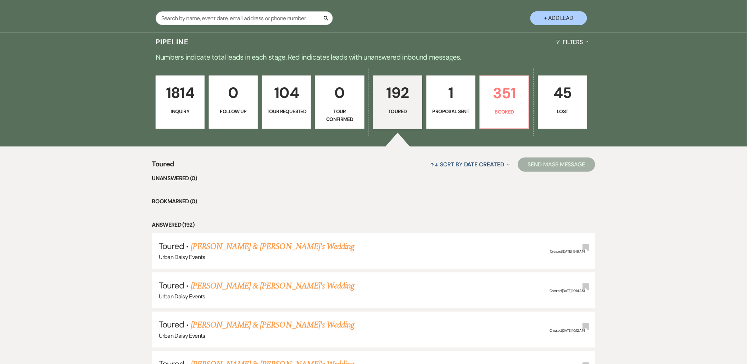
select select "5"
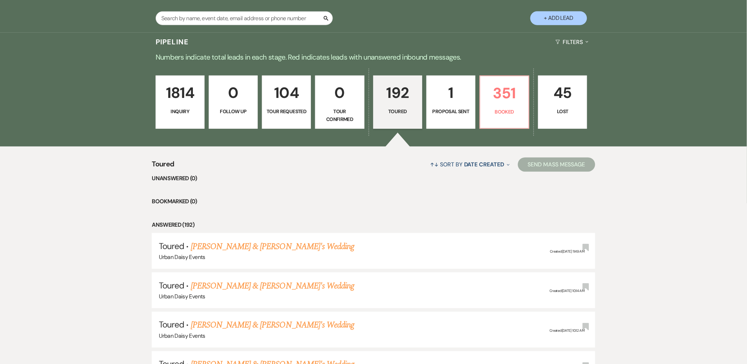
select select "5"
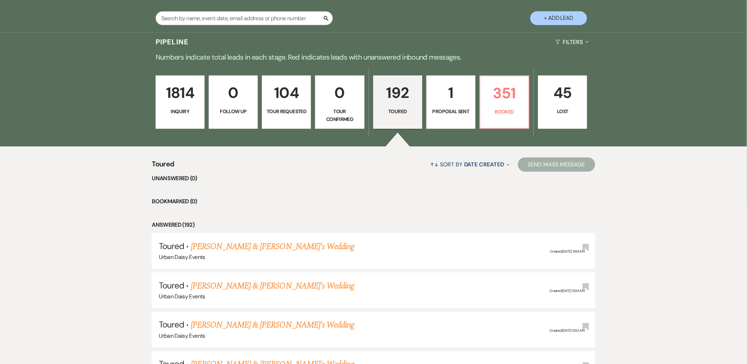
select select "5"
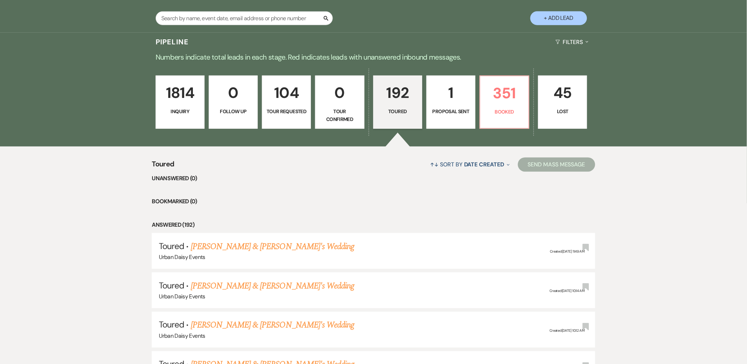
select select "5"
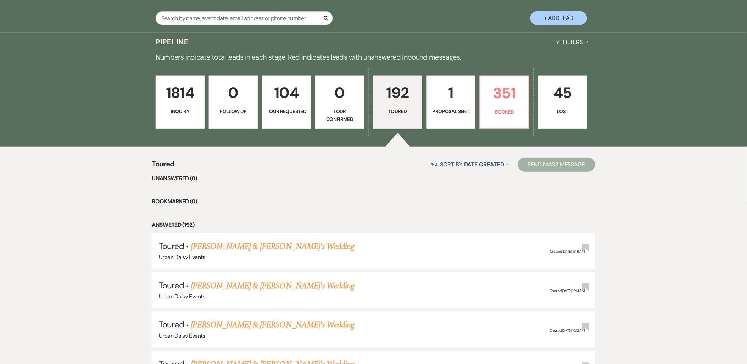
select select "5"
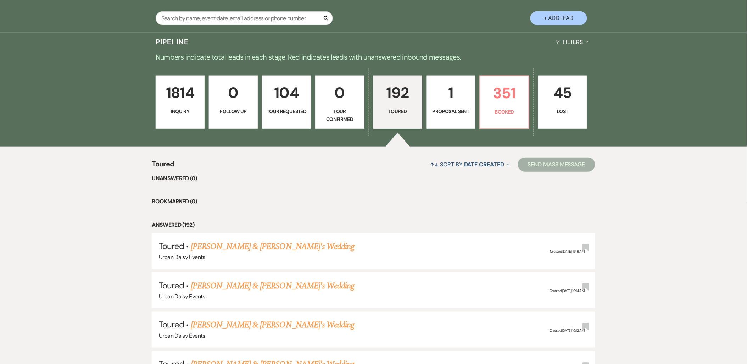
select select "5"
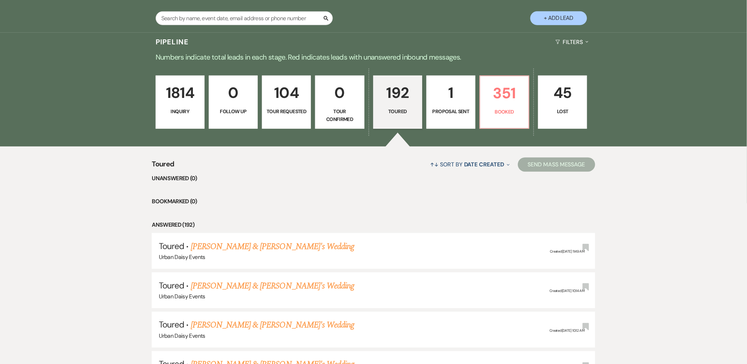
select select "5"
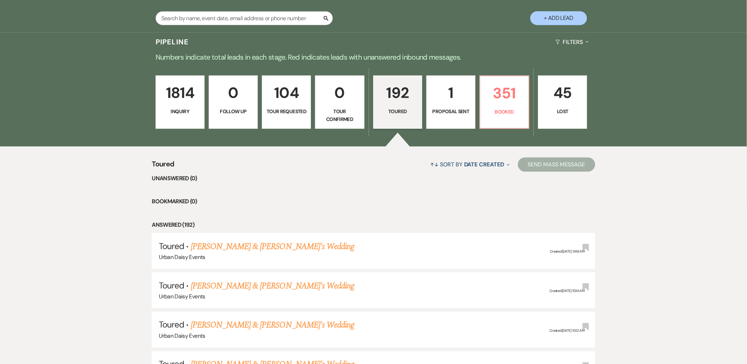
select select "5"
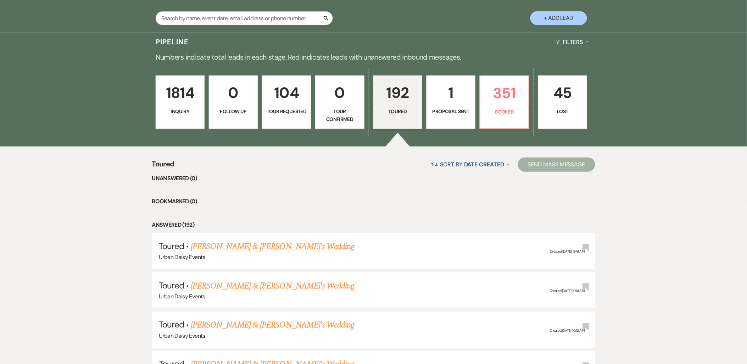
select select "5"
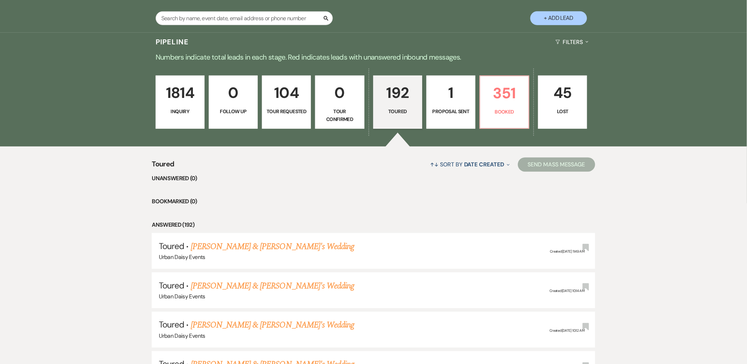
select select "5"
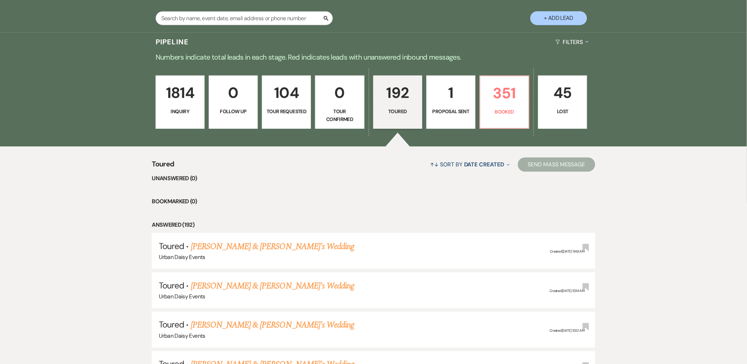
select select "5"
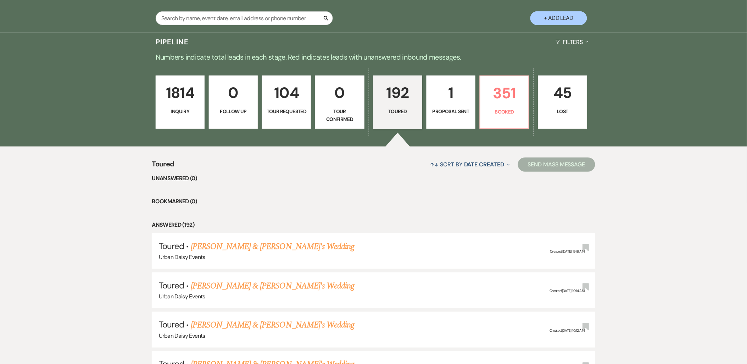
select select "5"
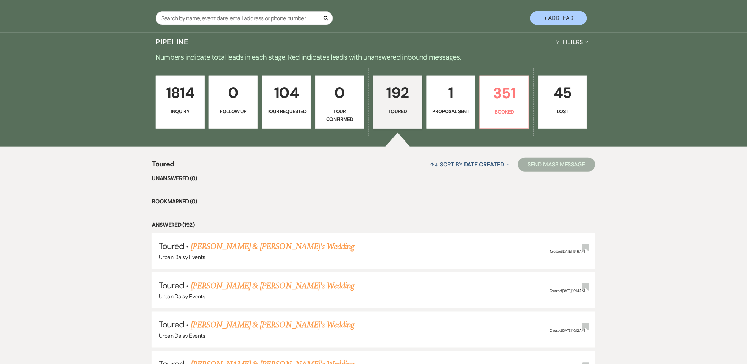
select select "5"
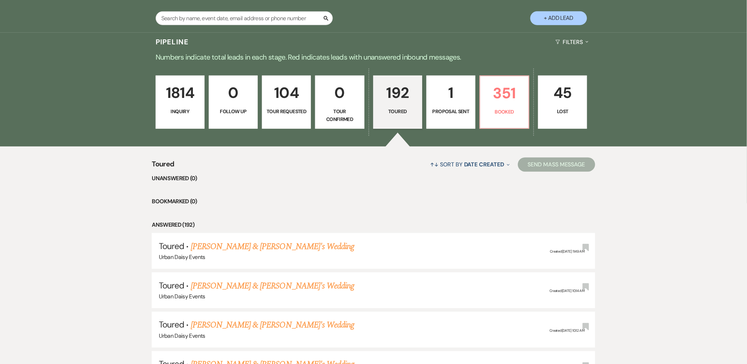
select select "5"
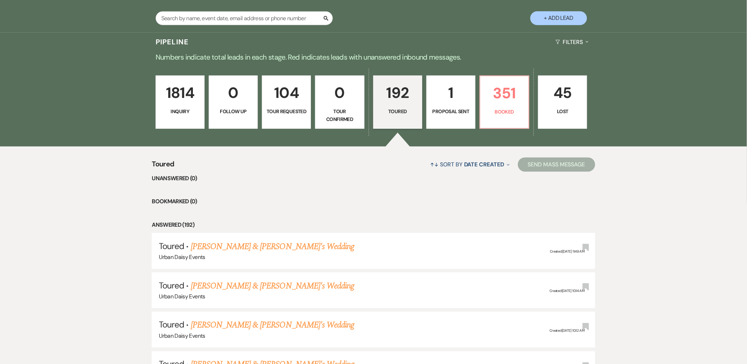
select select "5"
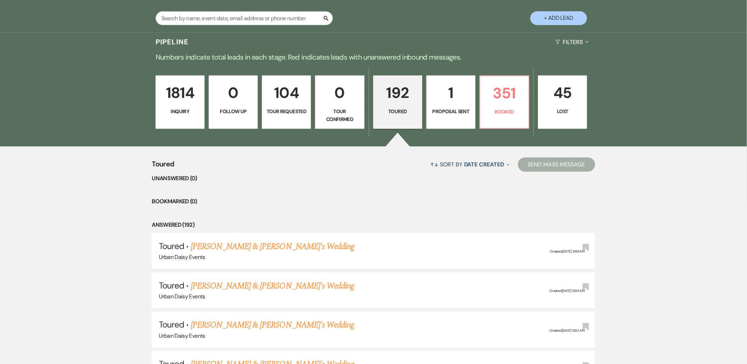
select select "5"
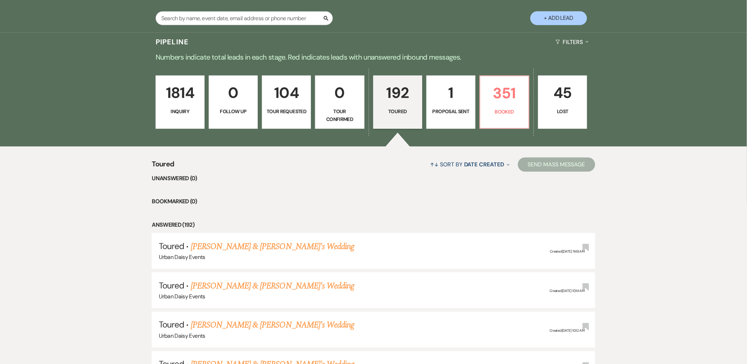
select select "5"
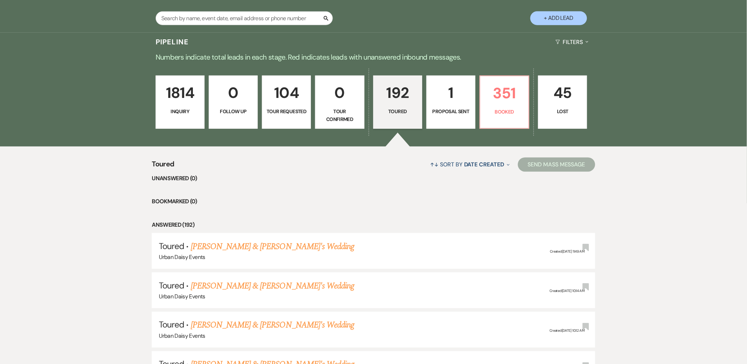
select select "5"
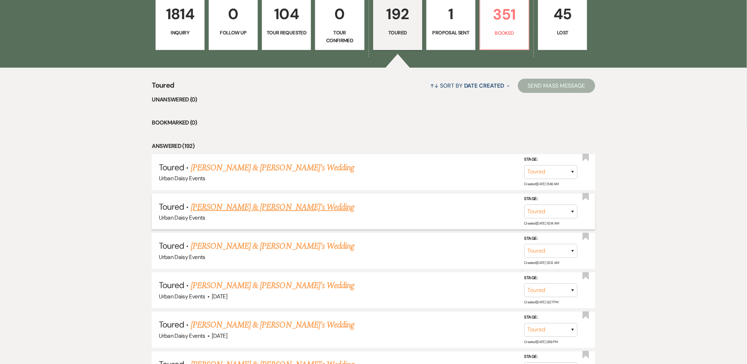
click at [211, 205] on link "[PERSON_NAME] & [PERSON_NAME]'s Wedding" at bounding box center [273, 207] width 164 height 13
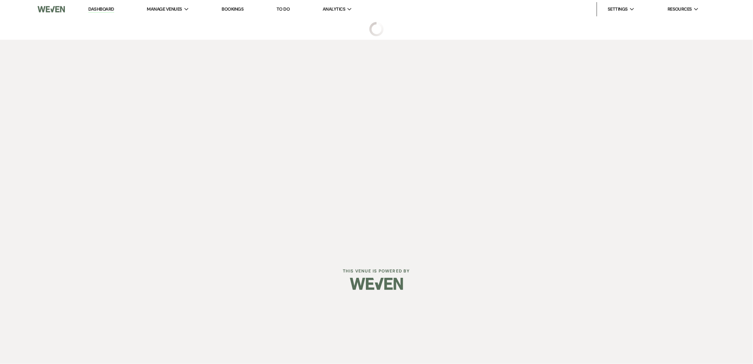
select select "5"
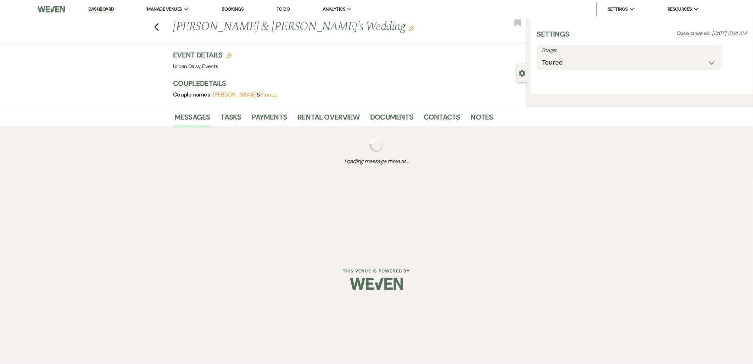
select select "5"
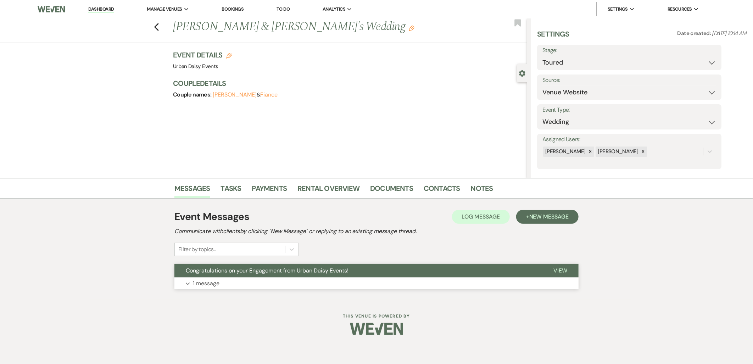
click at [232, 276] on button "Congratulations on your Engagement from Urban Daisy Events!" at bounding box center [359, 270] width 368 height 13
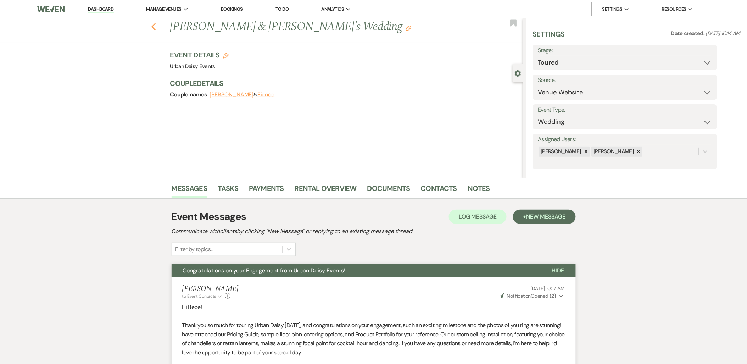
click at [155, 24] on icon "Previous" at bounding box center [153, 27] width 5 height 9
select select "5"
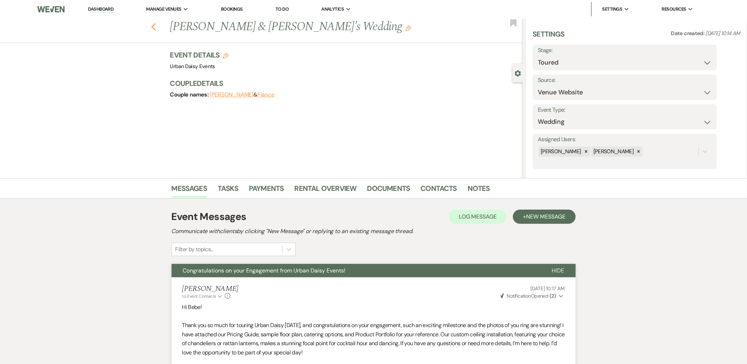
select select "5"
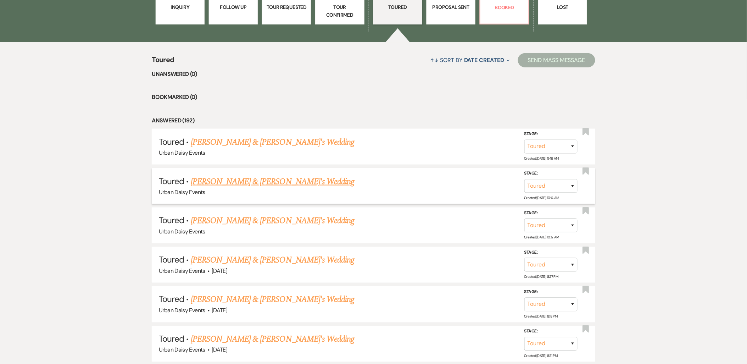
scroll to position [276, 0]
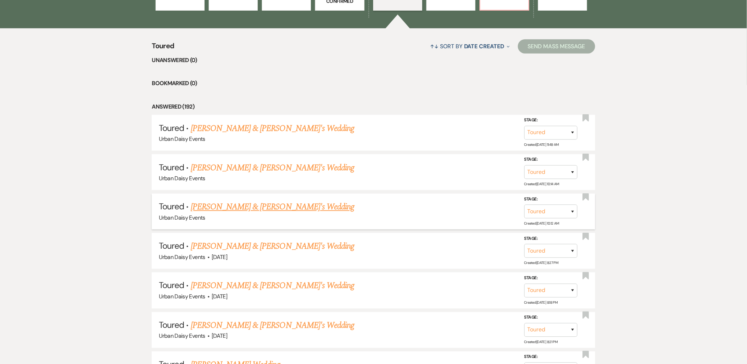
click at [248, 208] on link "[PERSON_NAME] & [PERSON_NAME]'s Wedding" at bounding box center [273, 207] width 164 height 13
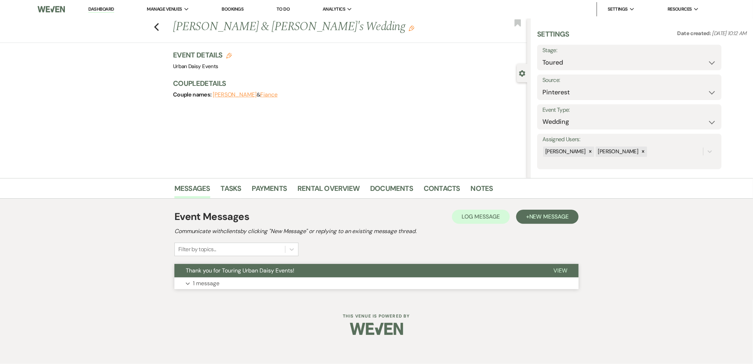
click at [236, 281] on button "Expand 1 message" at bounding box center [377, 283] width 404 height 12
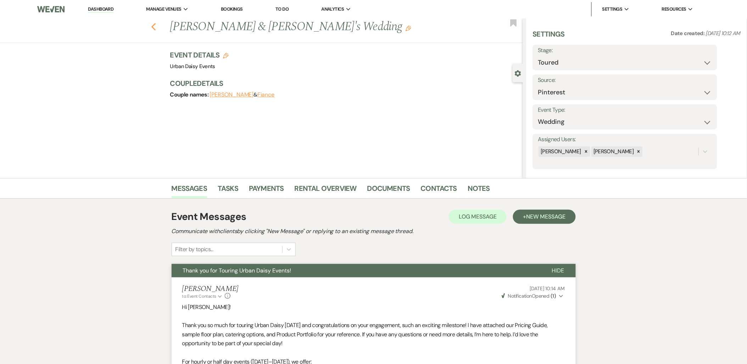
click at [154, 28] on icon "Previous" at bounding box center [153, 27] width 5 height 9
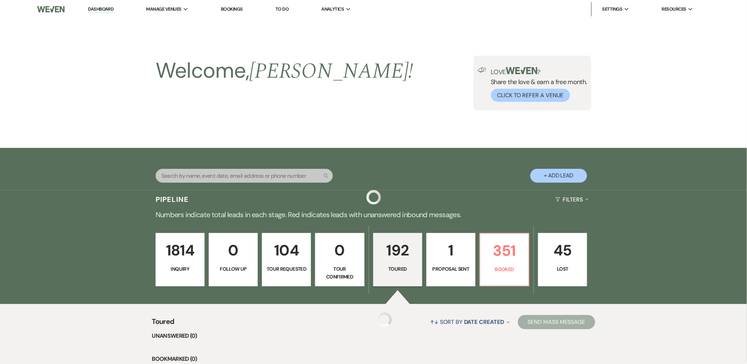
scroll to position [276, 0]
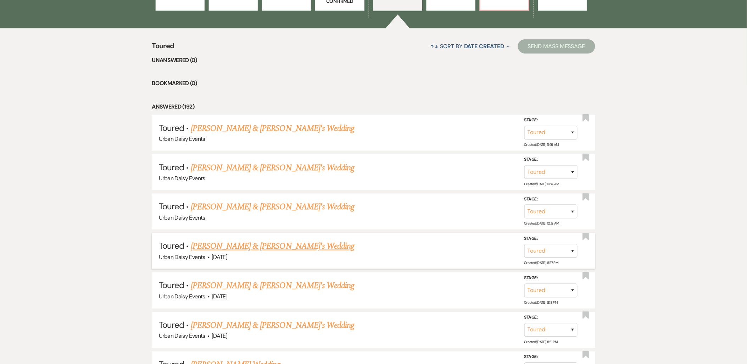
click at [235, 248] on link "[PERSON_NAME] & [PERSON_NAME]'s Wedding" at bounding box center [273, 246] width 164 height 13
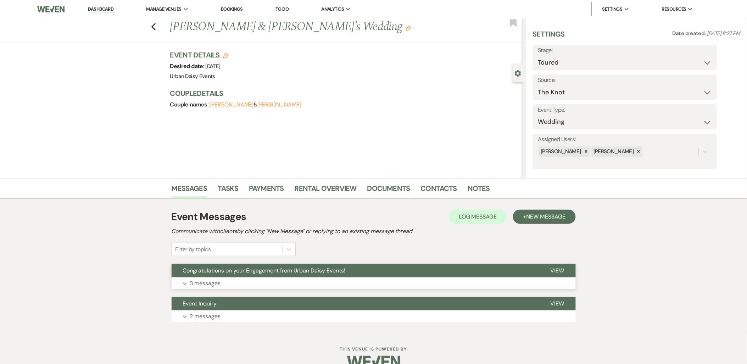
click at [234, 270] on span "Congratulations on your Engagement from Urban Daisy Events!" at bounding box center [264, 270] width 163 height 7
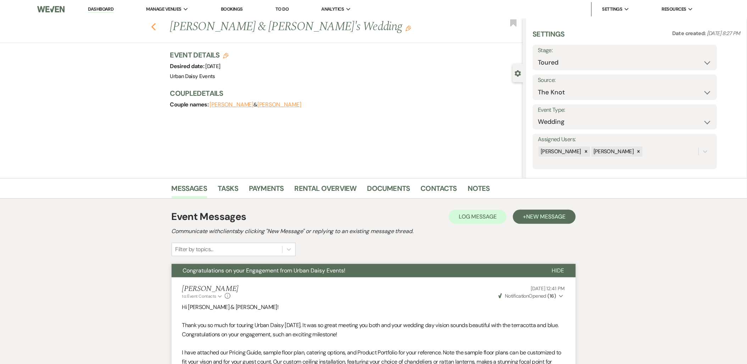
click at [155, 30] on icon "Previous" at bounding box center [153, 27] width 5 height 9
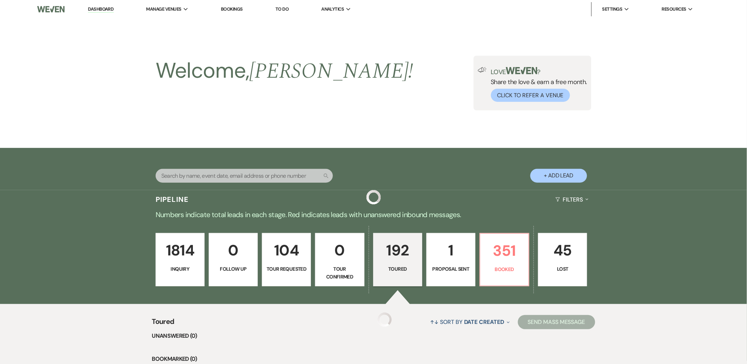
scroll to position [276, 0]
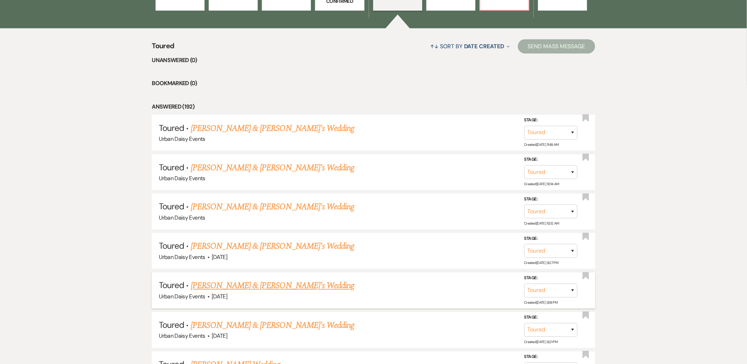
click at [231, 285] on link "[PERSON_NAME] & [PERSON_NAME]'s Wedding" at bounding box center [273, 285] width 164 height 13
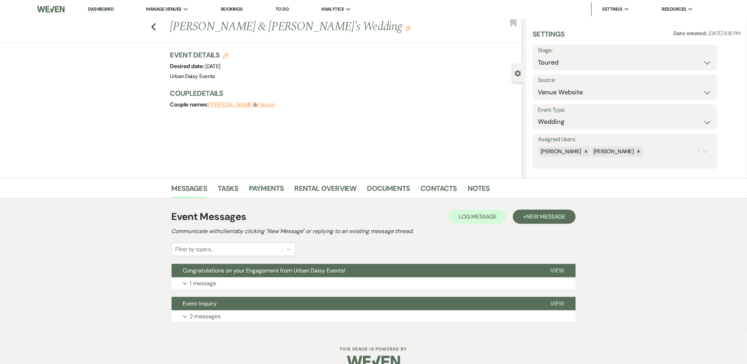
click at [231, 285] on button "Expand 1 message" at bounding box center [374, 283] width 404 height 12
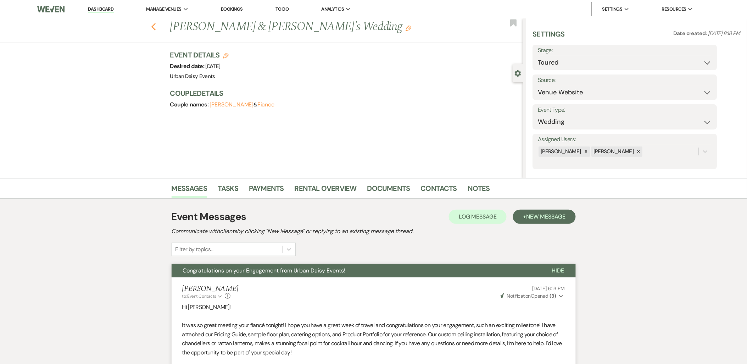
click at [154, 27] on use "button" at bounding box center [153, 27] width 5 height 8
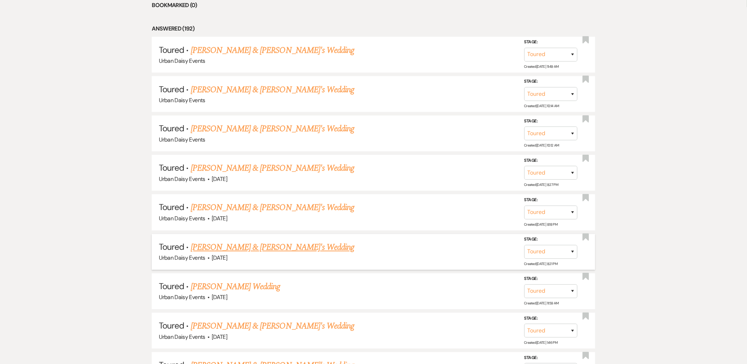
scroll to position [355, 0]
click at [198, 244] on link "[PERSON_NAME] & [PERSON_NAME]'s Wedding" at bounding box center [273, 246] width 164 height 13
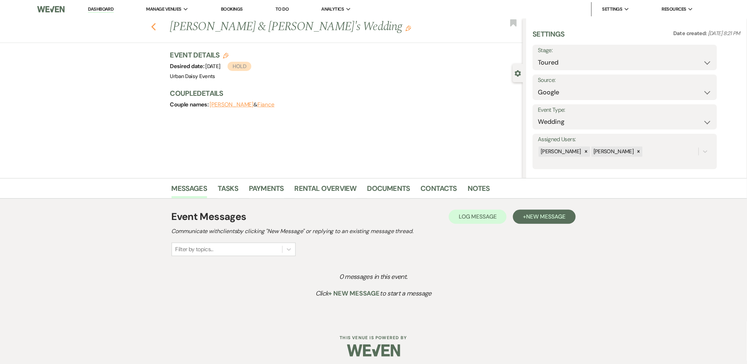
click at [154, 27] on icon "Previous" at bounding box center [153, 27] width 5 height 9
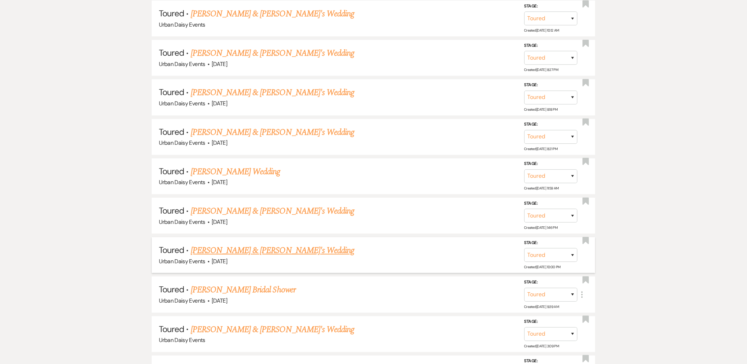
scroll to position [473, 0]
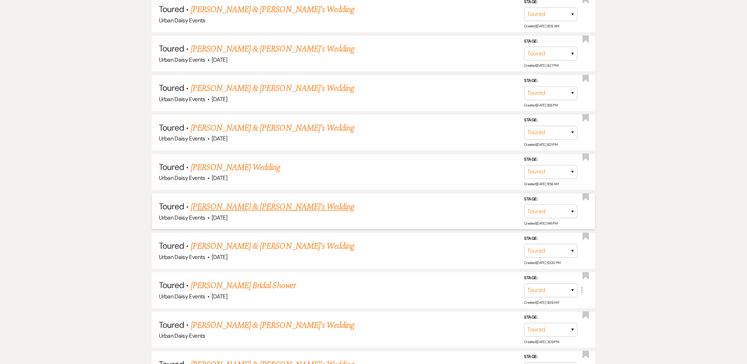
click at [223, 206] on link "[PERSON_NAME] & [PERSON_NAME]'s Wedding" at bounding box center [273, 207] width 164 height 13
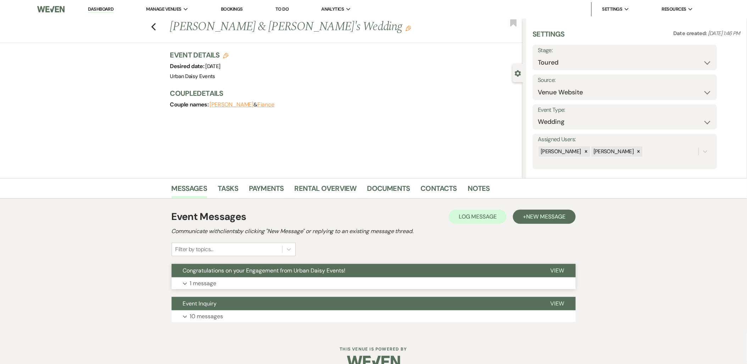
click at [217, 281] on button "Expand 1 message" at bounding box center [374, 283] width 404 height 12
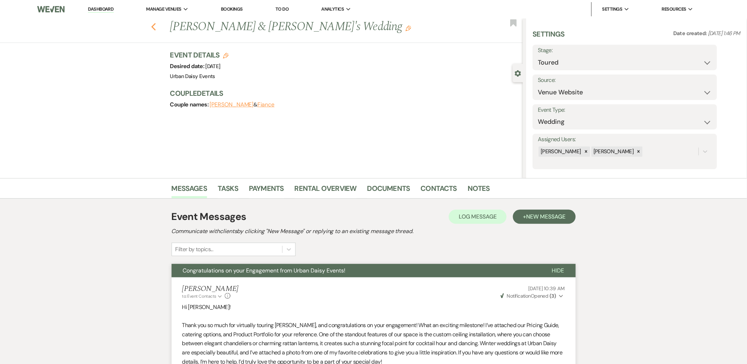
click at [156, 27] on icon "Previous" at bounding box center [153, 27] width 5 height 9
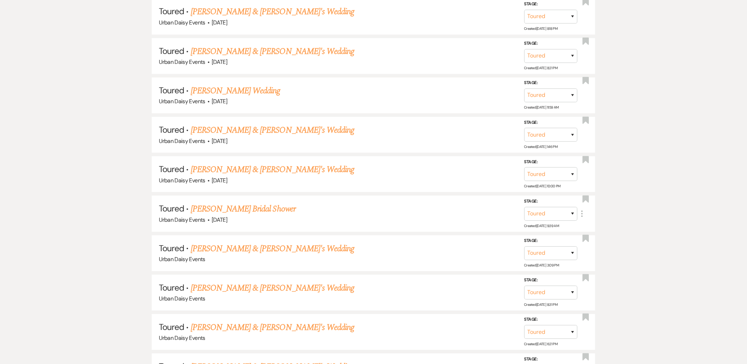
scroll to position [630, 0]
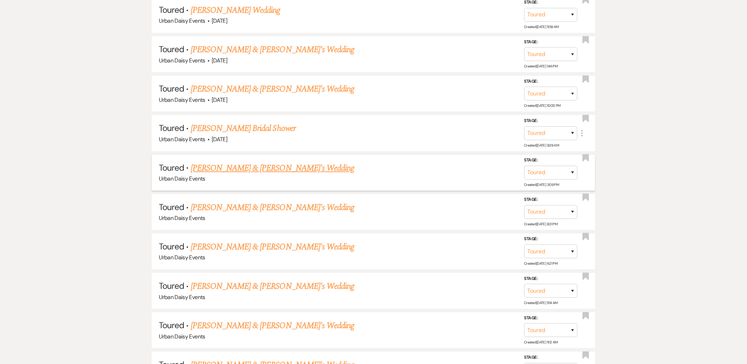
click at [206, 163] on link "[PERSON_NAME] & [PERSON_NAME]'s Wedding" at bounding box center [273, 168] width 164 height 13
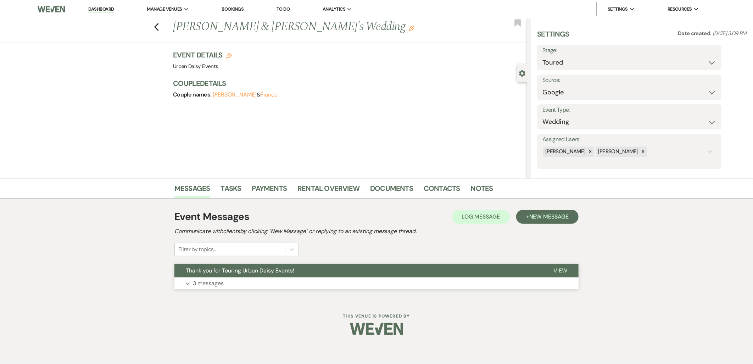
click at [221, 289] on button "Expand 3 messages" at bounding box center [377, 283] width 404 height 12
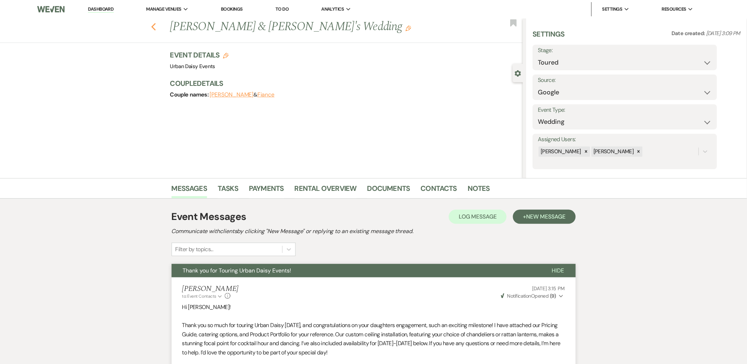
click at [156, 29] on use "button" at bounding box center [153, 27] width 5 height 8
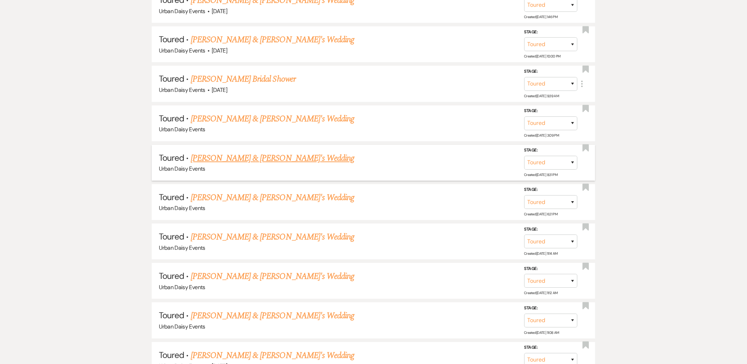
scroll to position [749, 0]
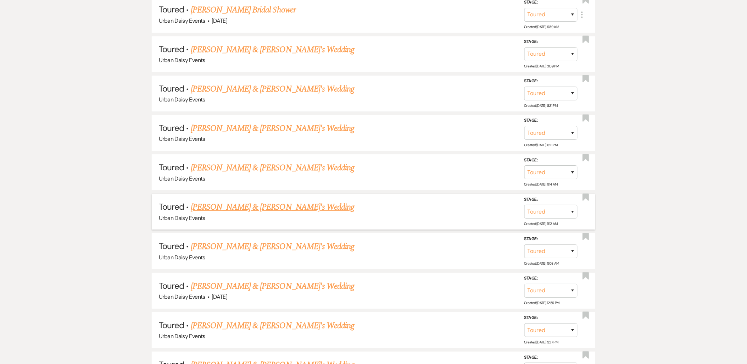
click at [235, 201] on link "[PERSON_NAME] & [PERSON_NAME]'s Wedding" at bounding box center [273, 207] width 164 height 13
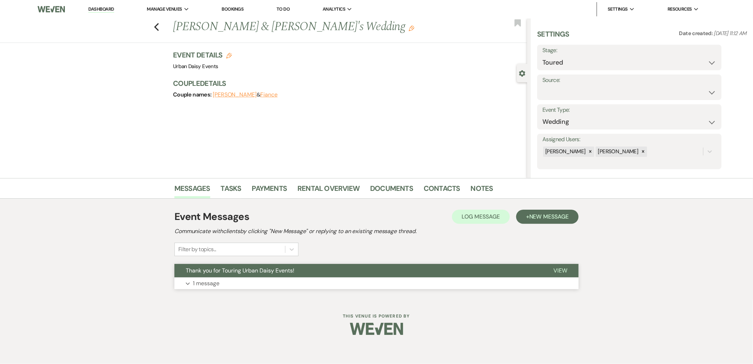
click at [217, 276] on button "Thank you for Touring Urban Daisy Events!" at bounding box center [359, 270] width 368 height 13
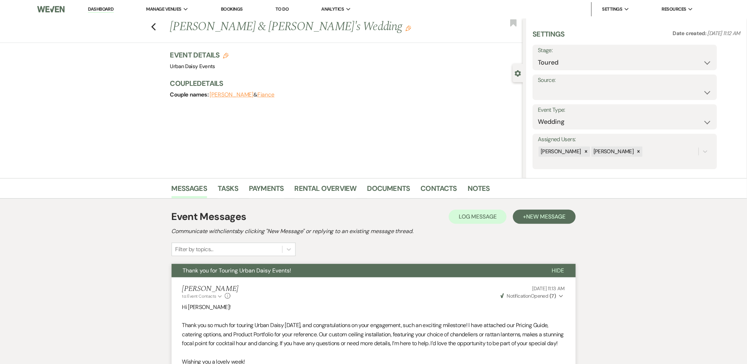
click at [103, 7] on link "Dashboard" at bounding box center [101, 9] width 26 height 7
